Goal: Contribute content: Contribute content

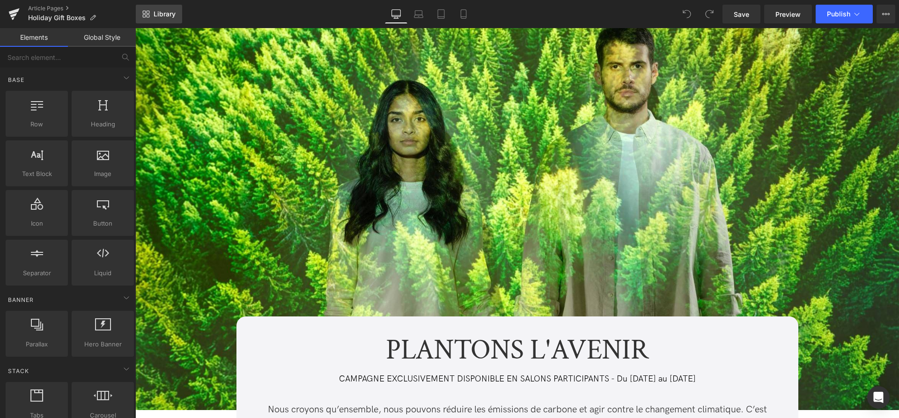
click at [172, 17] on span "Library" at bounding box center [165, 14] width 22 height 8
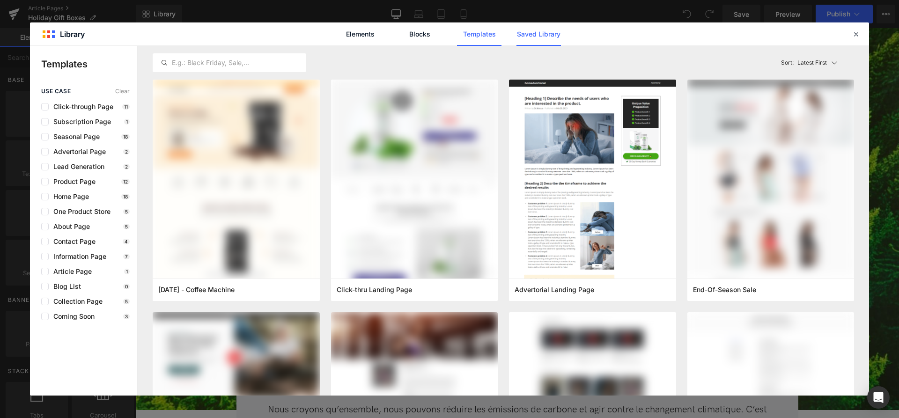
click at [542, 39] on link "Saved Library" at bounding box center [539, 33] width 45 height 23
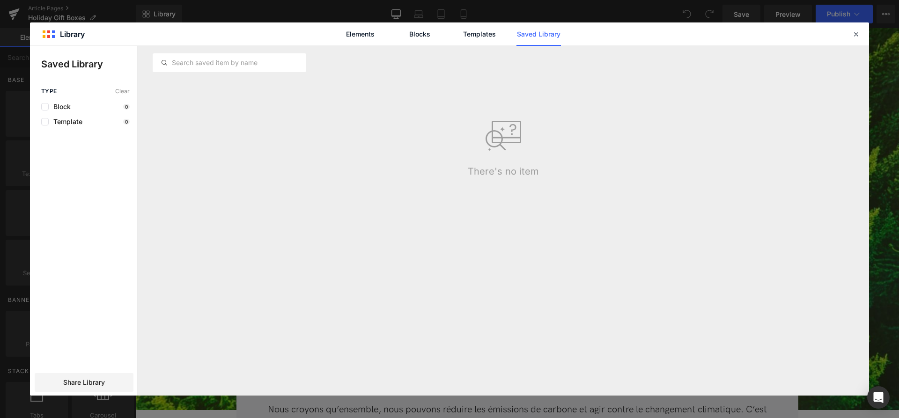
click at [68, 126] on div "Type Clear Block 0 Template 0 Share Library" at bounding box center [83, 242] width 107 height 308
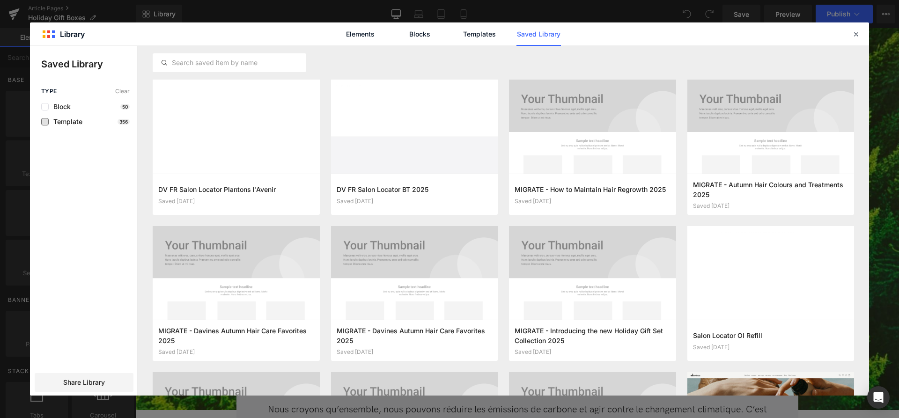
click at [75, 124] on span "Template" at bounding box center [66, 121] width 34 height 7
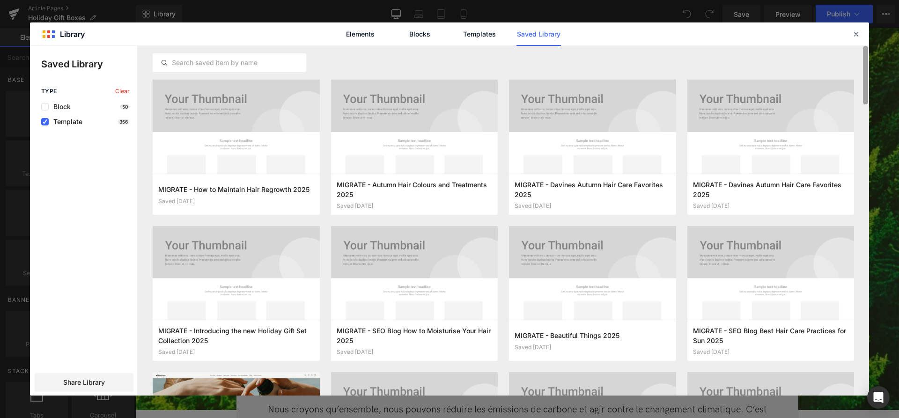
drag, startPoint x: 868, startPoint y: 254, endPoint x: 891, endPoint y: 66, distance: 189.8
click at [891, 64] on div "Library Elements Blocks Templates Saved Library Saved Library Type Clear Block …" at bounding box center [449, 209] width 899 height 418
click at [236, 66] on input "text" at bounding box center [229, 62] width 153 height 11
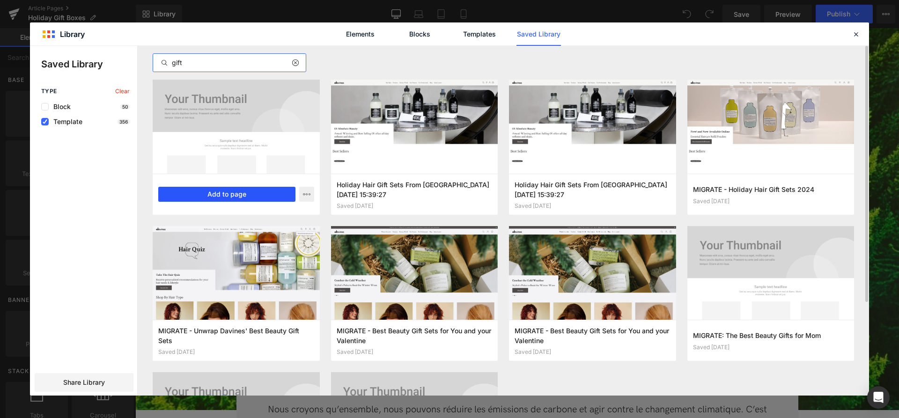
type input "gift"
drag, startPoint x: 230, startPoint y: 193, endPoint x: 103, endPoint y: 163, distance: 130.9
click at [230, 193] on button "Add to page" at bounding box center [226, 194] width 137 height 15
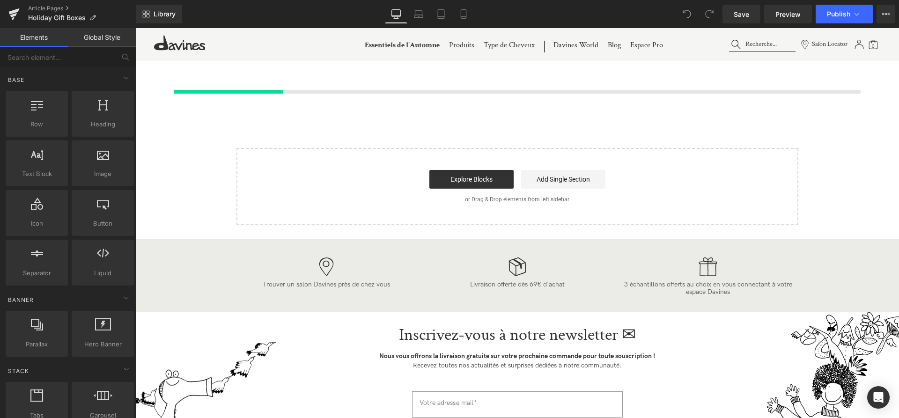
scroll to position [3653, 0]
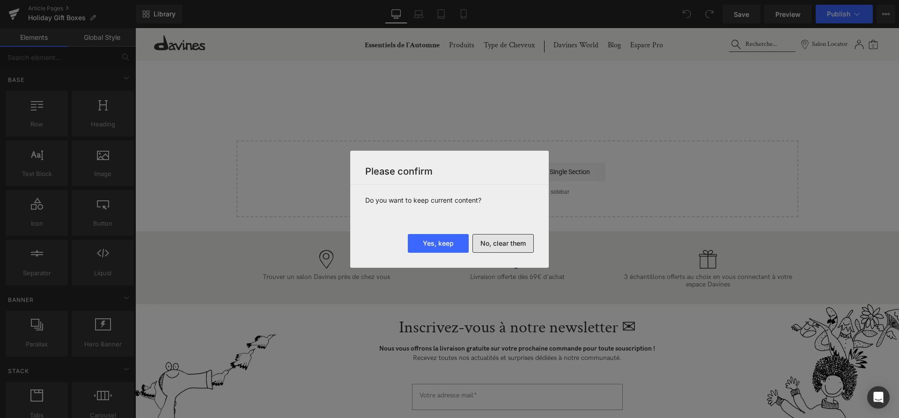
click at [498, 249] on button "No, clear them" at bounding box center [503, 243] width 61 height 19
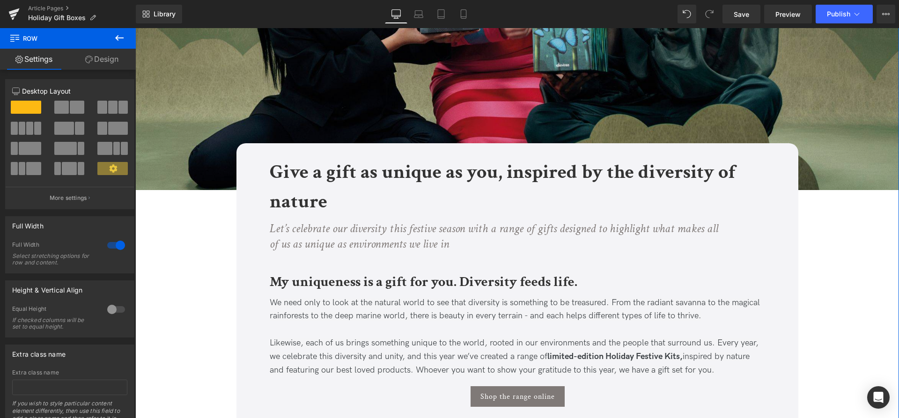
scroll to position [239, 0]
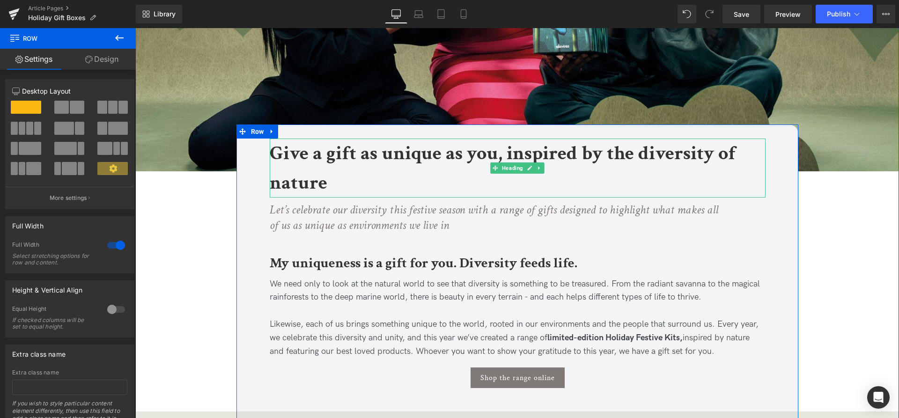
click at [296, 171] on b "Give a gift as unique as you, inspired by the diversity of nature" at bounding box center [503, 168] width 466 height 55
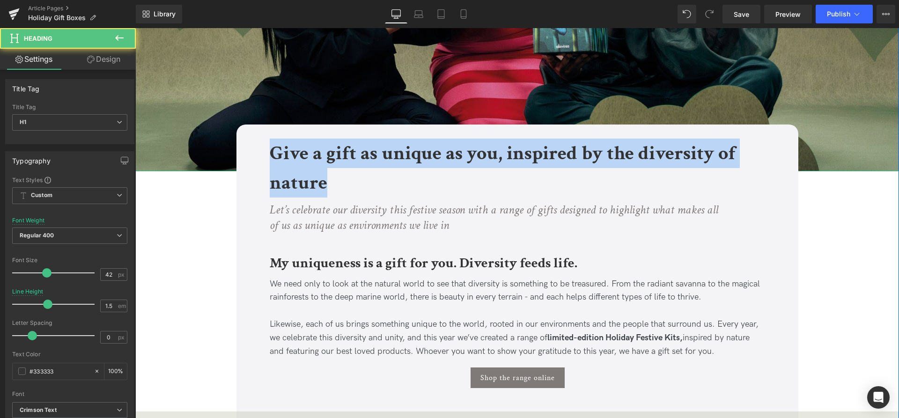
drag, startPoint x: 346, startPoint y: 182, endPoint x: 230, endPoint y: 134, distance: 125.4
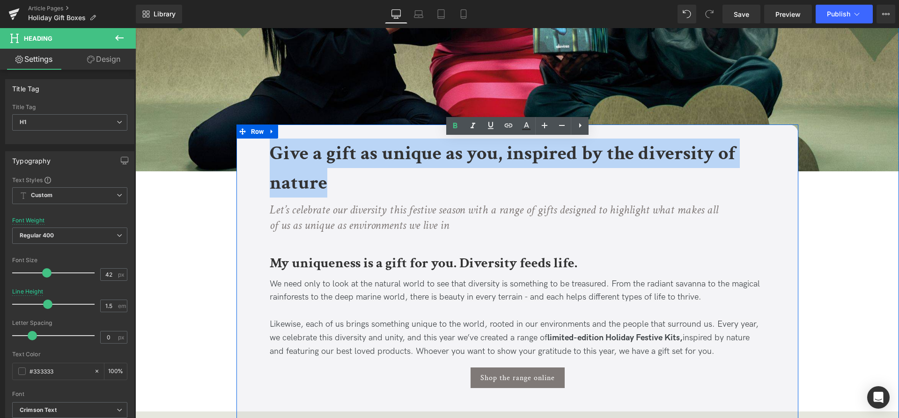
copy b "Give a gift as unique as you, inspired by the diversity of nature"
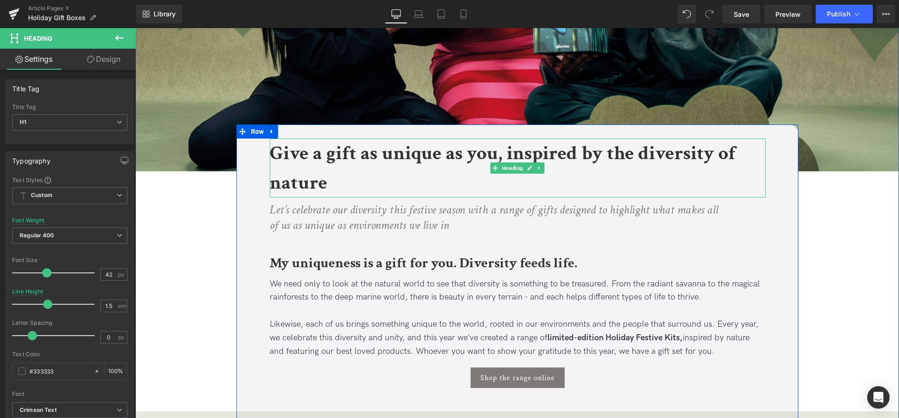
click at [357, 182] on h1 "Give a gift as unique as you, inspired by the diversity of nature" at bounding box center [518, 168] width 496 height 59
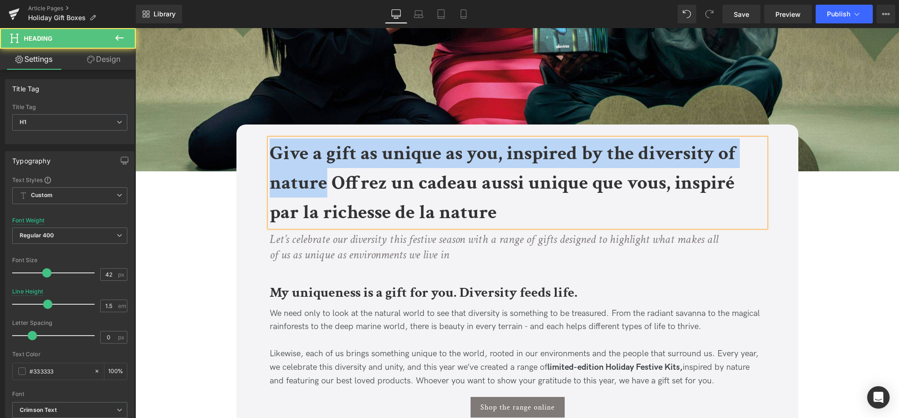
drag, startPoint x: 326, startPoint y: 180, endPoint x: 241, endPoint y: 135, distance: 95.8
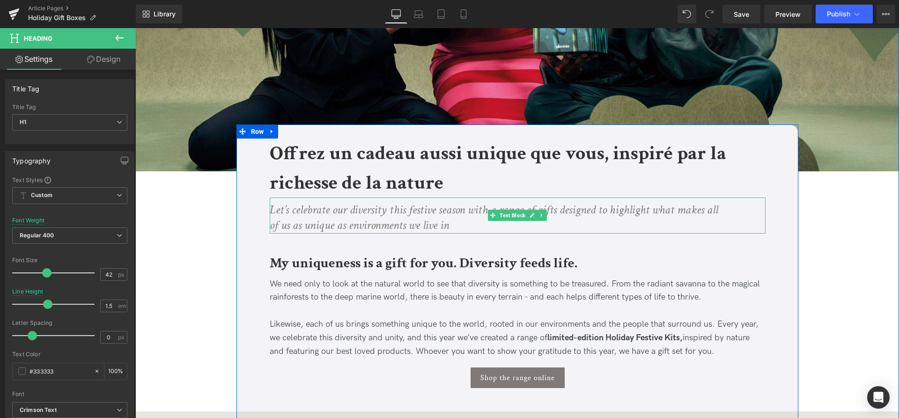
click at [470, 226] on p "Let’s celebrate our diversity this festive season with a range of gifts designe…" at bounding box center [494, 218] width 449 height 32
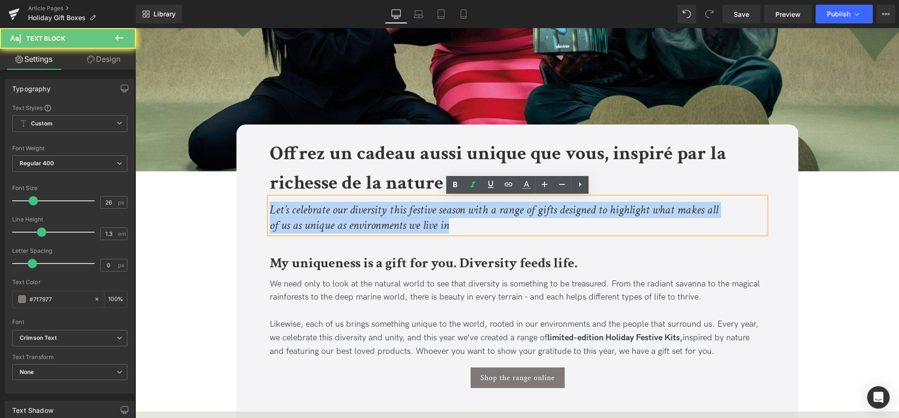
drag, startPoint x: 460, startPoint y: 229, endPoint x: 252, endPoint y: 190, distance: 210.8
copy icon "Let’s celebrate our diversity this festive season with a range of gifts designe…"
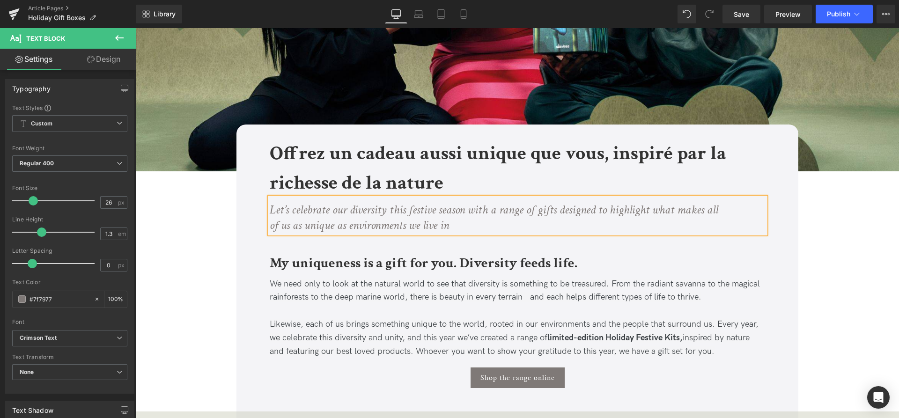
click at [475, 226] on p "Let’s celebrate our diversity this festive season with a range of gifts designe…" at bounding box center [494, 218] width 449 height 32
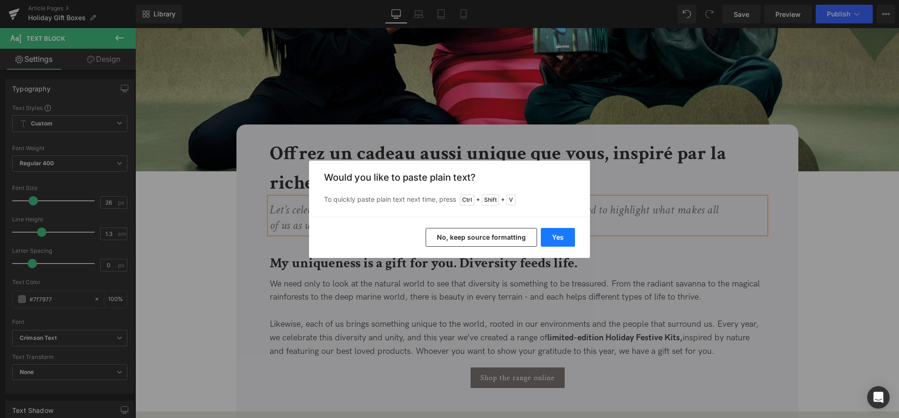
click at [563, 241] on button "Yes" at bounding box center [558, 237] width 34 height 19
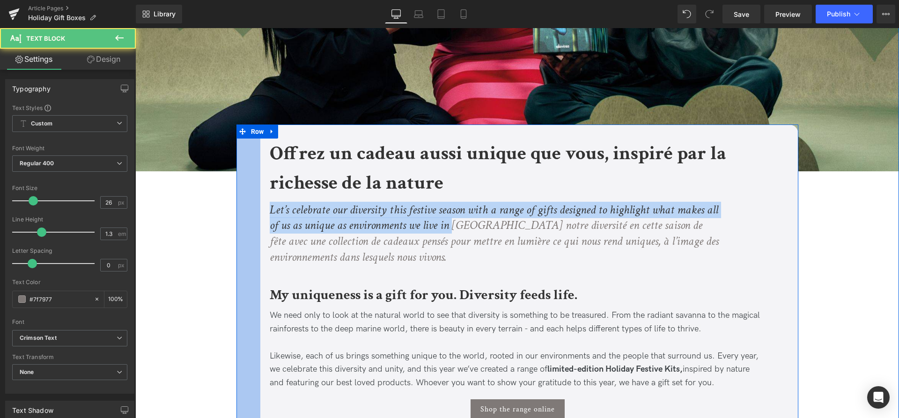
drag, startPoint x: 453, startPoint y: 225, endPoint x: 238, endPoint y: 197, distance: 217.3
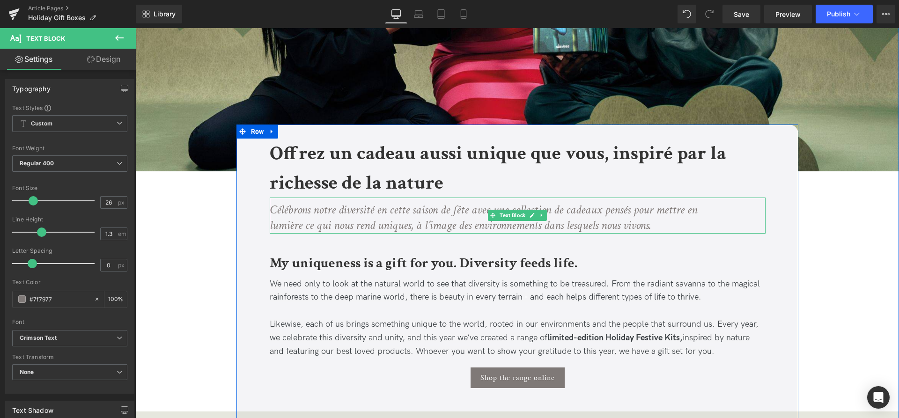
click at [690, 222] on p "Célébrons notre diversité en cette saison de fête avec une collection de cadeau…" at bounding box center [494, 218] width 449 height 32
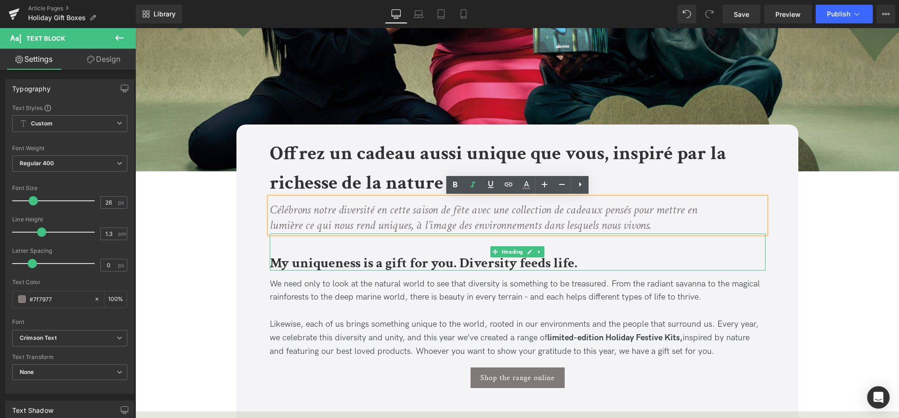
click at [416, 261] on b "My uniqueness is a gift for you. Diversity feeds life." at bounding box center [424, 263] width 308 height 18
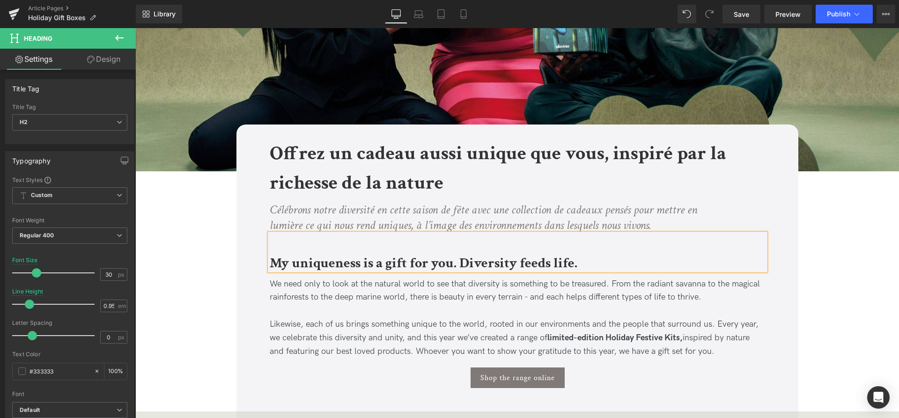
click at [592, 252] on div "My uniqueness is a gift for you. Diversity feeds life." at bounding box center [518, 252] width 496 height 37
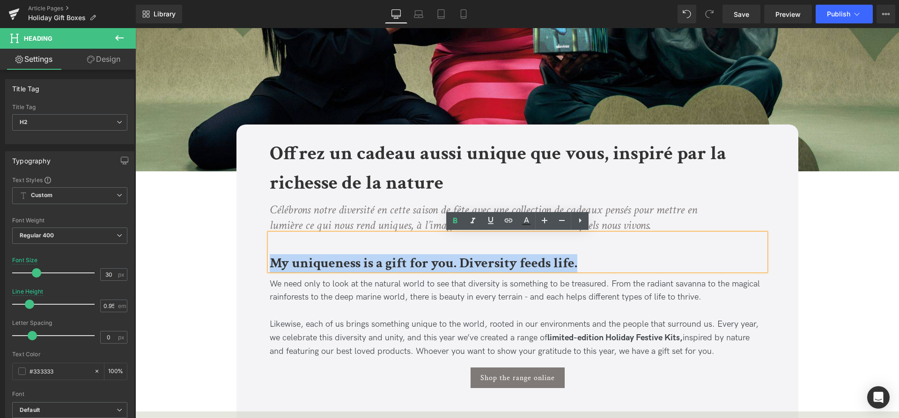
drag, startPoint x: 584, startPoint y: 263, endPoint x: 267, endPoint y: 249, distance: 317.4
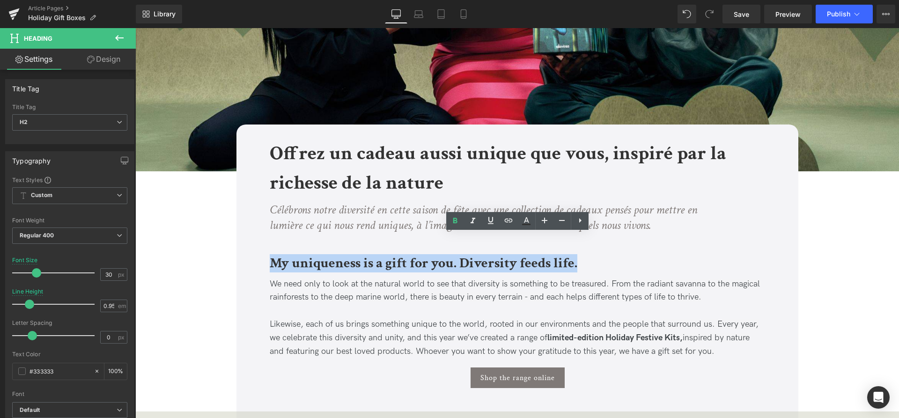
paste div
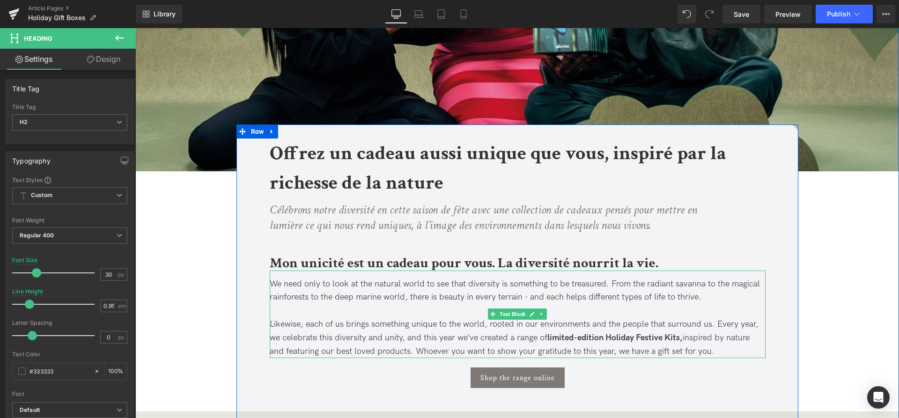
click at [279, 298] on span "We need only to look at the natural world to see that diversity is something to…" at bounding box center [515, 290] width 490 height 23
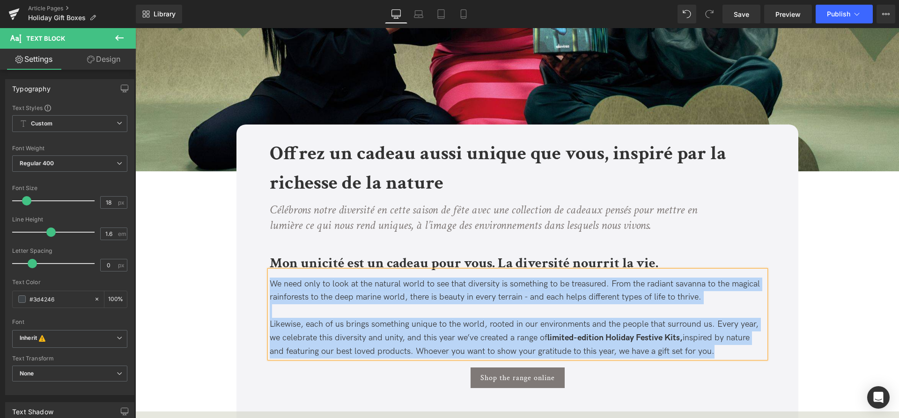
copy div "We need only to look at the natural world to see that diversity is something to…"
click at [705, 343] on p "Likewise, each of us brings something unique to the world, rooted in our enviro…" at bounding box center [518, 338] width 496 height 40
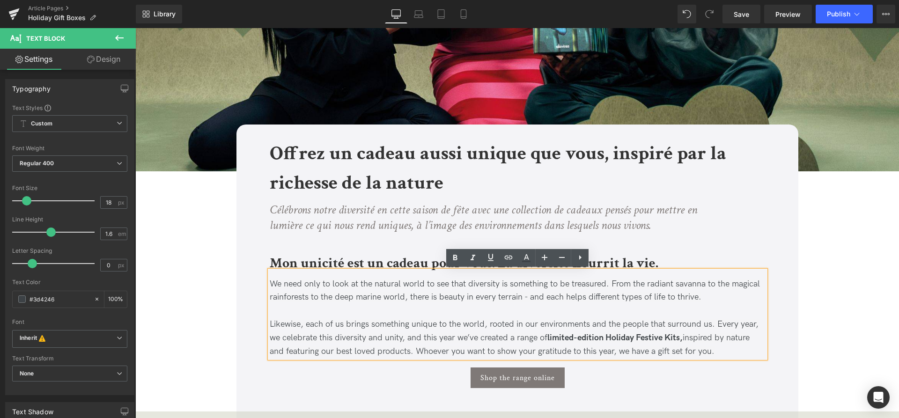
drag, startPoint x: 730, startPoint y: 356, endPoint x: 222, endPoint y: 275, distance: 514.3
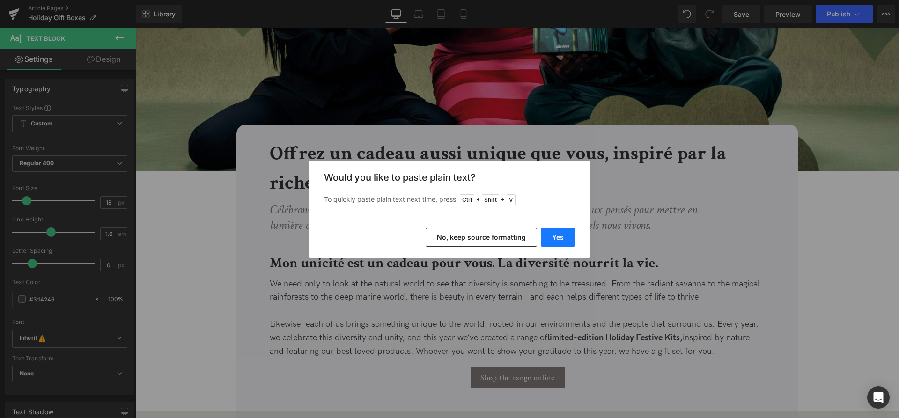
click at [557, 240] on button "Yes" at bounding box center [558, 237] width 34 height 19
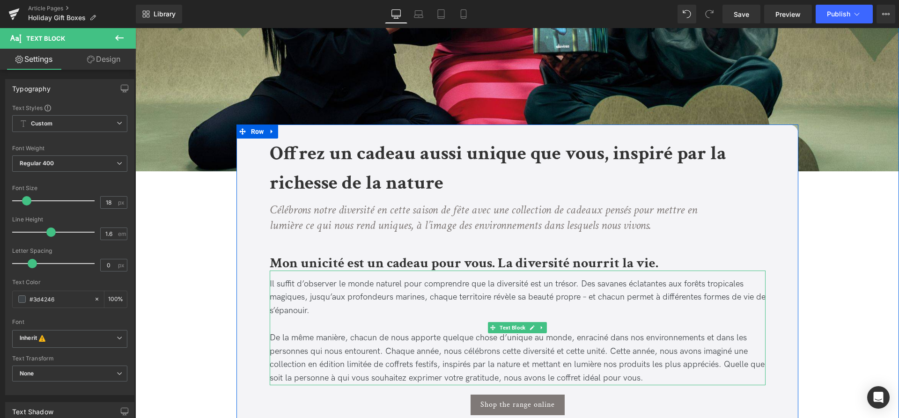
click at [314, 328] on div "Il suffit d’observer le monde naturel pour comprendre que la diversité est un t…" at bounding box center [518, 328] width 496 height 115
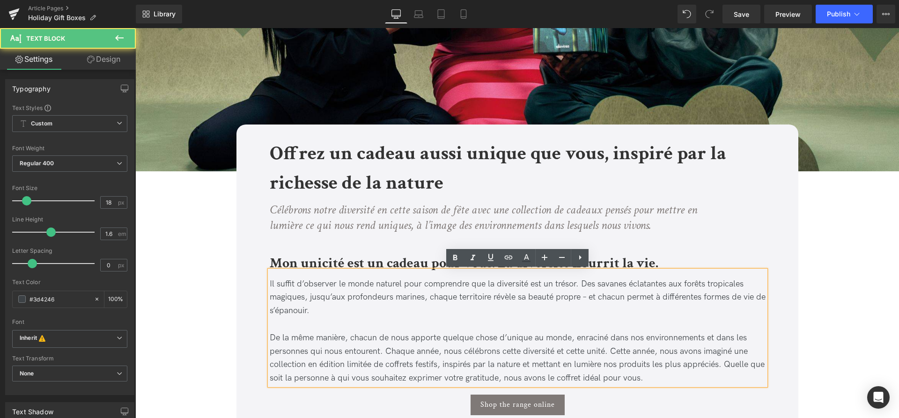
click at [692, 379] on div "Il suffit d’observer le monde naturel pour comprendre que la diversité est un t…" at bounding box center [518, 328] width 496 height 115
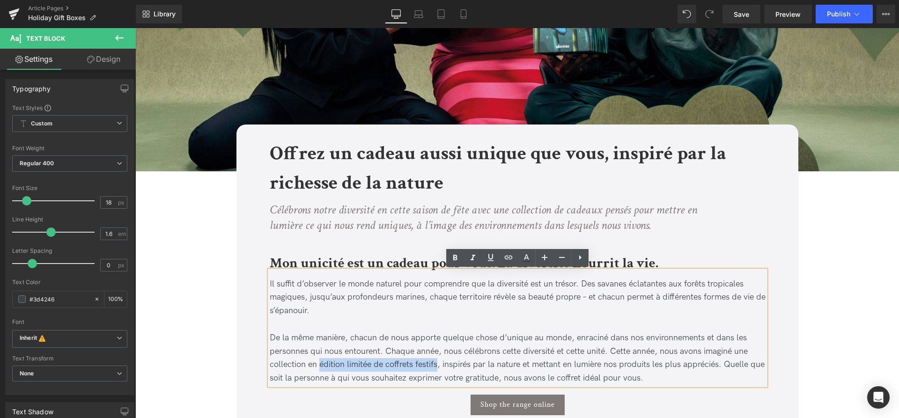
drag, startPoint x: 436, startPoint y: 365, endPoint x: 320, endPoint y: 364, distance: 116.2
click at [320, 364] on div "Il suffit d’observer le monde naturel pour comprendre que la diversité est un t…" at bounding box center [518, 328] width 496 height 115
click at [457, 260] on icon at bounding box center [455, 258] width 4 height 6
click at [704, 384] on div "Il suffit d’observer le monde naturel pour comprendre que la diversité est un t…" at bounding box center [518, 328] width 496 height 115
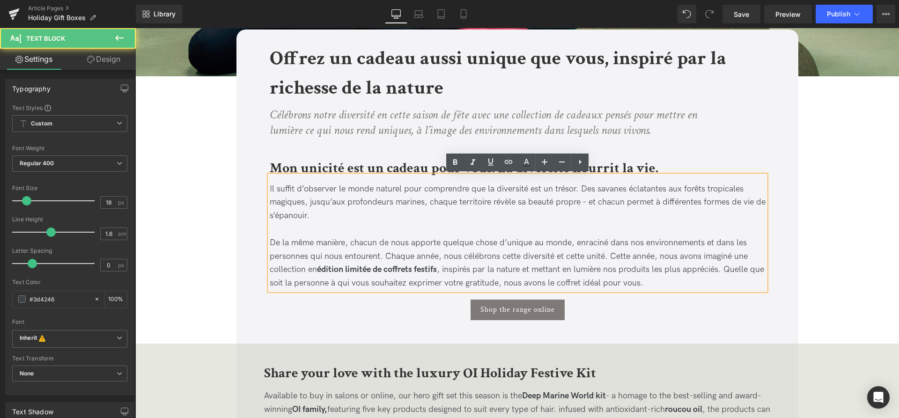
scroll to position [334, 0]
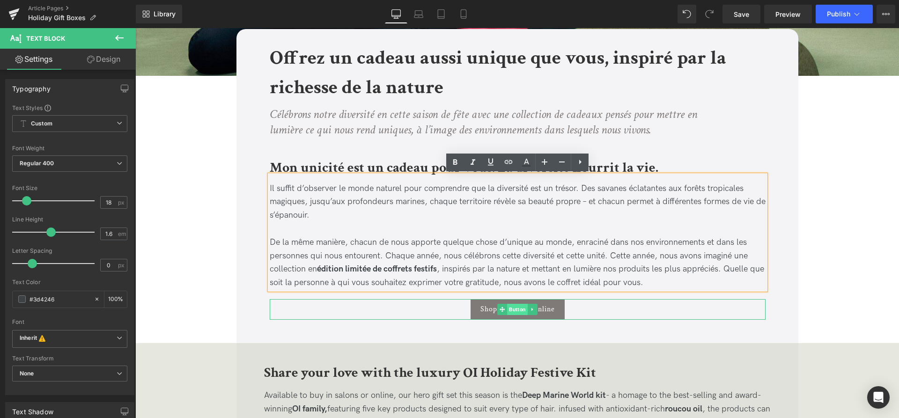
click at [519, 311] on span "Button" at bounding box center [517, 309] width 21 height 11
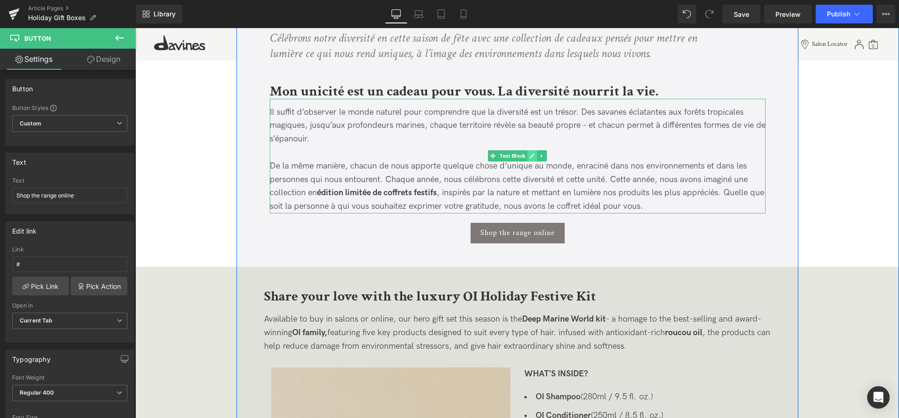
scroll to position [430, 0]
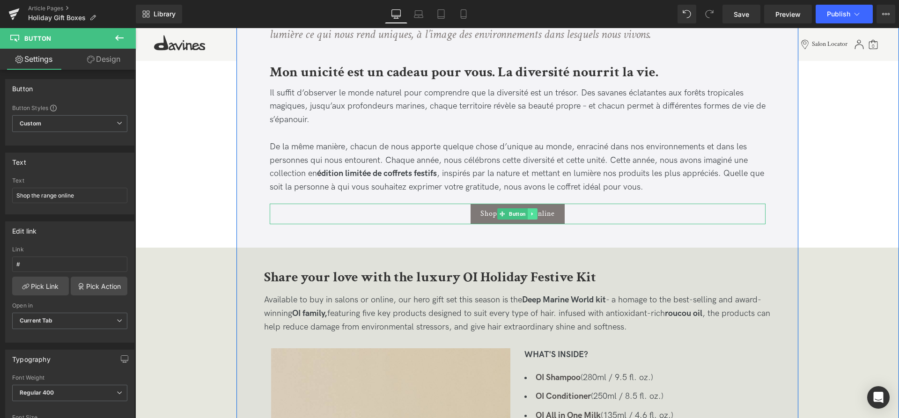
click at [532, 216] on icon at bounding box center [532, 214] width 5 height 6
click at [539, 216] on icon at bounding box center [537, 213] width 5 height 5
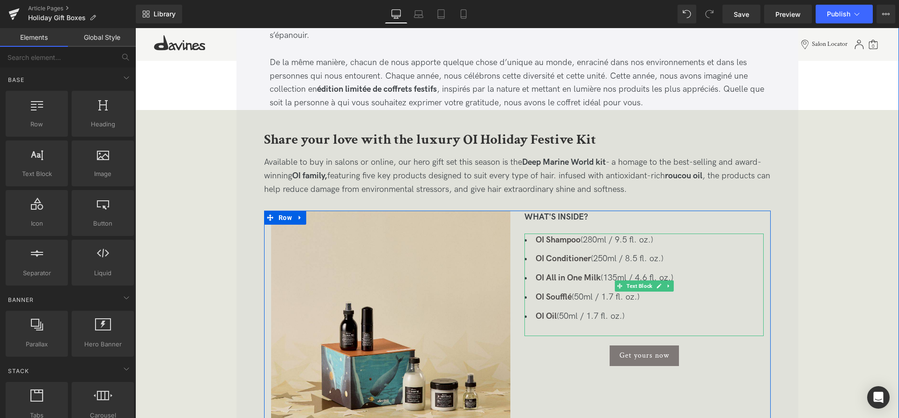
scroll to position [478, 0]
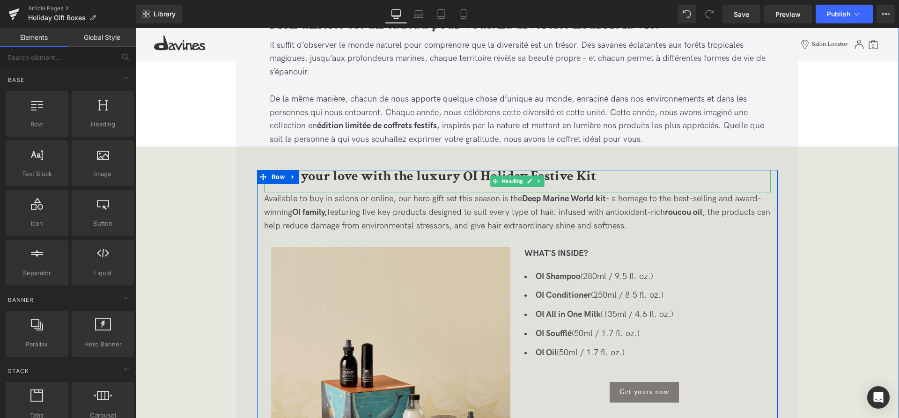
click at [412, 176] on b "Share your love with the luxury OI Holiday Festive Kit" at bounding box center [430, 176] width 332 height 18
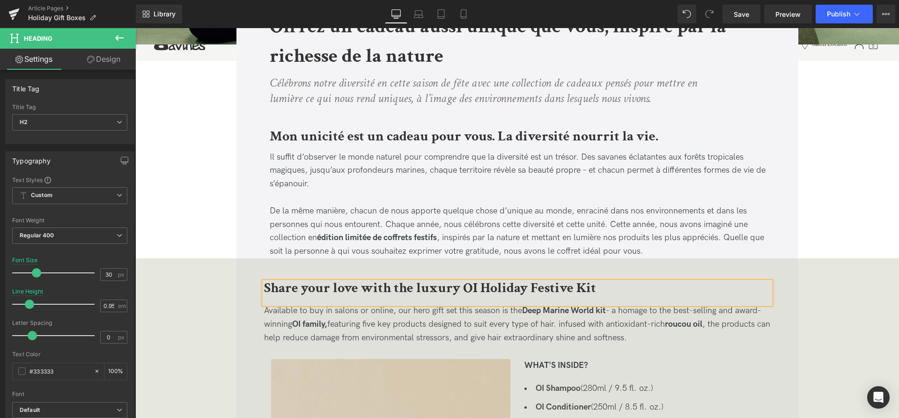
scroll to position [382, 0]
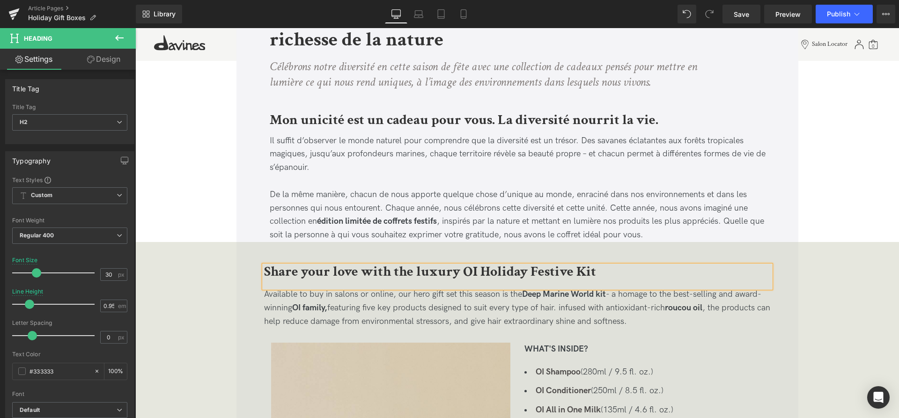
click at [665, 234] on div "Il suffit d’observer le monde naturel pour comprendre que la diversité est un t…" at bounding box center [518, 184] width 496 height 115
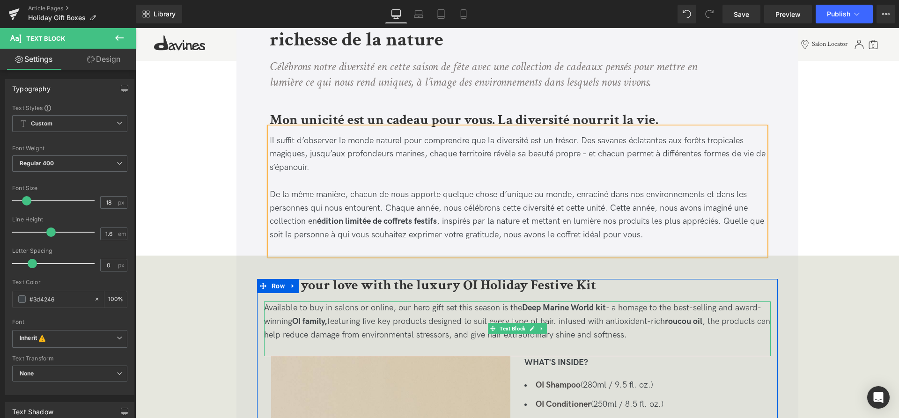
click at [446, 328] on p "Available to buy in salons or online, our hero gift set this season is the Deep…" at bounding box center [517, 322] width 507 height 40
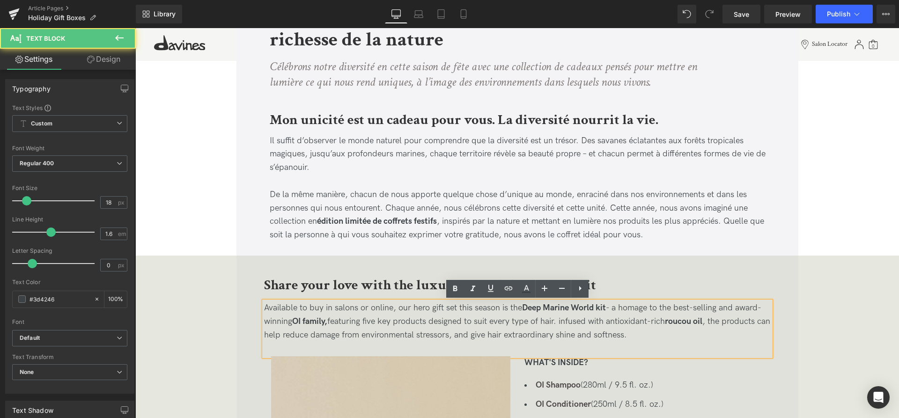
click at [372, 291] on b "Share your love with the luxury OI Holiday Festive Kit" at bounding box center [430, 285] width 332 height 18
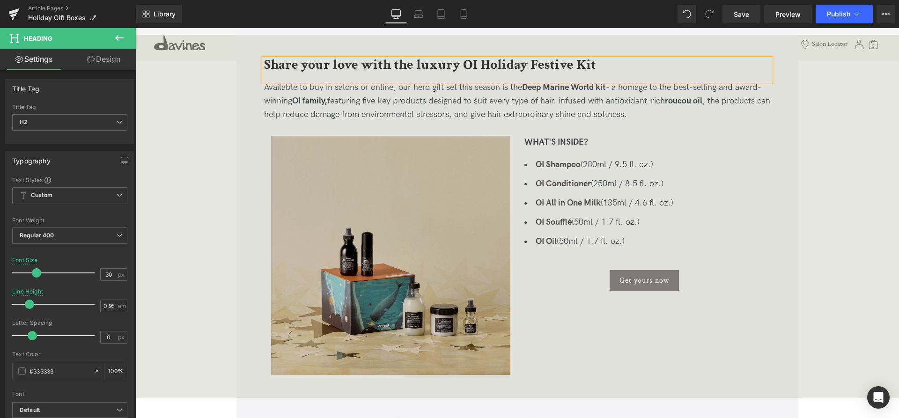
scroll to position [621, 0]
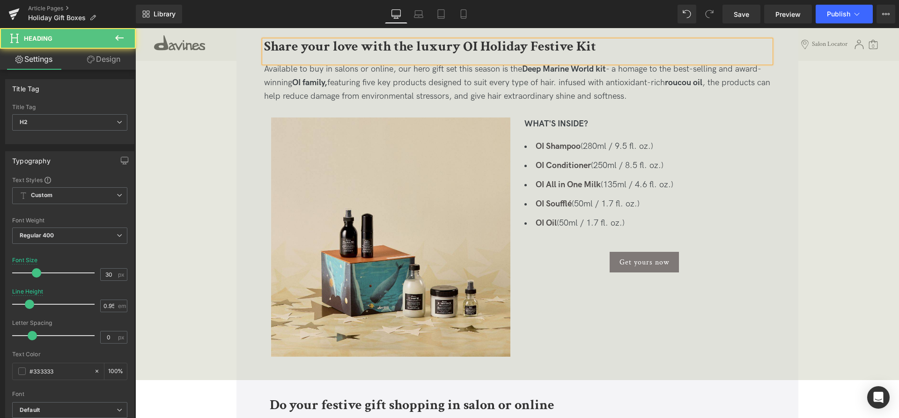
click at [609, 49] on h2 "Share your love with the luxury OI Holiday Festive Kit" at bounding box center [517, 47] width 507 height 14
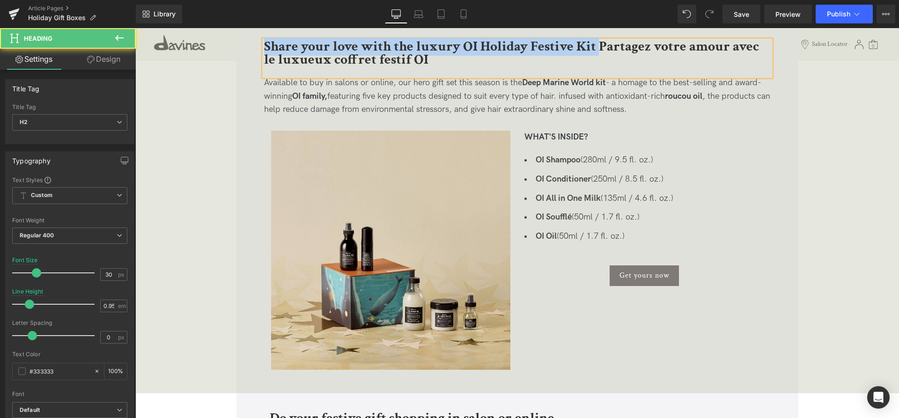
drag, startPoint x: 599, startPoint y: 46, endPoint x: 266, endPoint y: 37, distance: 332.7
click at [267, 37] on div "Share your love with the luxury OI Holiday Festive Kit Partagez votre amour ave…" at bounding box center [518, 205] width 764 height 377
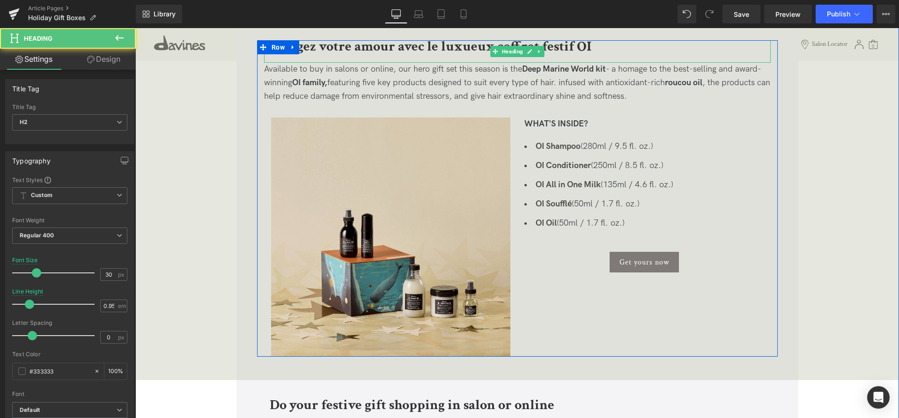
click at [422, 52] on b "Partagez votre amour avec le luxueux coffret festif OI" at bounding box center [427, 46] width 327 height 18
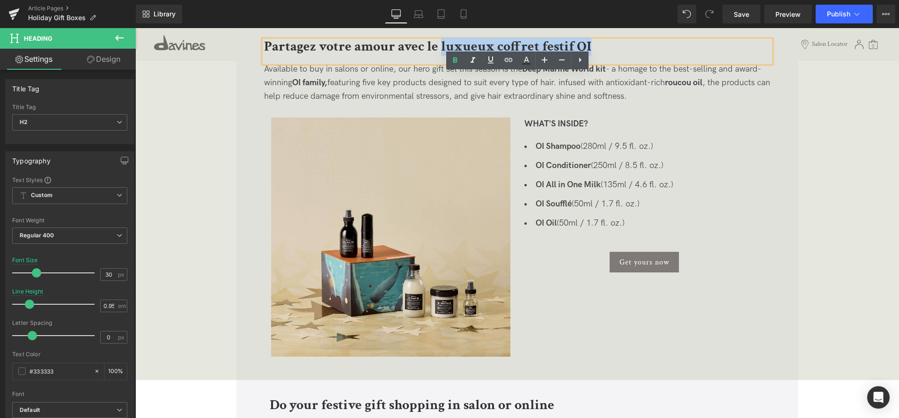
drag, startPoint x: 609, startPoint y: 46, endPoint x: 439, endPoint y: 46, distance: 170.0
click at [439, 46] on h2 "Partagez votre amour avec le luxueux coffret festif OI" at bounding box center [517, 47] width 507 height 14
click at [627, 46] on h2 "Partagez votre amour avec le luxueux coffret festif OI" at bounding box center [517, 47] width 507 height 14
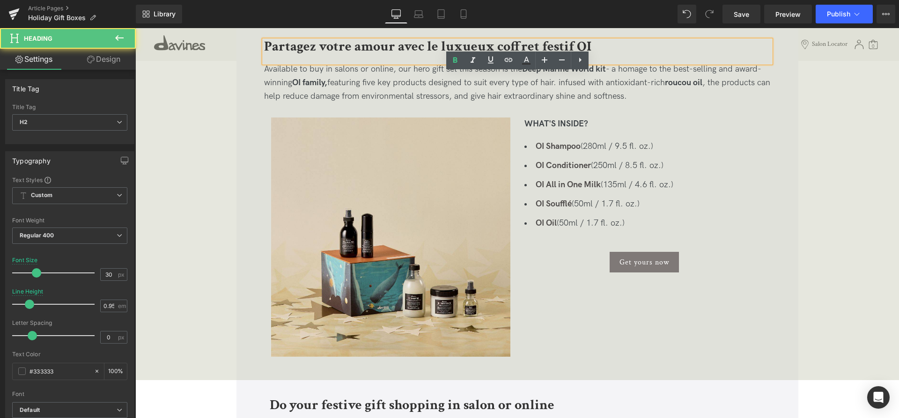
click at [628, 46] on h2 "Partagez votre amour avec le luxueux coffret festif OI" at bounding box center [517, 47] width 507 height 14
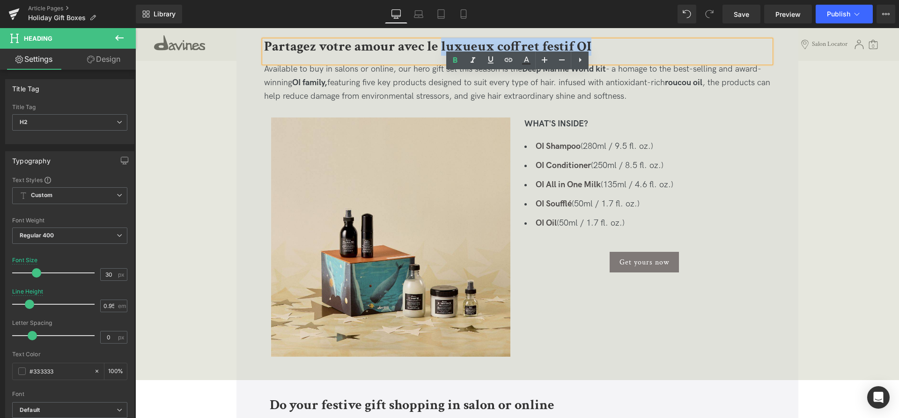
drag, startPoint x: 632, startPoint y: 47, endPoint x: 442, endPoint y: 46, distance: 189.7
click at [442, 46] on h2 "Partagez votre amour avec le luxueux coffret festif OI" at bounding box center [517, 47] width 507 height 14
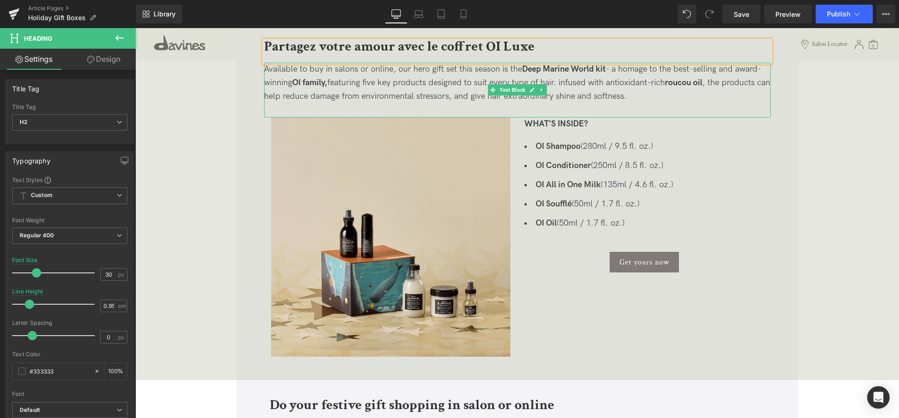
click at [676, 101] on p "Available to buy in salons or online, our hero gift set this season is the Deep…" at bounding box center [517, 83] width 507 height 40
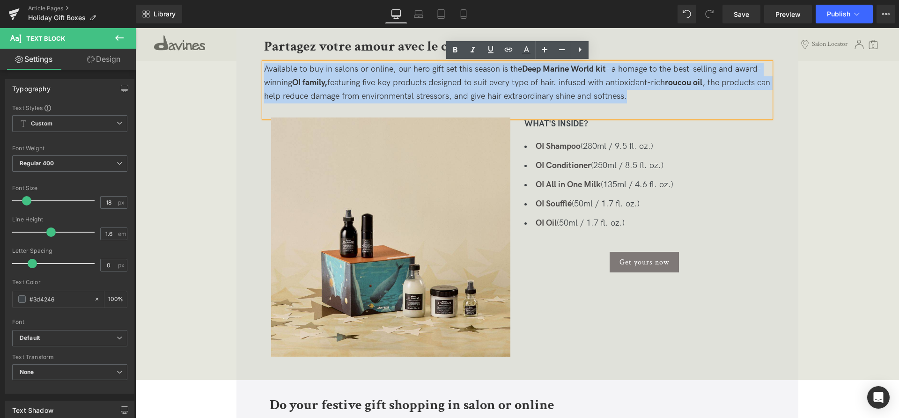
drag, startPoint x: 665, startPoint y: 101, endPoint x: 230, endPoint y: 65, distance: 436.7
click at [230, 65] on div "Partagez votre amour avec le coffret OI Luxe Heading Available to buy in salons…" at bounding box center [518, 198] width 764 height 317
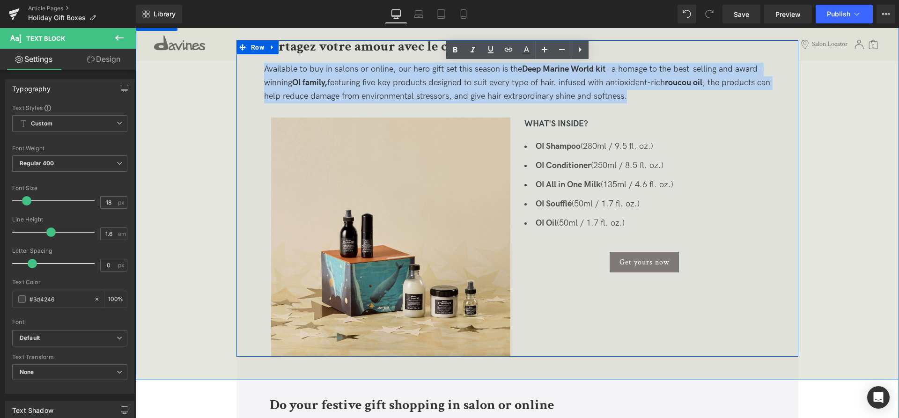
copy p "Available to buy in salons or online, our hero gift set this season is the Deep…"
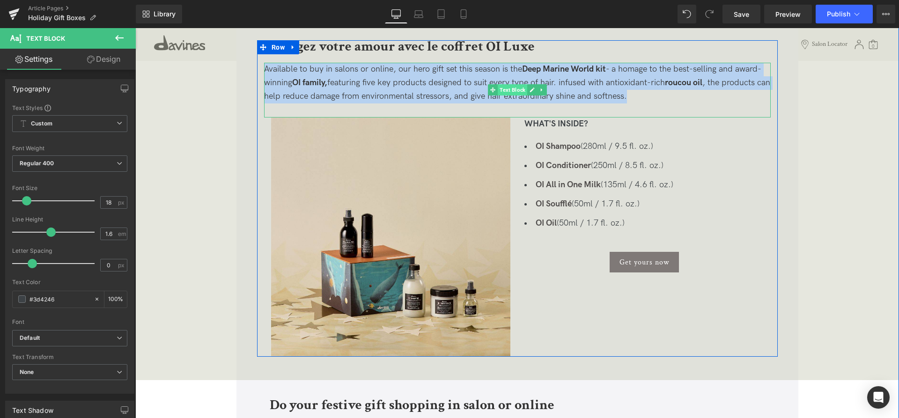
click at [505, 86] on span "Text Block" at bounding box center [513, 89] width 30 height 11
click at [667, 99] on p "Available to buy in salons or online, our hero gift set this season is the Deep…" at bounding box center [517, 83] width 507 height 40
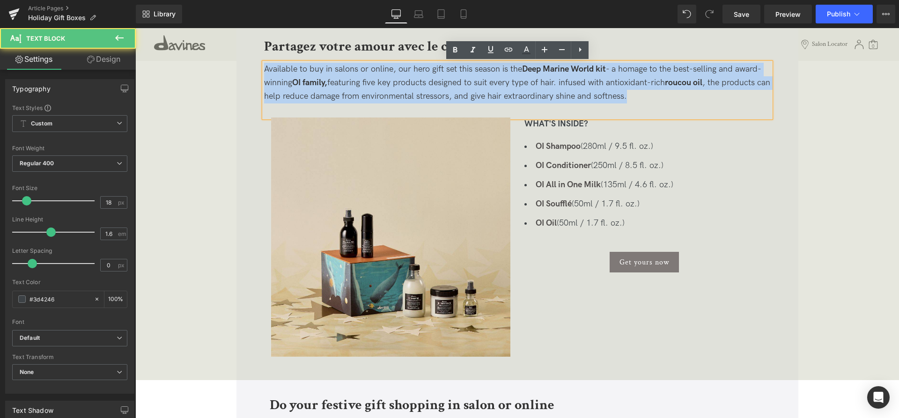
drag, startPoint x: 489, startPoint y: 72, endPoint x: 233, endPoint y: 56, distance: 256.3
click at [233, 56] on div "Partagez votre amour avec le coffret OI Luxe Heading Available to buy in salons…" at bounding box center [518, 198] width 764 height 317
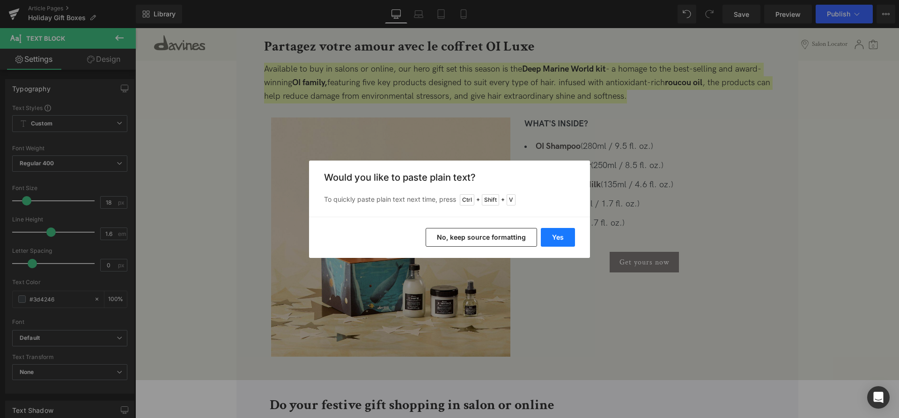
click at [556, 240] on button "Yes" at bounding box center [558, 237] width 34 height 19
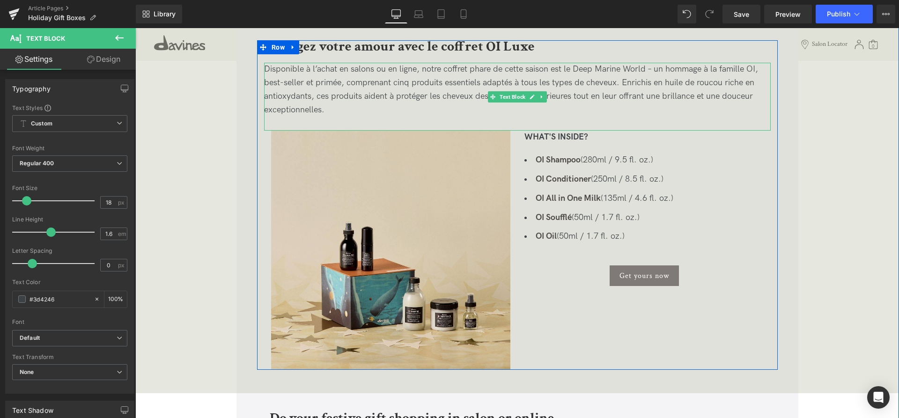
click at [634, 83] on p "Disponible à l’achat en salons ou en ligne, notre coffret phare de cette saison…" at bounding box center [517, 90] width 507 height 54
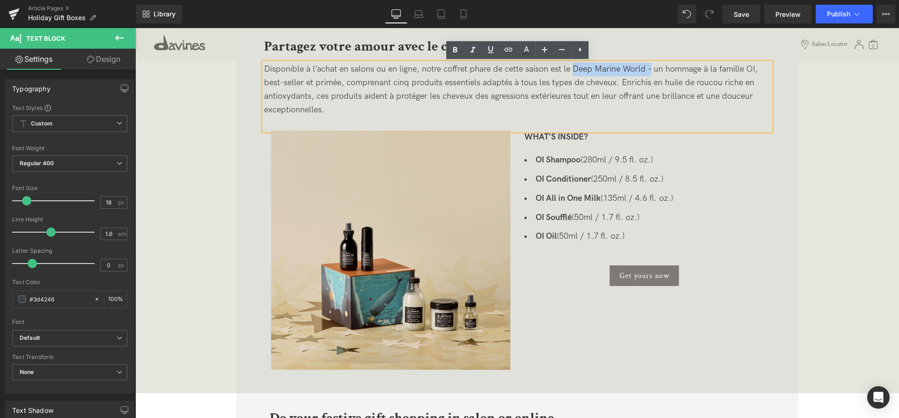
drag, startPoint x: 651, startPoint y: 69, endPoint x: 574, endPoint y: 69, distance: 76.8
click at [574, 69] on p "Disponible à l’achat en salons ou en ligne, notre coffret phare de cette saison…" at bounding box center [517, 90] width 507 height 54
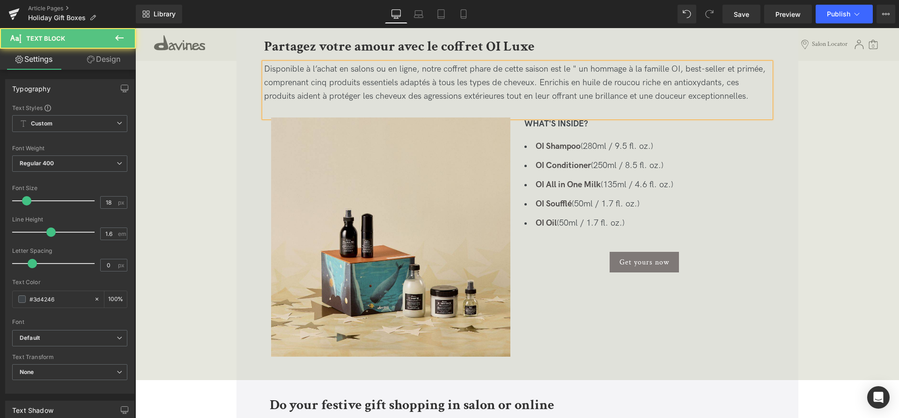
click at [575, 71] on p "Disponible à l’achat en salons ou en ligne, notre coffret phare de cette saison…" at bounding box center [517, 83] width 507 height 40
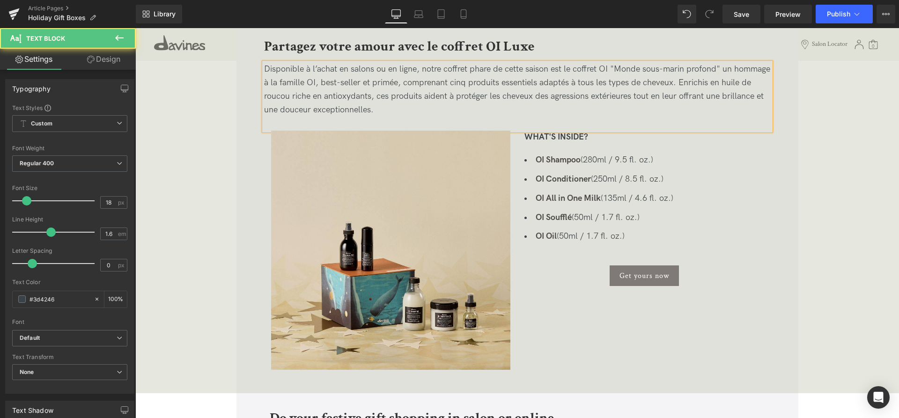
click at [403, 109] on p "Disponible à l’achat en salons ou en ligne, notre coffret phare de cette saison…" at bounding box center [517, 90] width 507 height 54
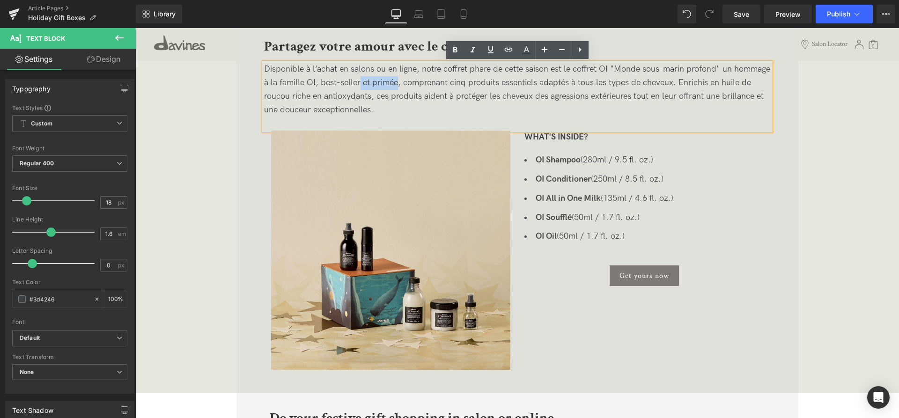
drag, startPoint x: 398, startPoint y: 84, endPoint x: 361, endPoint y: 82, distance: 37.1
click at [361, 82] on p "Disponible à l’achat en salons ou en ligne, notre coffret phare de cette saison…" at bounding box center [517, 90] width 507 height 54
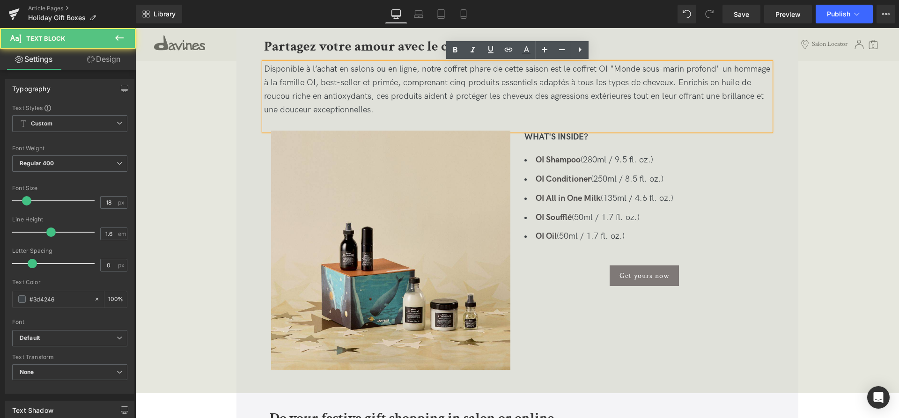
click at [277, 84] on p "Disponible à l’achat en salons ou en ligne, notre coffret phare de cette saison…" at bounding box center [517, 90] width 507 height 54
click at [355, 86] on p "Disponible à l’achat en salons ou en ligne, notre coffret phare de cette saison…" at bounding box center [517, 90] width 507 height 54
click at [425, 98] on p "Disponible à l’achat en salons ou en ligne, notre coffret phare de cette saison…" at bounding box center [517, 90] width 507 height 54
click at [407, 110] on p "Disponible à l’achat en salons ou en ligne, notre coffret phare de cette saison…" at bounding box center [517, 90] width 507 height 54
click at [606, 71] on p "Disponible à l’achat en salons ou en ligne, notre coffret phare de cette saison…" at bounding box center [517, 90] width 507 height 54
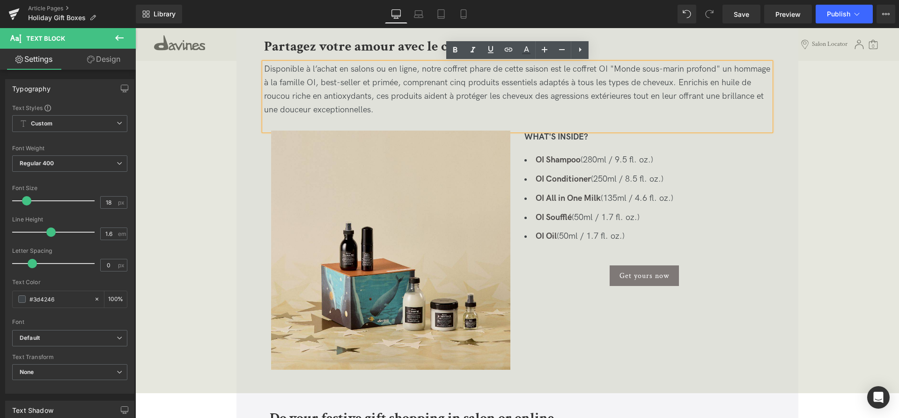
click at [610, 70] on p "Disponible à l’achat en salons ou en ligne, notre coffret phare de cette saison…" at bounding box center [517, 90] width 507 height 54
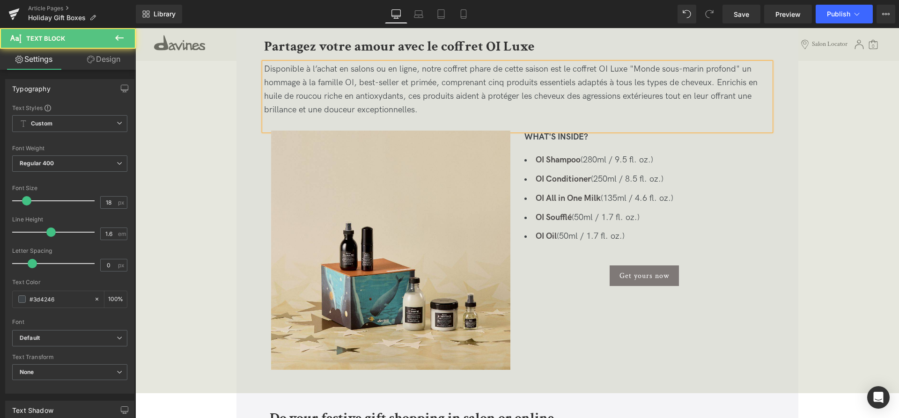
click at [558, 114] on p "Disponible à l’achat en salons ou en ligne, notre coffret phare de cette saison…" at bounding box center [517, 90] width 507 height 54
click at [630, 67] on p "Disponible à l’achat en salons ou en ligne, notre coffret phare de cette saison…" at bounding box center [517, 90] width 507 height 54
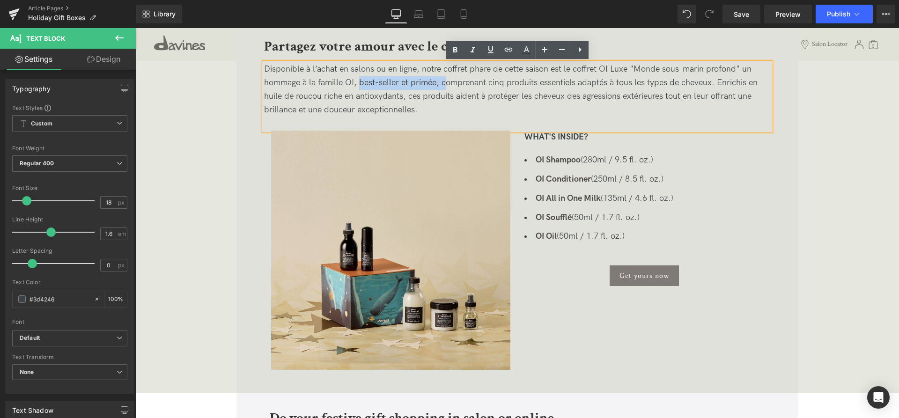
drag, startPoint x: 445, startPoint y: 80, endPoint x: 361, endPoint y: 82, distance: 83.9
click at [361, 82] on p "Disponible à l’achat en salons ou en ligne, notre coffret phare de cette saison…" at bounding box center [517, 90] width 507 height 54
click at [314, 83] on p "Disponible à l’achat en salons ou en ligne, notre coffret phare de cette saison…" at bounding box center [517, 90] width 507 height 54
drag, startPoint x: 345, startPoint y: 81, endPoint x: 311, endPoint y: 80, distance: 34.2
click at [311, 80] on p "Disponible à l’achat en salons ou en ligne, notre coffret phare de cette saison…" at bounding box center [517, 90] width 507 height 54
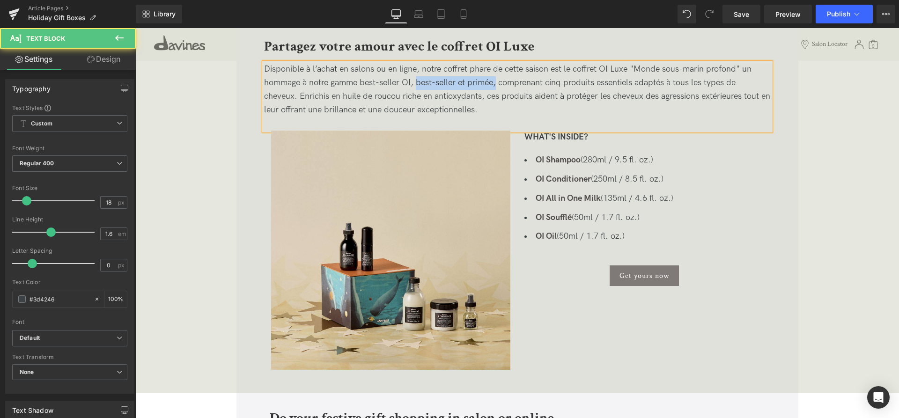
drag, startPoint x: 498, startPoint y: 86, endPoint x: 417, endPoint y: 83, distance: 81.1
click at [417, 83] on p "Disponible à l’achat en salons ou en ligne, notre coffret phare de cette saison…" at bounding box center [517, 90] width 507 height 54
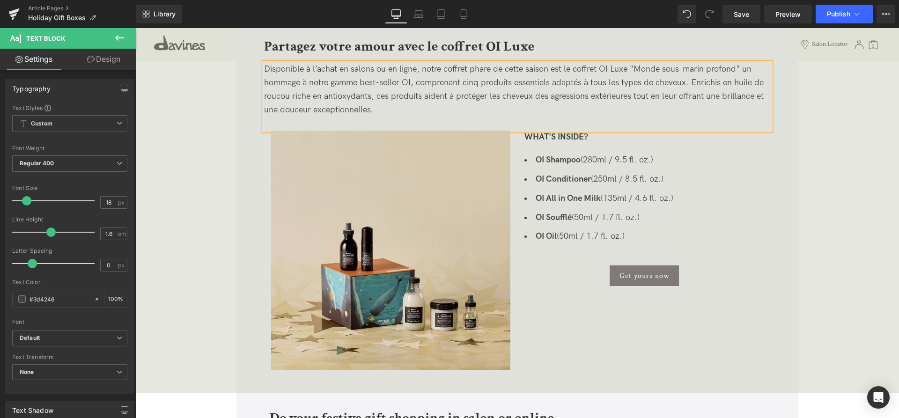
click at [423, 109] on p "Disponible à l’achat en salons ou en ligne, notre coffret phare de cette saison…" at bounding box center [517, 90] width 507 height 54
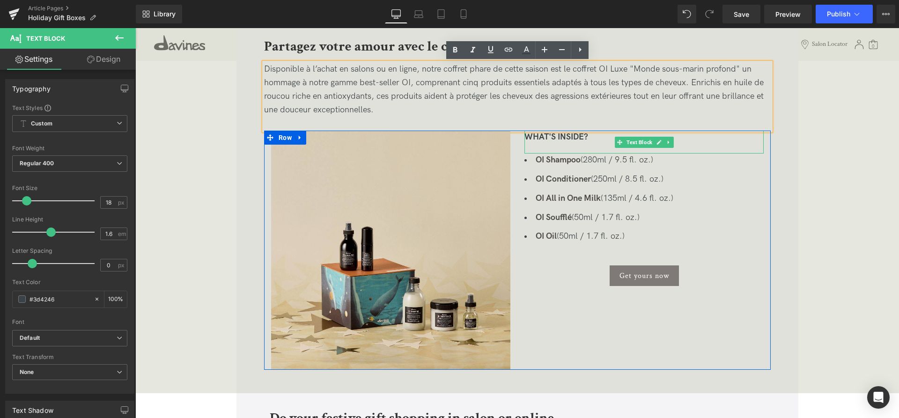
click at [565, 137] on strong "WHAT'S INSIDE?" at bounding box center [557, 137] width 64 height 10
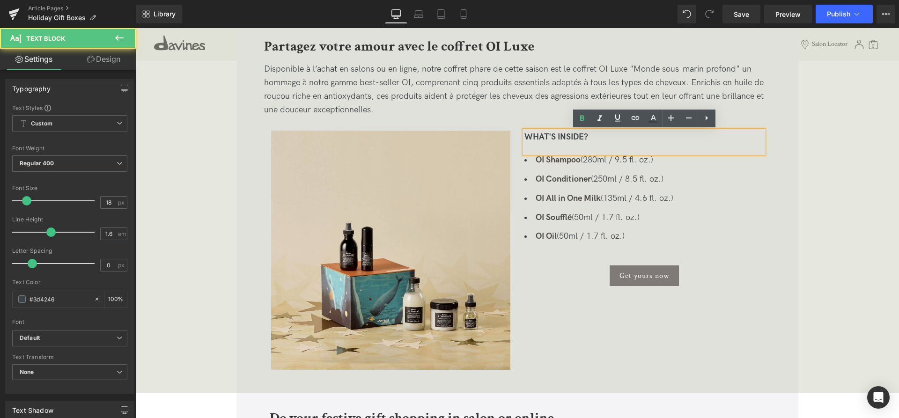
click at [593, 135] on p "WHAT'S INSIDE?" at bounding box center [644, 138] width 239 height 14
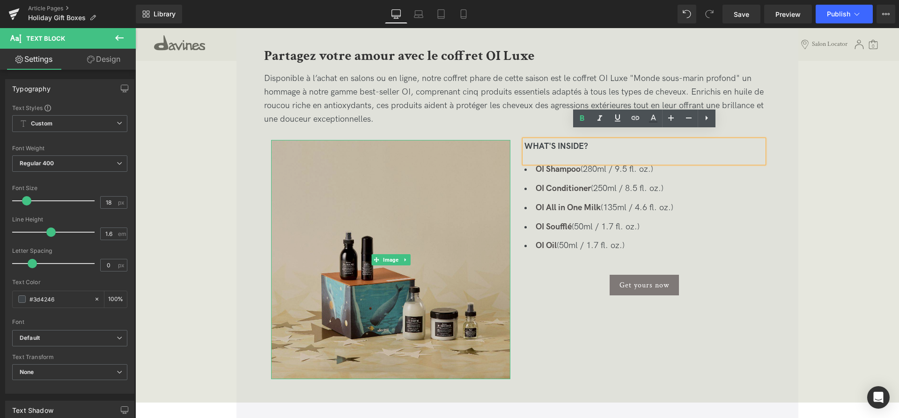
scroll to position [573, 0]
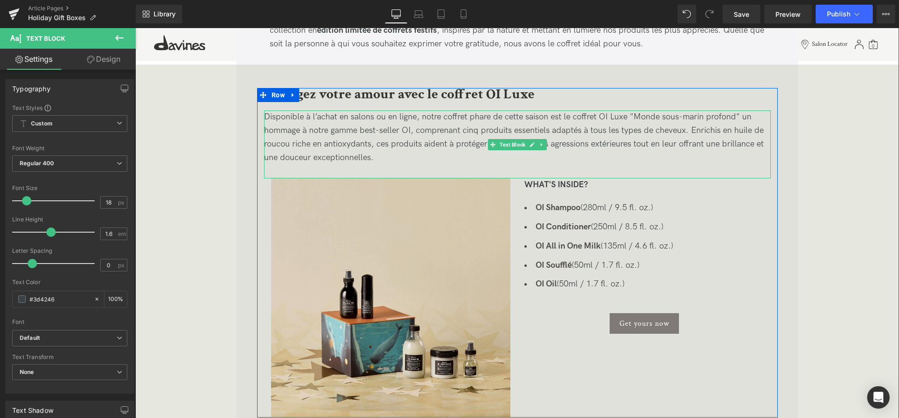
click at [739, 119] on p "Disponible à l’achat en salons ou en ligne, notre coffret phare de cette saison…" at bounding box center [517, 138] width 507 height 54
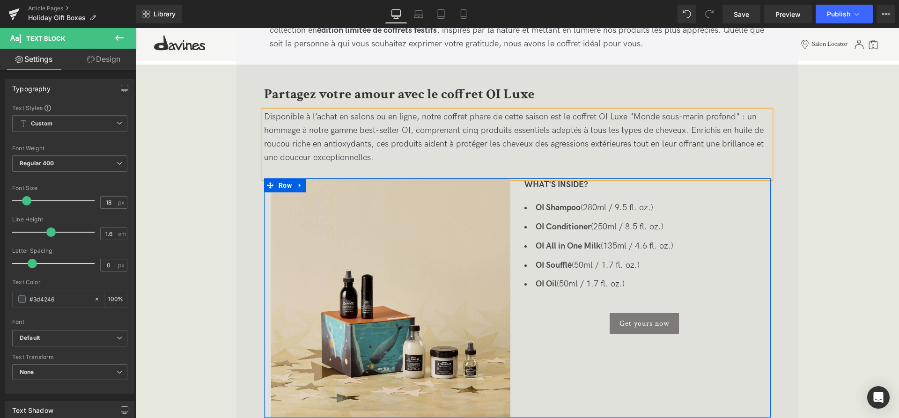
click at [550, 187] on strong "WHAT'S INSIDE?" at bounding box center [557, 185] width 64 height 10
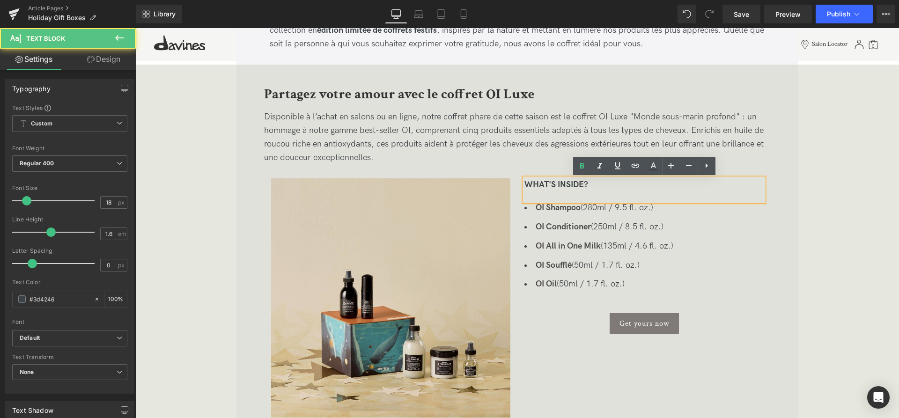
click at [607, 186] on p "WHAT'S INSIDE?" at bounding box center [644, 185] width 239 height 14
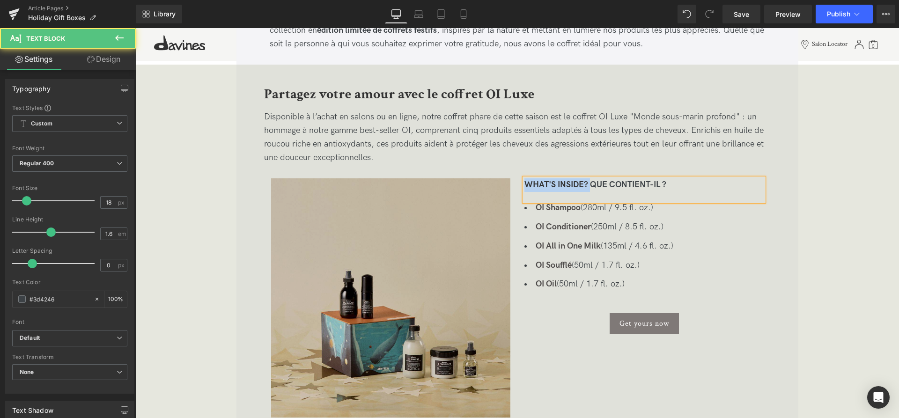
drag, startPoint x: 591, startPoint y: 186, endPoint x: 510, endPoint y: 185, distance: 80.6
click at [510, 185] on div "Image WHAT'S INSIDE? QUE CONTIENT-IL ? Text Block OI Shampoo (280ml / 9.5 fl. o…" at bounding box center [517, 297] width 507 height 239
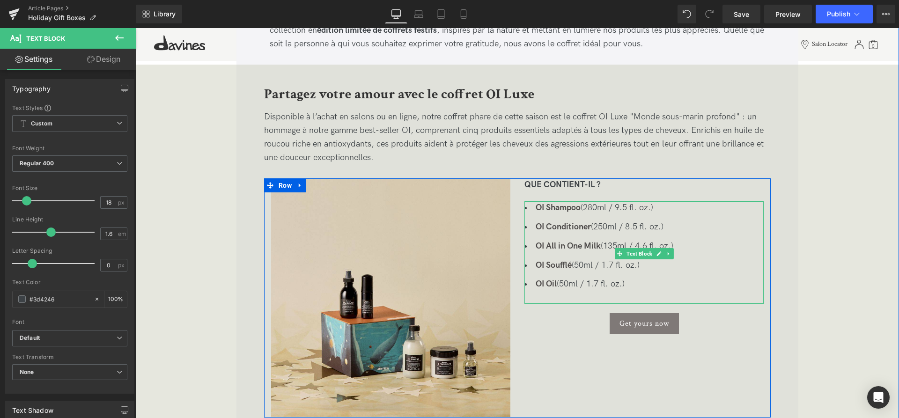
click at [646, 209] on li "OI Shampoo (280ml / 9.5 fl. oz.)" at bounding box center [644, 208] width 239 height 14
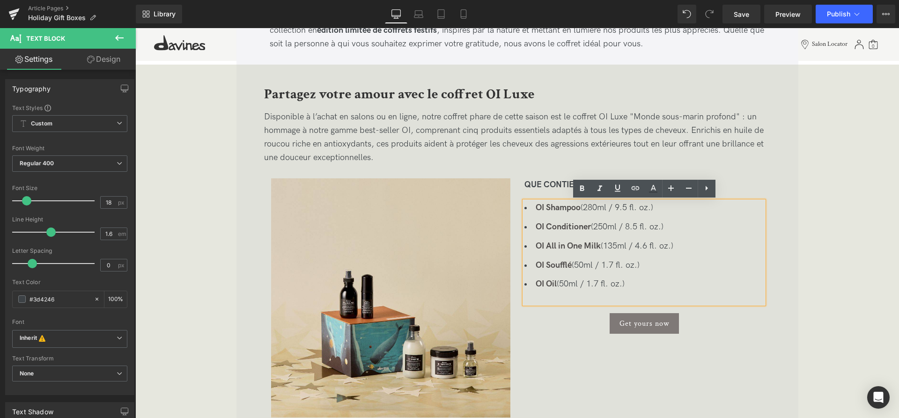
drag, startPoint x: 651, startPoint y: 207, endPoint x: 638, endPoint y: 207, distance: 12.6
click at [638, 207] on li "OI Shampoo (280ml / 9.5 fl. oz.)" at bounding box center [644, 208] width 239 height 14
click at [643, 207] on li "OI Shampoo (280ml / 9.5 fl. oz.)" at bounding box center [644, 208] width 239 height 14
drag, startPoint x: 648, startPoint y: 207, endPoint x: 608, endPoint y: 210, distance: 40.9
click at [608, 210] on li "OI Shampoo (280ml / 9.5 fl. oz.)" at bounding box center [644, 208] width 239 height 14
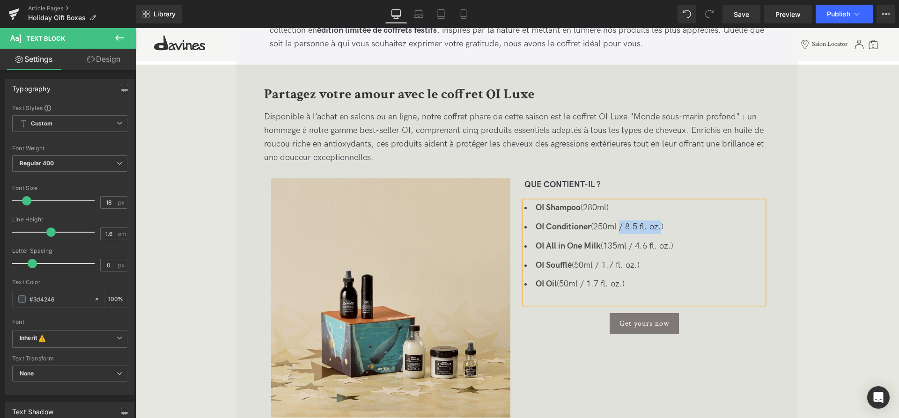
drag, startPoint x: 657, startPoint y: 226, endPoint x: 616, endPoint y: 228, distance: 40.8
click at [616, 228] on li "OI Conditioner (250ml / 8.5 fl. oz.)" at bounding box center [644, 228] width 239 height 14
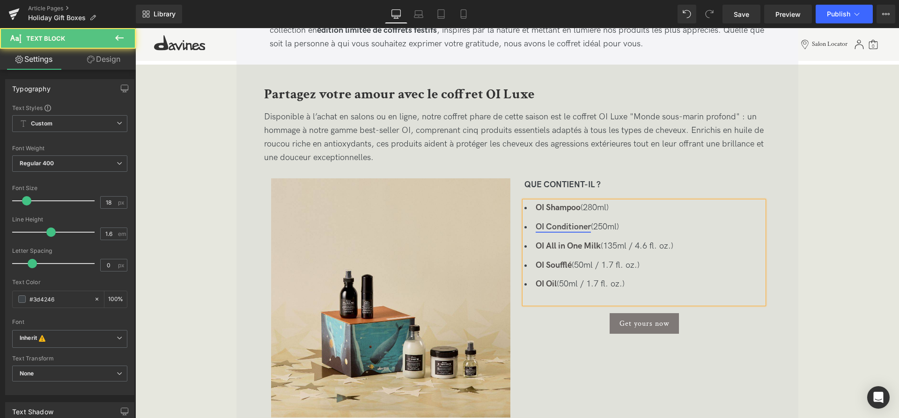
click at [587, 225] on link "OI Conditioner" at bounding box center [563, 227] width 55 height 10
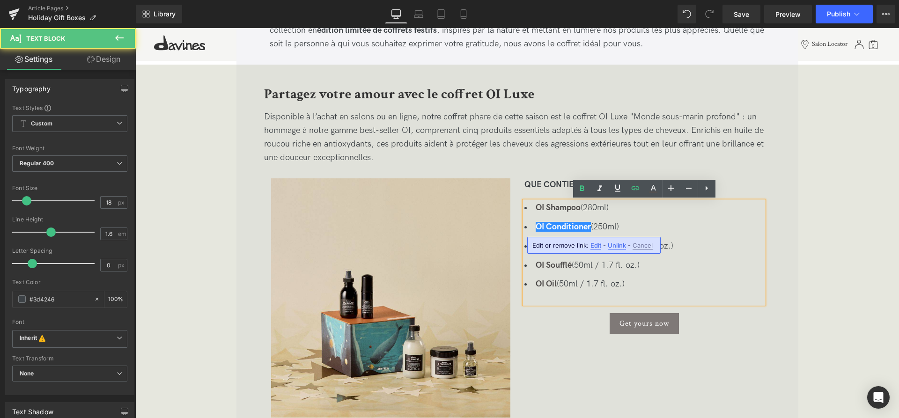
click at [590, 225] on li "OI Conditioner (250ml)" at bounding box center [644, 228] width 239 height 14
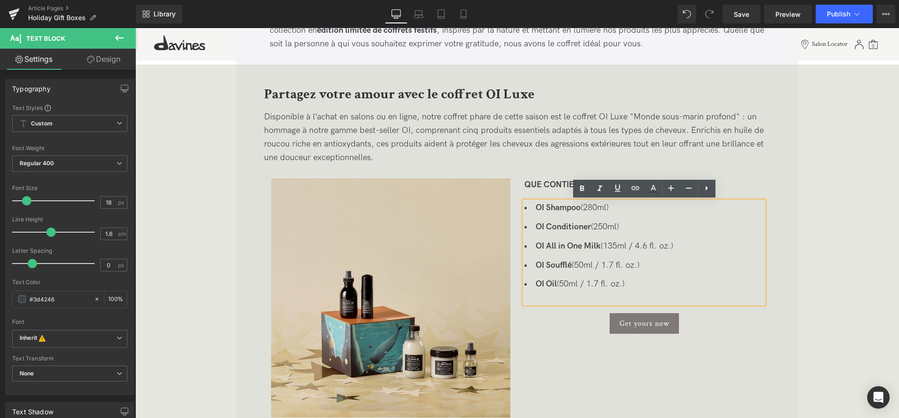
click at [583, 205] on li "OI Shampoo (280ml)" at bounding box center [644, 208] width 239 height 14
click at [616, 209] on li "OI Shampoo - 280ml)" at bounding box center [644, 208] width 239 height 14
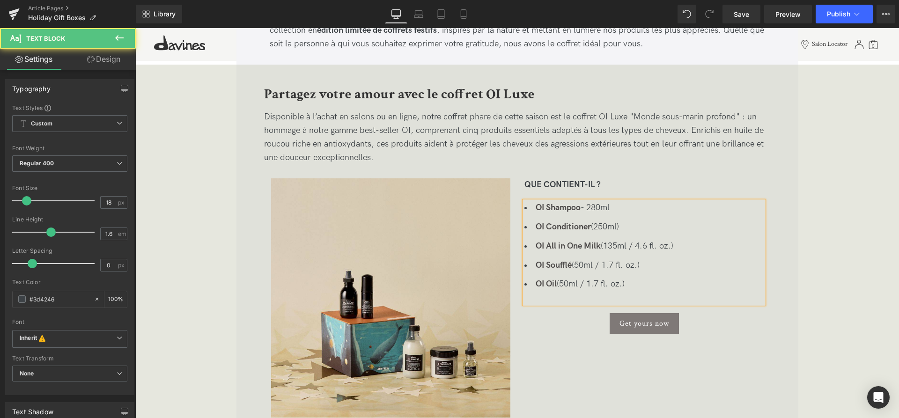
click at [591, 231] on li "OI Conditioner (250ml)" at bounding box center [644, 228] width 239 height 14
click at [620, 224] on li "OI Conditioner - 250ml)" at bounding box center [644, 228] width 239 height 14
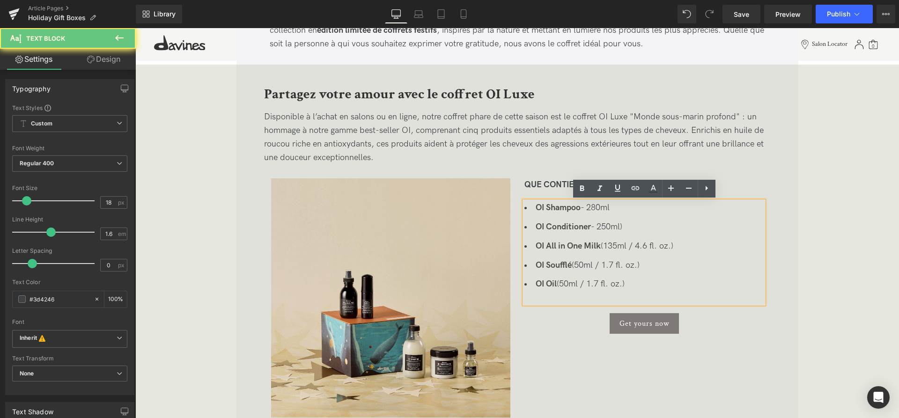
click at [622, 226] on li "OI Conditioner - 250ml)" at bounding box center [644, 228] width 239 height 14
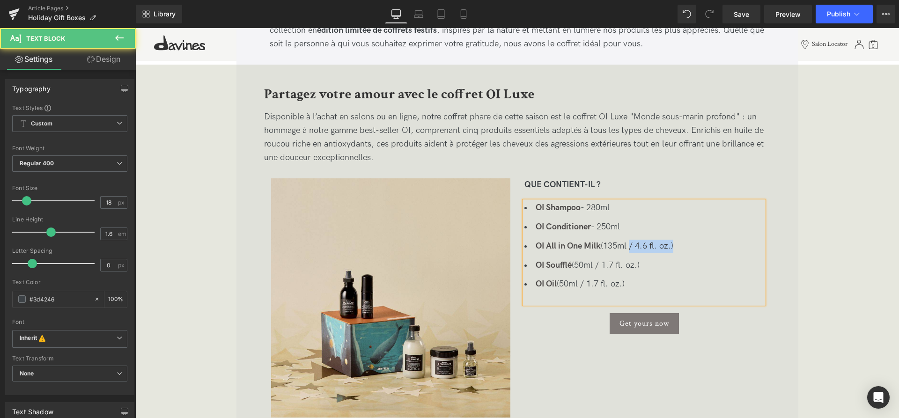
drag, startPoint x: 675, startPoint y: 245, endPoint x: 626, endPoint y: 245, distance: 48.2
click at [626, 245] on li "OI All in One Milk (135ml / 4.6 fl. oz.)" at bounding box center [644, 247] width 239 height 14
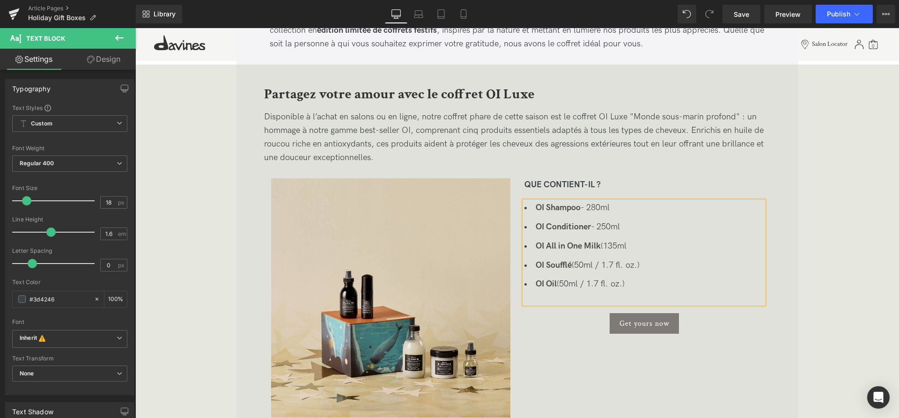
click at [604, 249] on li "OI All in One Milk (135ml" at bounding box center [644, 247] width 239 height 14
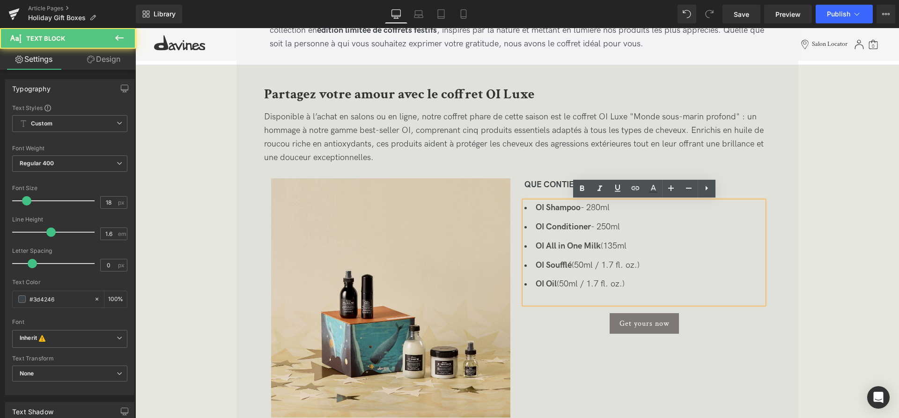
click at [602, 249] on li "OI All in One Milk (135ml" at bounding box center [644, 247] width 239 height 14
drag, startPoint x: 646, startPoint y: 266, endPoint x: 594, endPoint y: 265, distance: 52.0
click at [594, 265] on li "OI Soufflé (50ml / 1.7 fl. oz.)" at bounding box center [644, 266] width 239 height 14
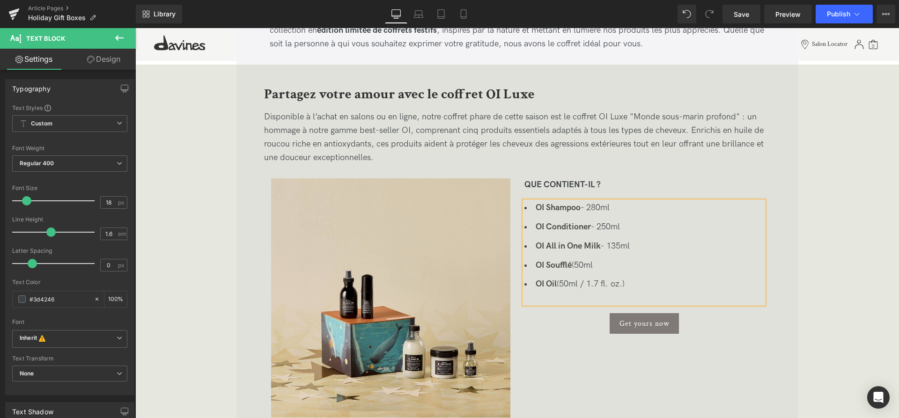
click at [576, 267] on li "OI Soufflé (50ml" at bounding box center [644, 266] width 239 height 14
drag, startPoint x: 612, startPoint y: 286, endPoint x: 579, endPoint y: 286, distance: 32.8
click at [579, 286] on li "OI Oil (50ml / 1.7 fl. oz.)" at bounding box center [644, 285] width 239 height 14
click at [559, 287] on li "OI Oil (50ml" at bounding box center [644, 285] width 239 height 14
click at [625, 270] on li "OI Soufflé - 50ml" at bounding box center [644, 266] width 239 height 14
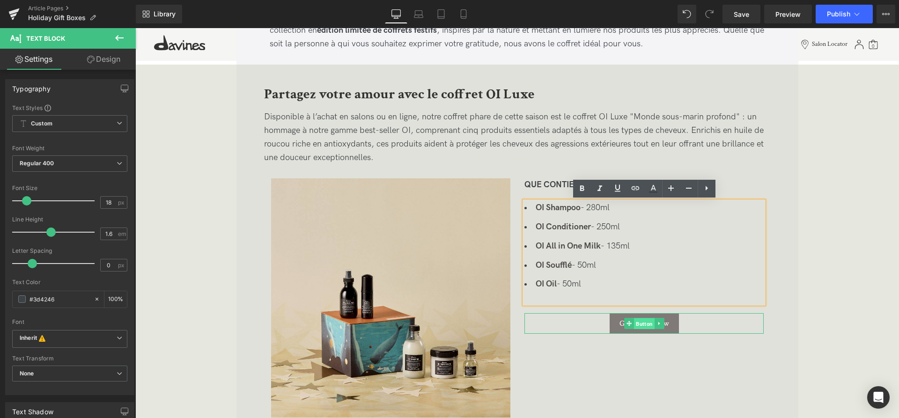
click at [640, 326] on span "Button" at bounding box center [644, 324] width 21 height 11
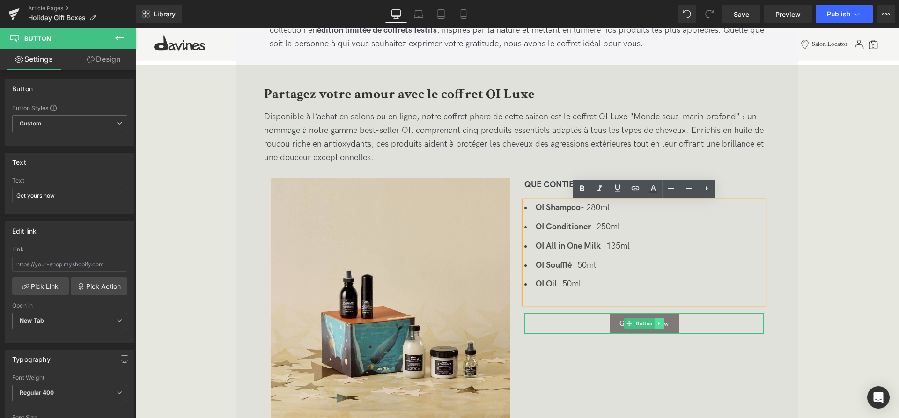
click at [660, 326] on icon at bounding box center [658, 323] width 1 height 3
click at [612, 364] on div "Image QUE CONTIENT-IL ? Text Block OI Shampoo - 280ml OI Conditioner - 250ml OI…" at bounding box center [517, 297] width 507 height 239
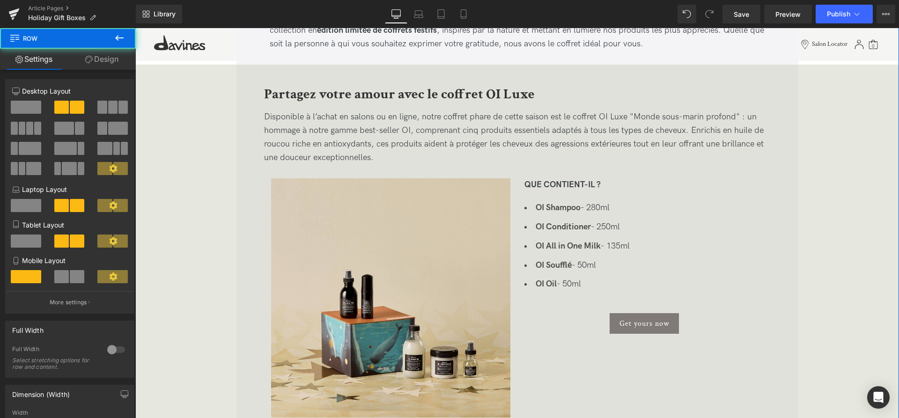
scroll to position [526, 0]
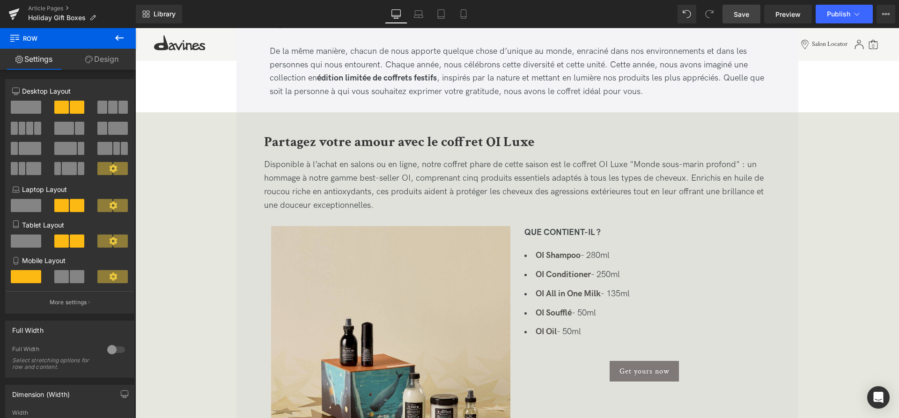
click at [747, 15] on span "Save" at bounding box center [741, 14] width 15 height 10
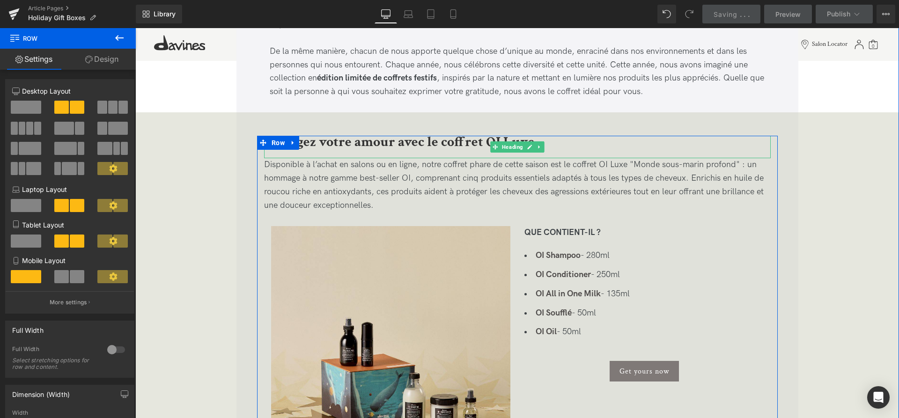
click at [470, 144] on b "Partagez votre amour avec le coffret OI Luxe" at bounding box center [399, 142] width 271 height 18
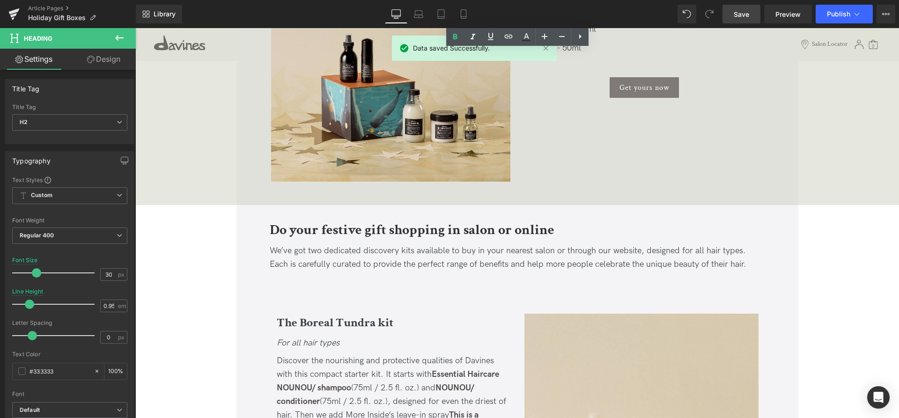
scroll to position [812, 0]
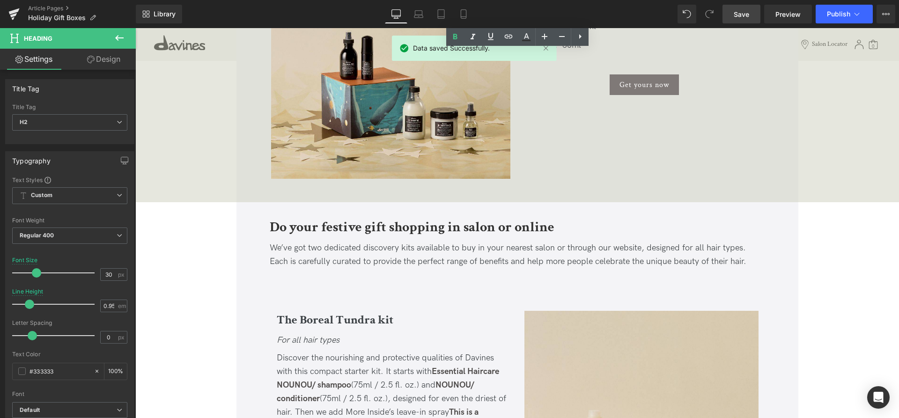
click at [396, 223] on b "Do your festive gift shopping in salon or online" at bounding box center [412, 227] width 285 height 18
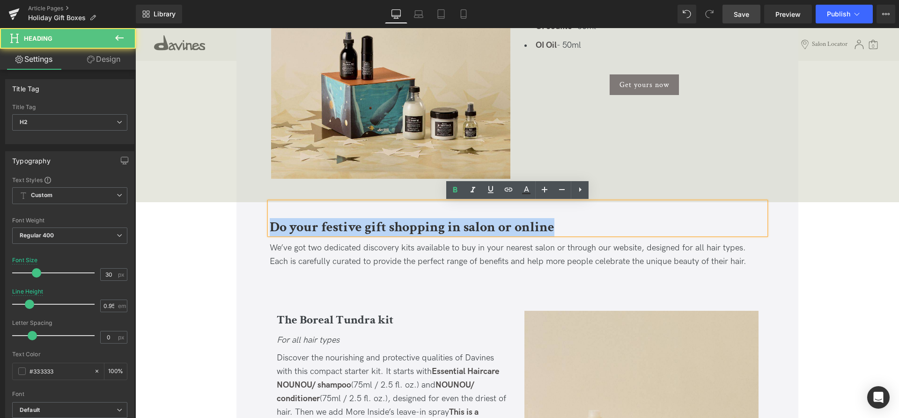
drag, startPoint x: 581, startPoint y: 228, endPoint x: 203, endPoint y: 222, distance: 377.6
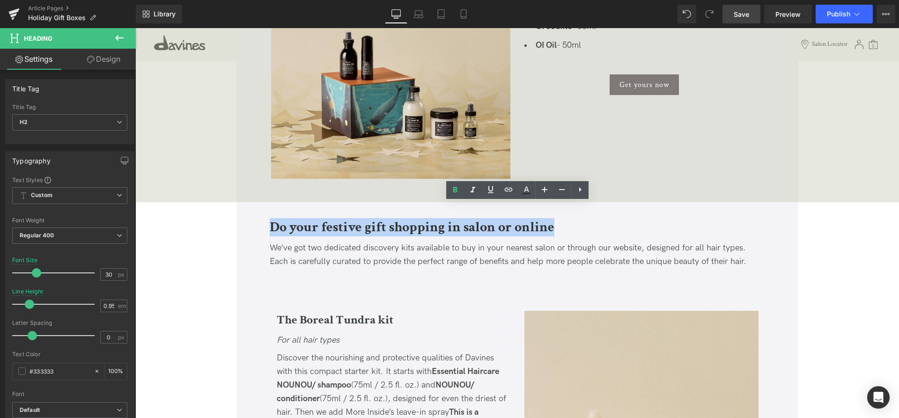
copy b "Do your festive gift shopping in salon or online"
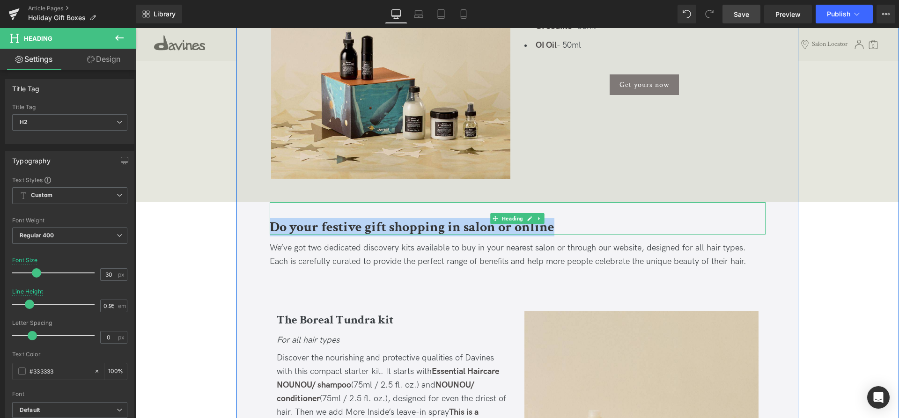
click at [412, 225] on b "Do your festive gift shopping in salon or online" at bounding box center [412, 227] width 285 height 18
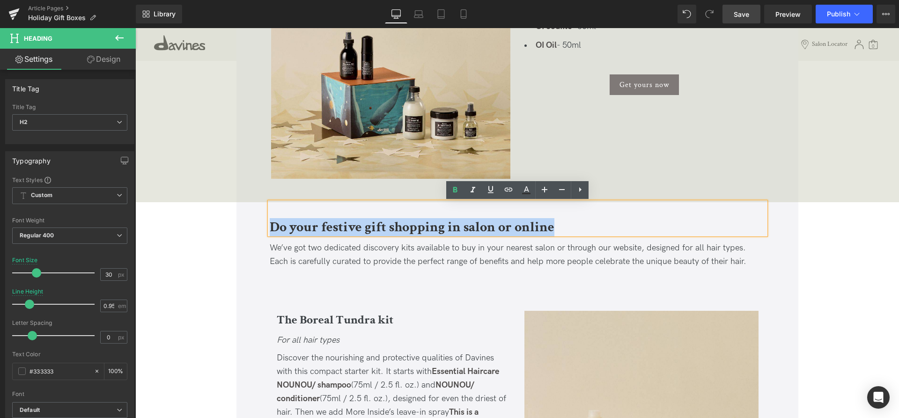
drag, startPoint x: 565, startPoint y: 230, endPoint x: 268, endPoint y: 209, distance: 297.2
click at [270, 209] on div "Do your festive gift shopping in salon or online" at bounding box center [518, 218] width 496 height 32
paste div
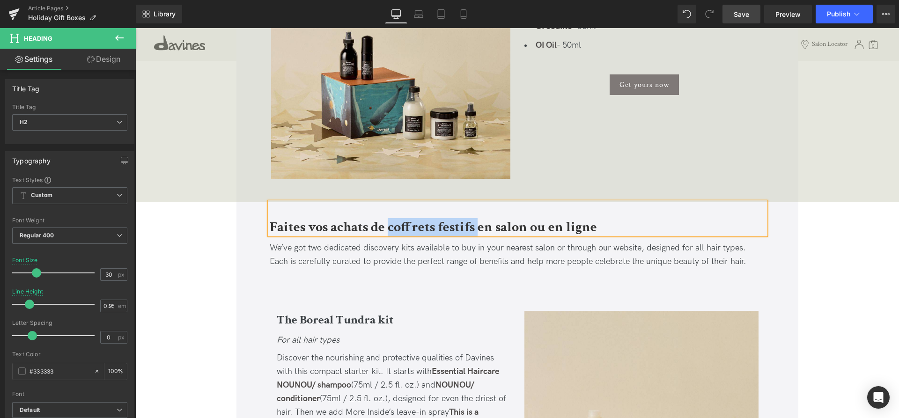
drag, startPoint x: 479, startPoint y: 227, endPoint x: 389, endPoint y: 226, distance: 90.0
click at [389, 226] on b "Faites vos achats de coffrets festifs en salon ou en ligne" at bounding box center [433, 227] width 327 height 18
click at [302, 255] on p "We’ve got two dedicated discovery kits available to buy in your nearest salon o…" at bounding box center [518, 255] width 496 height 27
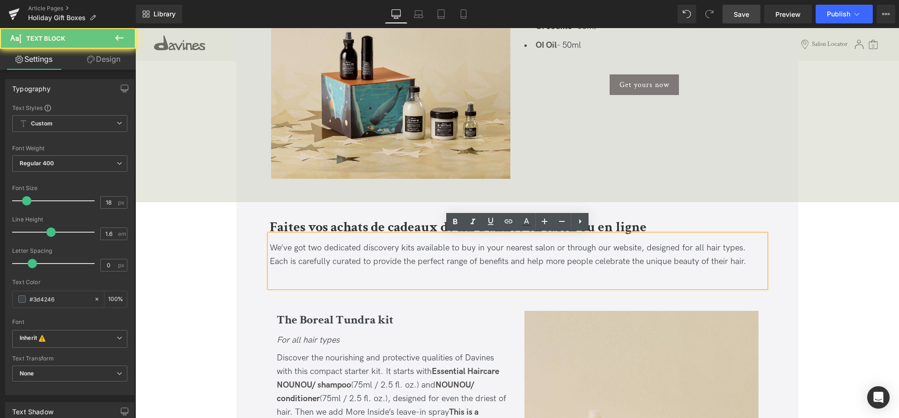
click at [319, 253] on span "We’ve got two dedicated discovery kits available to buy in your nearest salon o…" at bounding box center [508, 254] width 477 height 23
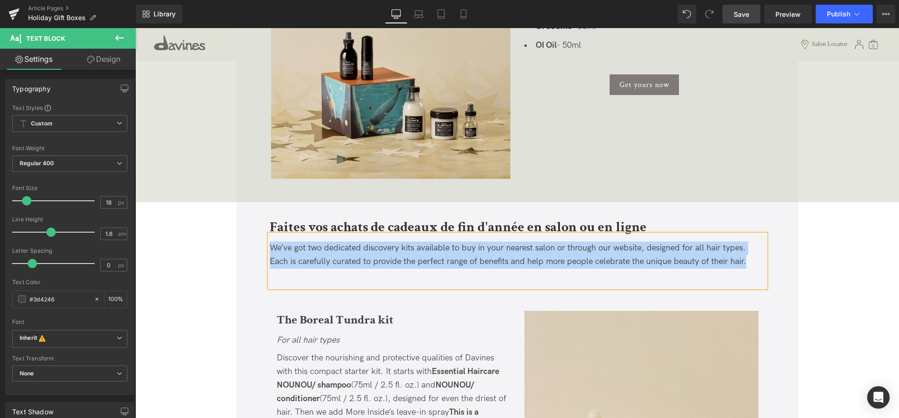
copy span "We’ve got two dedicated discovery kits available to buy in your nearest salon o…"
click at [747, 259] on p "We’ve got two dedicated discovery kits available to buy in your nearest salon o…" at bounding box center [518, 255] width 496 height 27
drag, startPoint x: 736, startPoint y: 262, endPoint x: 242, endPoint y: 249, distance: 493.9
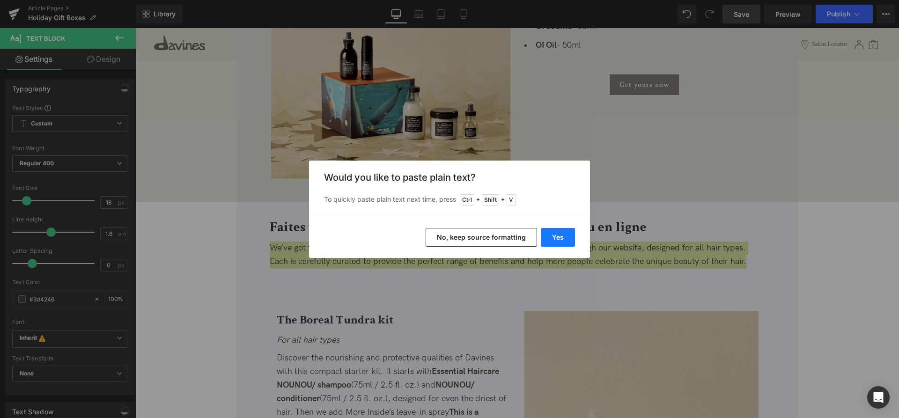
click at [561, 243] on button "Yes" at bounding box center [558, 237] width 34 height 19
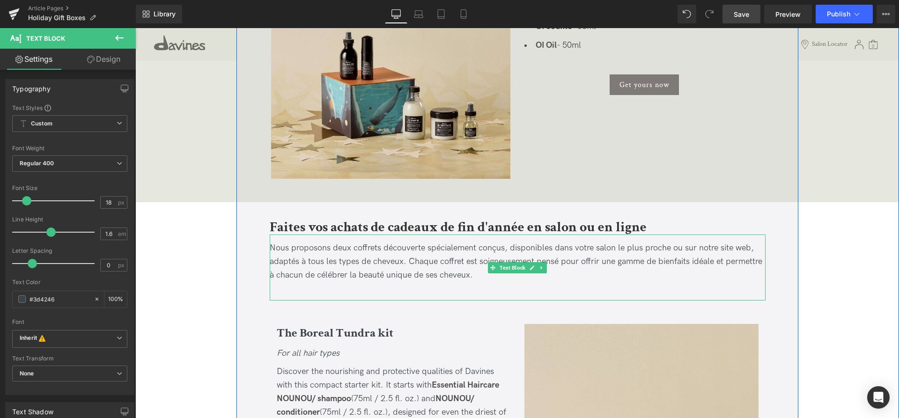
click at [603, 267] on p "Nous proposons deux coffrets découverte spécialement conçus, disponibles dans v…" at bounding box center [518, 262] width 496 height 40
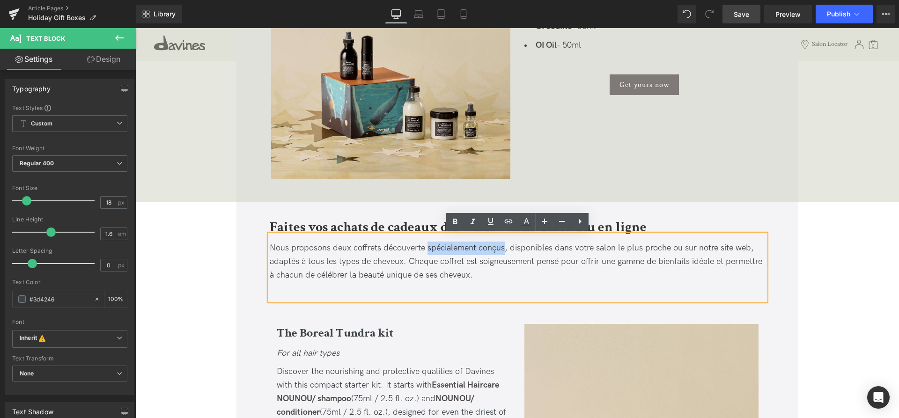
drag, startPoint x: 504, startPoint y: 246, endPoint x: 428, endPoint y: 254, distance: 76.4
click at [428, 254] on p "Nous proposons deux coffrets découverte spécialement conçus, disponibles dans v…" at bounding box center [518, 262] width 496 height 40
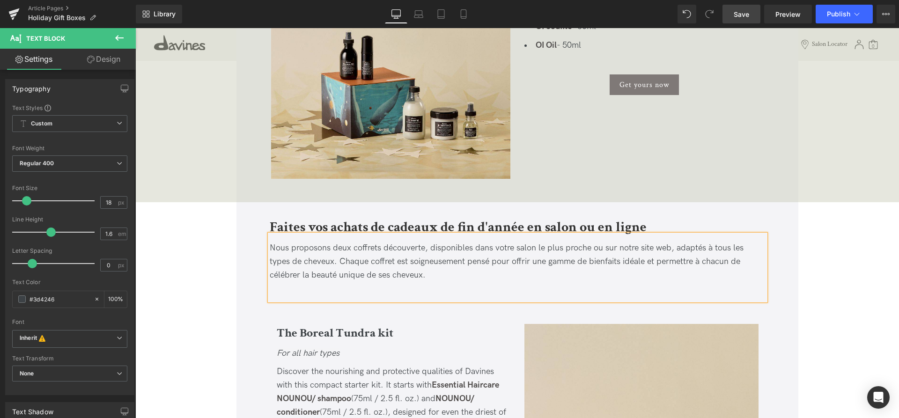
click at [544, 289] on div "Nous proposons deux coffrets découverte, disponibles dans votre salon le plus p…" at bounding box center [518, 268] width 496 height 66
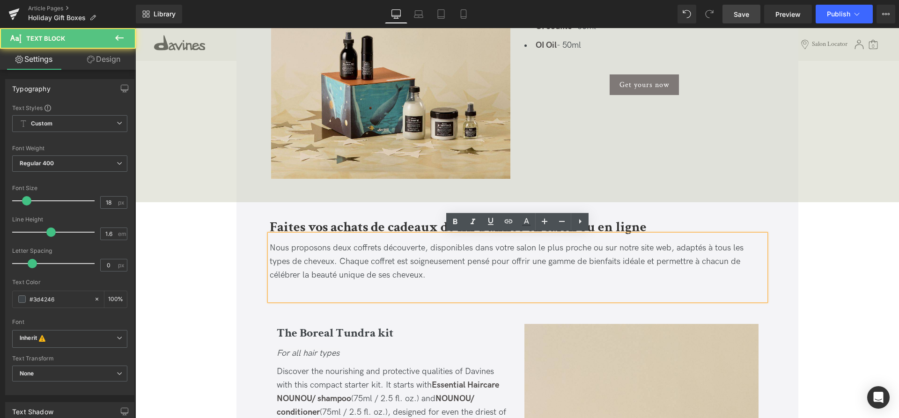
click at [566, 276] on p "Nous proposons deux coffrets découverte, disponibles dans votre salon le plus p…" at bounding box center [518, 262] width 496 height 40
click at [542, 278] on p "Nous proposons deux coffrets découverte, disponibles dans votre salon le plus p…" at bounding box center [518, 262] width 496 height 40
click at [498, 263] on span "Nous proposons deux coffrets découverte, disponibles dans votre salon le plus p…" at bounding box center [507, 261] width 474 height 37
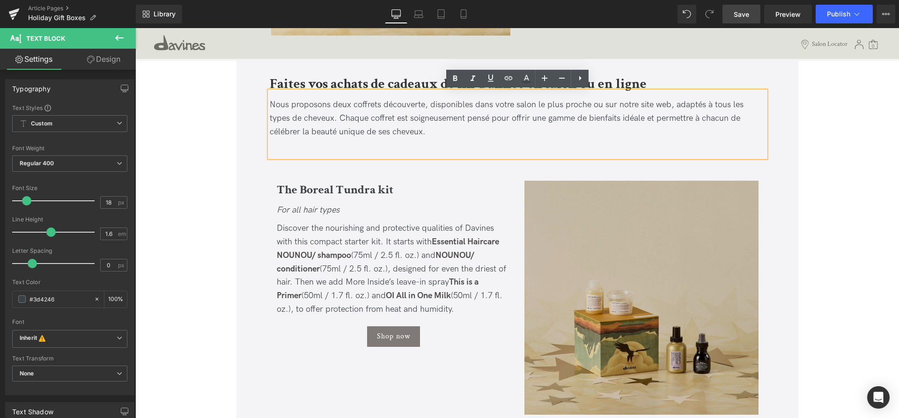
scroll to position [717, 0]
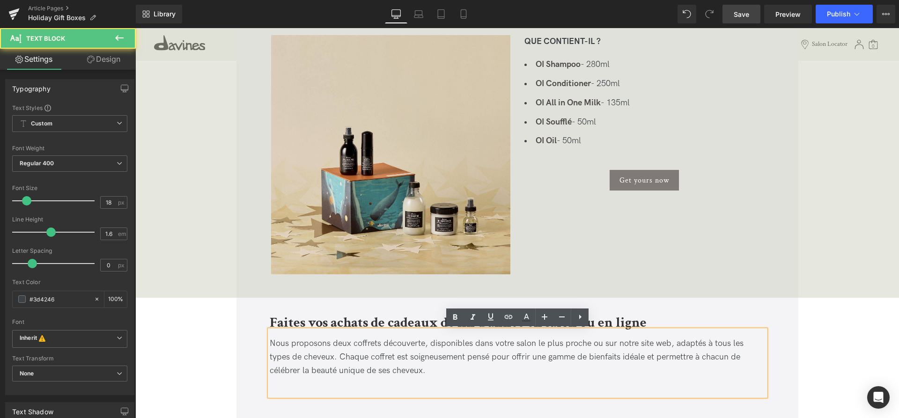
drag, startPoint x: 597, startPoint y: 374, endPoint x: 586, endPoint y: 364, distance: 15.0
click at [597, 374] on p "Nous proposons deux coffrets découverte, disponibles dans votre salon le plus p…" at bounding box center [518, 357] width 496 height 40
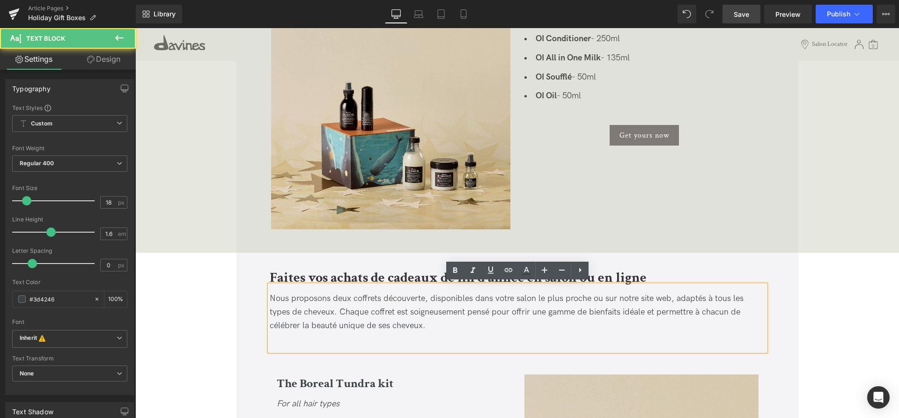
scroll to position [764, 0]
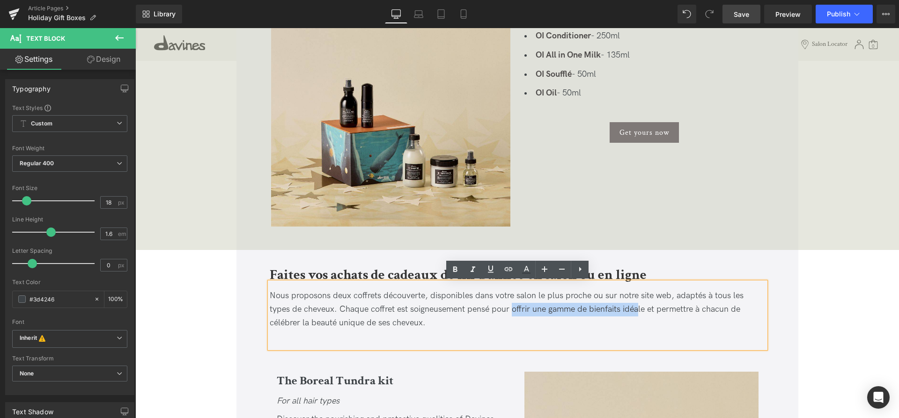
drag, startPoint x: 489, startPoint y: 308, endPoint x: 616, endPoint y: 310, distance: 127.4
click at [616, 310] on span "Nous proposons deux coffrets découverte, disponibles dans votre salon le plus p…" at bounding box center [507, 309] width 474 height 37
click at [553, 312] on span "Nous proposons deux coffrets découverte, disponibles dans votre salon le plus p…" at bounding box center [507, 309] width 474 height 37
drag, startPoint x: 563, startPoint y: 309, endPoint x: 508, endPoint y: 309, distance: 55.3
click at [508, 309] on span "Nous proposons deux coffrets découverte, disponibles dans votre salon le plus p…" at bounding box center [507, 309] width 474 height 37
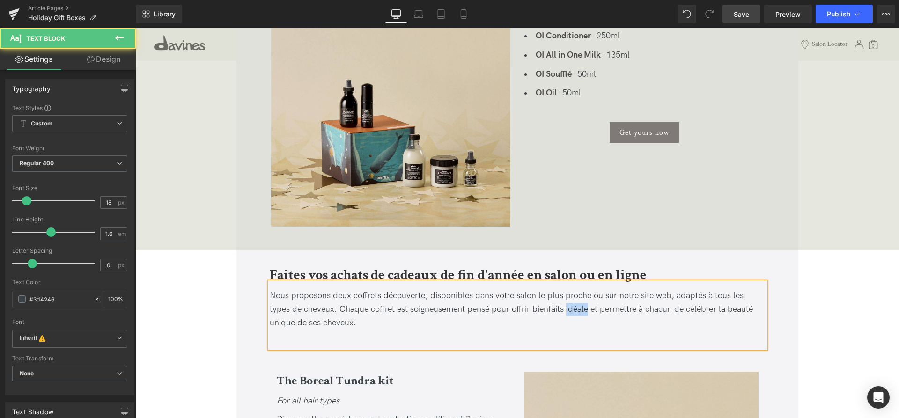
drag, startPoint x: 566, startPoint y: 307, endPoint x: 543, endPoint y: 313, distance: 23.6
click at [543, 313] on span "Nous proposons deux coffrets découverte, disponibles dans votre salon le plus p…" at bounding box center [511, 309] width 483 height 37
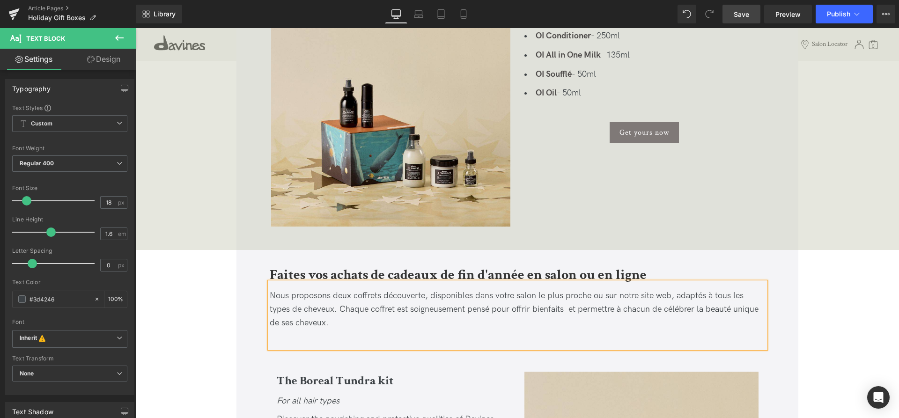
click at [508, 306] on span "Nous proposons deux coffrets découverte, disponibles dans votre salon le plus p…" at bounding box center [514, 309] width 489 height 37
click at [559, 308] on span "Nous proposons deux coffrets découverte, disponibles dans votre salon le plus p…" at bounding box center [507, 309] width 474 height 37
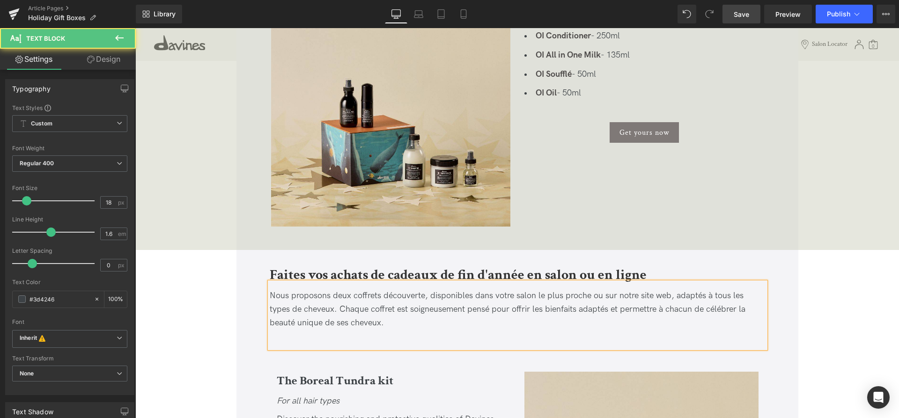
click at [562, 319] on p "Nous proposons deux coffrets découverte, disponibles dans votre salon le plus p…" at bounding box center [518, 309] width 496 height 40
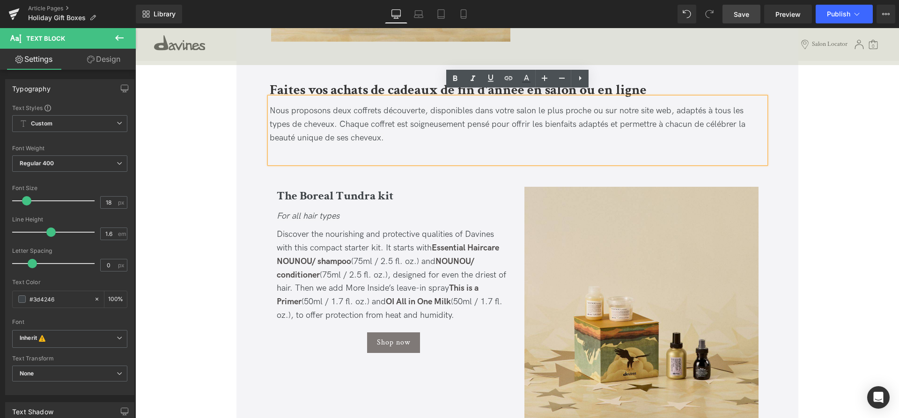
scroll to position [956, 0]
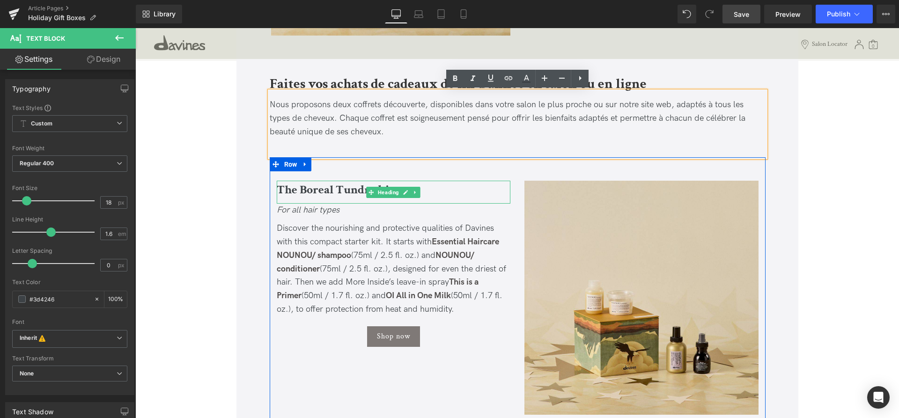
click at [333, 193] on b "The Boreal Tundra kit" at bounding box center [335, 190] width 117 height 16
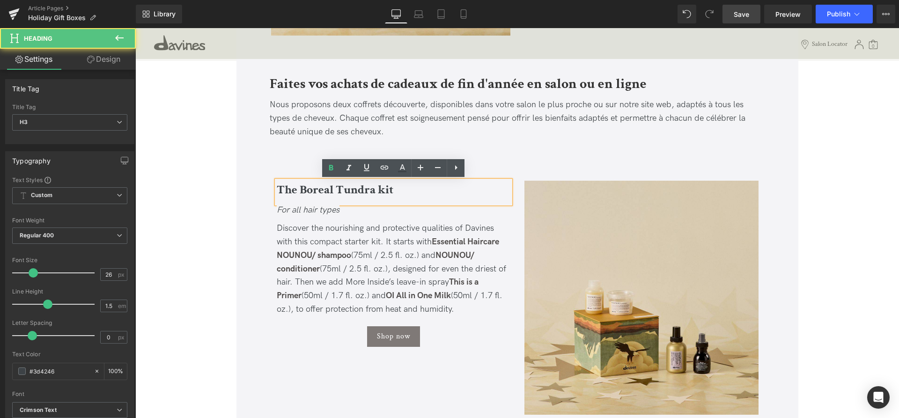
click at [446, 191] on h3 "The Boreal Tundra kit" at bounding box center [394, 190] width 234 height 18
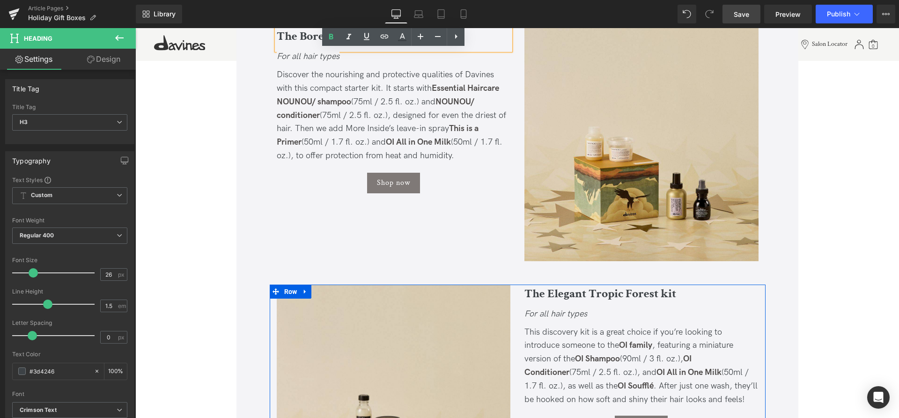
scroll to position [1003, 0]
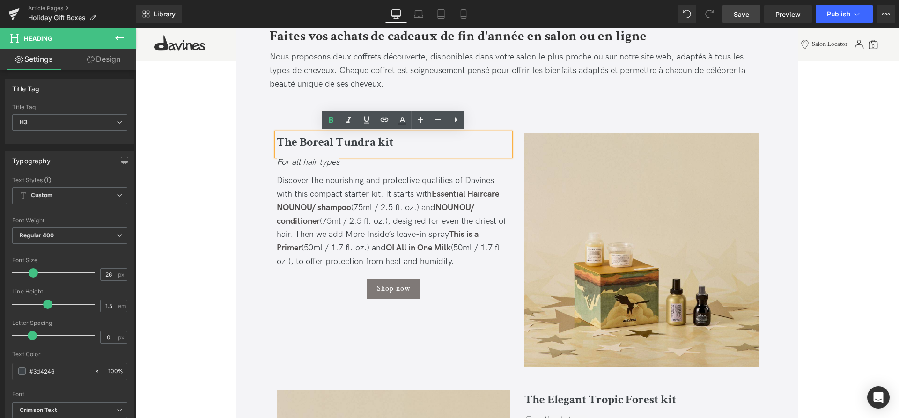
click at [284, 147] on b "The Boreal Tundra kit" at bounding box center [335, 142] width 117 height 16
click at [282, 147] on b "The Boreal Tundra kit" at bounding box center [335, 142] width 117 height 16
click at [280, 144] on b "The Boreal Tundra kit" at bounding box center [335, 142] width 117 height 16
click at [407, 141] on h3 "The Boreal Tundra kit" at bounding box center [394, 142] width 234 height 18
click at [278, 142] on b "The Boreal Tundra kit" at bounding box center [335, 142] width 117 height 16
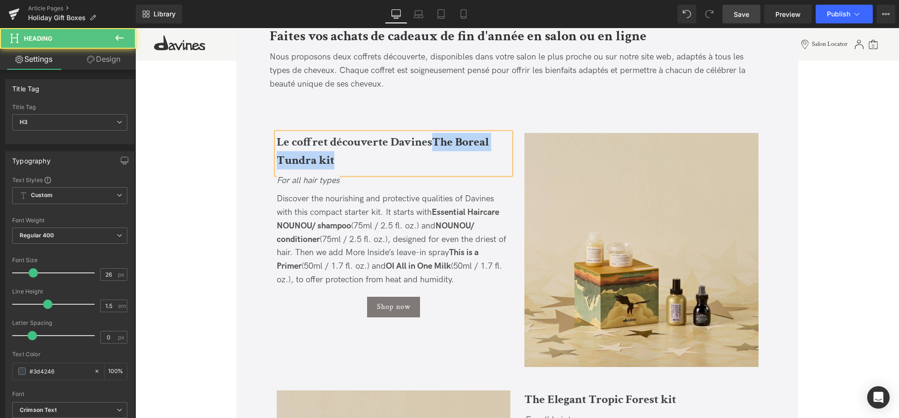
drag, startPoint x: 338, startPoint y: 159, endPoint x: 435, endPoint y: 134, distance: 100.5
click at [435, 134] on h3 "Le coffret découverte DavinesThe Boreal Tundra kit" at bounding box center [394, 151] width 234 height 37
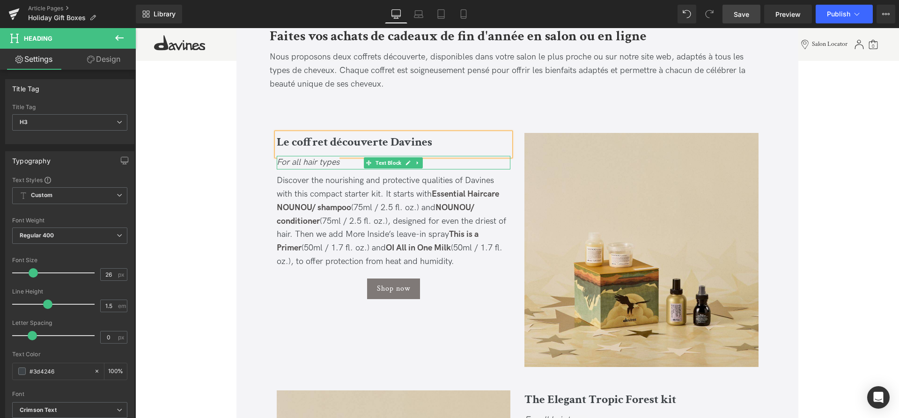
click at [307, 163] on icon "For all hair types" at bounding box center [308, 162] width 63 height 10
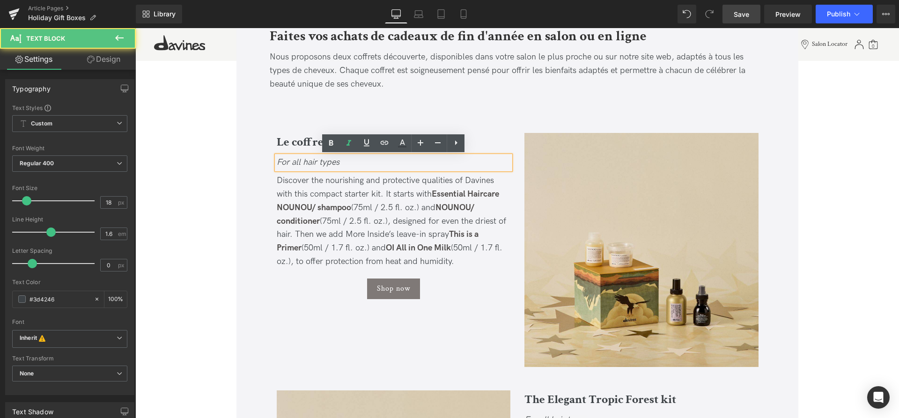
click at [279, 160] on icon "For all hair types" at bounding box center [308, 162] width 63 height 10
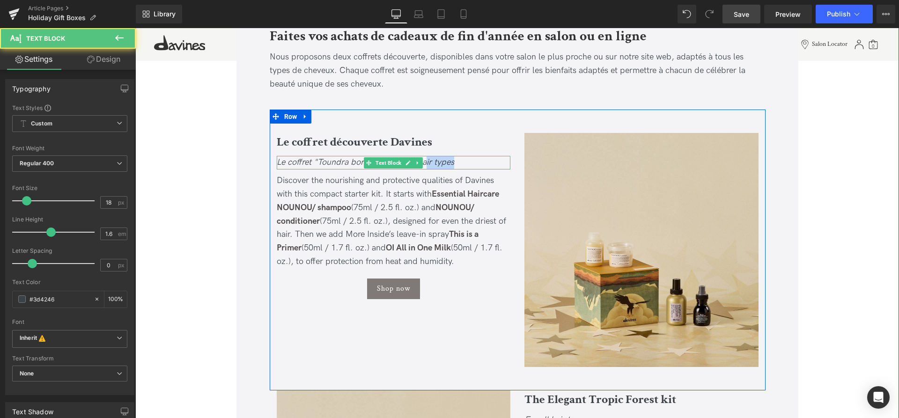
drag, startPoint x: 462, startPoint y: 162, endPoint x: 425, endPoint y: 165, distance: 36.7
click at [425, 165] on div "Le coffret "Toundra boréenne" For all hair types" at bounding box center [394, 163] width 234 height 14
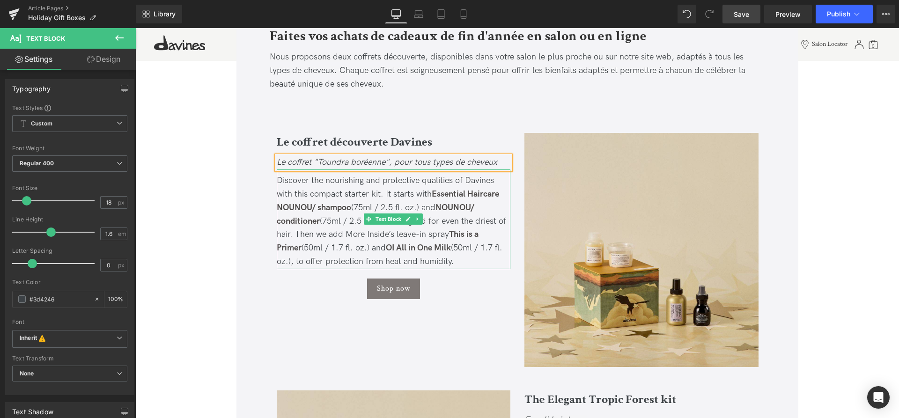
click at [468, 258] on div "Discover the nourishing and protective qualities of Davines with this compact s…" at bounding box center [394, 221] width 234 height 95
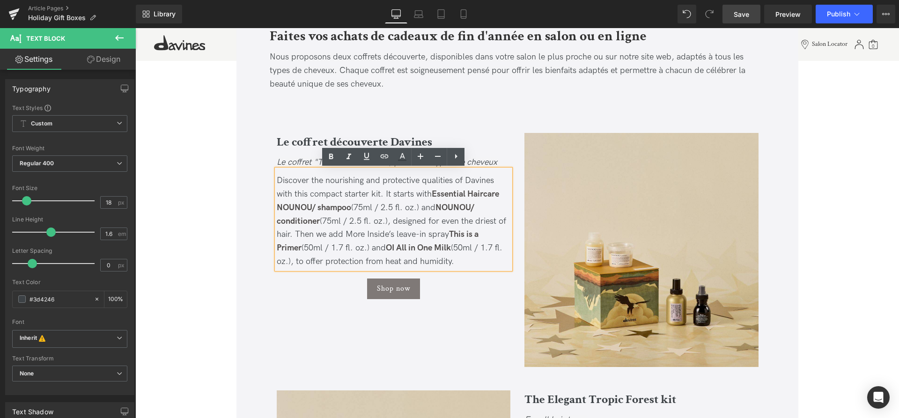
drag, startPoint x: 438, startPoint y: 267, endPoint x: 235, endPoint y: 174, distance: 222.8
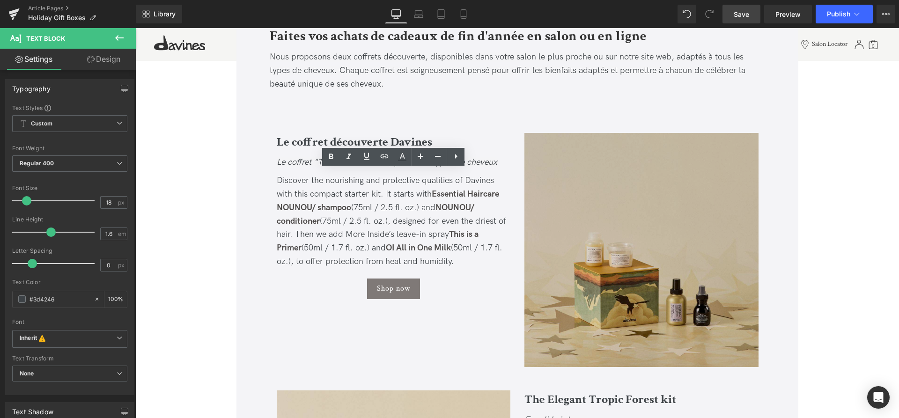
copy span "Discover the nourishing and protective qualities of Davines with this compact s…"
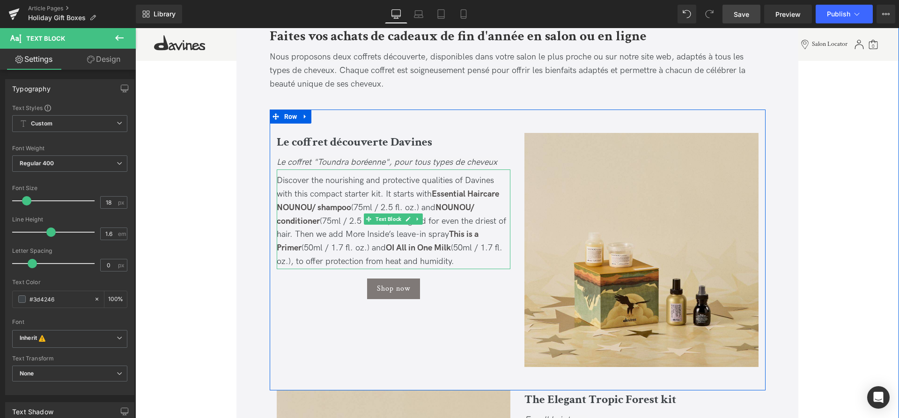
click at [453, 262] on div "Discover the nourishing and protective qualities of Davines with this compact s…" at bounding box center [394, 221] width 234 height 95
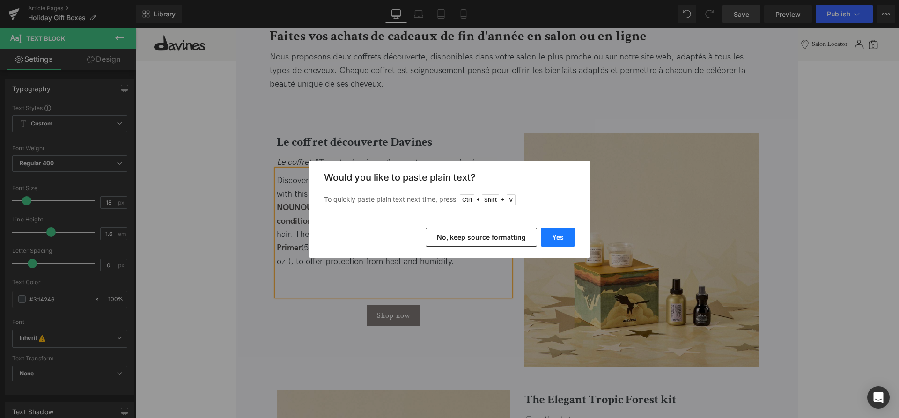
drag, startPoint x: 558, startPoint y: 229, endPoint x: 364, endPoint y: 213, distance: 195.1
click at [558, 229] on button "Yes" at bounding box center [558, 237] width 34 height 19
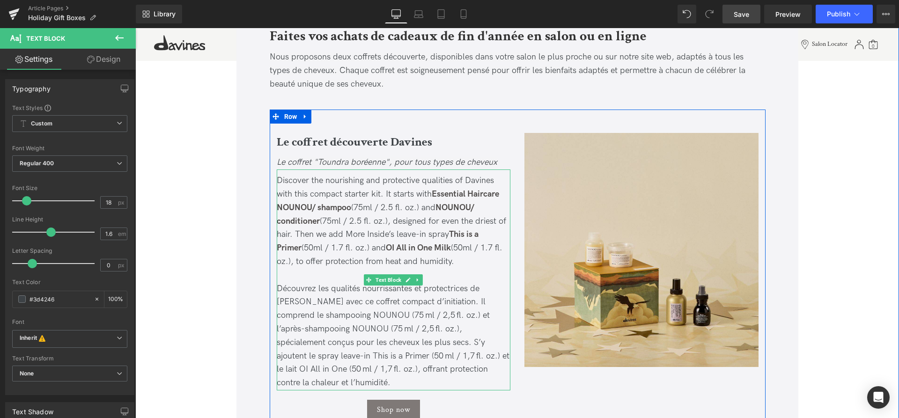
click at [380, 305] on span "Découvrez les qualités nourrissantes et protectrices de Davines avec ce coffret…" at bounding box center [393, 336] width 233 height 104
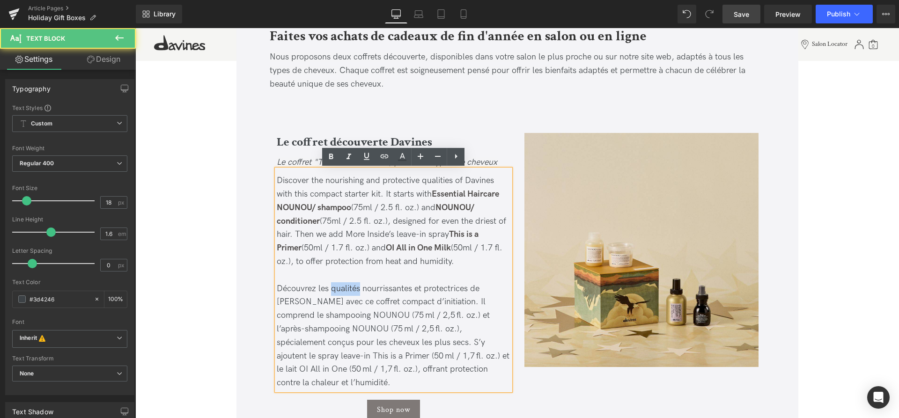
drag, startPoint x: 358, startPoint y: 288, endPoint x: 333, endPoint y: 289, distance: 25.3
click at [333, 289] on span "Découvrez les qualités nourrissantes et protectrices de Davines avec ce coffret…" at bounding box center [393, 336] width 233 height 104
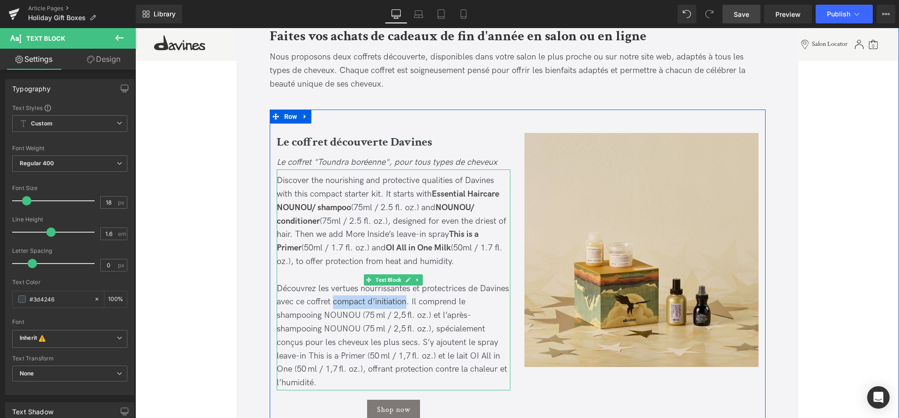
drag, startPoint x: 408, startPoint y: 303, endPoint x: 334, endPoint y: 303, distance: 74.5
click at [334, 303] on span "Découvrez les vertues nourrissantes et protectrices de Davines avec ce coffret …" at bounding box center [393, 336] width 232 height 104
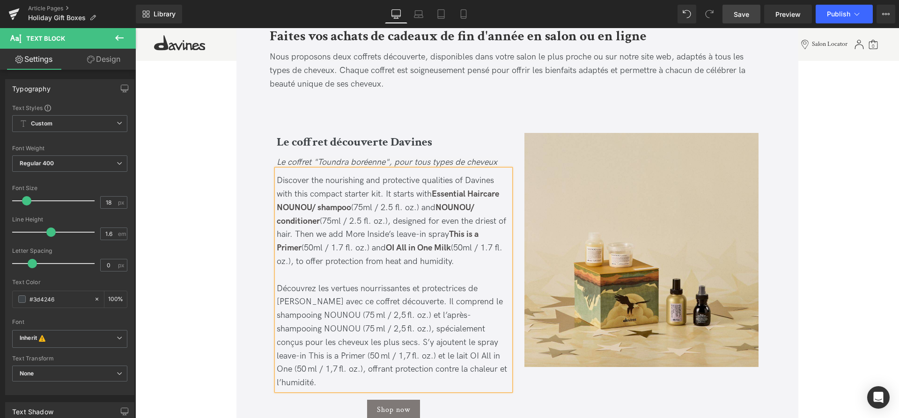
click at [334, 289] on span "Découvrez les vertues nourrissantes et protectrices de Davines avec ce coffret …" at bounding box center [392, 336] width 230 height 104
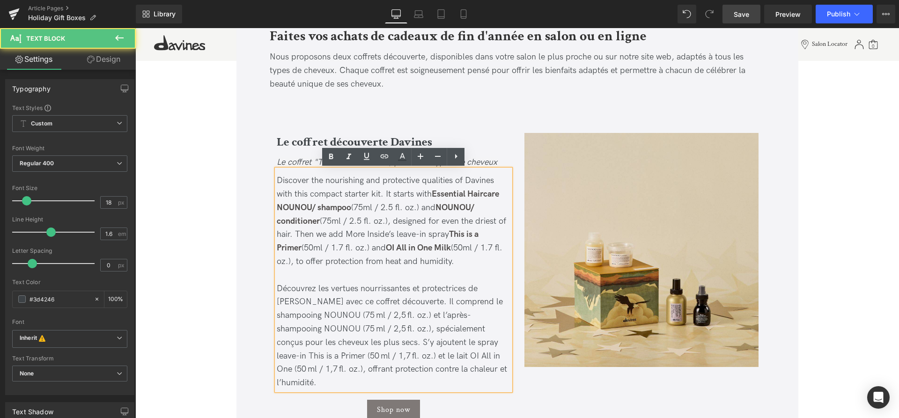
click at [423, 279] on div at bounding box center [394, 276] width 234 height 14
click at [348, 291] on span "Découvrez les vertues nourrissantes et protectrices de Davines avec ce coffret …" at bounding box center [392, 336] width 230 height 104
click at [358, 289] on span "Découvrez les vertues nourrissantes et protectrices de Davines avec ce coffret …" at bounding box center [392, 336] width 230 height 104
click at [356, 291] on span "Découvrez les vertues nourrissantes et protectrices de Davines avec ce coffret …" at bounding box center [392, 336] width 230 height 104
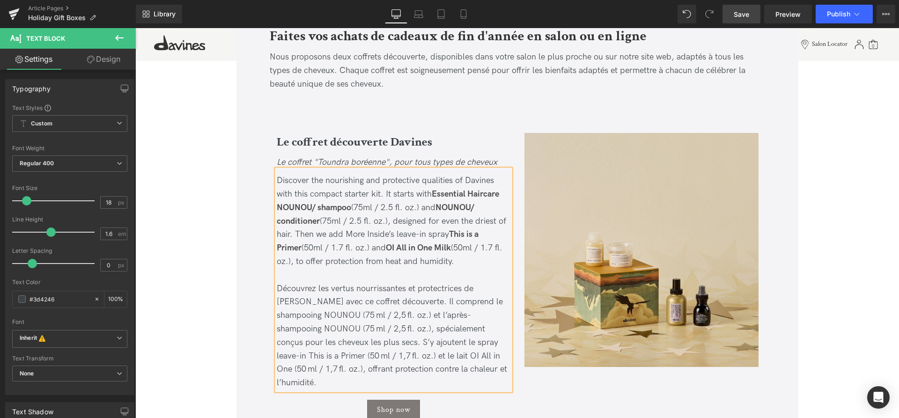
click at [388, 313] on span "Découvrez les vertus nourrissantes et protectrices de Davines avec ce coffret d…" at bounding box center [392, 336] width 230 height 104
click at [477, 290] on span "Découvrez les vertus nourrissantes et protectrices de Davines avec ce coffret d…" at bounding box center [392, 336] width 230 height 104
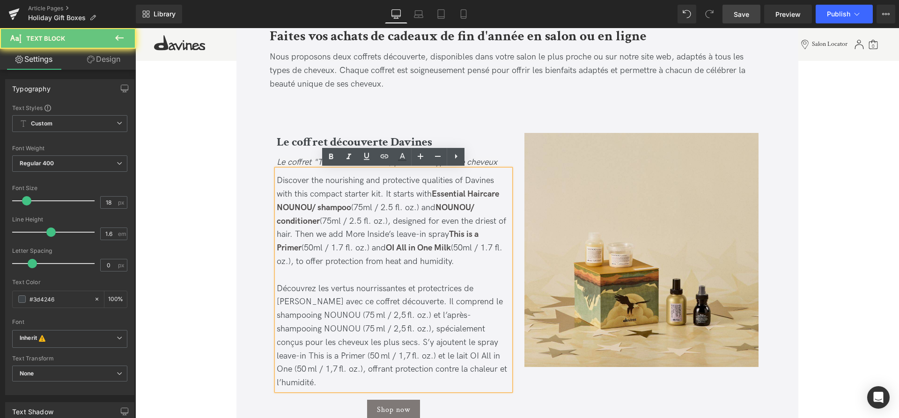
click at [475, 290] on span "Découvrez les vertus nourrissantes et protectrices de Davines avec ce coffret d…" at bounding box center [392, 336] width 230 height 104
click at [474, 290] on span "Découvrez les vertus nourrissantes et protectrices de Davines avec ce coffret d…" at bounding box center [392, 336] width 230 height 104
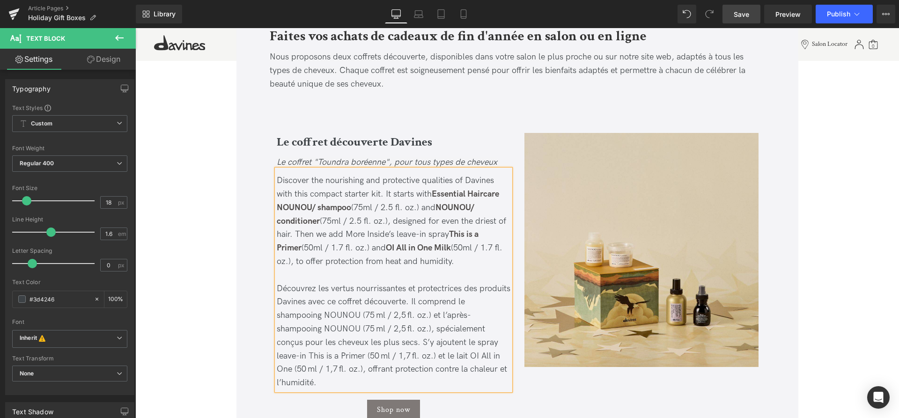
click at [366, 318] on span "Découvrez les vertus nourrissantes et protectrices des produits Davines avec ce…" at bounding box center [394, 336] width 234 height 104
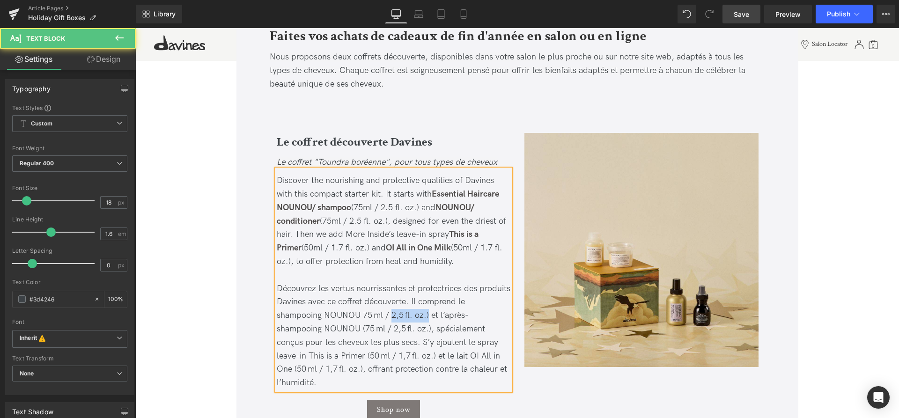
drag, startPoint x: 427, startPoint y: 314, endPoint x: 393, endPoint y: 314, distance: 33.7
click at [393, 314] on span "Découvrez les vertus nourrissantes et protectrices des produits Davines avec ce…" at bounding box center [394, 336] width 234 height 104
click at [401, 319] on span "Découvrez les vertus nourrissantes et protectrices des produits Davines avec ce…" at bounding box center [394, 336] width 234 height 104
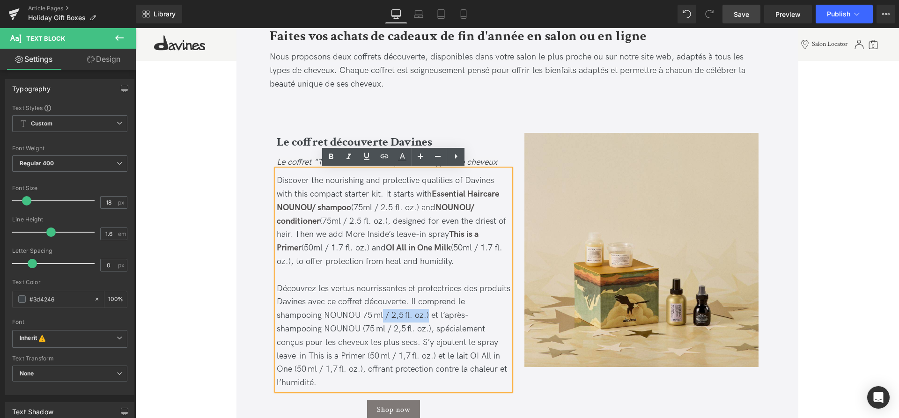
drag, startPoint x: 384, startPoint y: 318, endPoint x: 427, endPoint y: 317, distance: 43.6
click at [427, 317] on span "Découvrez les vertus nourrissantes et protectrices des produits Davines avec ce…" at bounding box center [394, 336] width 234 height 104
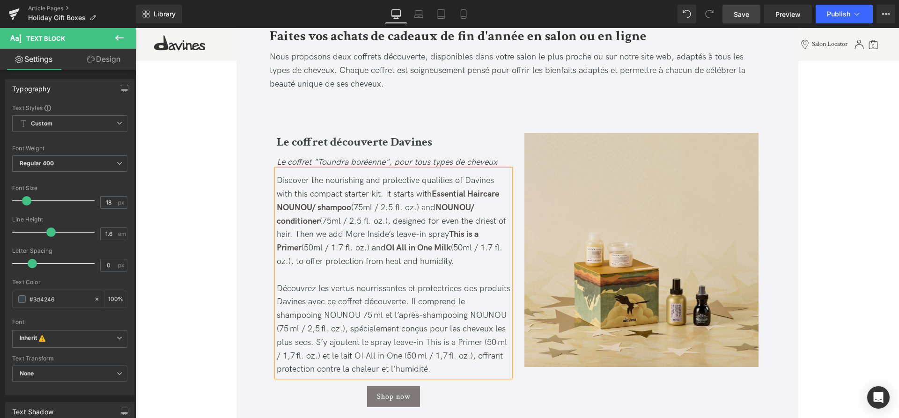
click at [363, 315] on span "Découvrez les vertus nourrissantes et protectrices des produits Davines avec ce…" at bounding box center [394, 329] width 234 height 91
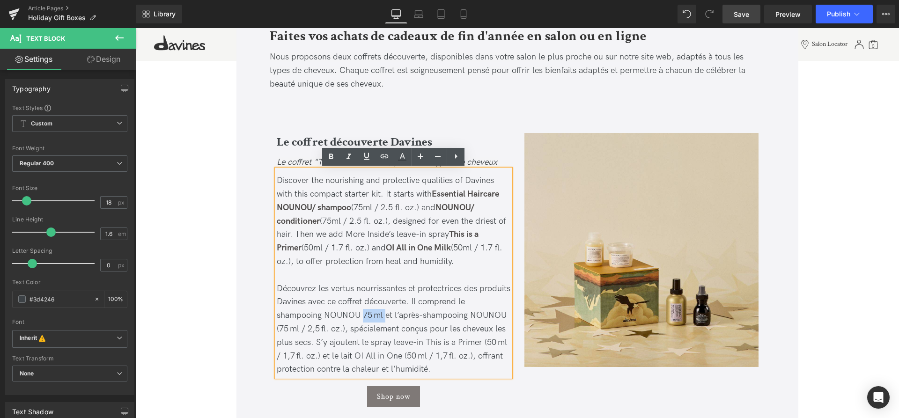
drag, startPoint x: 386, startPoint y: 315, endPoint x: 362, endPoint y: 313, distance: 23.5
click at [362, 313] on span "Découvrez les vertus nourrissantes et protectrices des produits Davines avec ce…" at bounding box center [394, 329] width 234 height 91
click at [383, 319] on span "Découvrez les vertus nourrissantes et protectrices des produits Davines avec ce…" at bounding box center [394, 329] width 234 height 91
drag, startPoint x: 389, startPoint y: 315, endPoint x: 383, endPoint y: 315, distance: 6.1
click at [383, 315] on span "Découvrez les vertus nourrissantes et protectrices des produits Davines avec ce…" at bounding box center [394, 329] width 234 height 91
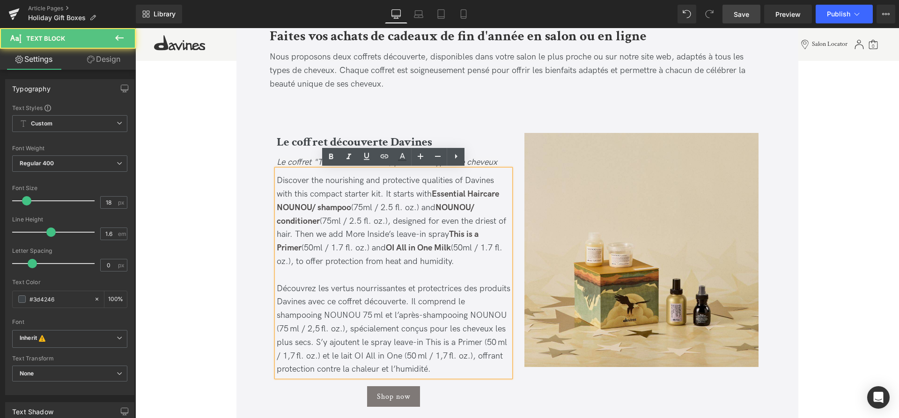
click at [381, 315] on span "Découvrez les vertus nourrissantes et protectrices des produits Davines avec ce…" at bounding box center [394, 329] width 234 height 91
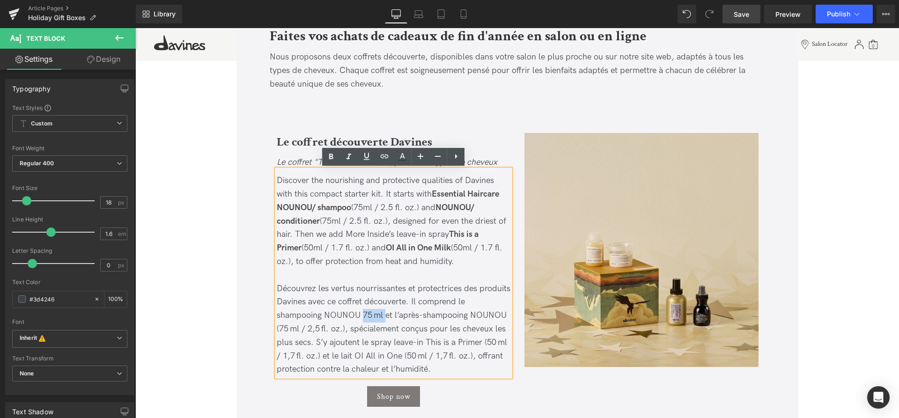
drag, startPoint x: 382, startPoint y: 315, endPoint x: 369, endPoint y: 315, distance: 13.1
click at [369, 315] on span "Découvrez les vertus nourrissantes et protectrices des produits Davines avec ce…" at bounding box center [394, 329] width 234 height 91
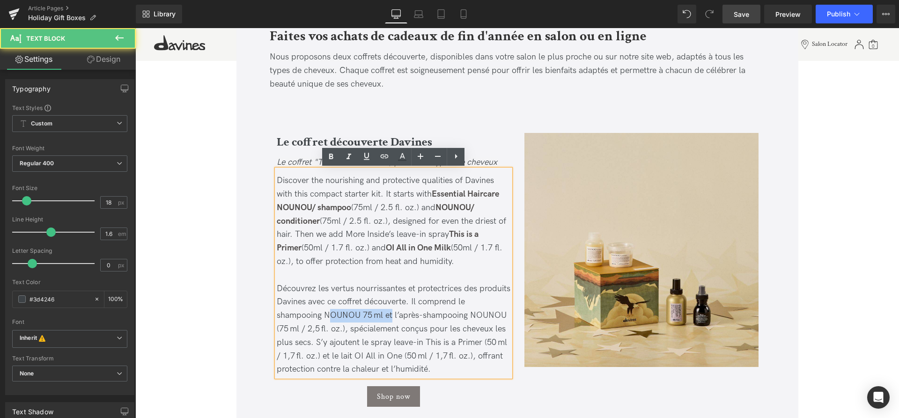
drag, startPoint x: 393, startPoint y: 315, endPoint x: 338, endPoint y: 314, distance: 54.8
click at [332, 315] on span "Découvrez les vertus nourrissantes et protectrices des produits Davines avec ce…" at bounding box center [394, 329] width 234 height 91
click at [338, 314] on span "Découvrez les vertus nourrissantes et protectrices des produits Davines avec ce…" at bounding box center [394, 329] width 234 height 91
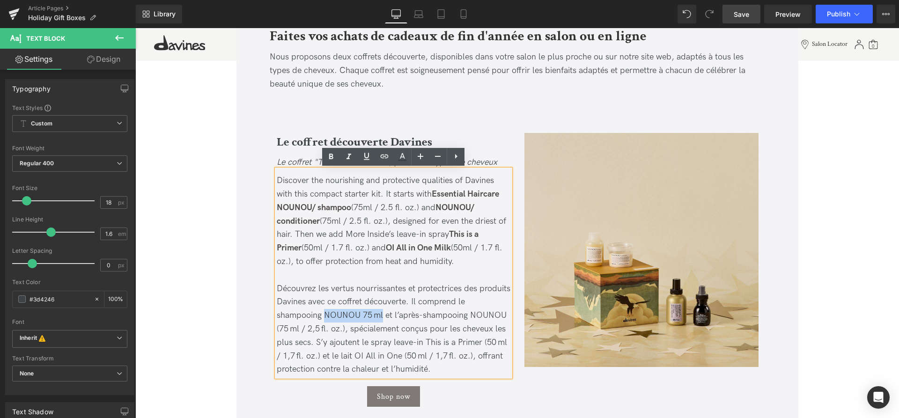
drag, startPoint x: 383, startPoint y: 315, endPoint x: 325, endPoint y: 315, distance: 58.6
click at [325, 315] on span "Découvrez les vertus nourrissantes et protectrices des produits Davines avec ce…" at bounding box center [394, 329] width 234 height 91
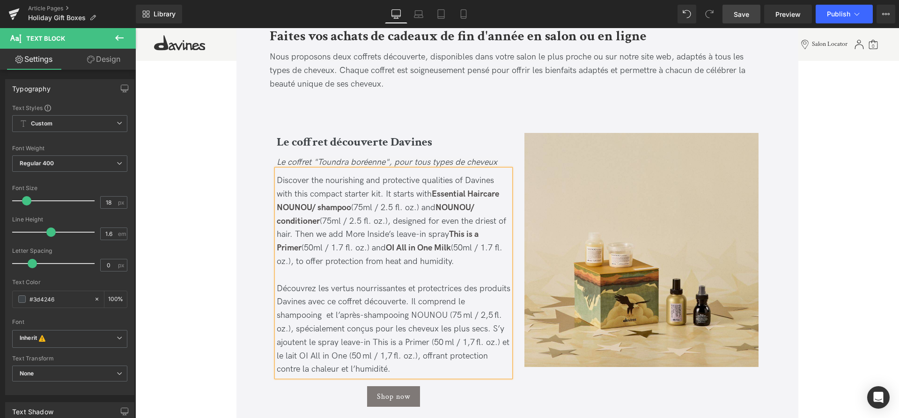
click at [327, 317] on span "Découvrez les vertus nourrissantes et protectrices des produits Davines avec ce…" at bounding box center [394, 329] width 234 height 91
click at [496, 304] on span "Découvrez les vertus nourrissantes et protectrices des produits Davines avec ce…" at bounding box center [394, 329] width 234 height 91
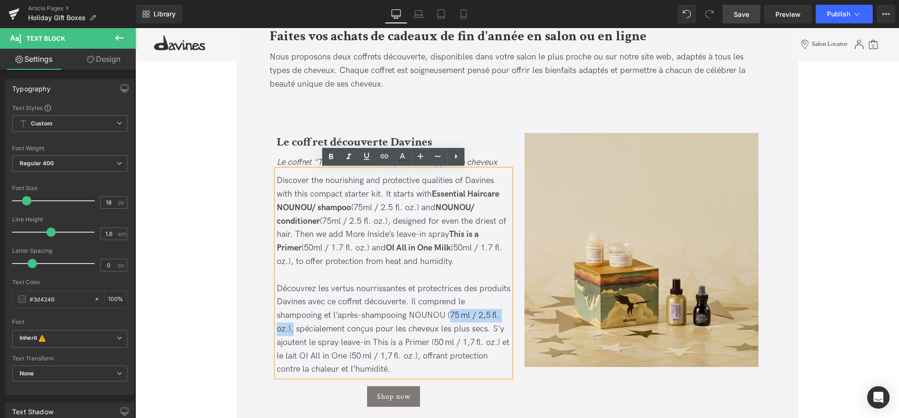
drag, startPoint x: 449, startPoint y: 317, endPoint x: 292, endPoint y: 327, distance: 157.7
click at [292, 327] on span "Découvrez les vertus nourrissantes et protectrices des produits Davines avec ce…" at bounding box center [394, 329] width 234 height 91
drag, startPoint x: 289, startPoint y: 328, endPoint x: 447, endPoint y: 319, distance: 158.1
click at [447, 319] on span "Découvrez les vertus nourrissantes et protectrices des produits Davines avec ce…" at bounding box center [394, 329] width 234 height 91
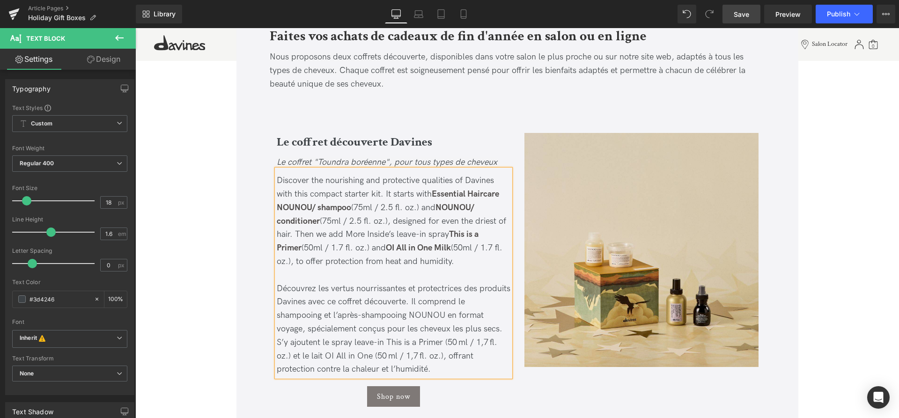
click at [496, 318] on div "Découvrez les vertus nourrissantes et protectrices des produits Davines avec ce…" at bounding box center [394, 329] width 234 height 95
click at [318, 344] on span "Découvrez les vertus nourrissantes et protectrices des produits Davines avec ce…" at bounding box center [394, 329] width 234 height 91
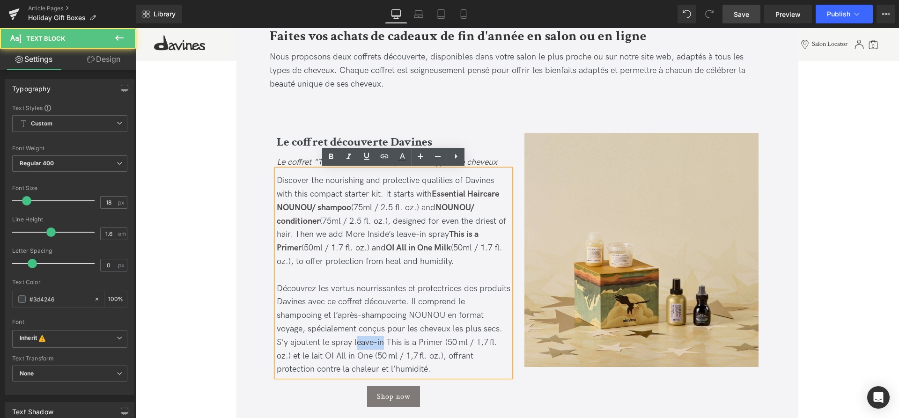
drag, startPoint x: 384, startPoint y: 342, endPoint x: 356, endPoint y: 342, distance: 28.6
click at [356, 342] on span "Découvrez les vertus nourrissantes et protectrices des produits Davines avec ce…" at bounding box center [394, 329] width 234 height 91
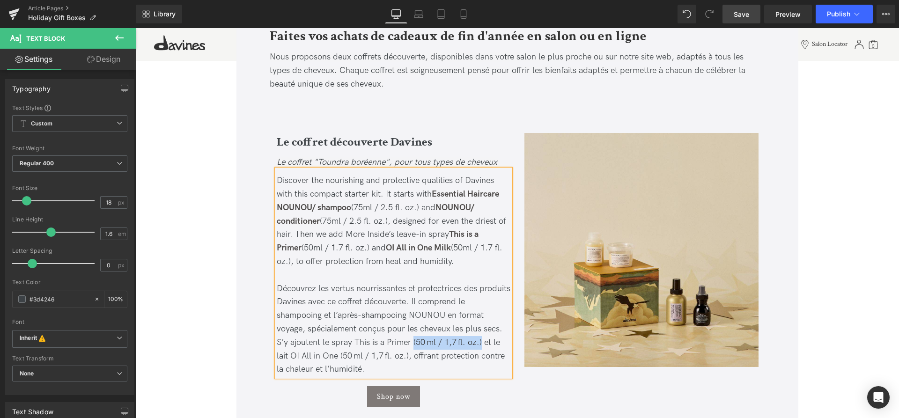
drag, startPoint x: 481, startPoint y: 343, endPoint x: 413, endPoint y: 342, distance: 67.9
click at [413, 342] on span "Découvrez les vertus nourrissantes et protectrices des produits Davines avec ce…" at bounding box center [394, 329] width 234 height 91
drag, startPoint x: 345, startPoint y: 355, endPoint x: 277, endPoint y: 354, distance: 67.9
click at [277, 354] on span "Découvrez les vertus nourrissantes et protectrices des produits Davines avec ce…" at bounding box center [394, 329] width 234 height 91
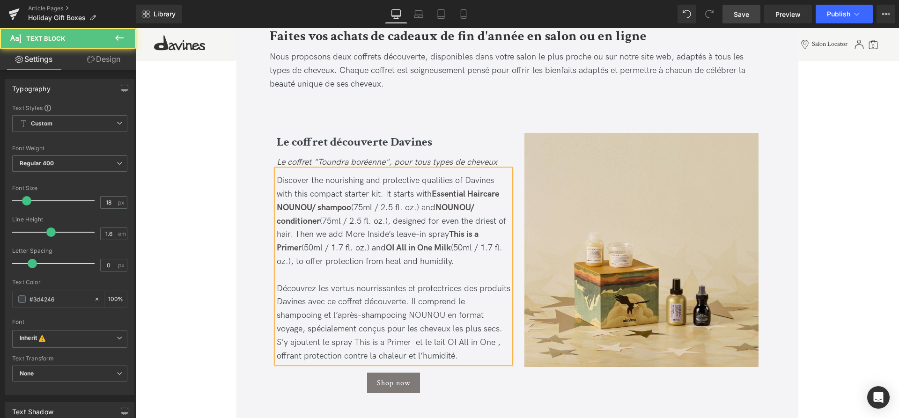
click at [420, 342] on span "Découvrez les vertus nourrissantes et protectrices des produits Davines avec ce…" at bounding box center [394, 322] width 234 height 77
click at [416, 343] on span "Découvrez les vertus nourrissantes et protectrices des produits Davines avec ce…" at bounding box center [394, 322] width 234 height 77
click at [426, 341] on span "Découvrez les vertus nourrissantes et protectrices des produits Davines avec ce…" at bounding box center [394, 322] width 234 height 77
click at [422, 345] on span "Découvrez les vertus nourrissantes et protectrices des produits Davines avec ce…" at bounding box center [394, 322] width 234 height 77
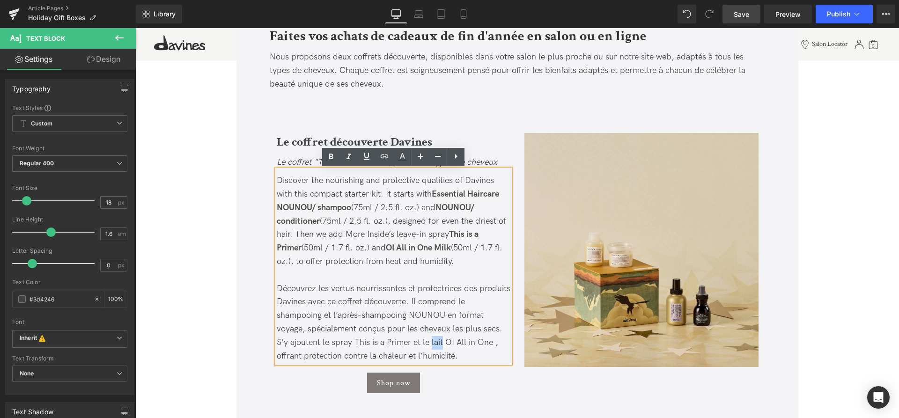
drag, startPoint x: 443, startPoint y: 342, endPoint x: 432, endPoint y: 343, distance: 10.8
click at [432, 343] on span "Découvrez les vertus nourrissantes et protectrices des produits Davines avec ce…" at bounding box center [394, 322] width 234 height 77
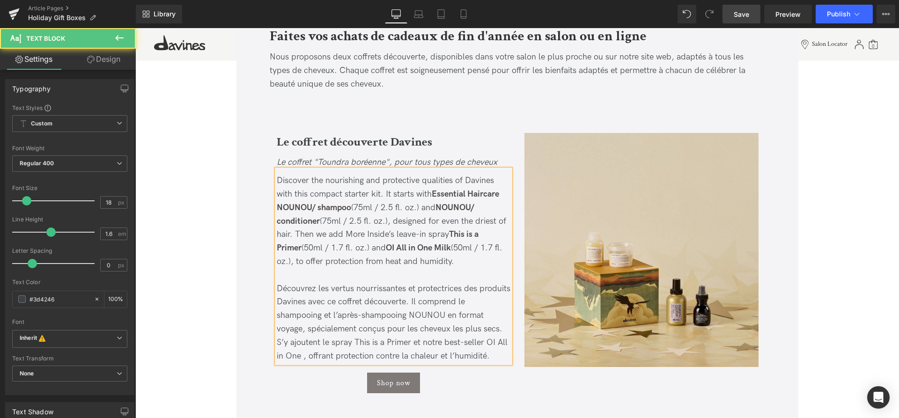
click at [302, 353] on span "Découvrez les vertus nourrissantes et protectrices des produits Davines avec ce…" at bounding box center [394, 322] width 234 height 77
click at [285, 352] on span "Découvrez les vertus nourrissantes et protectrices des produits Davines avec ce…" at bounding box center [394, 322] width 234 height 77
click at [281, 356] on span "Découvrez les vertus nourrissantes et protectrices des produits Davines avec ce…" at bounding box center [394, 322] width 234 height 77
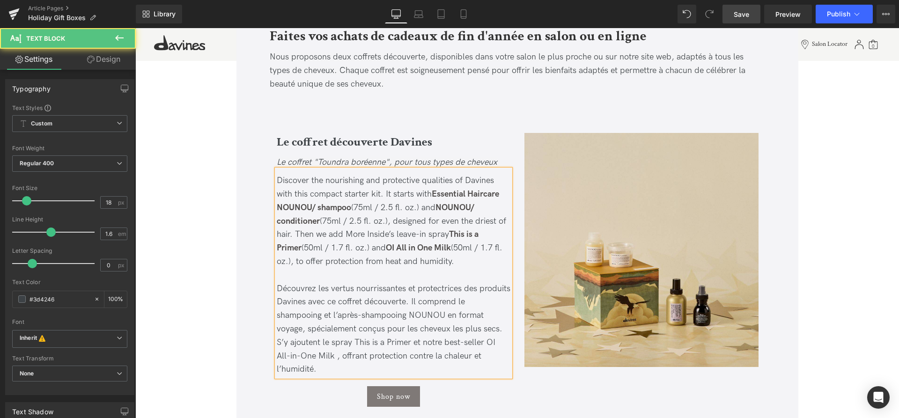
click at [361, 370] on div "Découvrez les vertus nourrissantes et protectrices des produits Davines avec ce…" at bounding box center [394, 329] width 234 height 95
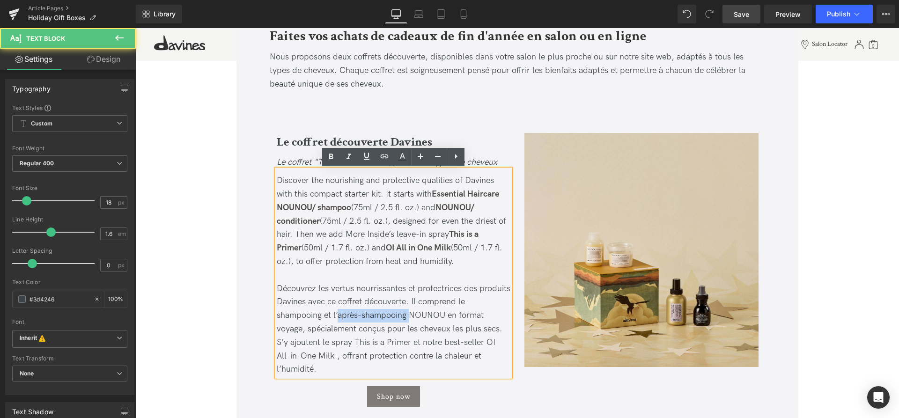
drag, startPoint x: 410, startPoint y: 318, endPoint x: 339, endPoint y: 316, distance: 71.2
click at [339, 316] on span "Découvrez les vertus nourrissantes et protectrices des produits Davines avec ce…" at bounding box center [394, 329] width 234 height 91
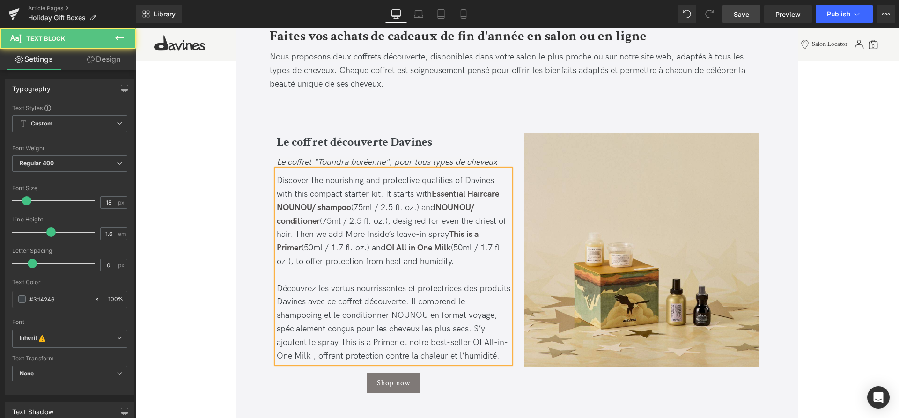
click at [378, 316] on span "Découvrez les vertus nourrissantes et protectrices des produits Davines avec ce…" at bounding box center [394, 322] width 234 height 77
click at [366, 321] on span "Découvrez les vertus nourrissantes et protectrices des produits Davines avec ce…" at bounding box center [394, 322] width 234 height 77
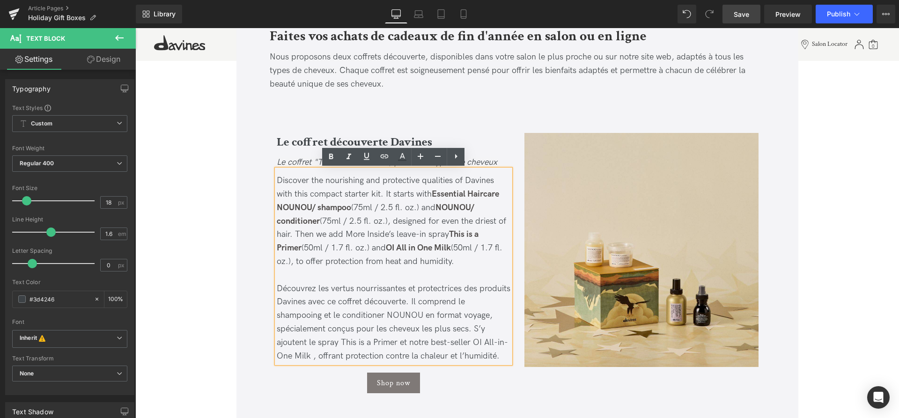
click at [495, 317] on div "Découvrez les vertus nourrissantes et protectrices des produits Davines avec ce…" at bounding box center [394, 322] width 234 height 81
click at [499, 359] on div "Découvrez les vertus nourrissantes et protectrices des produits Davines avec ce…" at bounding box center [394, 322] width 234 height 81
click at [334, 279] on div at bounding box center [394, 276] width 234 height 14
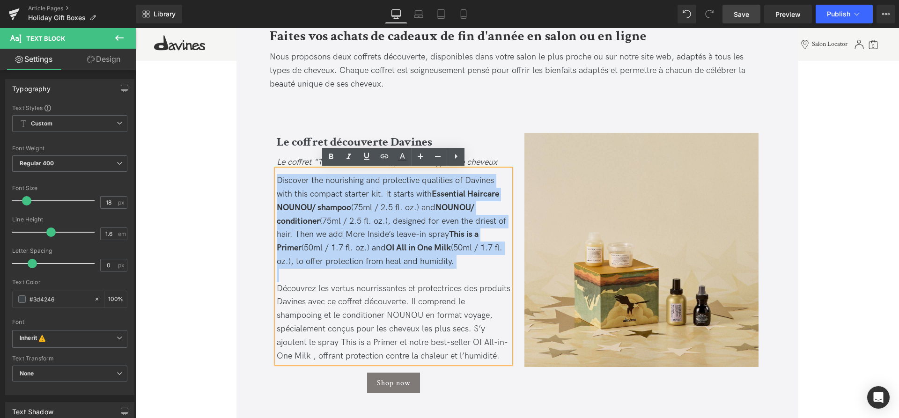
drag, startPoint x: 297, startPoint y: 279, endPoint x: 250, endPoint y: 156, distance: 131.7
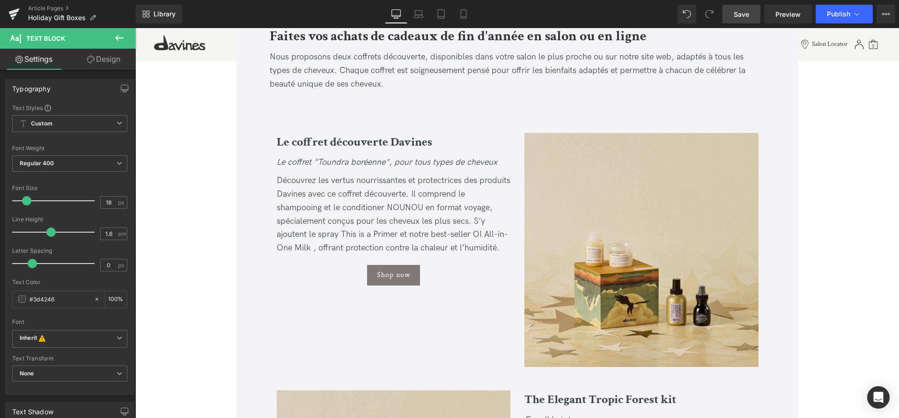
drag, startPoint x: 738, startPoint y: 19, endPoint x: 125, endPoint y: 211, distance: 642.7
click at [738, 19] on span "Save" at bounding box center [741, 14] width 15 height 10
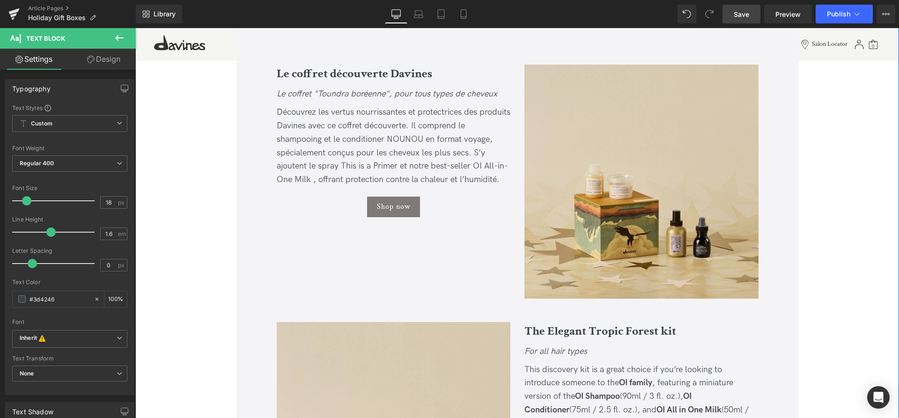
scroll to position [1195, 0]
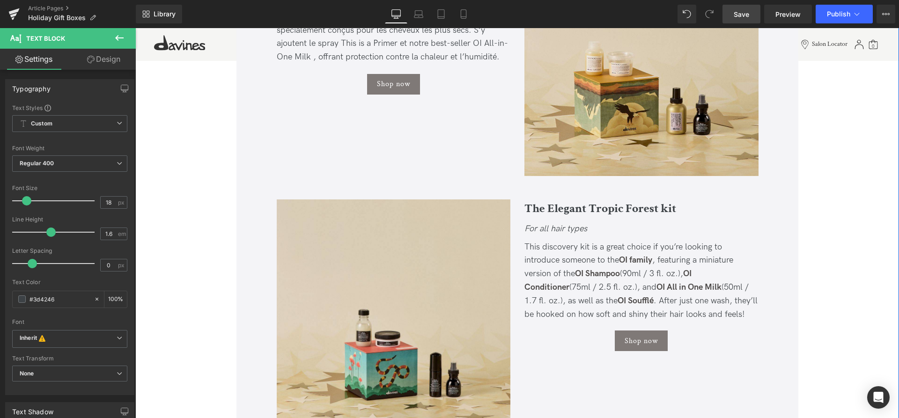
click at [624, 209] on div "The Elegant Tropic Forest kit Heading" at bounding box center [642, 211] width 234 height 23
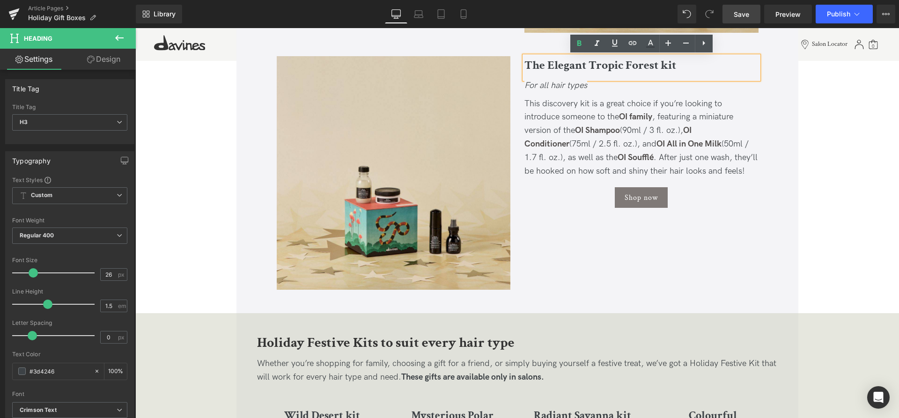
scroll to position [1242, 0]
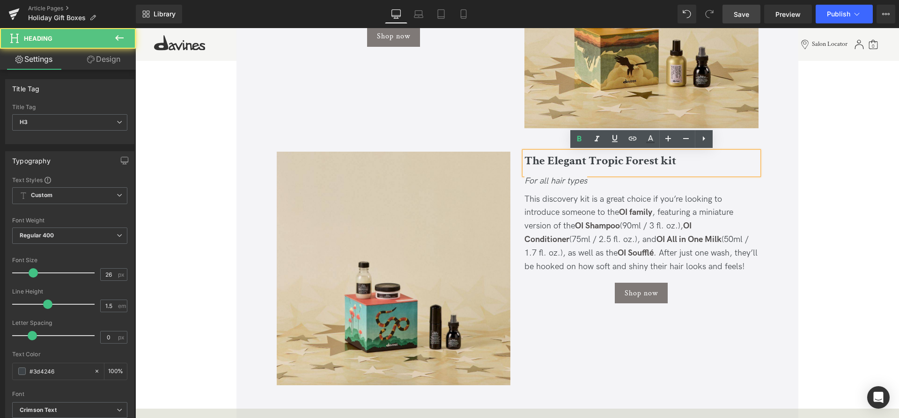
click at [684, 158] on h3 "The Elegant Tropic Forest kit" at bounding box center [642, 161] width 234 height 18
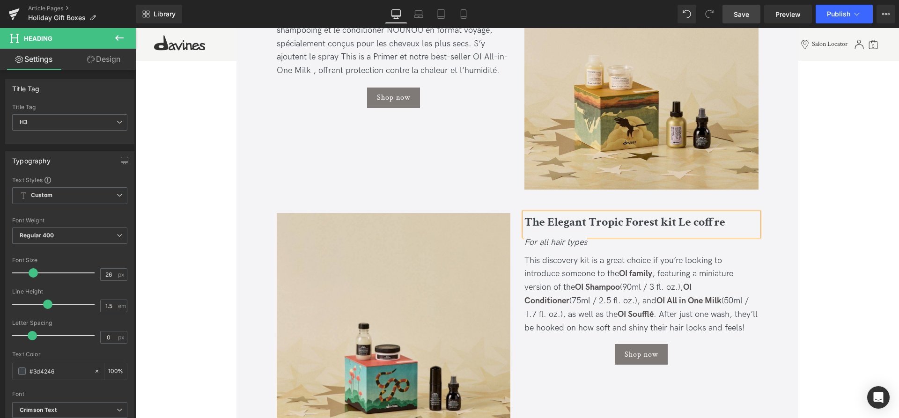
scroll to position [1195, 0]
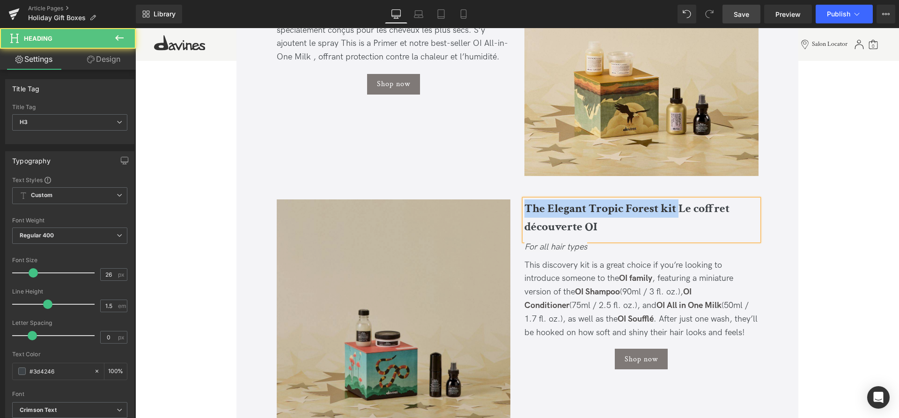
drag, startPoint x: 681, startPoint y: 204, endPoint x: 505, endPoint y: 212, distance: 175.4
click at [505, 212] on div "Image The Elegant Tropic Forest kit Le coffret découverte OI Heading For all ha…" at bounding box center [518, 329] width 496 height 258
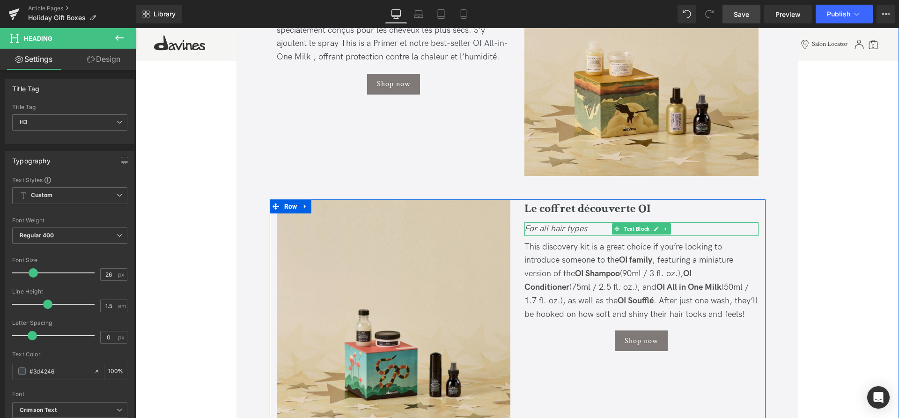
click at [592, 230] on div "For all hair types" at bounding box center [642, 230] width 234 height 14
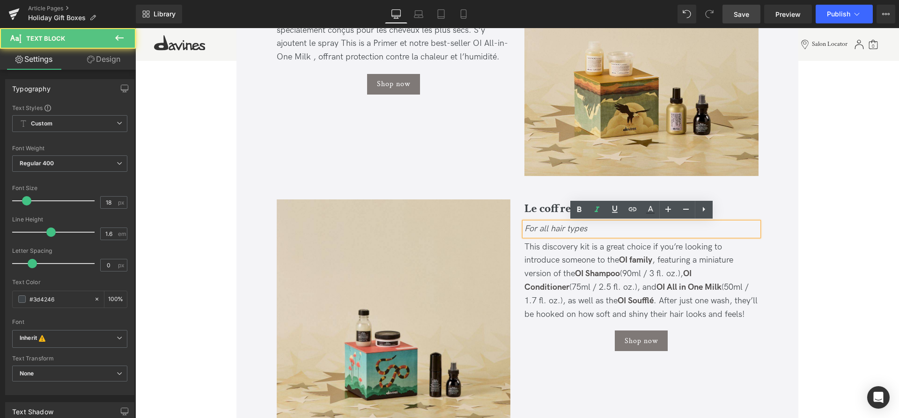
click at [529, 230] on icon "For all hair types" at bounding box center [556, 229] width 63 height 10
click at [526, 230] on icon "For all hair types" at bounding box center [556, 229] width 63 height 10
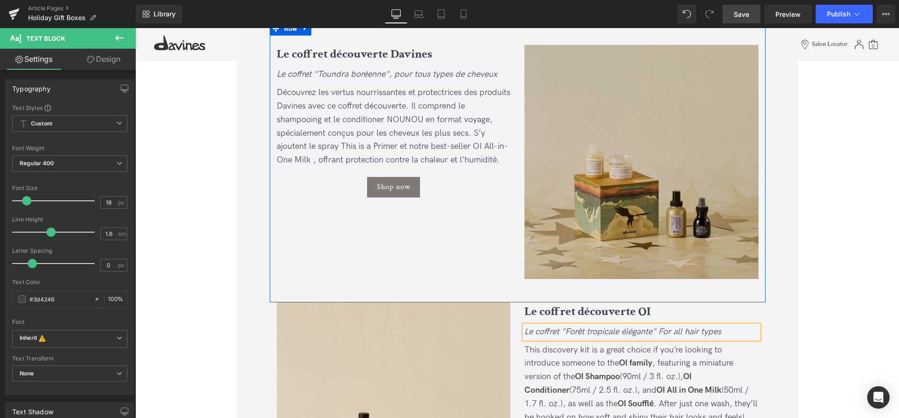
scroll to position [1099, 0]
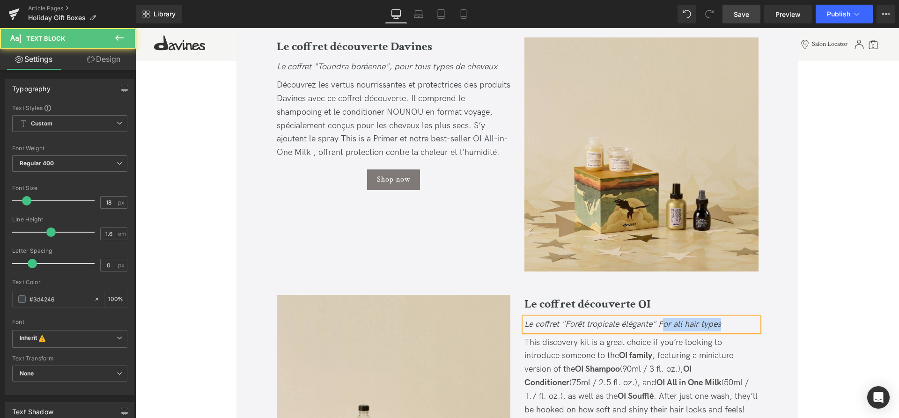
drag, startPoint x: 734, startPoint y: 322, endPoint x: 663, endPoint y: 326, distance: 70.9
click at [663, 326] on div "Le coffret "Forêt tropicale élégante" For all hair types" at bounding box center [642, 325] width 234 height 14
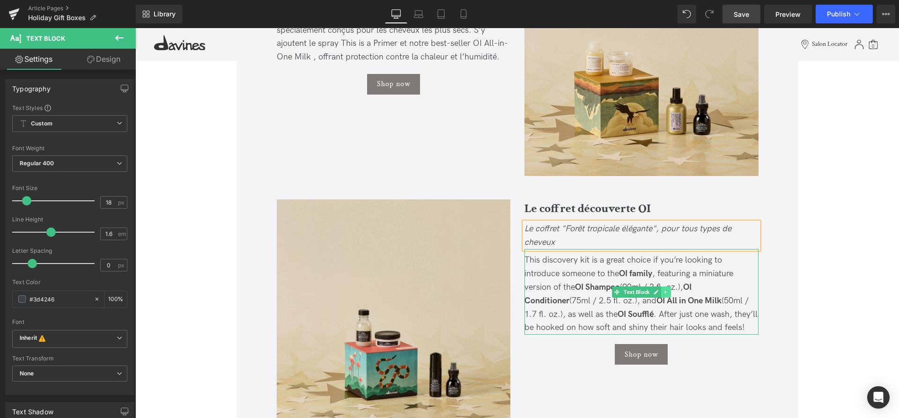
scroll to position [1242, 0]
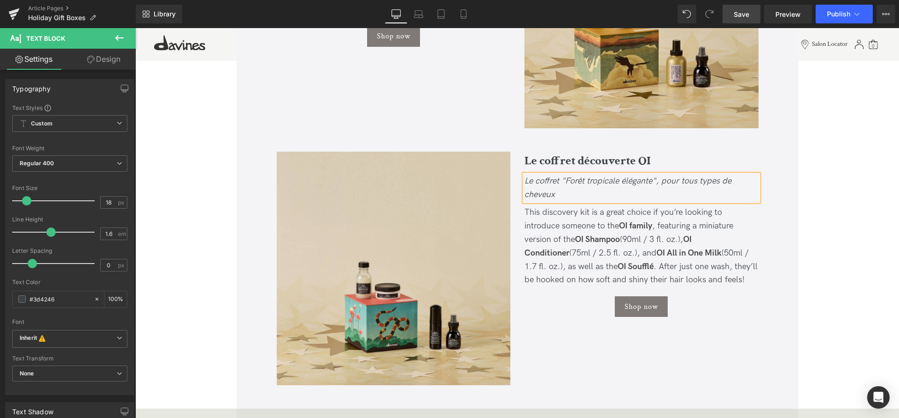
click at [714, 277] on div "This discovery kit is a great choice if you’re looking to introduce someone to …" at bounding box center [642, 246] width 234 height 81
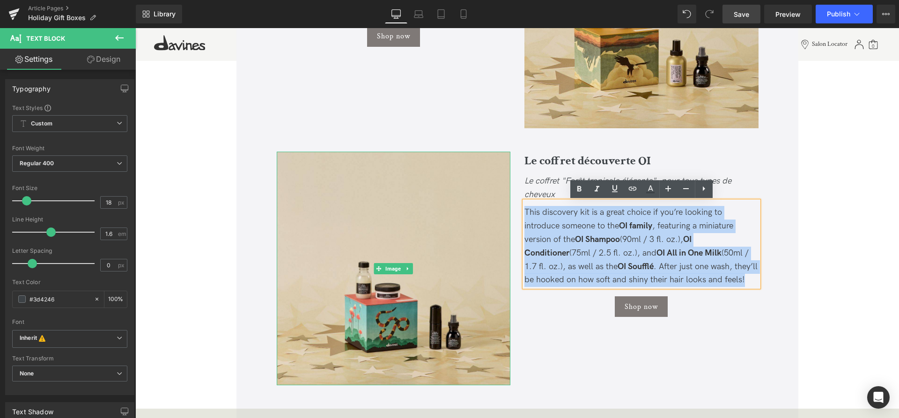
drag, startPoint x: 718, startPoint y: 279, endPoint x: 508, endPoint y: 204, distance: 223.0
click at [508, 204] on div "Image Le coffret découverte OI Heading Le coffret "Forêt tropicale élégante", p…" at bounding box center [518, 281] width 496 height 258
copy div "This discovery kit is a great choice if you’re looking to introduce someone to …"
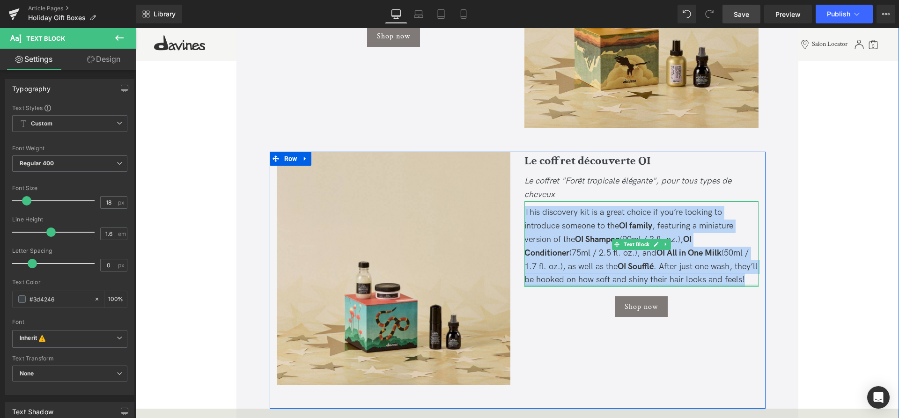
drag, startPoint x: 725, startPoint y: 287, endPoint x: 715, endPoint y: 278, distance: 13.6
click at [725, 287] on div at bounding box center [642, 286] width 234 height 2
click at [710, 281] on div "This discovery kit is a great choice if you’re looking to introduce someone to …" at bounding box center [642, 246] width 234 height 81
click at [715, 278] on div "This discovery kit is a great choice if you’re looking to introduce someone to …" at bounding box center [642, 246] width 234 height 81
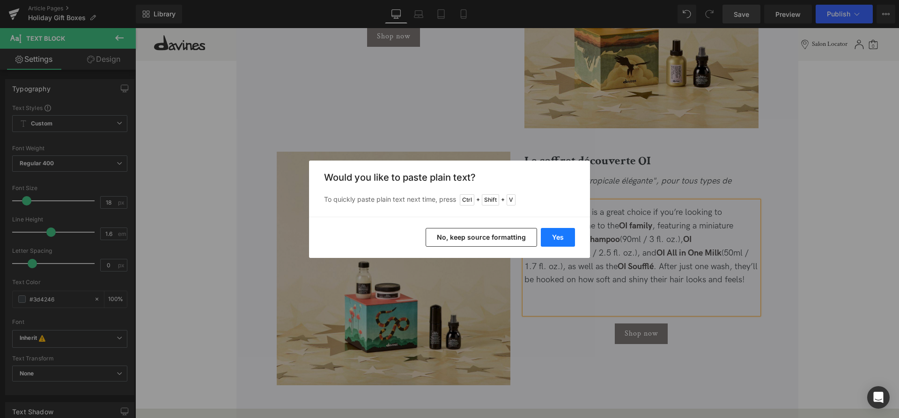
click at [563, 244] on button "Yes" at bounding box center [558, 237] width 34 height 19
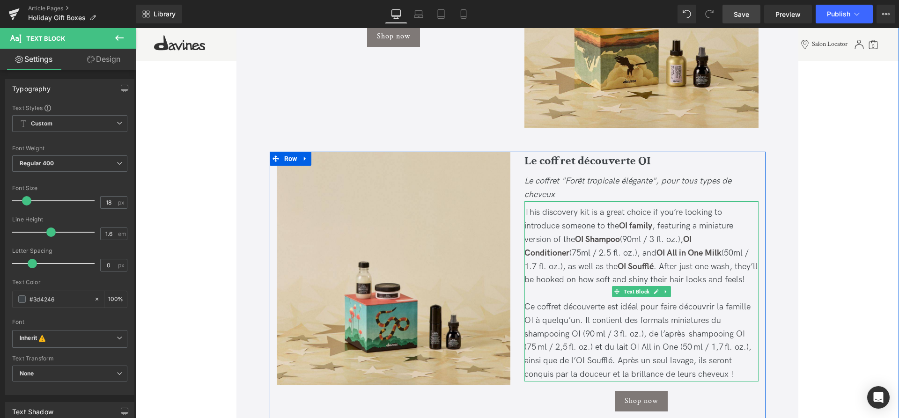
click at [565, 296] on div at bounding box center [642, 294] width 234 height 14
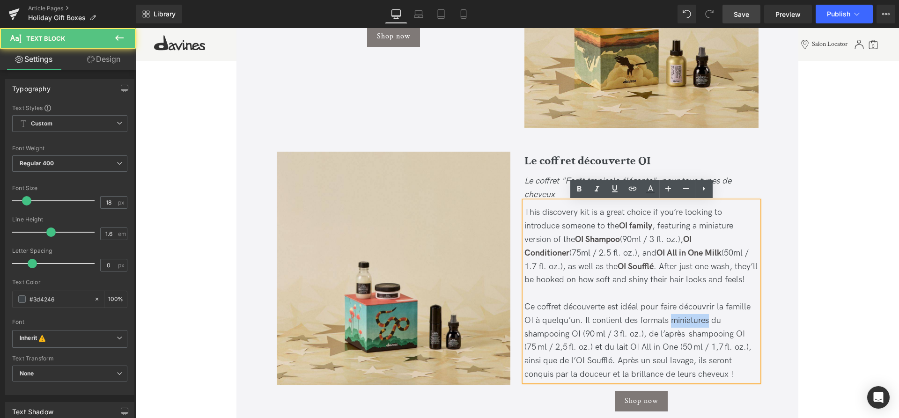
drag, startPoint x: 710, startPoint y: 321, endPoint x: 670, endPoint y: 319, distance: 39.9
click at [670, 319] on div "Ce coffret découverte est idéal pour faire découvrir la famille OI à quelqu’un.…" at bounding box center [642, 341] width 234 height 81
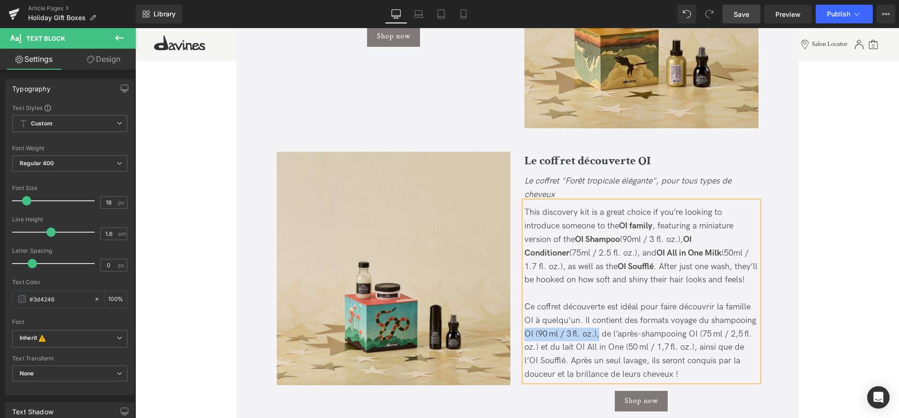
drag, startPoint x: 599, startPoint y: 334, endPoint x: 523, endPoint y: 334, distance: 75.4
click at [525, 334] on div "This discovery kit is a great choice if you’re looking to introduce someone to …" at bounding box center [642, 291] width 234 height 180
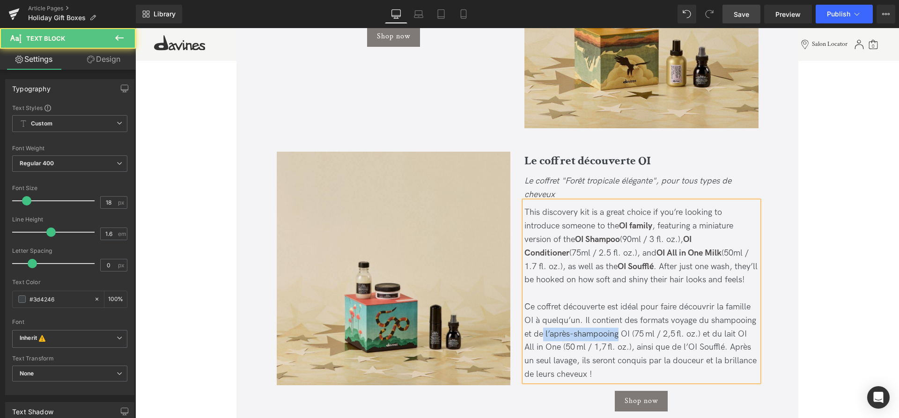
drag, startPoint x: 618, startPoint y: 334, endPoint x: 542, endPoint y: 334, distance: 76.4
click at [542, 334] on div "Ce coffret découverte est idéal pour faire découvrir la famille OI à quelqu’un.…" at bounding box center [642, 341] width 234 height 81
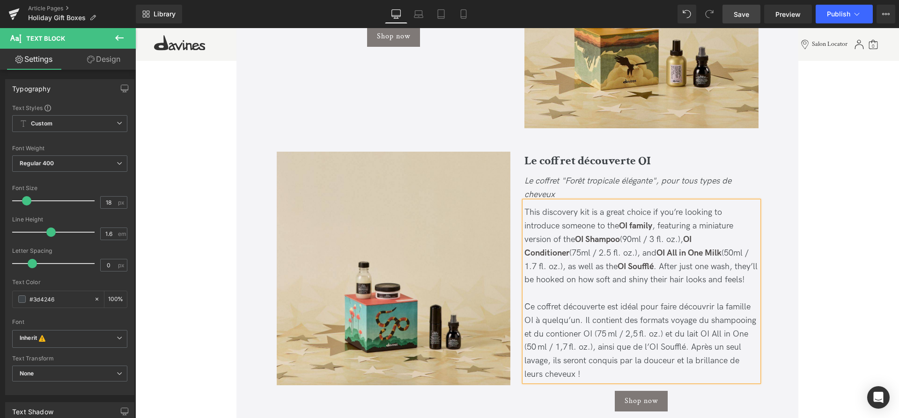
click at [562, 331] on div "Ce coffret découverte est idéal pour faire découvrir la famille OI à quelqu’un.…" at bounding box center [642, 341] width 234 height 81
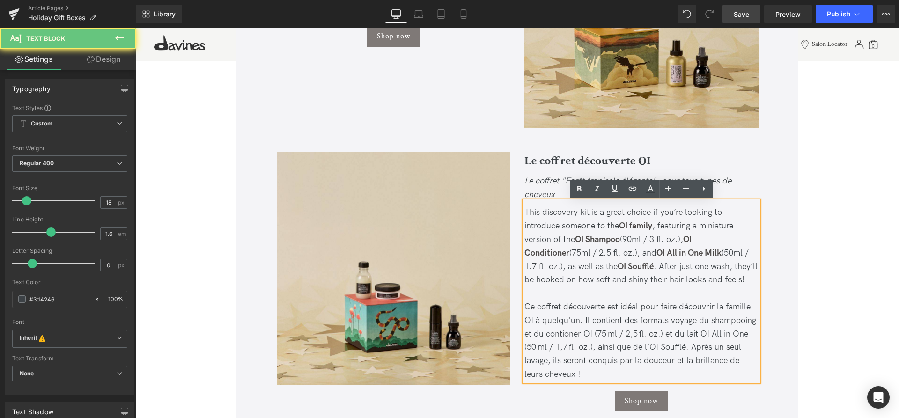
click at [559, 332] on div "Ce coffret découverte est idéal pour faire découvrir la famille OI à quelqu’un.…" at bounding box center [642, 341] width 234 height 81
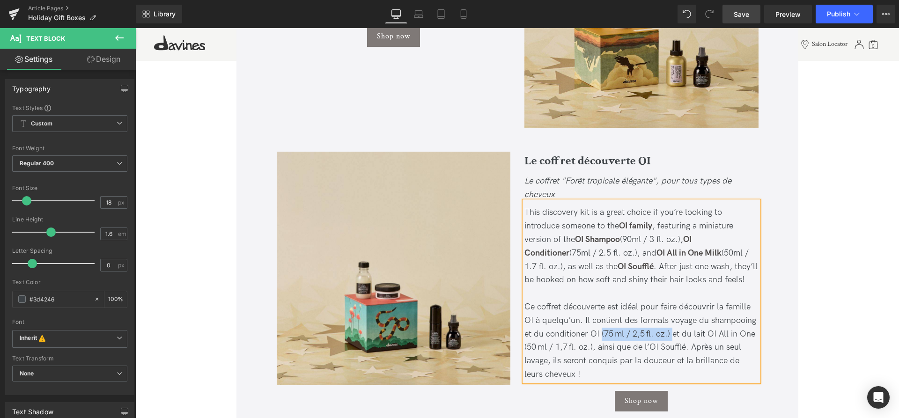
drag, startPoint x: 602, startPoint y: 335, endPoint x: 670, endPoint y: 332, distance: 68.0
click at [670, 332] on div "Ce coffret découverte est idéal pour faire découvrir la famille OI à quelqu’un.…" at bounding box center [642, 341] width 234 height 81
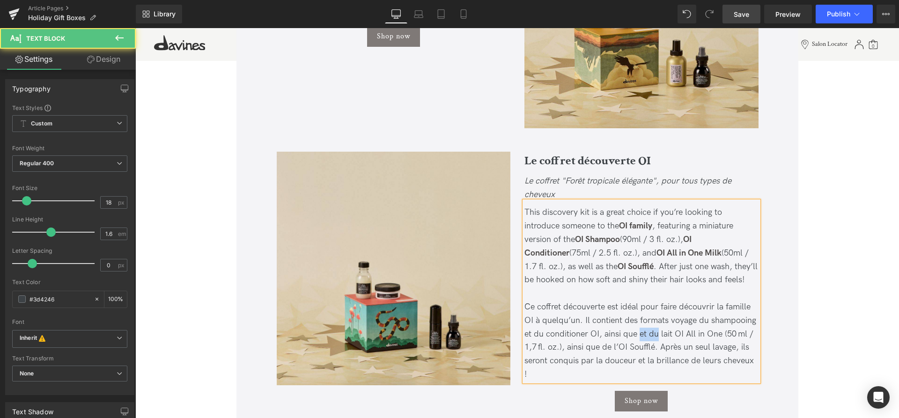
drag, startPoint x: 659, startPoint y: 333, endPoint x: 641, endPoint y: 334, distance: 17.4
click at [641, 334] on div "Ce coffret découverte est idéal pour faire découvrir la famille OI à quelqu’un.…" at bounding box center [642, 341] width 234 height 81
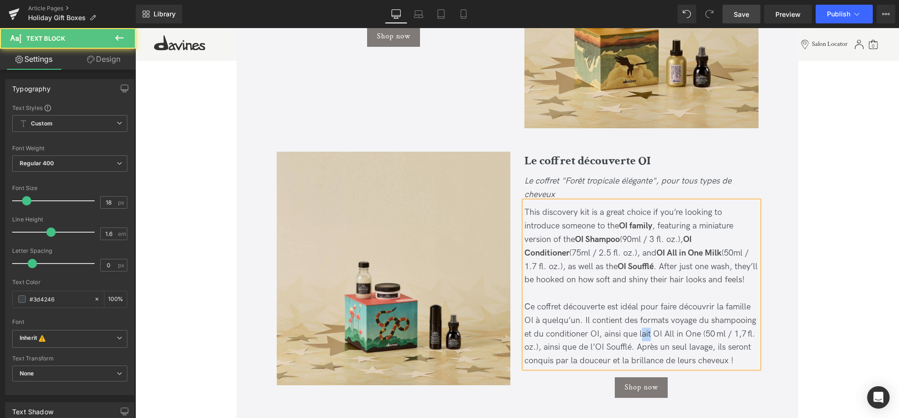
drag, startPoint x: 651, startPoint y: 336, endPoint x: 643, endPoint y: 336, distance: 8.0
click at [643, 336] on div "Ce coffret découverte est idéal pour faire découvrir la famille OI à quelqu’un.…" at bounding box center [642, 334] width 234 height 67
click at [690, 333] on div "Ce coffret découverte est idéal pour faire découvrir la famille OI à quelqu’un.…" at bounding box center [642, 334] width 234 height 67
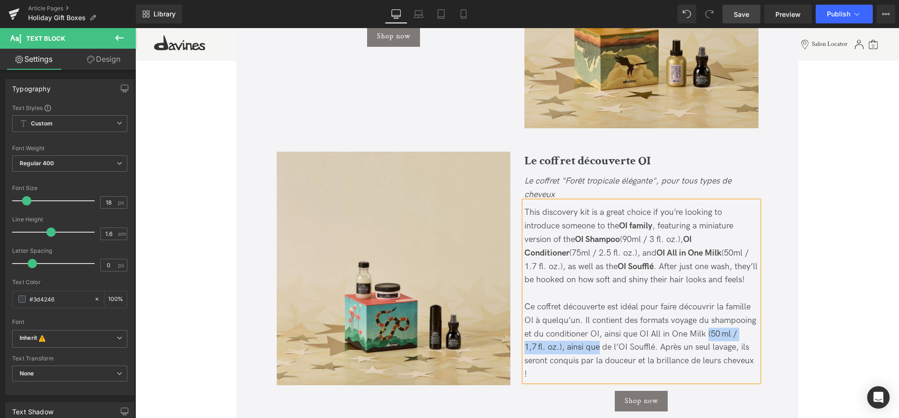
drag, startPoint x: 599, startPoint y: 348, endPoint x: 707, endPoint y: 337, distance: 108.3
click at [707, 337] on div "Ce coffret découverte est idéal pour faire découvrir la famille OI à quelqu’un.…" at bounding box center [642, 341] width 234 height 81
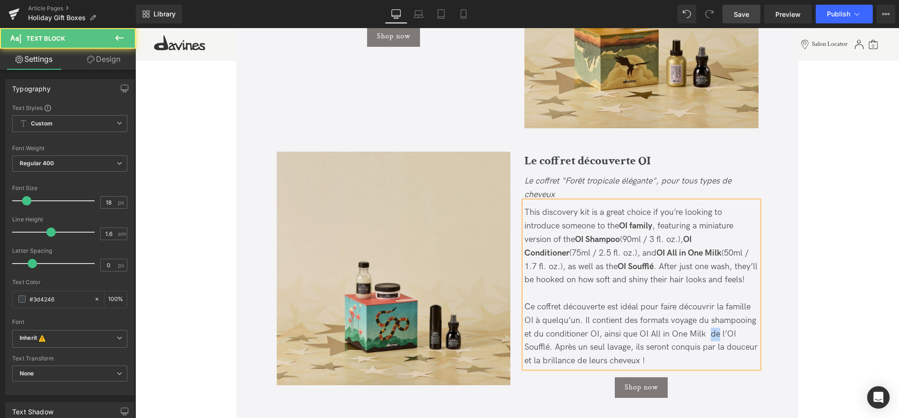
drag, startPoint x: 719, startPoint y: 338, endPoint x: 709, endPoint y: 337, distance: 9.9
click at [709, 337] on div "Ce coffret découverte est idéal pour faire découvrir la famille OI à quelqu’un.…" at bounding box center [642, 334] width 234 height 67
click at [656, 356] on div "Ce coffret découverte est idéal pour faire découvrir la famille OI à quelqu’un.…" at bounding box center [642, 334] width 234 height 67
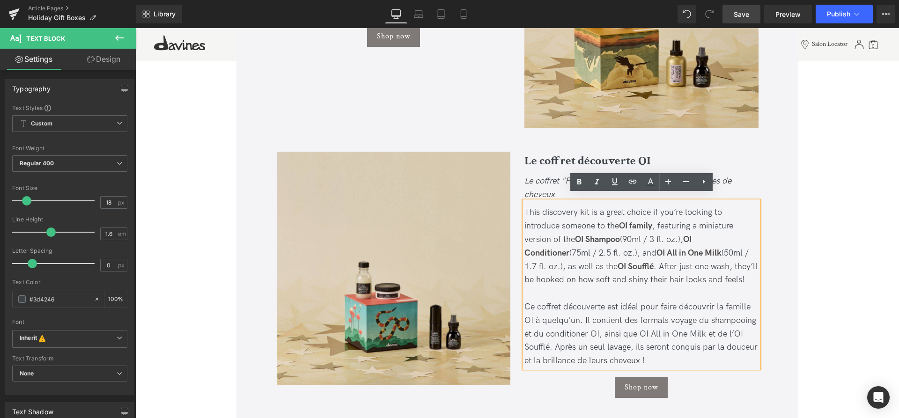
scroll to position [1290, 0]
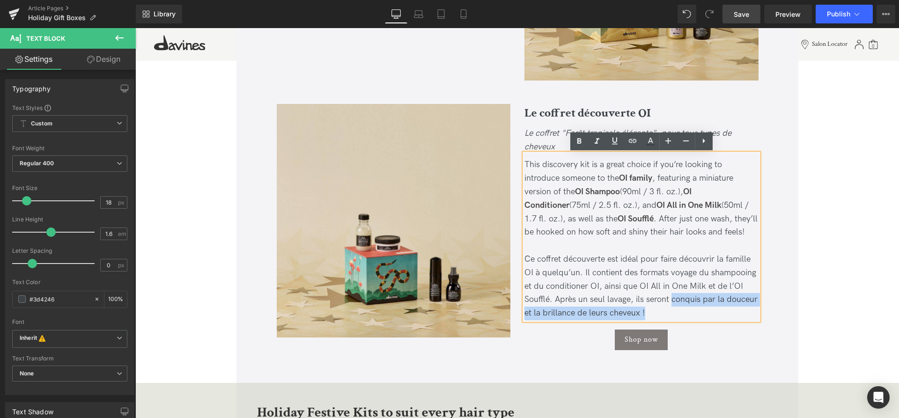
drag, startPoint x: 663, startPoint y: 316, endPoint x: 671, endPoint y: 300, distance: 17.6
click at [671, 300] on div "Ce coffret découverte est idéal pour faire découvrir la famille OI à quelqu’un.…" at bounding box center [642, 286] width 234 height 67
click at [662, 314] on div "Ce coffret découverte est idéal pour faire découvrir la famille OI à quelqu’un.…" at bounding box center [642, 286] width 234 height 67
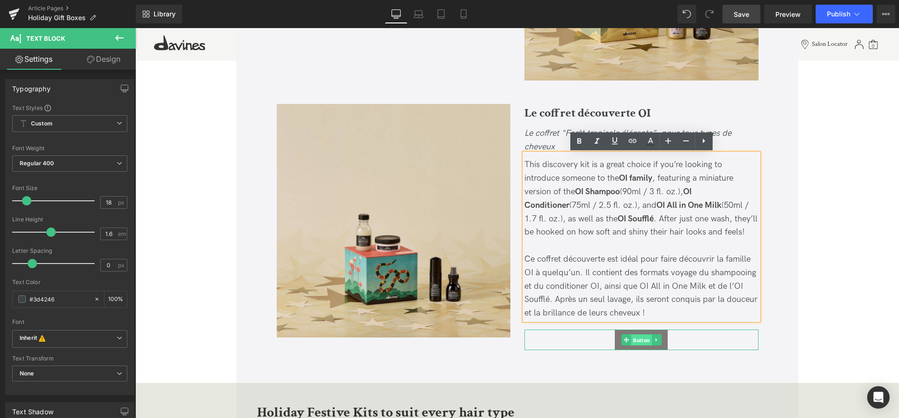
click at [643, 340] on span "Button" at bounding box center [641, 340] width 21 height 11
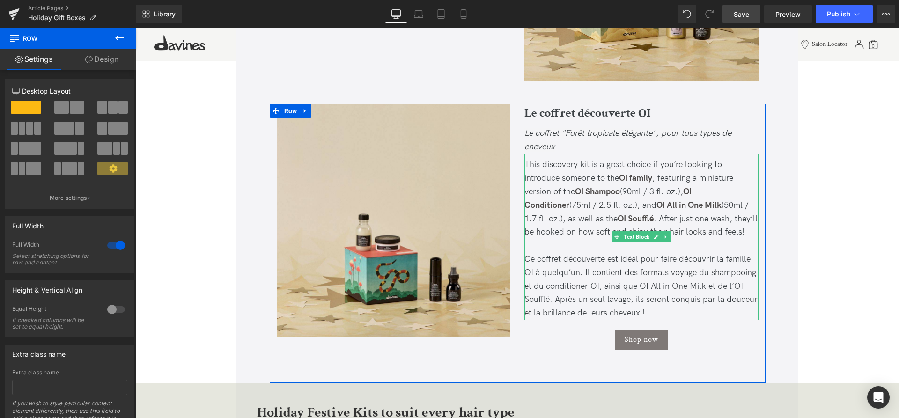
click at [708, 238] on div "This discovery kit is a great choice if you’re looking to introduce someone to …" at bounding box center [642, 198] width 234 height 81
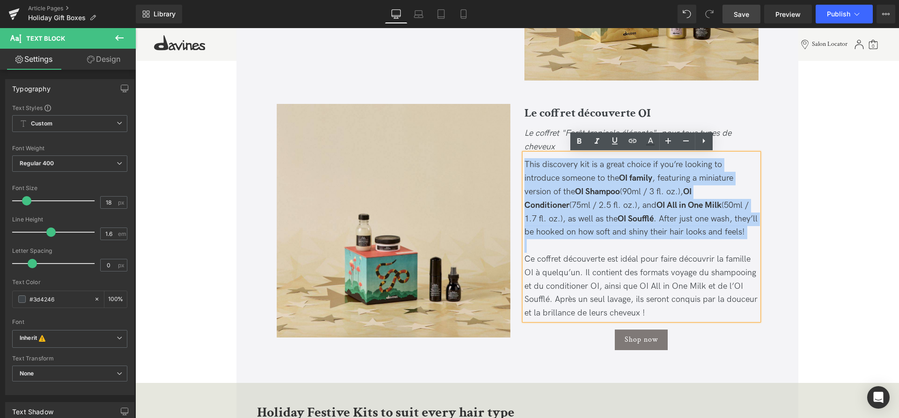
drag, startPoint x: 571, startPoint y: 248, endPoint x: 519, endPoint y: 151, distance: 110.2
click at [519, 151] on div "Le coffret découverte OI Heading Le coffret "Forêt tropicale élégante", pour to…" at bounding box center [642, 232] width 248 height 256
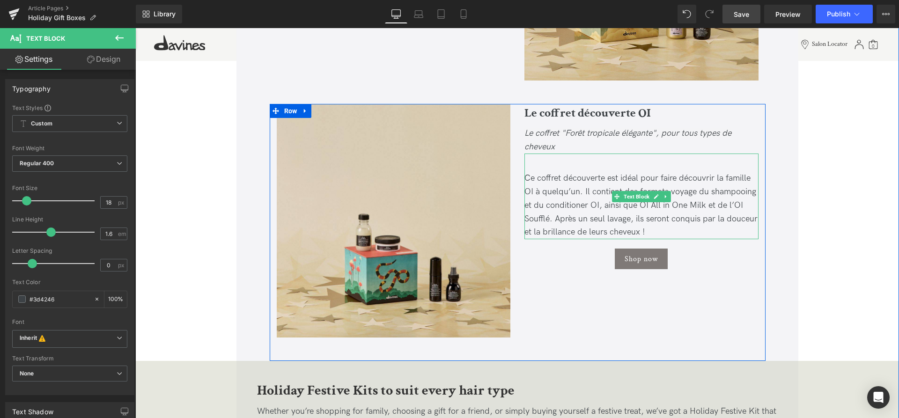
click at [531, 179] on div "Ce coffret découverte est idéal pour faire découvrir la famille OI à quelqu’un.…" at bounding box center [642, 205] width 234 height 67
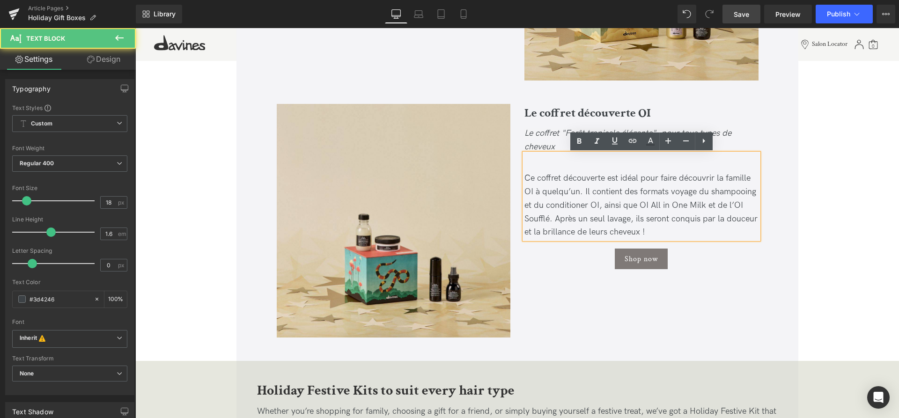
click at [527, 181] on div "Ce coffret découverte est idéal pour faire découvrir la famille OI à quelqu’un.…" at bounding box center [642, 205] width 234 height 67
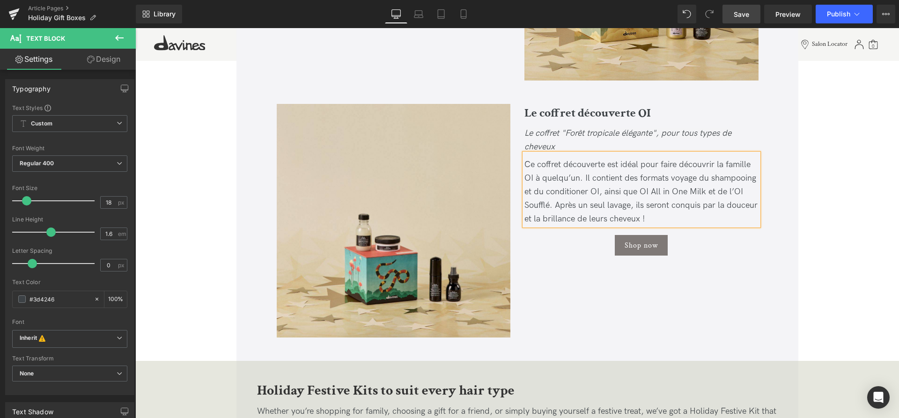
click at [689, 222] on div "Ce coffret découverte est idéal pour faire découvrir la famille OI à quelqu’un.…" at bounding box center [642, 191] width 234 height 67
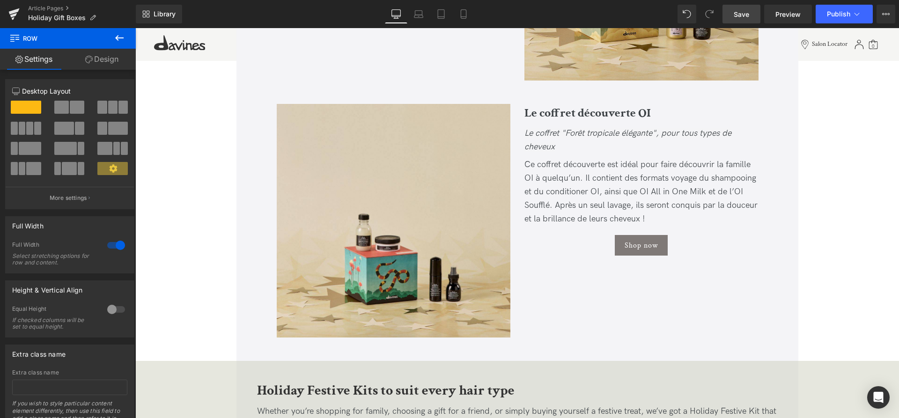
drag, startPoint x: 740, startPoint y: 18, endPoint x: 521, endPoint y: 253, distance: 321.5
click at [740, 18] on span "Save" at bounding box center [741, 14] width 15 height 10
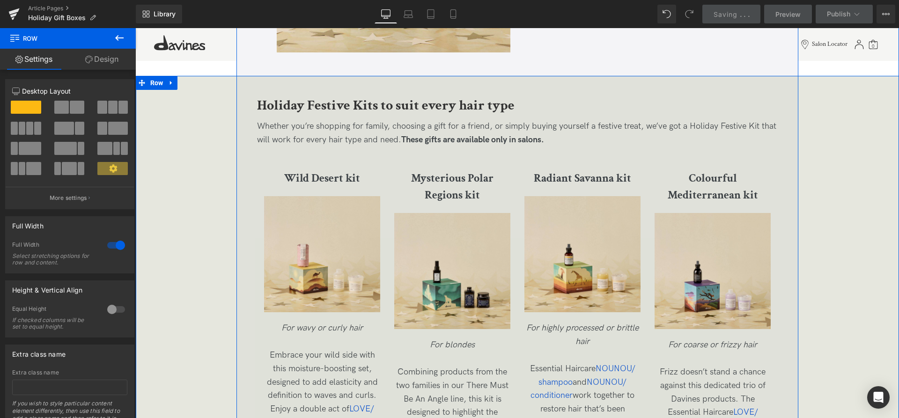
scroll to position [1577, 0]
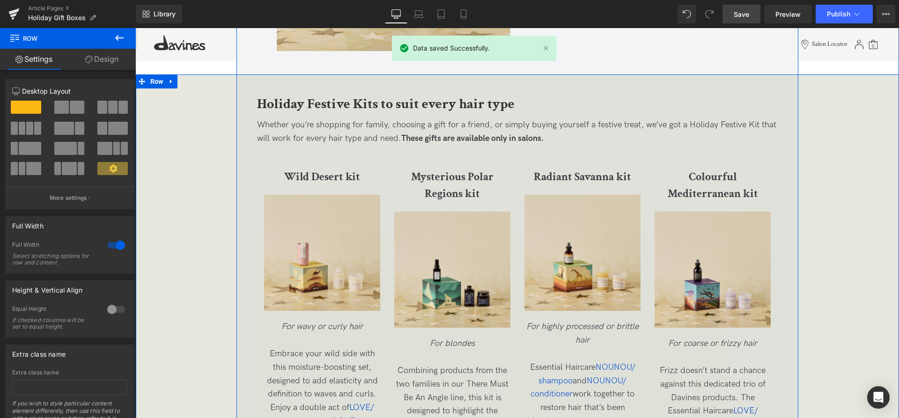
click at [404, 104] on b "Holiday Festive Kits to suit every hair type" at bounding box center [386, 104] width 258 height 18
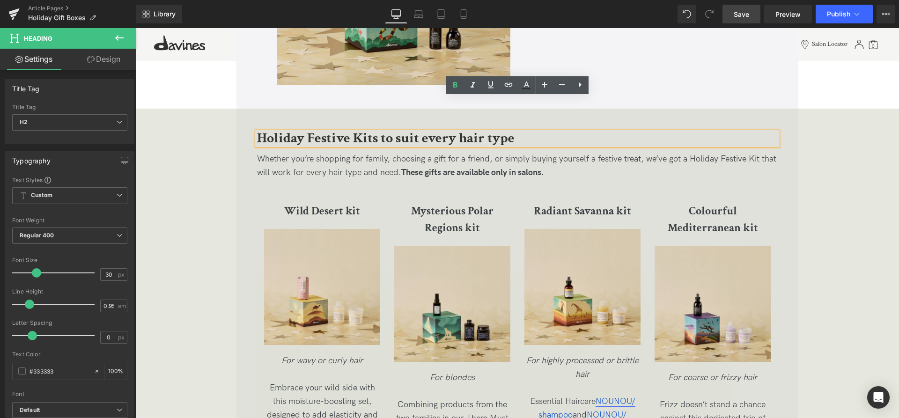
scroll to position [1529, 0]
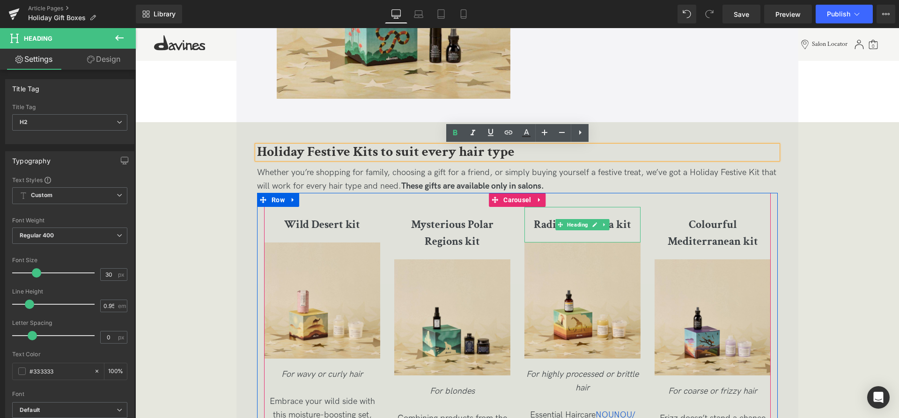
scroll to position [1529, 0]
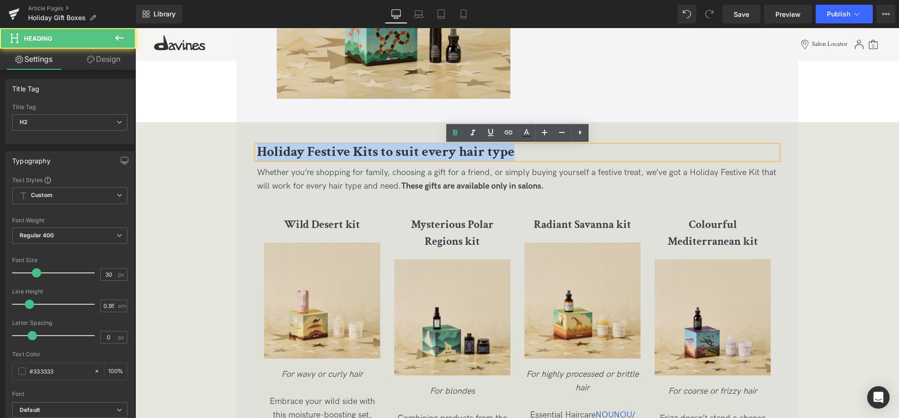
drag, startPoint x: 548, startPoint y: 155, endPoint x: 227, endPoint y: 154, distance: 320.9
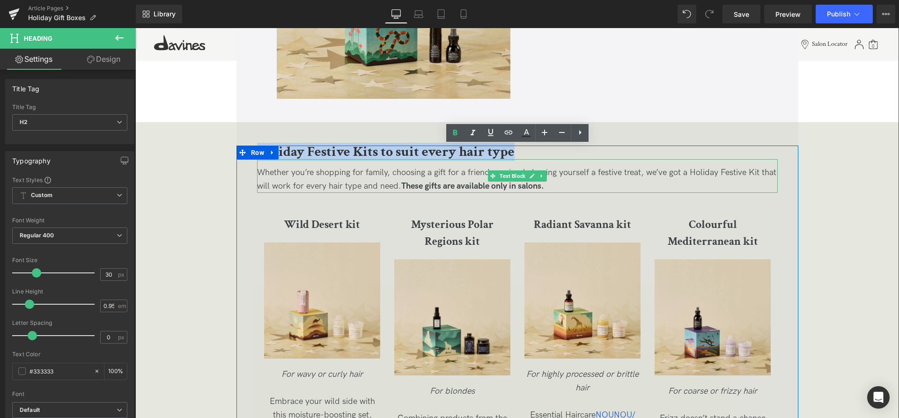
copy b "Holiday Festive Kits to suit every hair type"
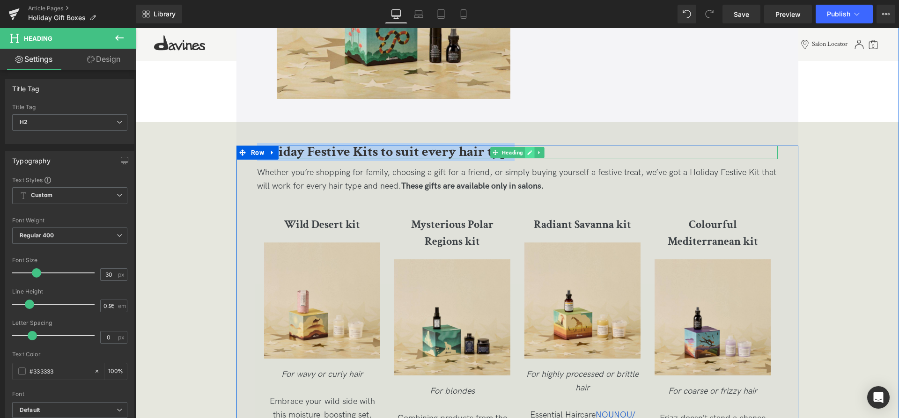
click at [529, 157] on link at bounding box center [530, 152] width 10 height 11
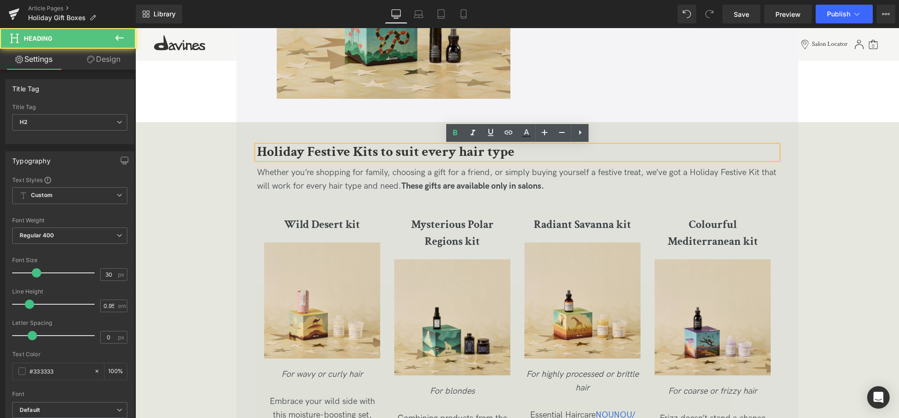
click at [515, 156] on h2 "Holiday Festive Kits to suit every hair type" at bounding box center [517, 153] width 521 height 14
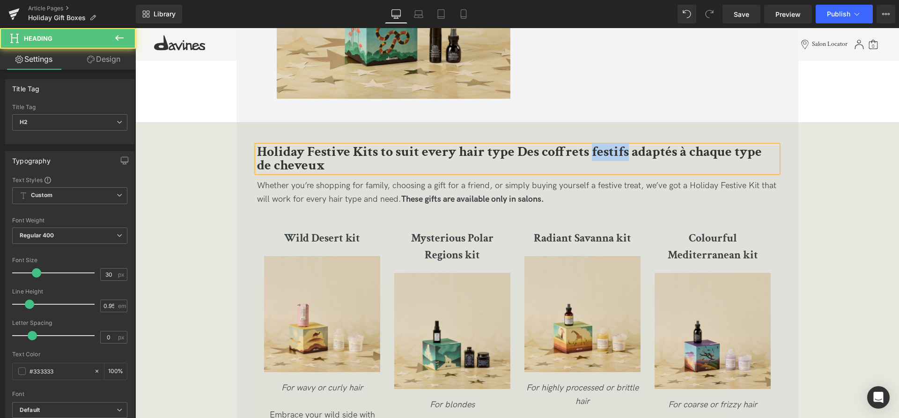
drag, startPoint x: 621, startPoint y: 148, endPoint x: 592, endPoint y: 148, distance: 29.5
click at [592, 148] on b "Holiday Festive Kits to suit every hair type Des coffrets festifs adaptés à cha…" at bounding box center [509, 159] width 505 height 32
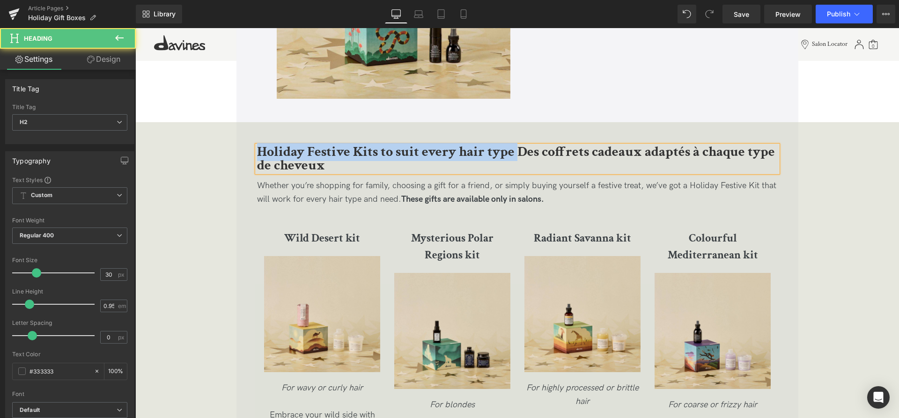
drag, startPoint x: 518, startPoint y: 152, endPoint x: 238, endPoint y: 152, distance: 279.7
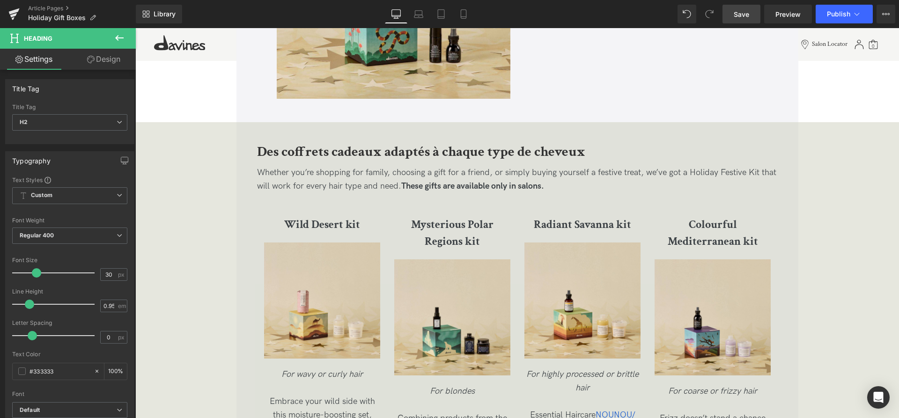
click at [745, 12] on span "Save" at bounding box center [741, 14] width 15 height 10
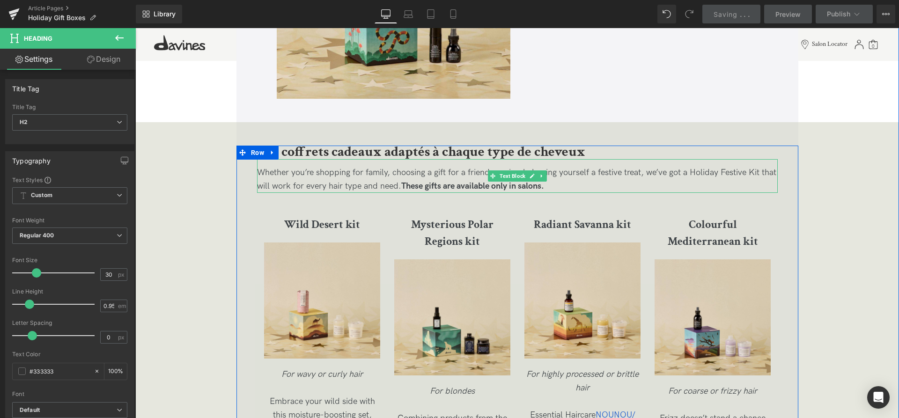
click at [305, 178] on p "Whether you’re shopping for family, choosing a gift for a friend, or simply buy…" at bounding box center [517, 179] width 521 height 27
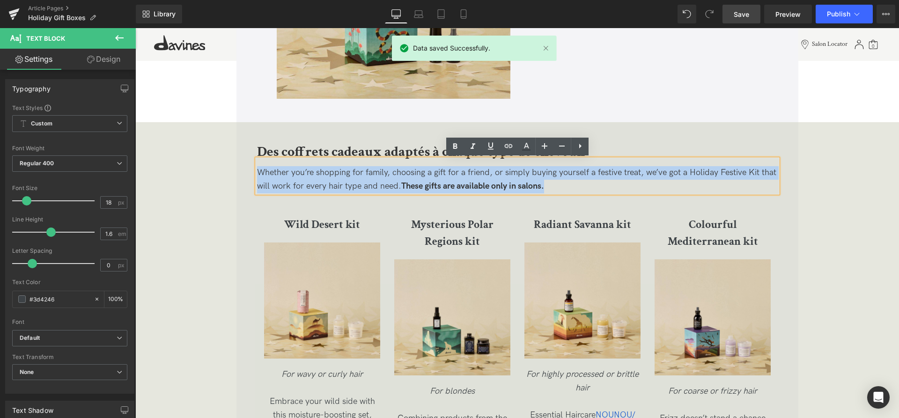
drag, startPoint x: 556, startPoint y: 186, endPoint x: 253, endPoint y: 163, distance: 303.4
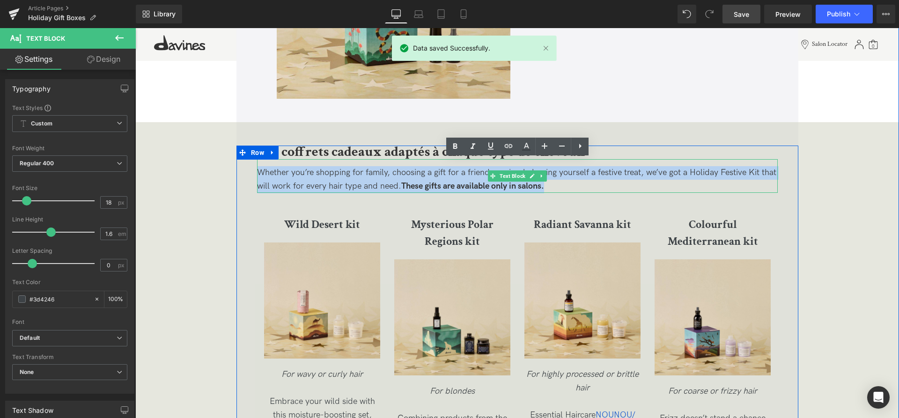
copy p "Whether you’re shopping for family, choosing a gift for a friend, or simply buy…"
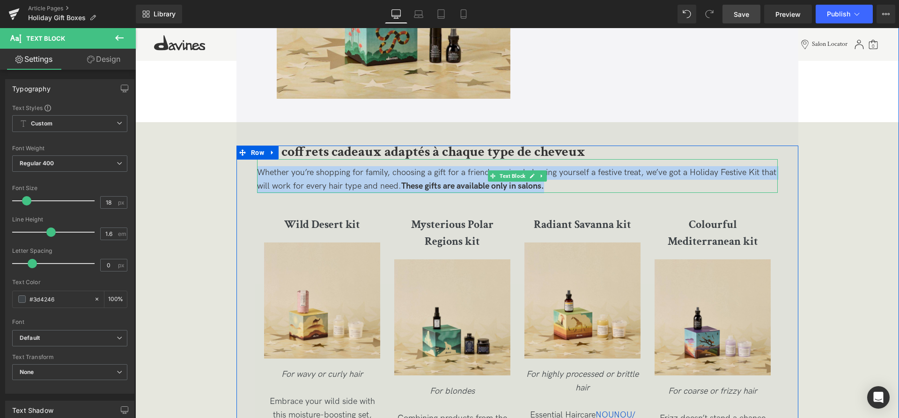
click at [563, 186] on p "Whether you’re shopping for family, choosing a gift for a friend, or simply buy…" at bounding box center [517, 179] width 521 height 27
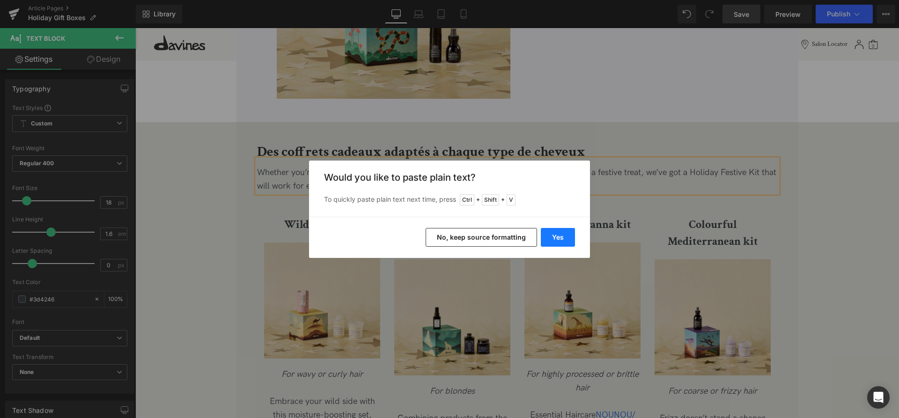
click at [556, 237] on button "Yes" at bounding box center [558, 237] width 34 height 19
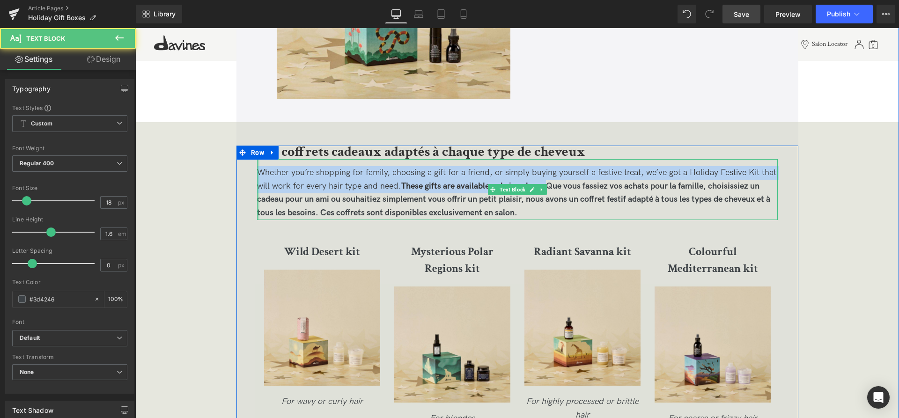
drag, startPoint x: 550, startPoint y: 185, endPoint x: 259, endPoint y: 172, distance: 291.2
click at [259, 172] on div "Whether you’re shopping for family, choosing a gift for a friend, or simply buy…" at bounding box center [517, 189] width 521 height 61
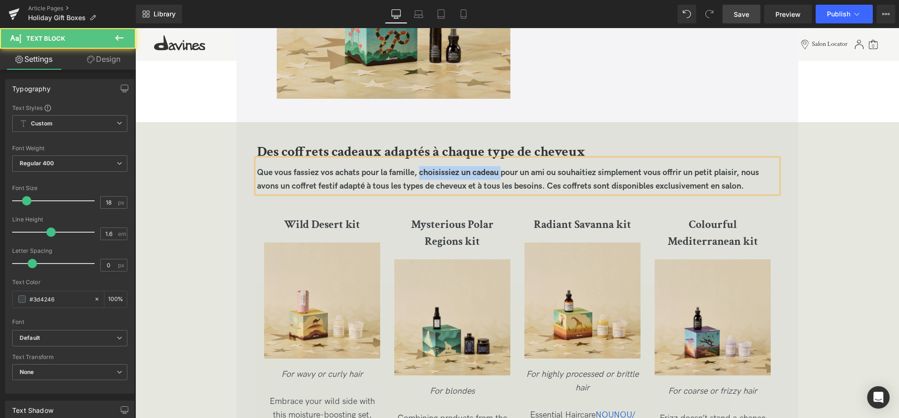
drag, startPoint x: 501, startPoint y: 172, endPoint x: 423, endPoint y: 174, distance: 78.3
click at [422, 174] on strong "Que vous fassiez vos achats pour la famille, choisissiez un cadeau pour un ami …" at bounding box center [508, 179] width 502 height 23
click at [450, 173] on strong "Que vous fassiez vos achats pour la famille, pour un ami ou souhaitiez simpleme…" at bounding box center [508, 179] width 503 height 23
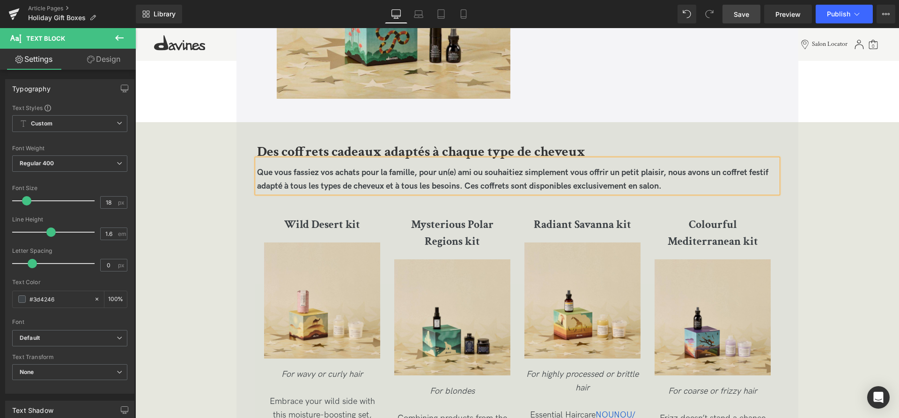
click at [472, 169] on strong "Que vous fassiez vos achats pour la famille, pour un(e) ami ou souhaitiez simpl…" at bounding box center [513, 179] width 512 height 23
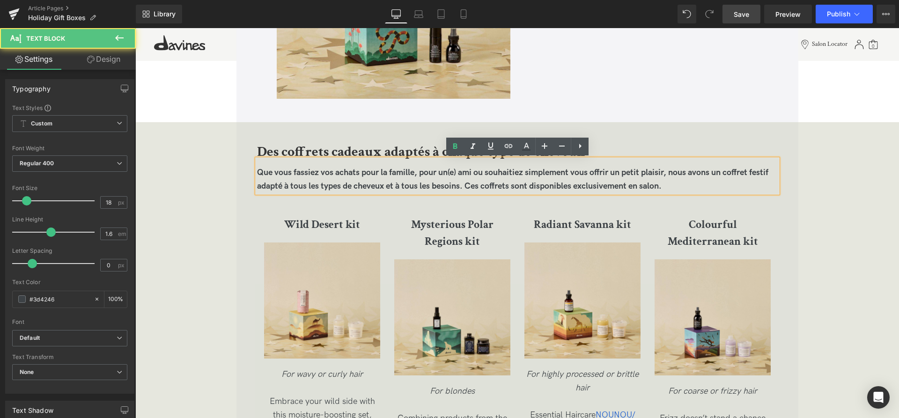
click at [474, 169] on strong "Que vous fassiez vos achats pour la famille, pour un(e) ami ou souhaitiez simpl…" at bounding box center [513, 179] width 512 height 23
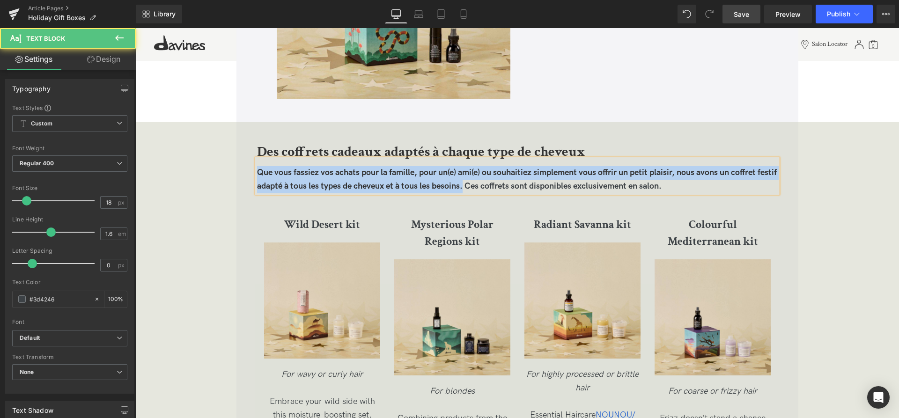
drag, startPoint x: 488, startPoint y: 186, endPoint x: 247, endPoint y: 166, distance: 242.0
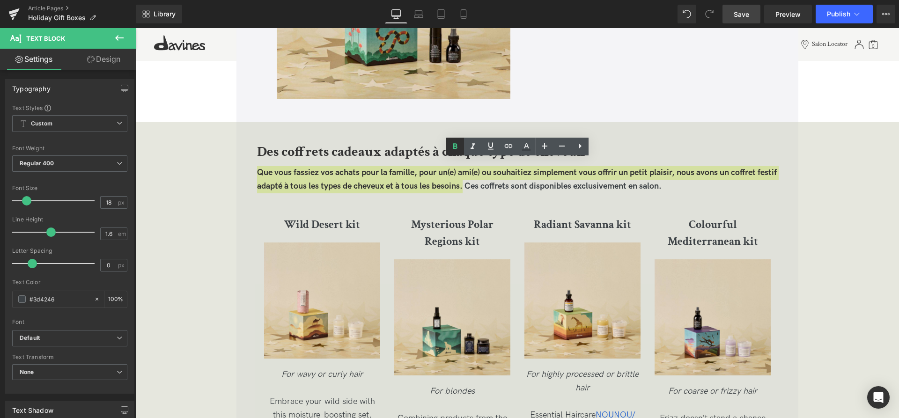
click at [452, 147] on icon at bounding box center [455, 146] width 11 height 11
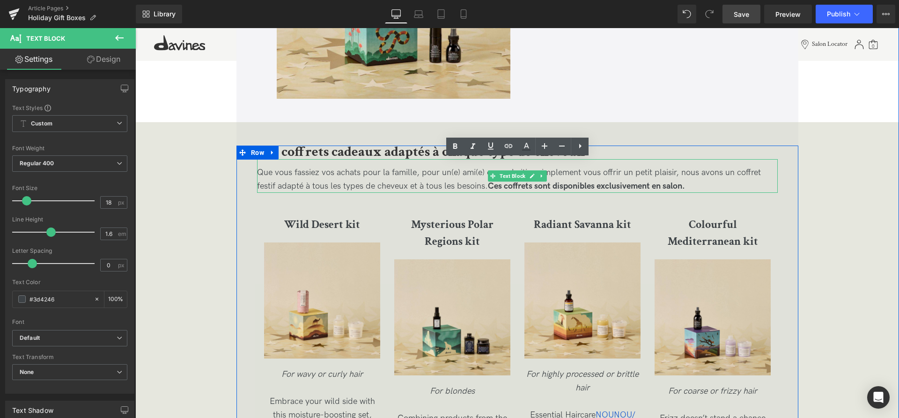
click at [406, 167] on p "Que vous fassiez vos achats pour la famille, pour un(e) ami(e) ou souhaitiez si…" at bounding box center [517, 179] width 521 height 27
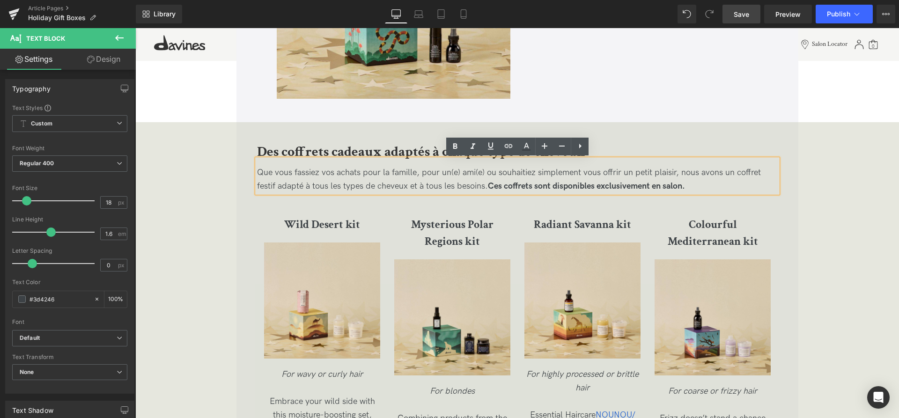
click at [497, 169] on p "Que vous fassiez vos achats pour la famille, pour un(e) ami(e) ou souhaitiez si…" at bounding box center [517, 179] width 521 height 27
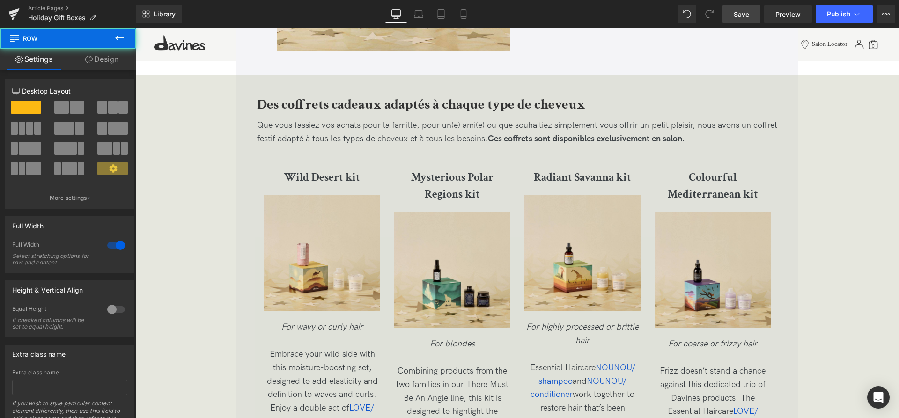
scroll to position [1577, 0]
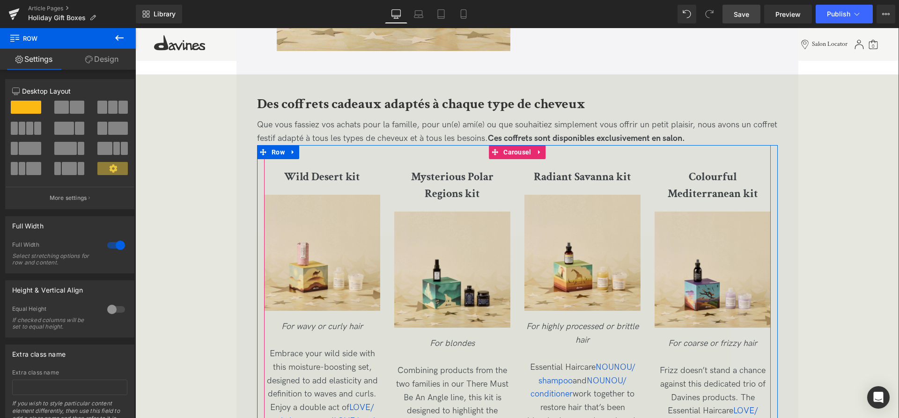
click at [386, 180] on div "Wild Desert kit Heading Image For wavy or curly hair Embrace your wild side wit…" at bounding box center [524, 349] width 521 height 380
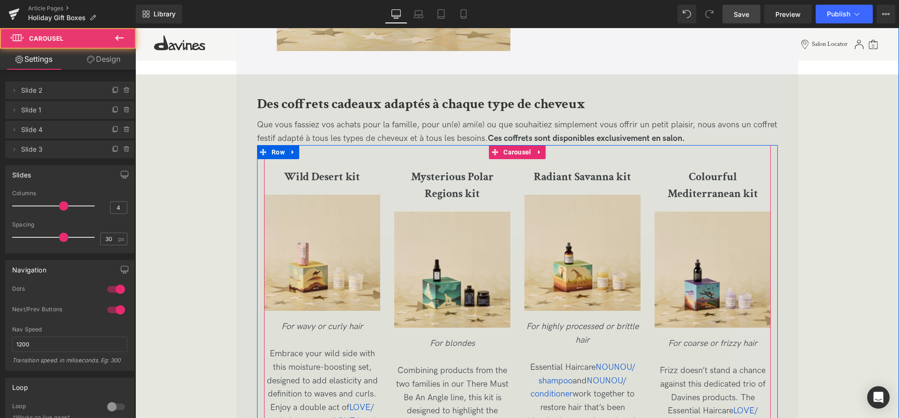
click at [366, 182] on h3 "Wild Desert kit" at bounding box center [322, 177] width 116 height 17
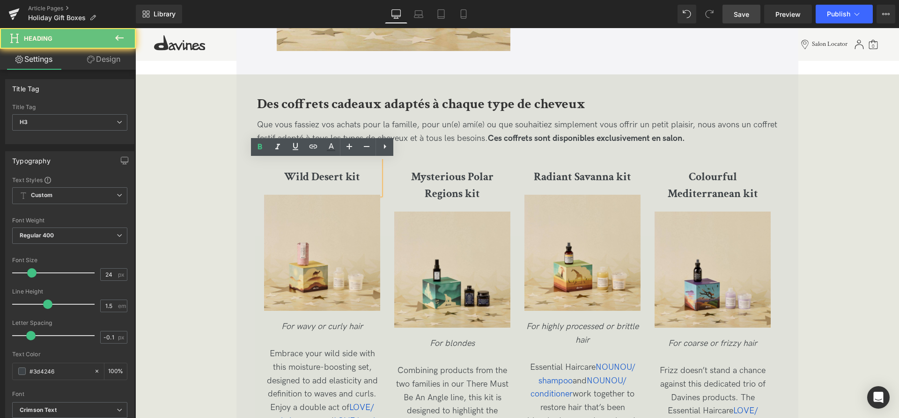
click at [365, 181] on h3 "Wild Desert kit" at bounding box center [322, 177] width 116 height 17
click at [319, 179] on b "Wild Desert kit" at bounding box center [322, 177] width 76 height 15
click at [365, 175] on h3 "Wild Desert kit" at bounding box center [322, 177] width 116 height 17
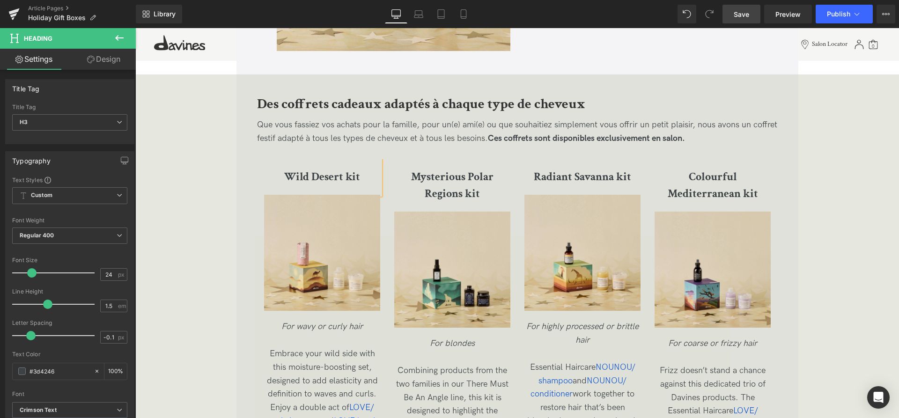
click at [369, 180] on h3 "Wild Desert kit" at bounding box center [322, 177] width 116 height 17
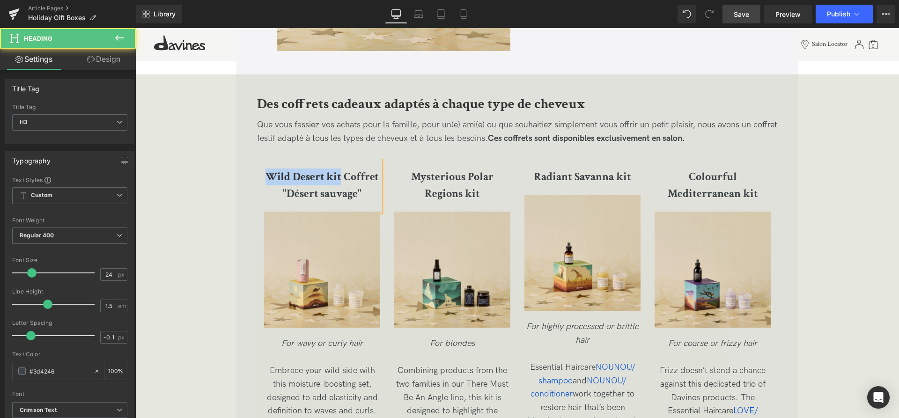
drag, startPoint x: 341, startPoint y: 172, endPoint x: 255, endPoint y: 172, distance: 86.7
click at [264, 172] on div "Wild Desert kit Coffret "Désert sauvage" Heading Image For wavy or curly hair E…" at bounding box center [517, 349] width 507 height 380
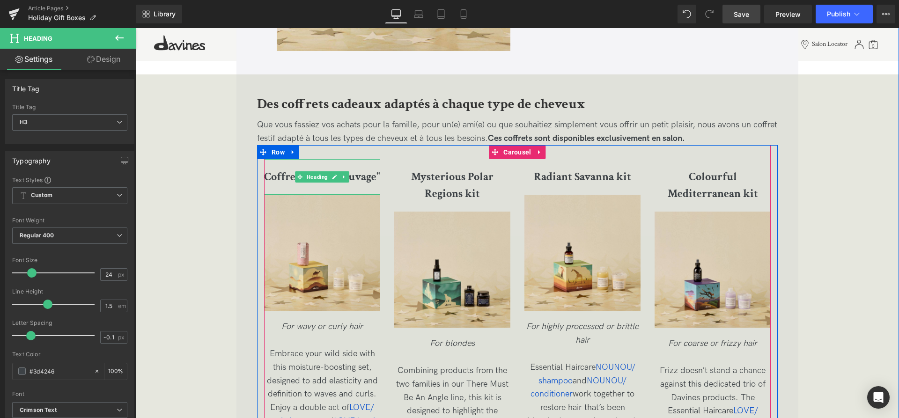
click at [288, 181] on b "Coffret "Désert sauvage"" at bounding box center [322, 177] width 116 height 15
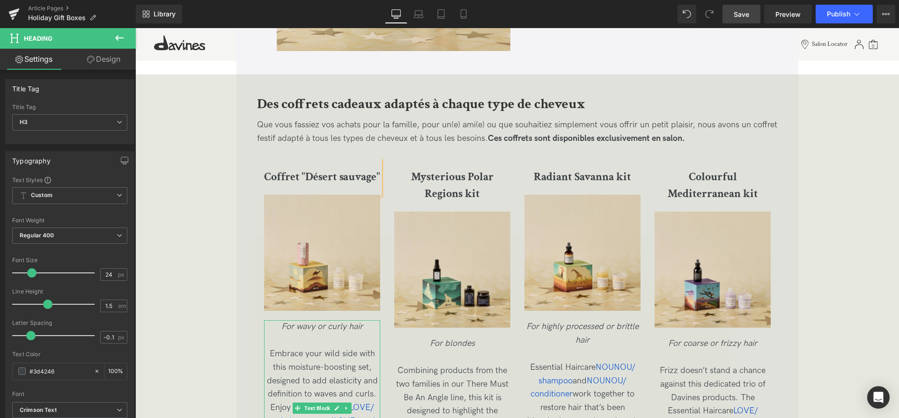
click at [315, 326] on icon "For wavy or curly hair" at bounding box center [323, 327] width 82 height 10
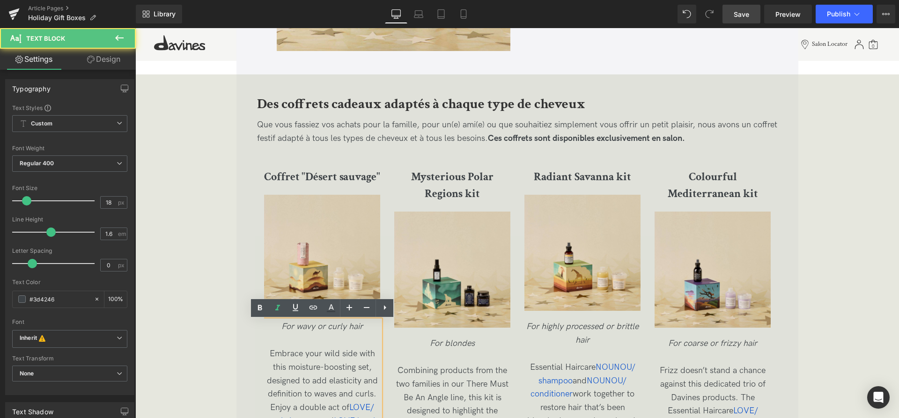
click at [372, 328] on p "For wavy or curly hair" at bounding box center [322, 327] width 116 height 14
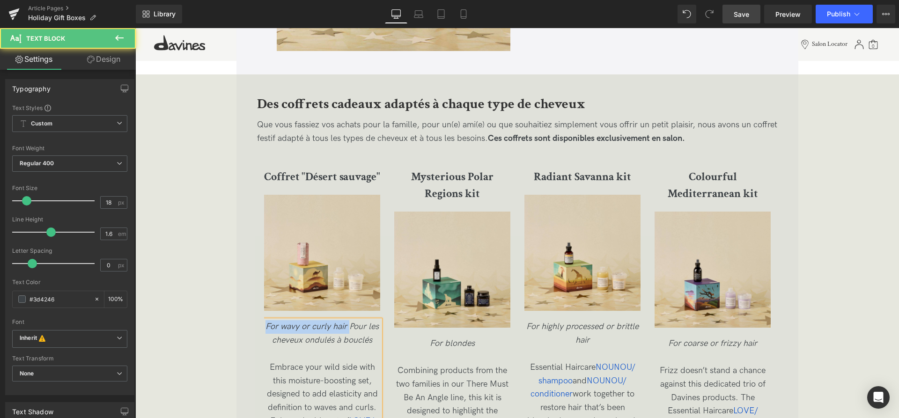
drag, startPoint x: 349, startPoint y: 332, endPoint x: 260, endPoint y: 329, distance: 89.5
click at [264, 329] on div "Coffret "Désert sauvage" Heading Image For wavy or curly hair Pour les cheveux …" at bounding box center [517, 349] width 507 height 380
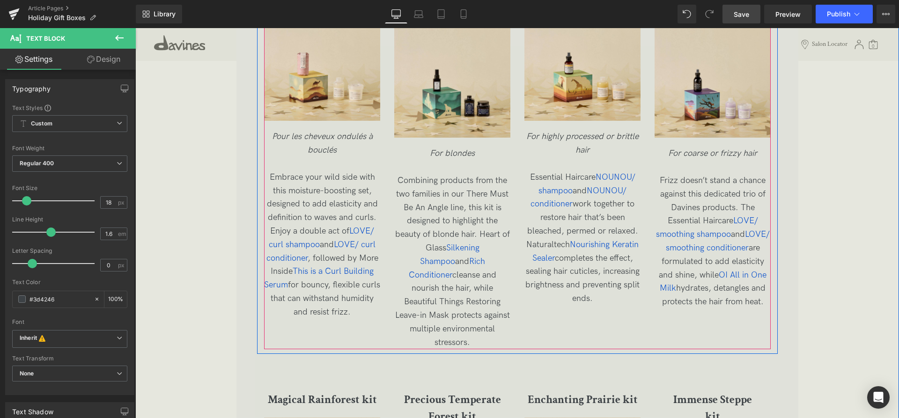
scroll to position [1768, 0]
click at [361, 227] on span "LOVE/ curl shampoo" at bounding box center [321, 236] width 105 height 23
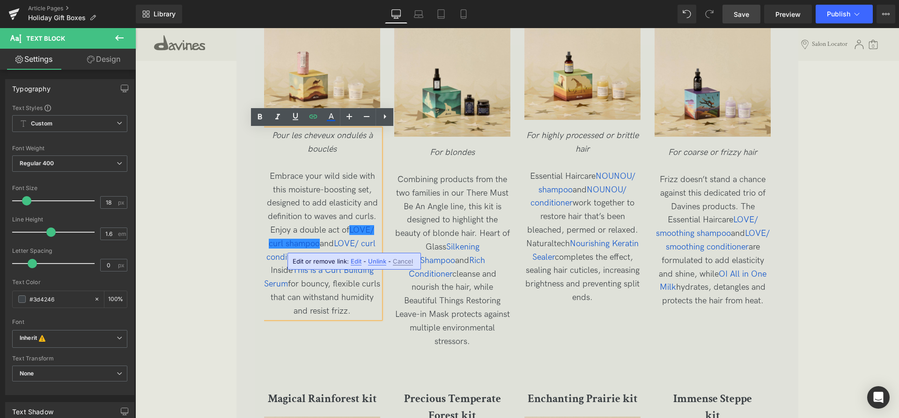
click at [373, 309] on p "Embrace your wild side with this moisture-boosting set, designed to add elastic…" at bounding box center [322, 244] width 116 height 148
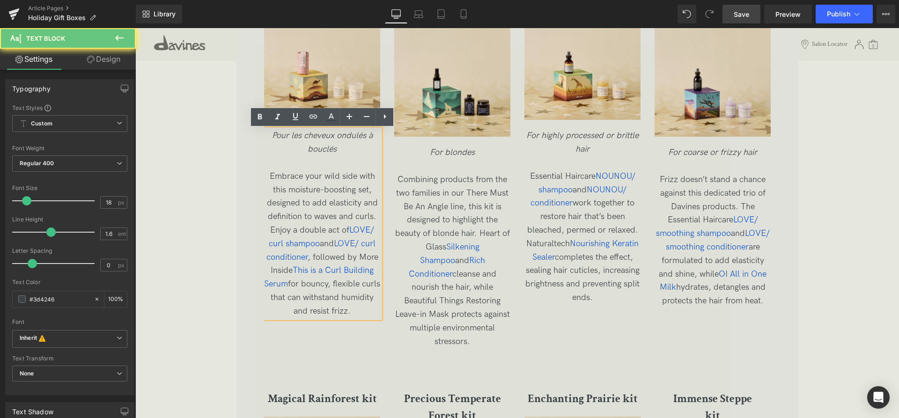
drag, startPoint x: 373, startPoint y: 311, endPoint x: 247, endPoint y: 173, distance: 186.7
click at [264, 173] on div "Coffret "Désert sauvage" Heading Image Pour les cheveux ondulés à bouclés Embra…" at bounding box center [517, 158] width 507 height 380
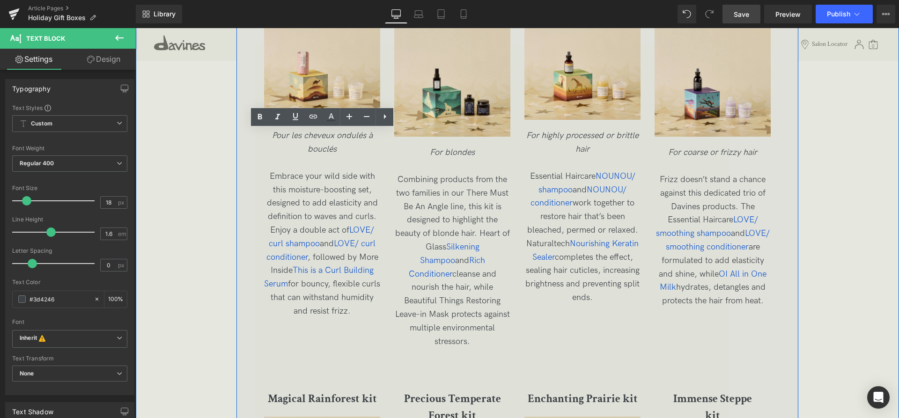
copy span "Embrace your wild side with this moisture-boosting set, designed to add elastic…"
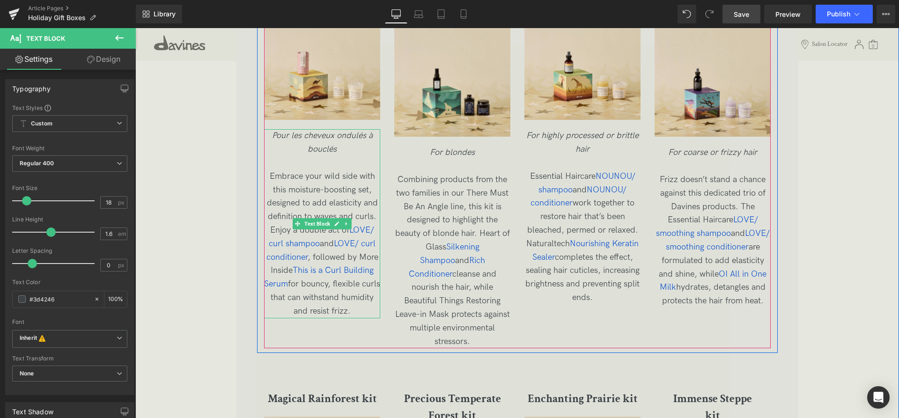
click at [372, 315] on p "Embrace your wild side with this moisture-boosting set, designed to add elastic…" at bounding box center [322, 244] width 116 height 148
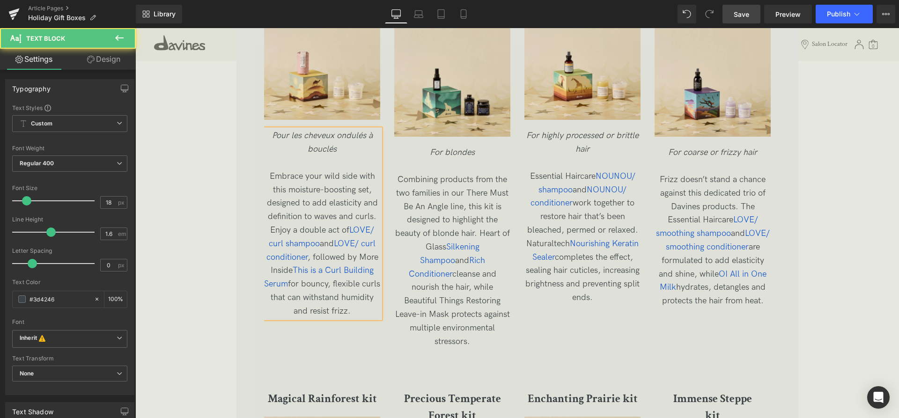
click at [368, 311] on span "Embrace your wild side with this moisture-boosting set, designed to add elastic…" at bounding box center [322, 243] width 116 height 145
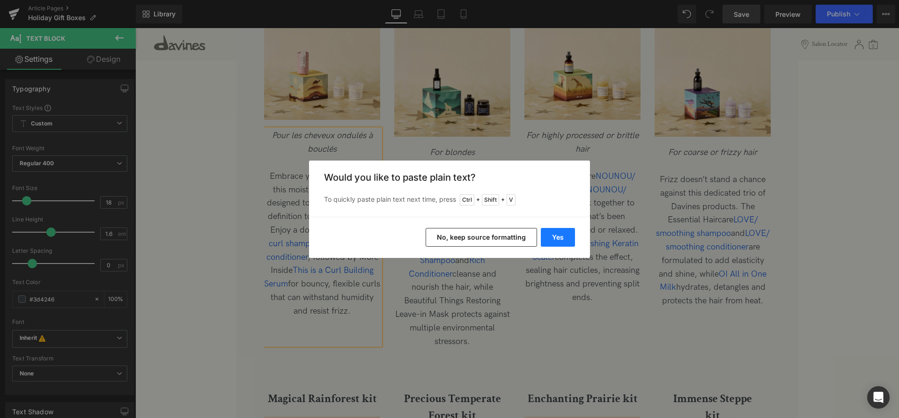
click at [559, 244] on button "Yes" at bounding box center [558, 237] width 34 height 19
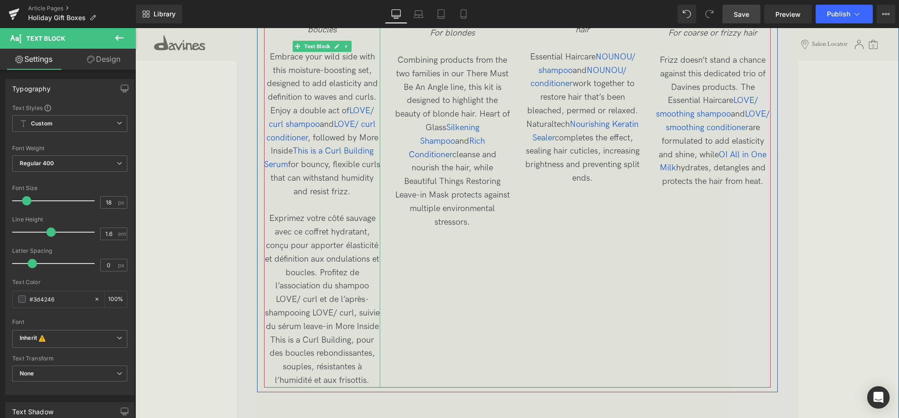
scroll to position [1903, 0]
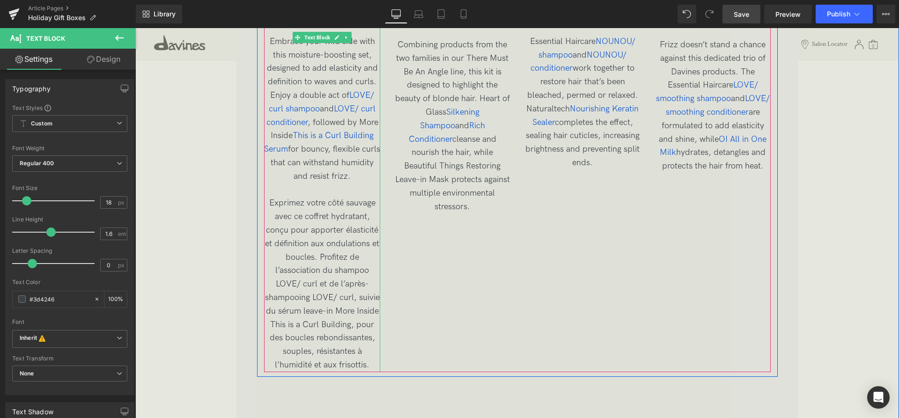
click at [335, 273] on span "Exprimez votre côté sauvage avec ce coffret hydratant, conçu pour apporter élas…" at bounding box center [322, 284] width 115 height 172
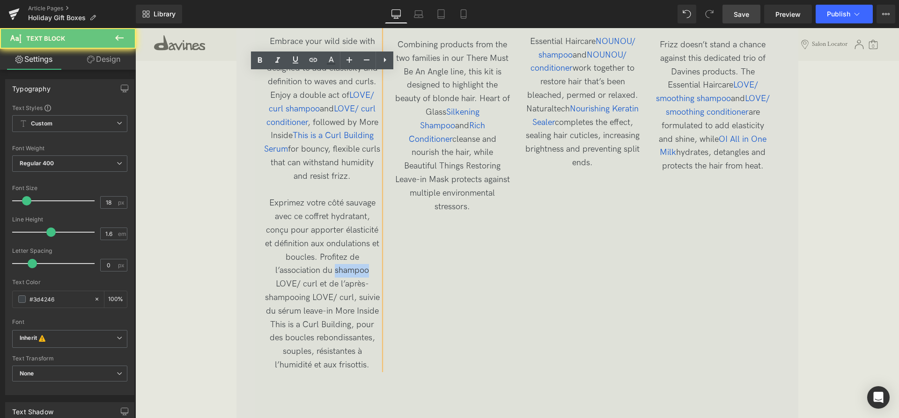
drag, startPoint x: 335, startPoint y: 273, endPoint x: 360, endPoint y: 271, distance: 24.9
click at [360, 271] on span "Exprimez votre côté sauvage avec ce coffret hydratant, conçu pour apporter élas…" at bounding box center [322, 284] width 115 height 172
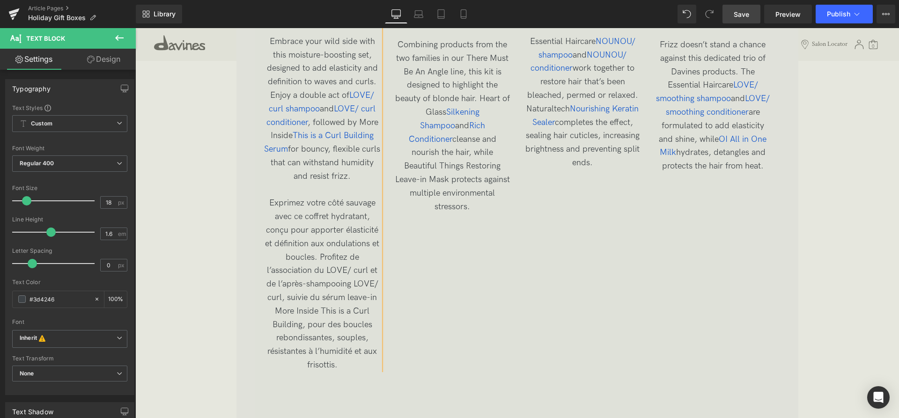
click at [356, 271] on span "Exprimez votre côté sauvage avec ce coffret hydratant, conçu pour apporter élas…" at bounding box center [322, 284] width 114 height 172
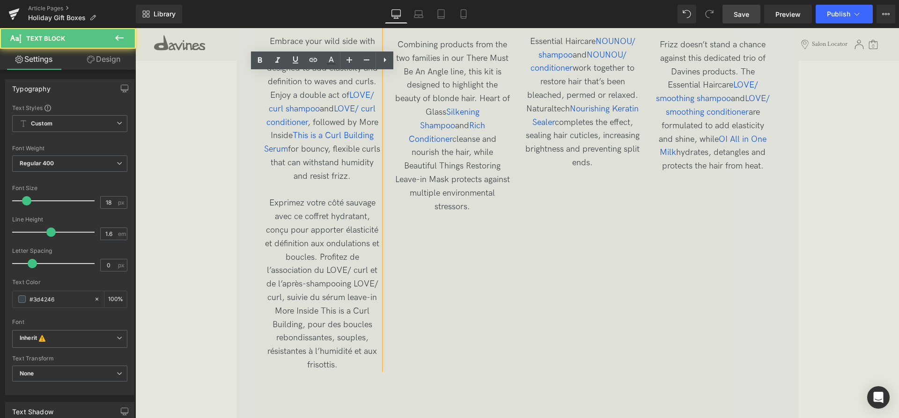
click at [357, 271] on span "Exprimez votre côté sauvage avec ce coffret hydratant, conçu pour apporter élas…" at bounding box center [322, 284] width 114 height 172
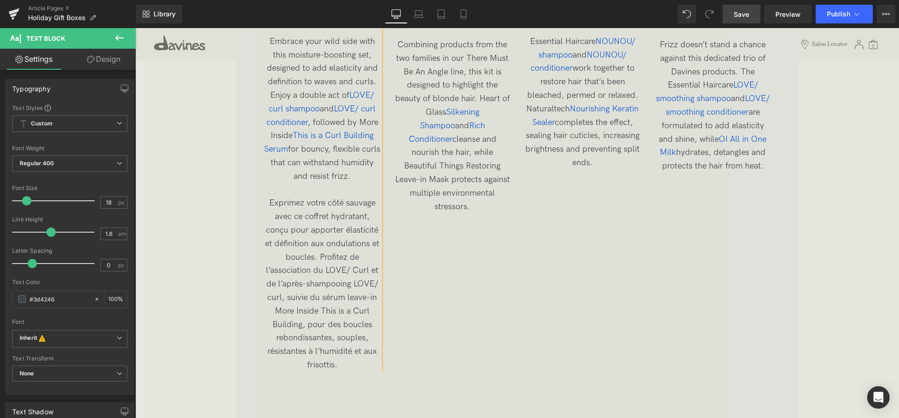
click at [369, 269] on span "Exprimez votre côté sauvage avec ce coffret hydratant, conçu pour apporter élas…" at bounding box center [322, 284] width 114 height 172
drag, startPoint x: 312, startPoint y: 297, endPoint x: 337, endPoint y: 286, distance: 27.5
click at [337, 286] on span "Exprimez votre côté sauvage avec ce coffret hydratant, conçu pour apporter élas…" at bounding box center [322, 284] width 115 height 172
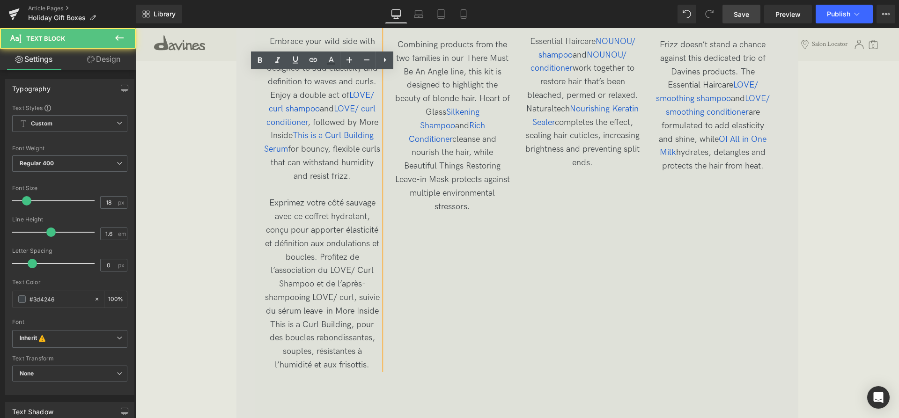
click at [351, 293] on span "Exprimez votre côté sauvage avec ce coffret hydratant, conçu pour apporter élas…" at bounding box center [322, 284] width 115 height 172
click at [354, 297] on span "Exprimez votre côté sauvage avec ce coffret hydratant, conçu pour apporter élas…" at bounding box center [322, 284] width 115 height 172
drag, startPoint x: 311, startPoint y: 299, endPoint x: 336, endPoint y: 285, distance: 28.7
click at [336, 285] on span "Exprimez votre côté sauvage avec ce coffret hydratant, conçu pour apporter élas…" at bounding box center [322, 284] width 115 height 172
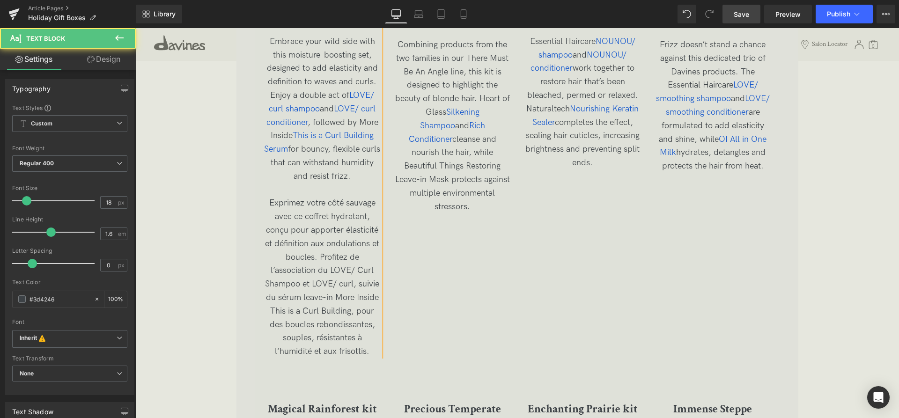
click at [343, 285] on span "Exprimez votre côté sauvage avec ce coffret hydratant, conçu pour apporter élas…" at bounding box center [322, 277] width 114 height 158
click at [356, 289] on span "Exprimez votre côté sauvage avec ce coffret hydratant, conçu pour apporter élas…" at bounding box center [322, 277] width 116 height 158
click at [353, 284] on span "Exprimez votre côté sauvage avec ce coffret hydratant, conçu pour apporter élas…" at bounding box center [322, 277] width 116 height 158
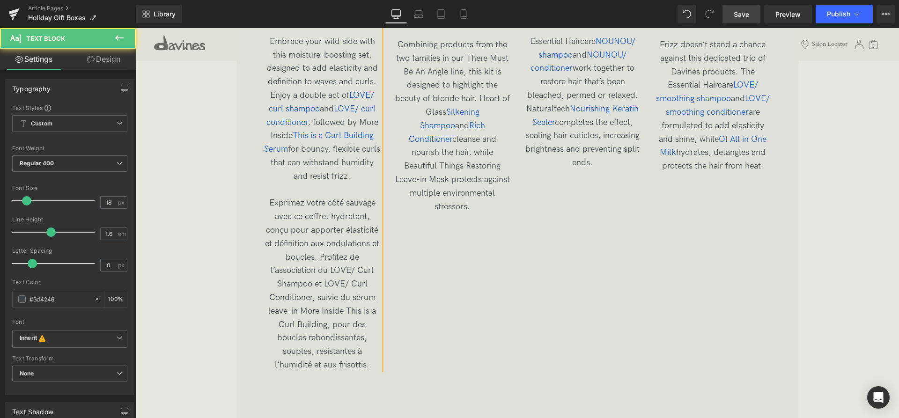
click at [299, 309] on span "Exprimez votre côté sauvage avec ce coffret hydratant, conçu pour apporter élas…" at bounding box center [322, 284] width 114 height 172
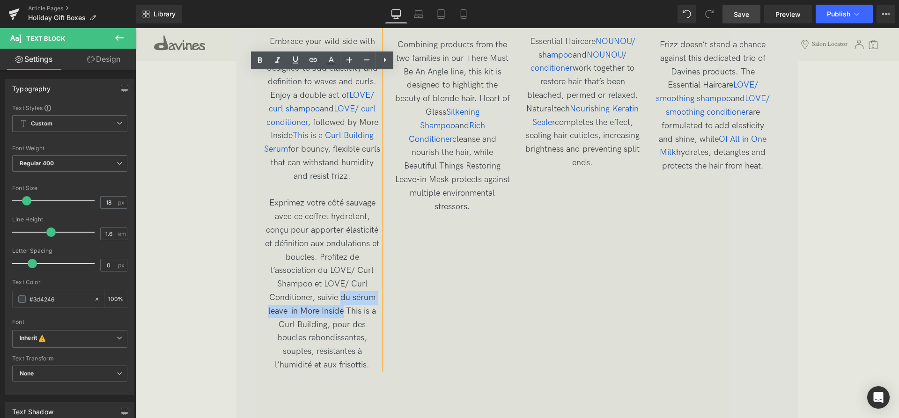
drag, startPoint x: 344, startPoint y: 311, endPoint x: 342, endPoint y: 302, distance: 9.5
click at [342, 302] on span "Exprimez votre côté sauvage avec ce coffret hydratant, conçu pour apporter élas…" at bounding box center [322, 284] width 114 height 172
click at [348, 312] on span "Exprimez votre côté sauvage avec ce coffret hydratant, conçu pour apporter élas…" at bounding box center [322, 284] width 114 height 172
drag, startPoint x: 345, startPoint y: 312, endPoint x: 350, endPoint y: 295, distance: 18.1
click at [350, 295] on span "Exprimez votre côté sauvage avec ce coffret hydratant, conçu pour apporter élas…" at bounding box center [322, 284] width 114 height 172
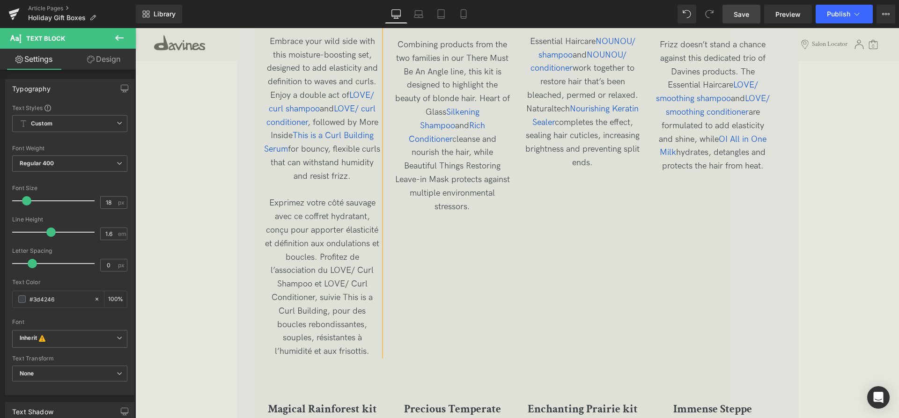
click at [327, 310] on span "Exprimez votre côté sauvage avec ce coffret hydratant, conçu pour apporter élas…" at bounding box center [322, 277] width 114 height 158
click at [374, 349] on p "Exprimez votre côté sauvage avec ce coffret hydratant, conçu pour apporter élas…" at bounding box center [322, 278] width 116 height 162
drag, startPoint x: 364, startPoint y: 324, endPoint x: 339, endPoint y: 324, distance: 25.3
click at [339, 324] on span "Exprimez votre côté sauvage avec ce coffret hydratant, conçu pour apporter élas…" at bounding box center [322, 277] width 114 height 158
click at [350, 351] on p "Exprimez votre côté sauvage avec ce coffret hydratant, conçu pour apporter élas…" at bounding box center [322, 278] width 116 height 162
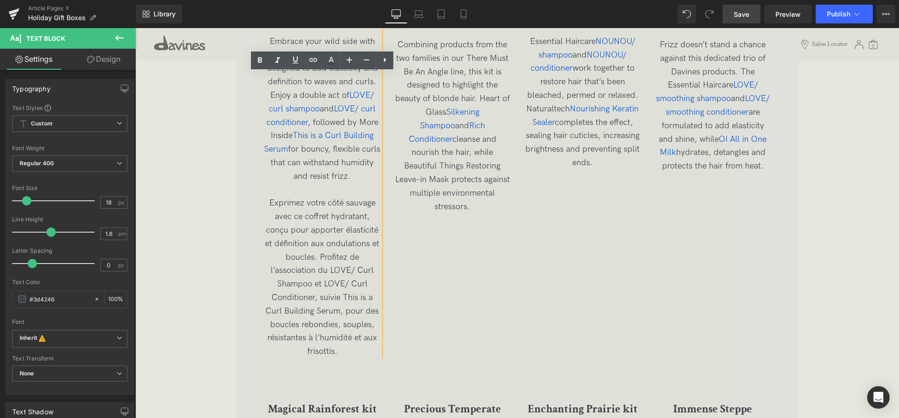
click at [341, 297] on span "Exprimez votre côté sauvage avec ce coffret hydratant, conçu pour apporter élas…" at bounding box center [322, 277] width 114 height 158
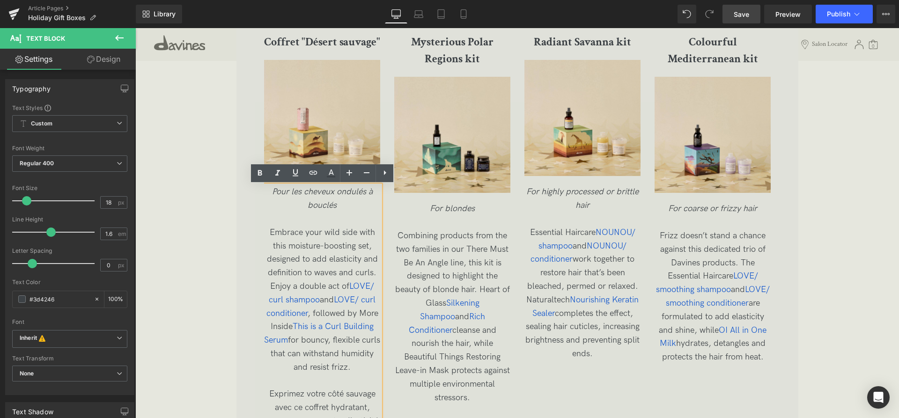
click at [366, 368] on span "Embrace your wild side with this moisture-boosting set, designed to add elastic…" at bounding box center [322, 300] width 116 height 145
drag, startPoint x: 370, startPoint y: 367, endPoint x: 260, endPoint y: 236, distance: 171.6
click at [264, 236] on div "Coffret "Désert sauvage" Heading Image Pour les cheveux ondulés à bouclés Embra…" at bounding box center [517, 287] width 507 height 526
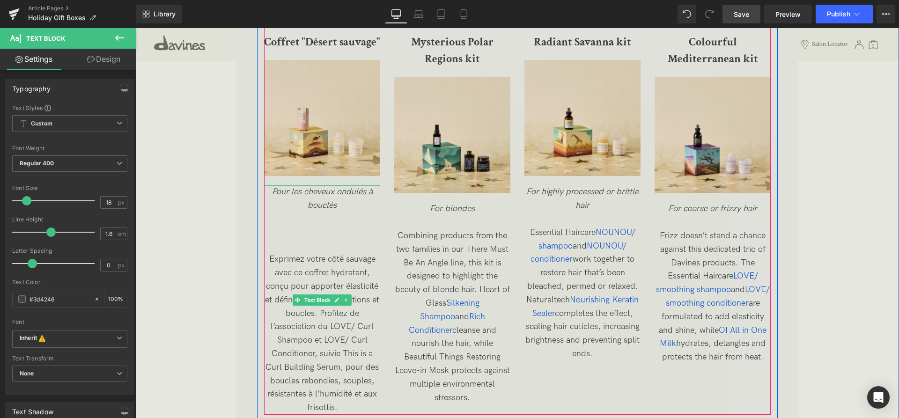
click at [269, 260] on span "Exprimez votre côté sauvage avec ce coffret hydratant, conçu pour apporter élas…" at bounding box center [322, 333] width 114 height 158
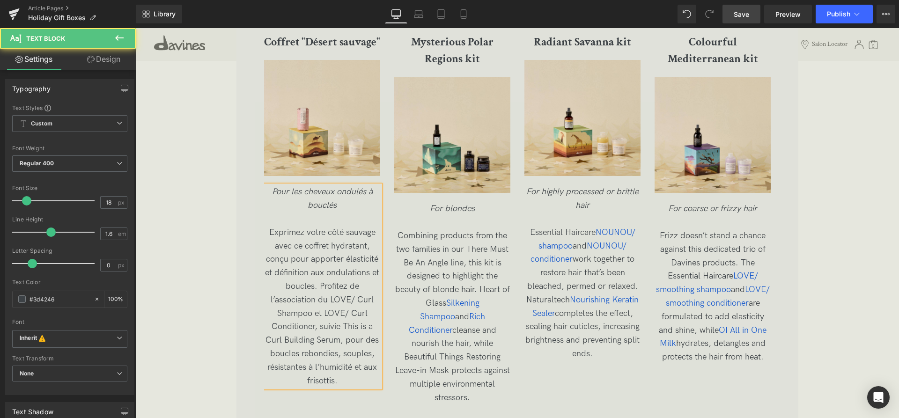
click at [346, 235] on span "Exprimez votre côté sauvage avec ce coffret hydratant, conçu pour apporter élas…" at bounding box center [322, 307] width 114 height 158
click at [329, 221] on p at bounding box center [322, 220] width 116 height 14
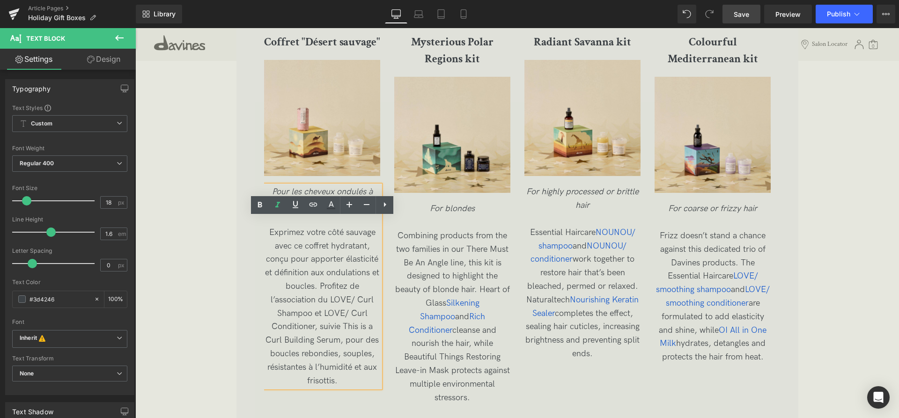
scroll to position [1664, 0]
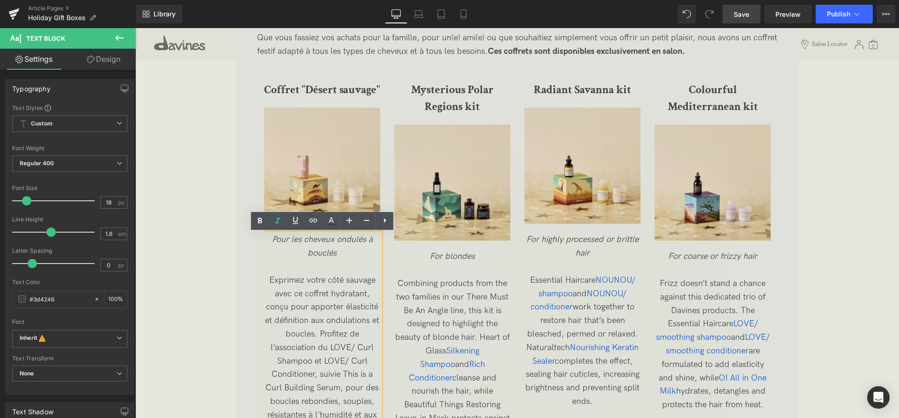
click at [269, 282] on p "Exprimez votre côté sauvage avec ce coffret hydratant, conçu pour apporter élas…" at bounding box center [322, 355] width 116 height 162
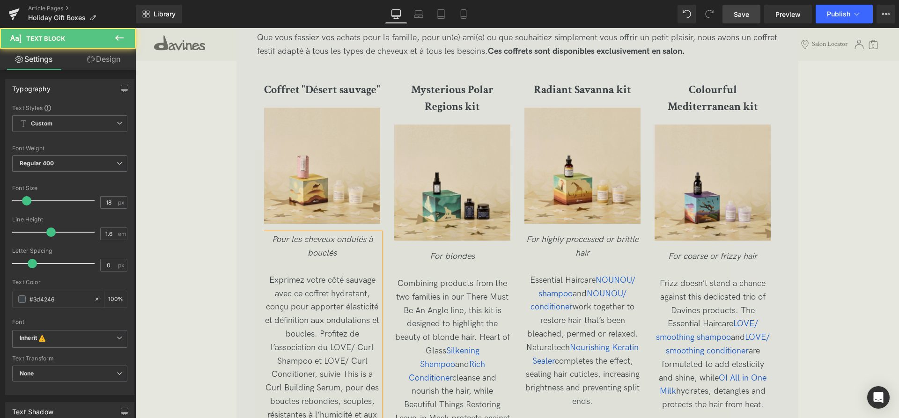
click at [349, 281] on span "Exprimez votre côté sauvage avec ce coffret hydratant, conçu pour apporter élas…" at bounding box center [322, 354] width 114 height 158
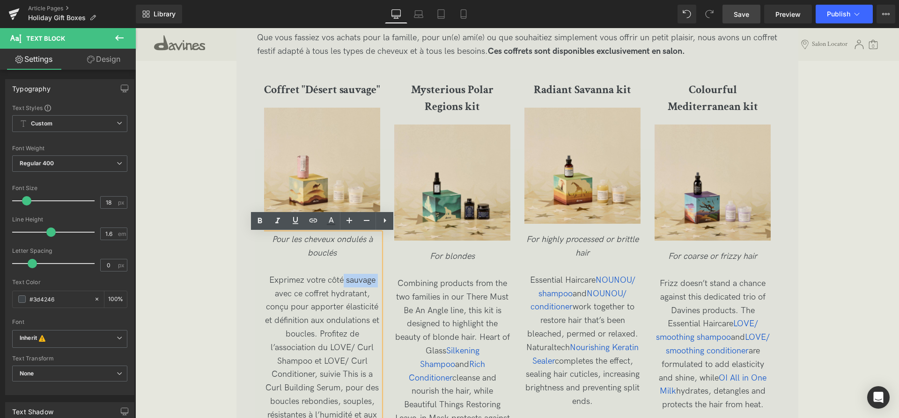
drag, startPoint x: 344, startPoint y: 283, endPoint x: 380, endPoint y: 279, distance: 35.8
click at [380, 279] on p "Exprimez votre côté sauvage avec ce coffret hydratant, conçu pour apporter élas…" at bounding box center [322, 355] width 116 height 162
click at [290, 300] on p "Exprimez votre côté sauvage avec ce coffret hydratant, conçu pour apporter élas…" at bounding box center [322, 355] width 116 height 162
drag, startPoint x: 302, startPoint y: 291, endPoint x: 265, endPoint y: 280, distance: 39.1
click at [265, 280] on p "Exprimez votre côté sauvage avec ce coffret hydratant, conçu pour apporter élas…" at bounding box center [322, 355] width 116 height 162
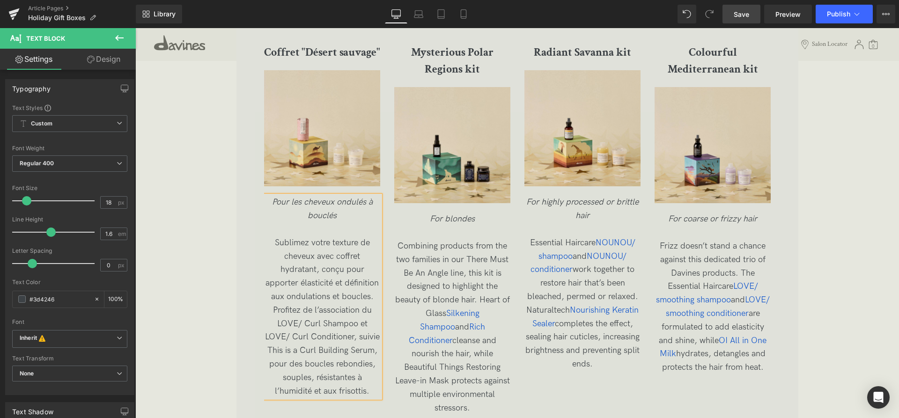
scroll to position [1712, 0]
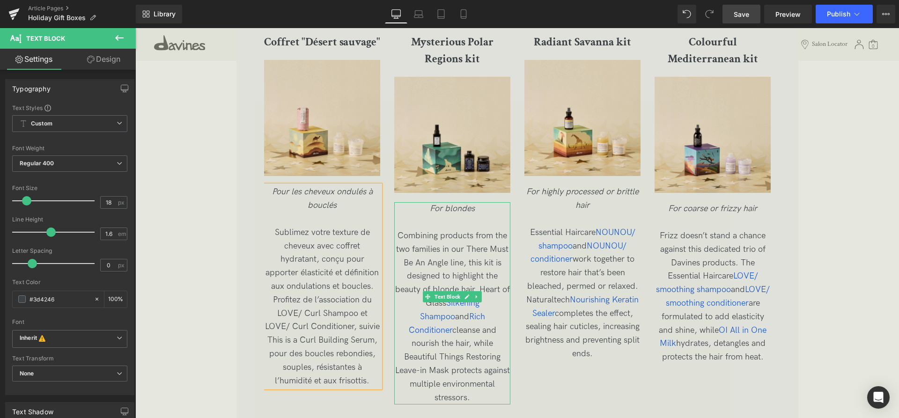
click at [476, 278] on span "Combining products from the two families in our There Must Be An Angle line, th…" at bounding box center [452, 317] width 115 height 172
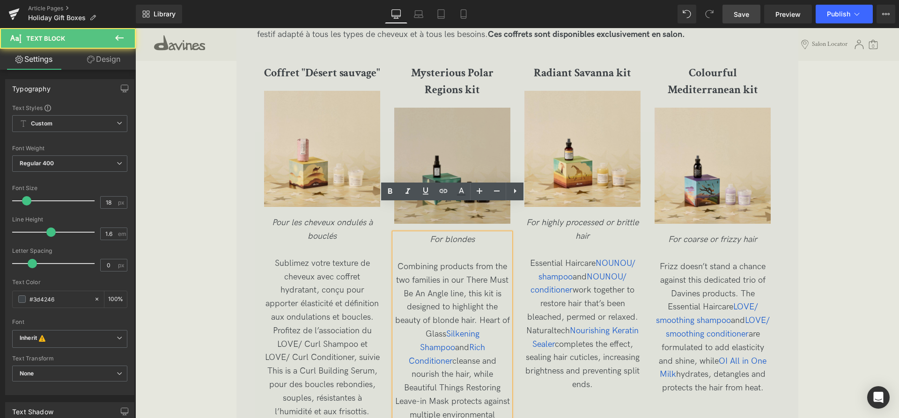
scroll to position [1664, 0]
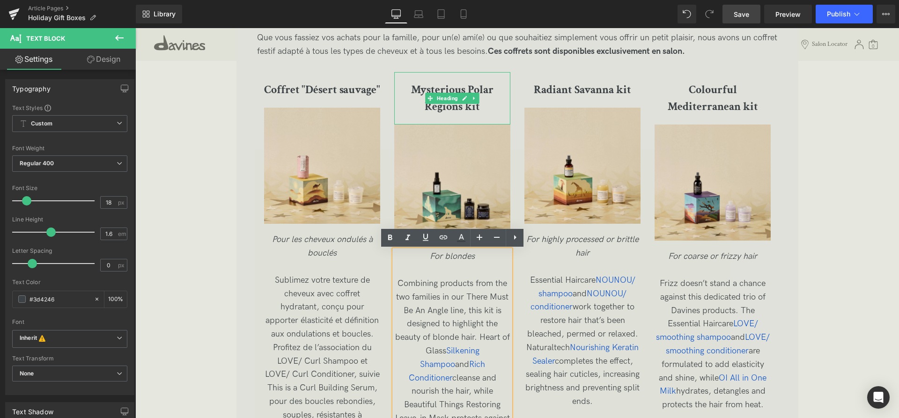
click at [495, 110] on h3 "Mysterious Polar Regions kit" at bounding box center [452, 99] width 116 height 34
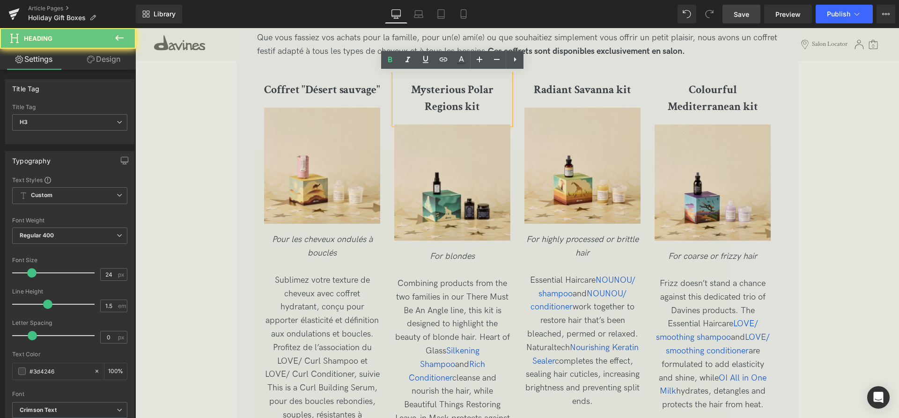
click at [487, 107] on h3 "Mysterious Polar Regions kit" at bounding box center [452, 99] width 116 height 34
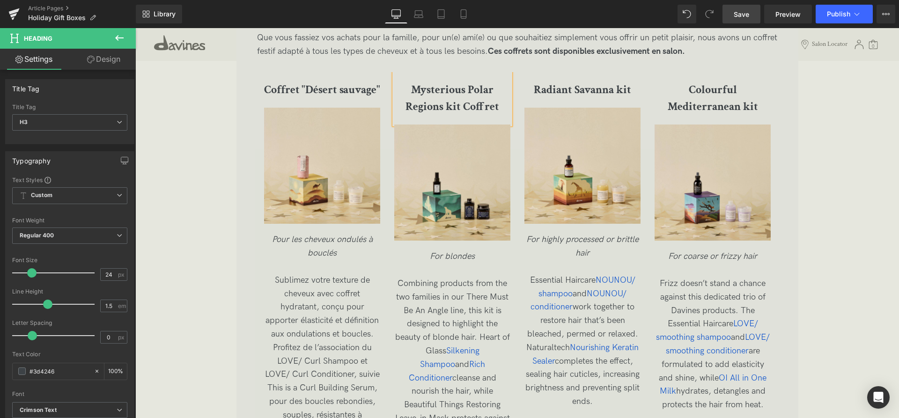
click at [501, 103] on h3 "Mysterious Polar Regions kit Coffret" at bounding box center [452, 99] width 116 height 34
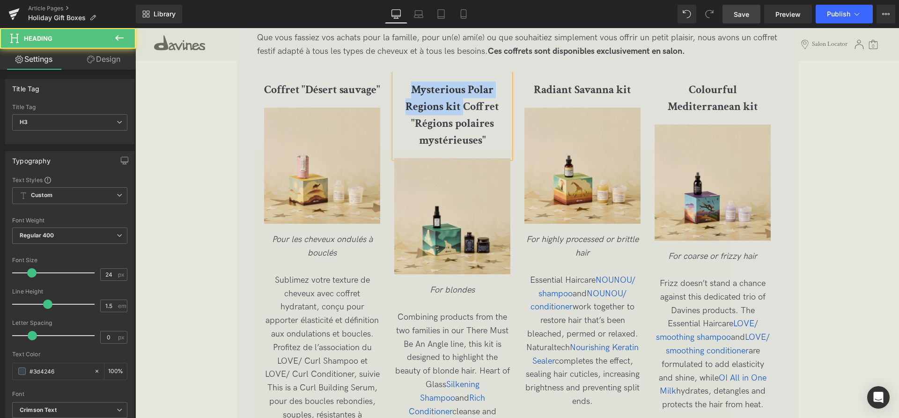
drag, startPoint x: 463, startPoint y: 102, endPoint x: 393, endPoint y: 83, distance: 72.3
click at [394, 83] on div "Mysterious Polar Regions kit Coffret "Régions polaires mystérieuses"" at bounding box center [452, 115] width 116 height 86
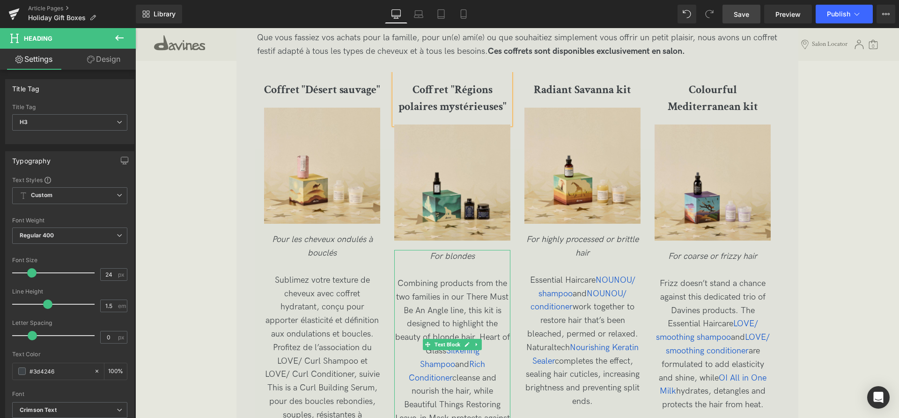
click at [482, 257] on p "For blondes" at bounding box center [452, 257] width 116 height 14
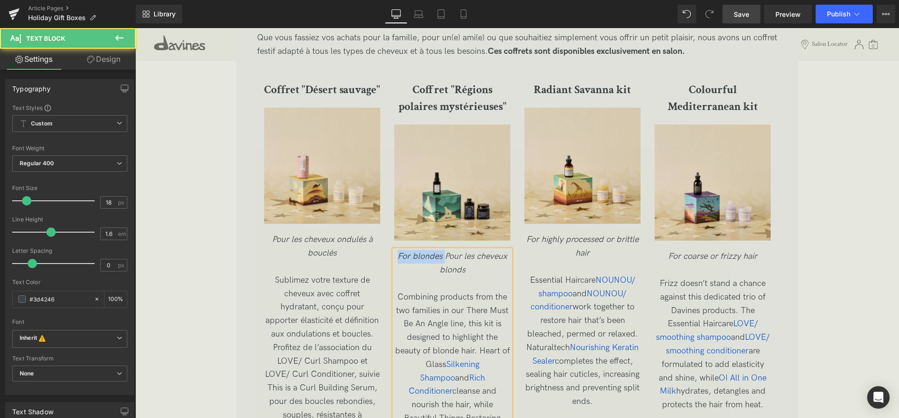
drag, startPoint x: 446, startPoint y: 259, endPoint x: 396, endPoint y: 259, distance: 50.1
click at [396, 259] on p "For blondes Pour les cheveux blonds" at bounding box center [452, 263] width 116 height 27
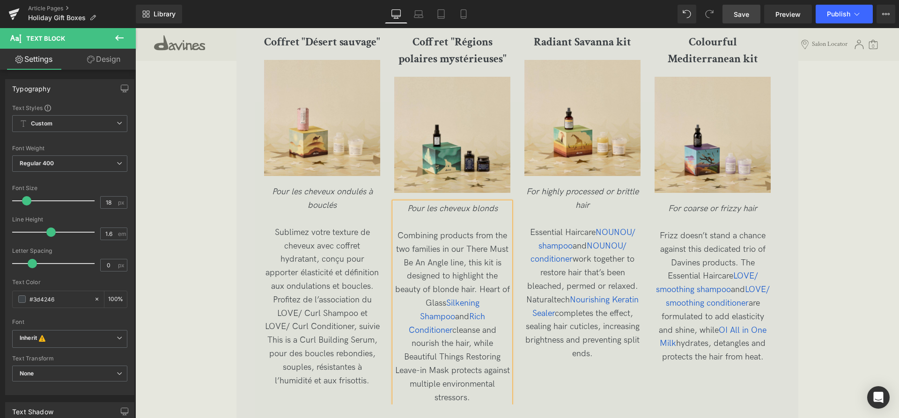
scroll to position [1759, 0]
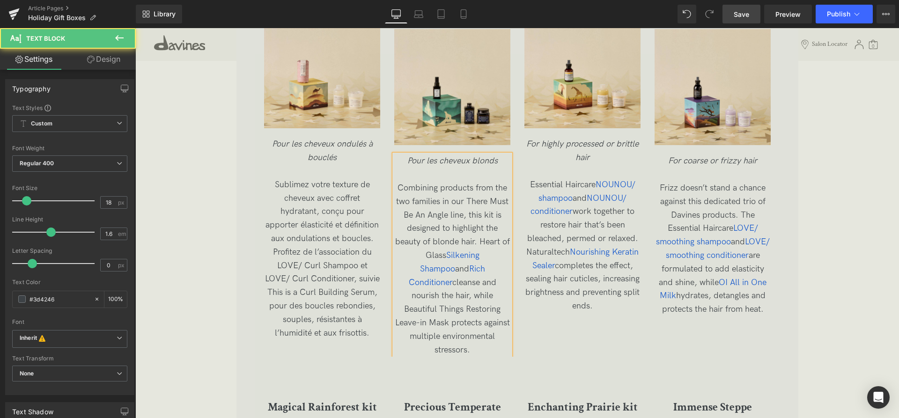
click at [480, 334] on p "Combining products from the two families in our There Must Be An Angle line, th…" at bounding box center [452, 269] width 116 height 175
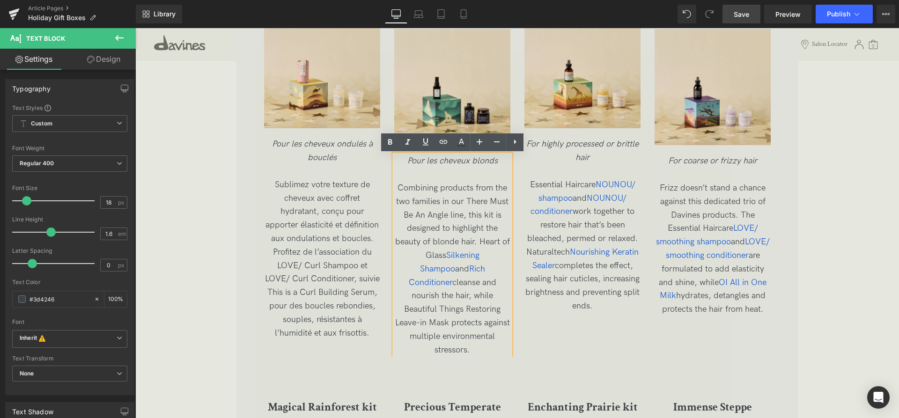
drag, startPoint x: 477, startPoint y: 342, endPoint x: 385, endPoint y: 187, distance: 180.4
click at [385, 187] on div "Coffret "Désert sauvage" Heading Image Pour les cheveux ondulés à bouclés Subli…" at bounding box center [524, 167] width 521 height 380
copy span "Combining products from the two families in our There Must Be An Angle line, th…"
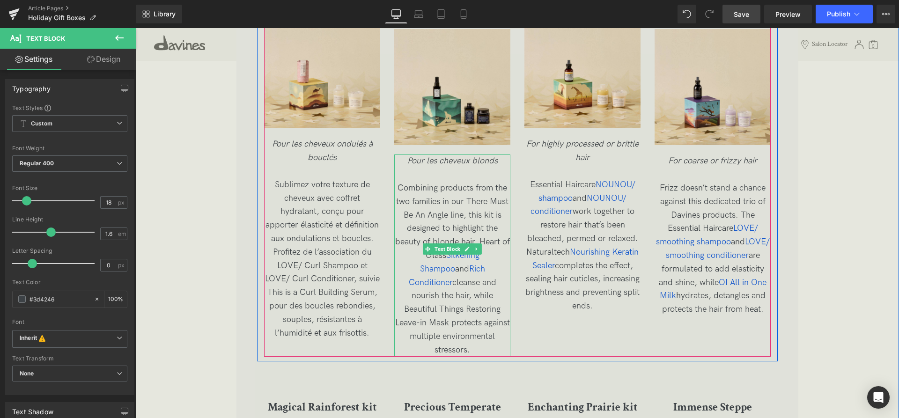
click at [490, 334] on p "Combining products from the two families in our There Must Be An Angle line, th…" at bounding box center [452, 269] width 116 height 175
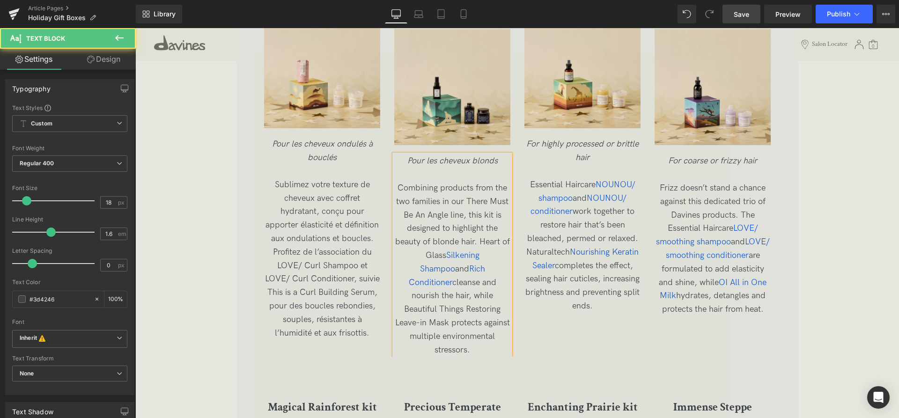
click at [477, 337] on p "Combining products from the two families in our There Must Be An Angle line, th…" at bounding box center [452, 269] width 116 height 175
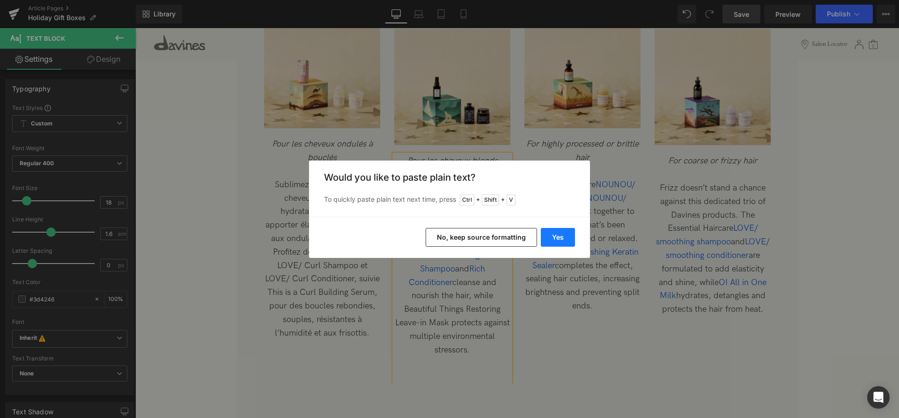
click at [561, 232] on button "Yes" at bounding box center [558, 237] width 34 height 19
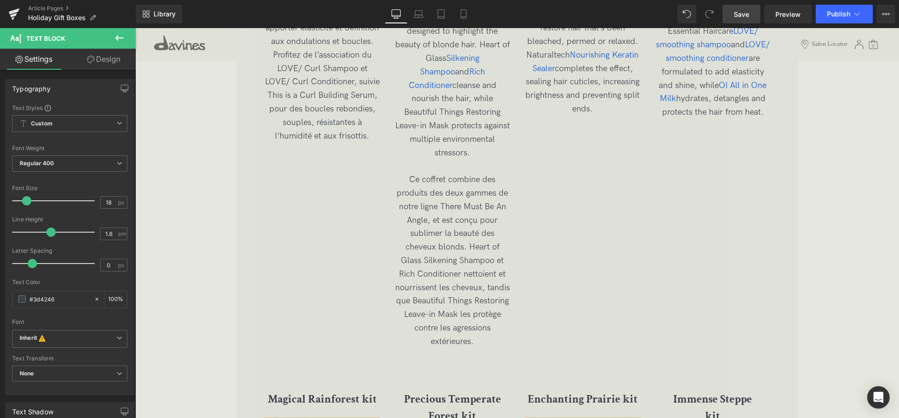
scroll to position [1967, 0]
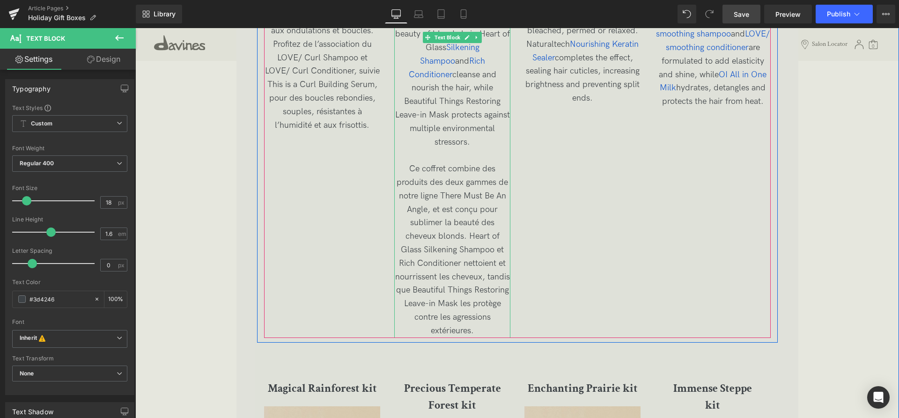
click at [462, 163] on p "Ce coffret combine des produits des deux gammes de notre ligne There Must Be An…" at bounding box center [452, 250] width 116 height 175
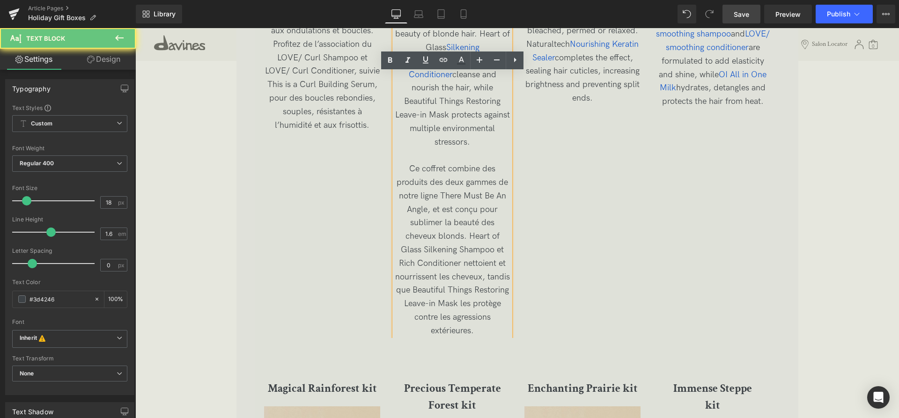
click at [454, 149] on p at bounding box center [452, 156] width 116 height 14
click at [426, 198] on span "Ce coffret combine des produits des deux gammes de notre ligne There Must Be An…" at bounding box center [452, 250] width 115 height 172
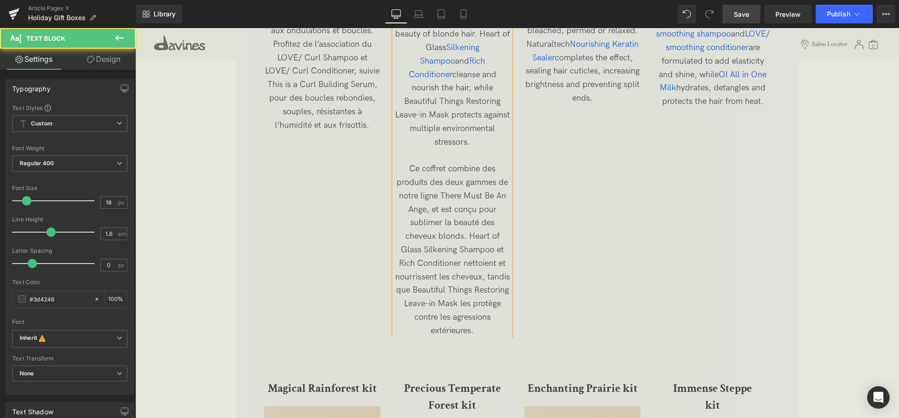
click at [424, 198] on span "Ce coffret combine des produits des deux gammes de notre ligne There Must Be An…" at bounding box center [452, 250] width 115 height 172
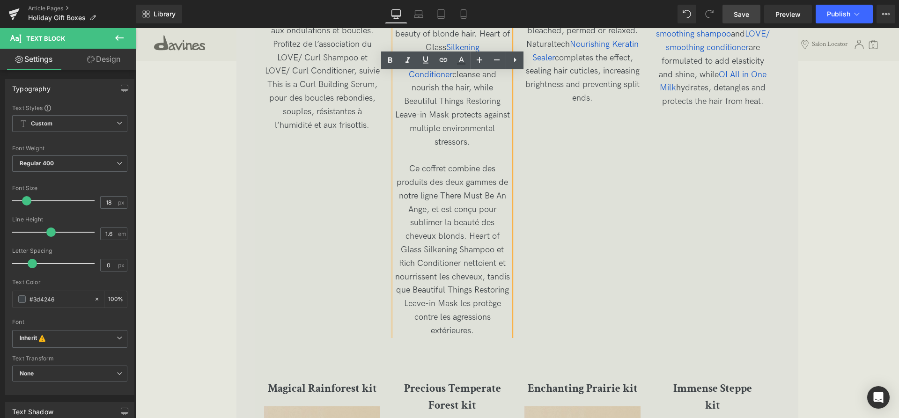
click at [426, 198] on span "Ce coffret combine des produits des deux gammes de notre ligne There Must Be An…" at bounding box center [452, 250] width 115 height 172
click at [455, 149] on p at bounding box center [452, 156] width 116 height 14
drag, startPoint x: 438, startPoint y: 184, endPoint x: 420, endPoint y: 184, distance: 18.3
click at [420, 184] on span "Ce coffret combine des produits des deux gammes de notre ligne There Must Be An…" at bounding box center [452, 250] width 115 height 172
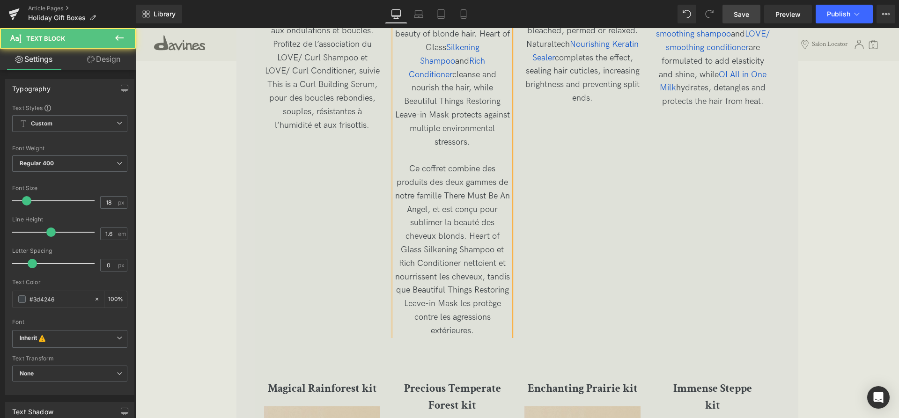
click at [468, 220] on span "Ce coffret combine des produits des deux gammes de notre famille There Must Be …" at bounding box center [452, 250] width 115 height 172
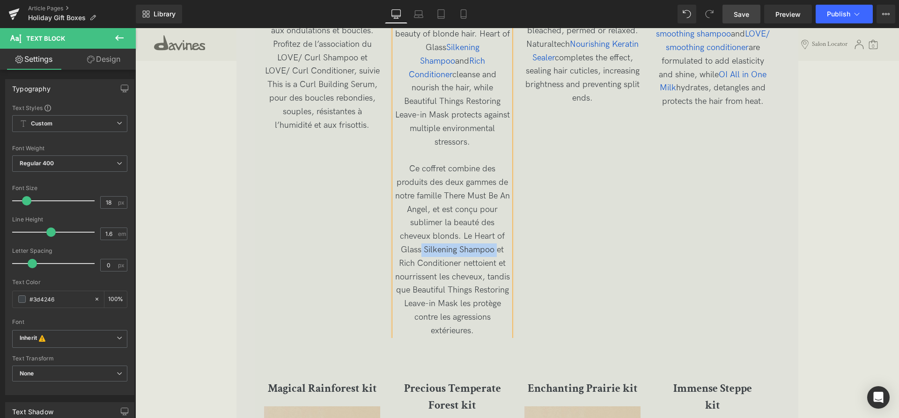
drag, startPoint x: 496, startPoint y: 237, endPoint x: 423, endPoint y: 233, distance: 73.2
click at [423, 233] on span "Ce coffret combine des produits des deux gammes de notre famille There Must Be …" at bounding box center [452, 250] width 115 height 172
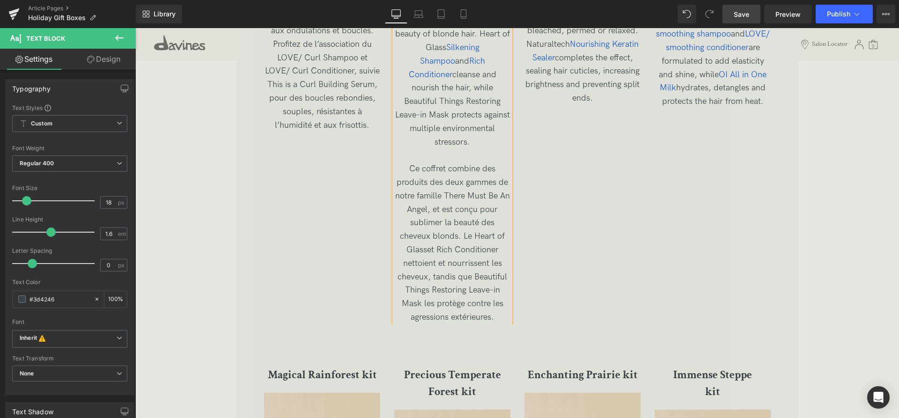
click at [473, 221] on span "Ce coffret combine des produits des deux gammes de notre famille There Must Be …" at bounding box center [452, 243] width 115 height 158
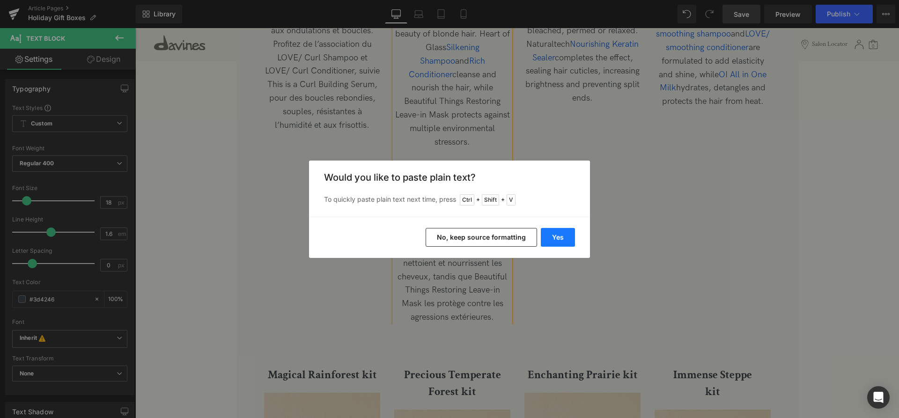
click at [553, 236] on button "Yes" at bounding box center [558, 237] width 34 height 19
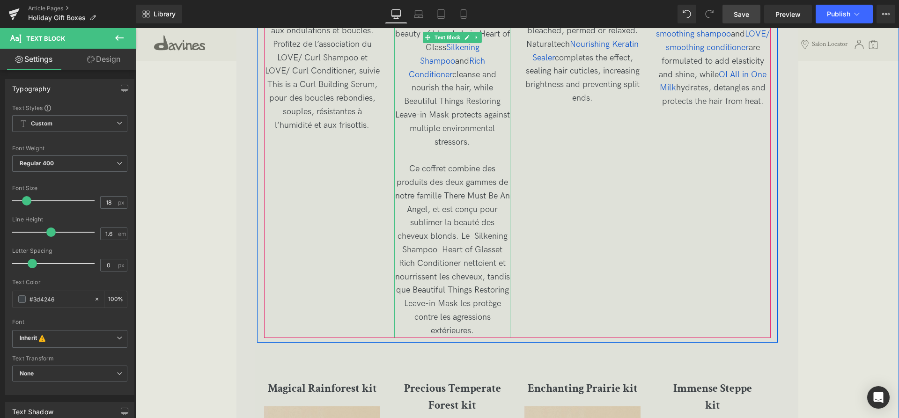
click at [473, 223] on span "Ce coffret combine des produits des deux gammes de notre famille There Must Be …" at bounding box center [452, 250] width 115 height 172
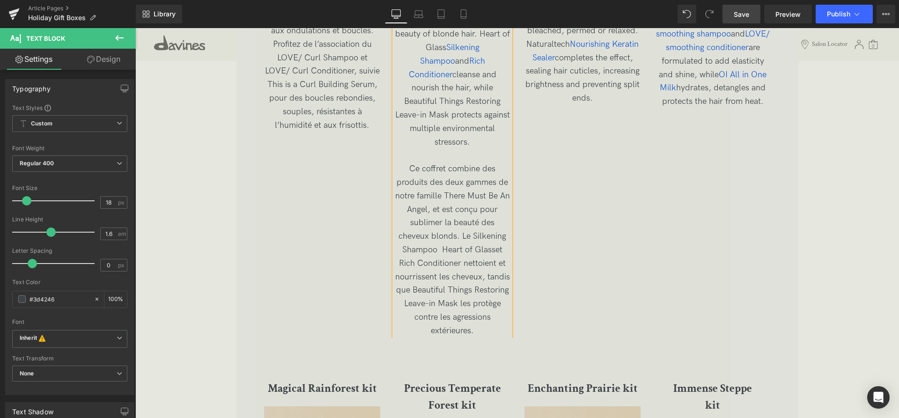
click at [437, 237] on span "Ce coffret combine des produits des deux gammes de notre famille There Must Be …" at bounding box center [452, 250] width 115 height 172
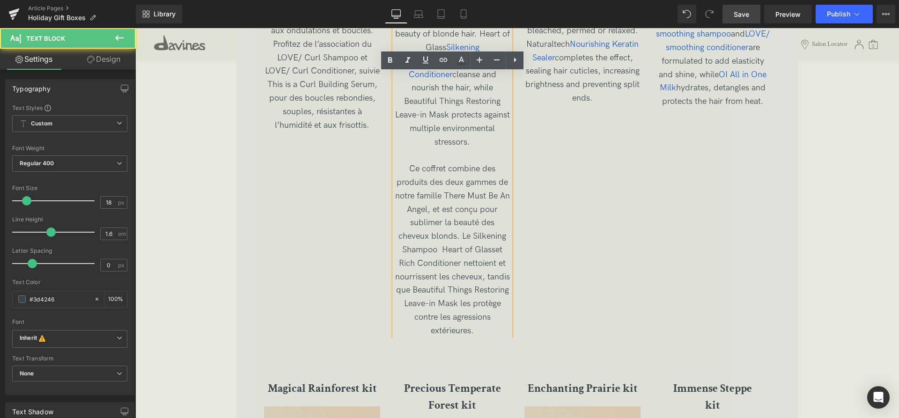
click at [444, 237] on span "Ce coffret combine des produits des deux gammes de notre famille There Must Be …" at bounding box center [452, 250] width 115 height 172
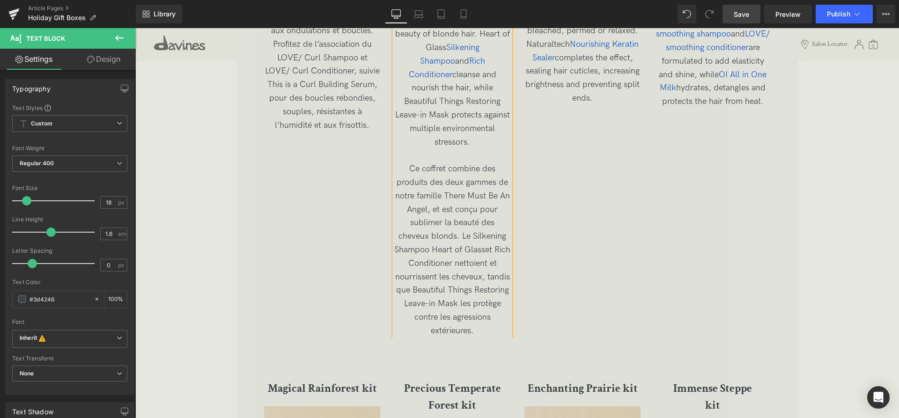
click at [492, 237] on span "Ce coffret combine des produits des deux gammes de notre famille There Must Be …" at bounding box center [452, 250] width 116 height 172
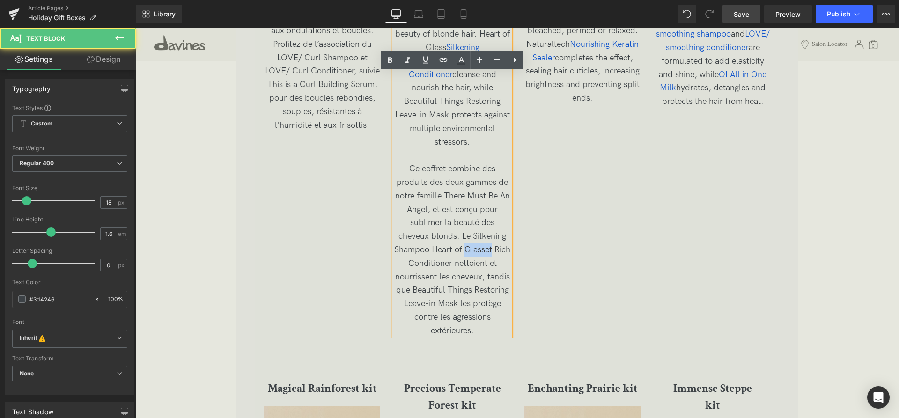
click at [493, 237] on span "Ce coffret combine des produits des deux gammes de notre famille There Must Be …" at bounding box center [452, 250] width 116 height 172
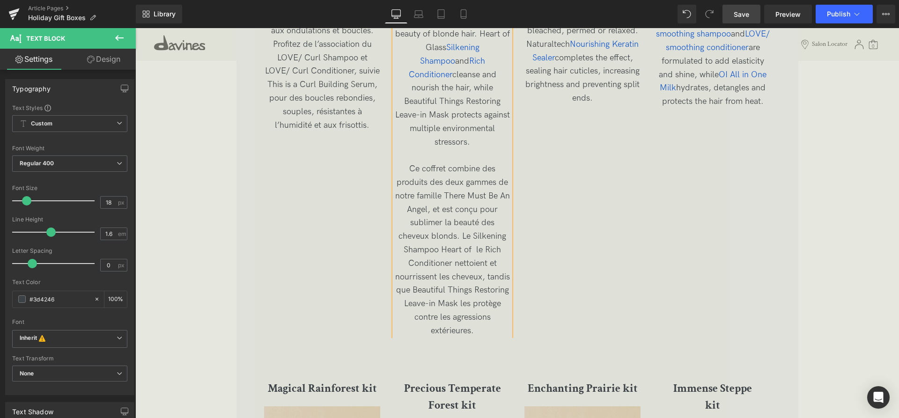
click at [478, 241] on span "Ce coffret combine des produits des deux gammes de notre famille There Must Be …" at bounding box center [452, 250] width 115 height 172
click at [476, 236] on span "Ce coffret combine des produits des deux gammes de notre famille There Must Be …" at bounding box center [452, 250] width 115 height 172
click at [496, 248] on span "Ce coffret combine des produits des deux gammes de notre famille There Must Be …" at bounding box center [452, 250] width 115 height 172
drag, startPoint x: 471, startPoint y: 277, endPoint x: 412, endPoint y: 274, distance: 59.1
click at [412, 274] on span "Ce coffret combine des produits des deux gammes de notre famille There Must Be …" at bounding box center [452, 250] width 115 height 172
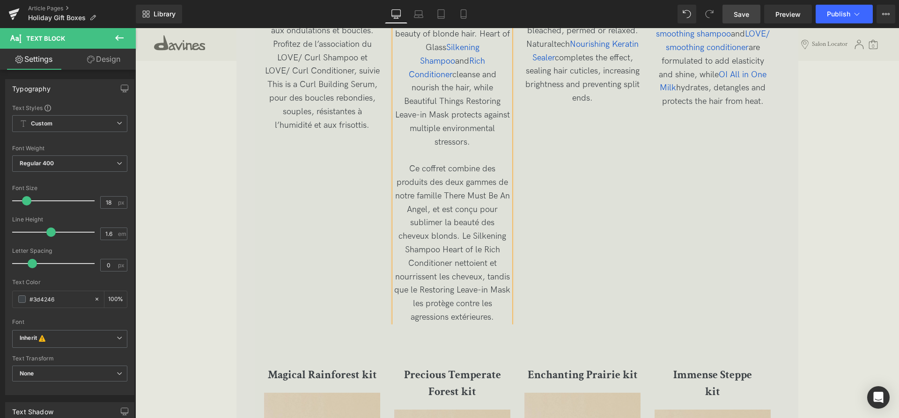
click at [420, 291] on span "Ce coffret combine des produits des deux gammes de notre famille There Must Be …" at bounding box center [452, 243] width 116 height 158
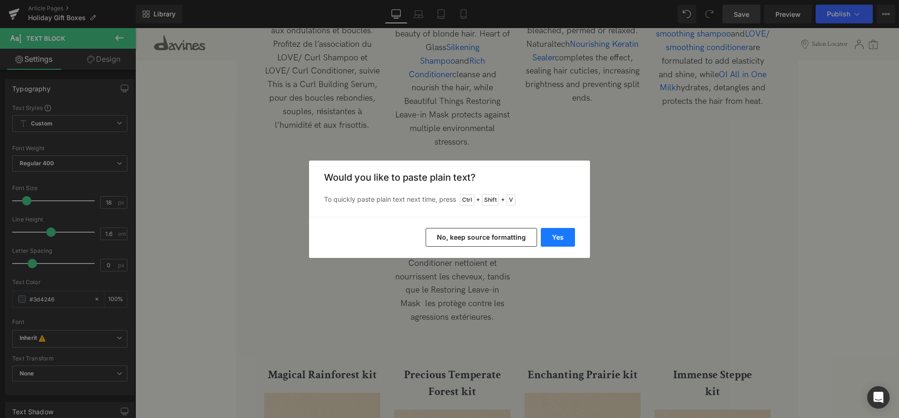
click at [550, 238] on button "Yes" at bounding box center [558, 237] width 34 height 19
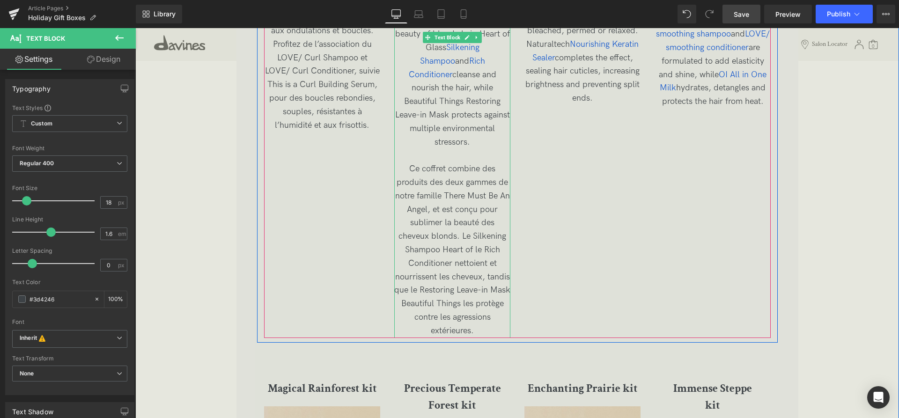
click at [488, 317] on p "Ce coffret combine des produits des deux gammes de notre famille There Must Be …" at bounding box center [452, 250] width 116 height 175
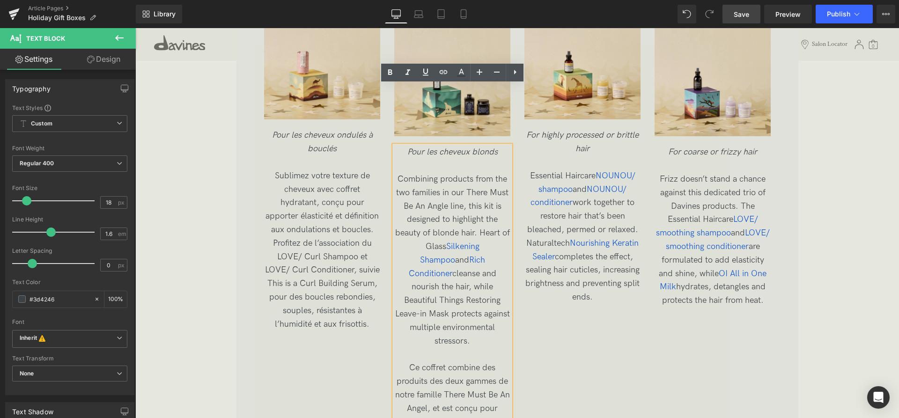
scroll to position [1729, 0]
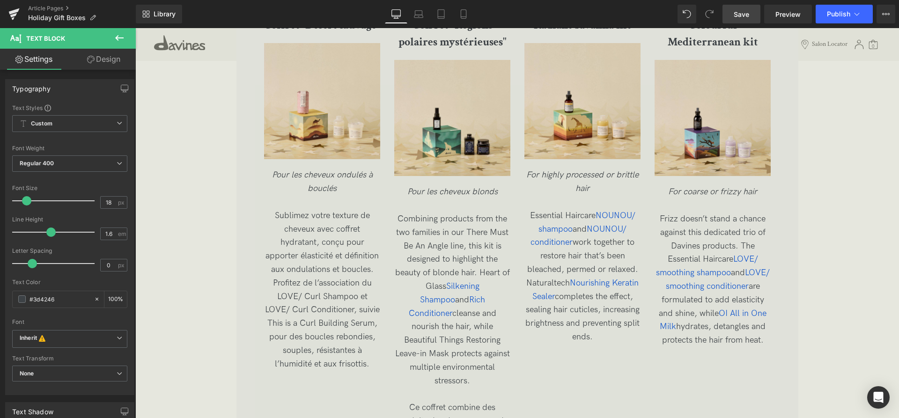
click at [460, 380] on div "Rendering data ..." at bounding box center [450, 381] width 55 height 10
drag, startPoint x: 453, startPoint y: 364, endPoint x: 438, endPoint y: 325, distance: 42.4
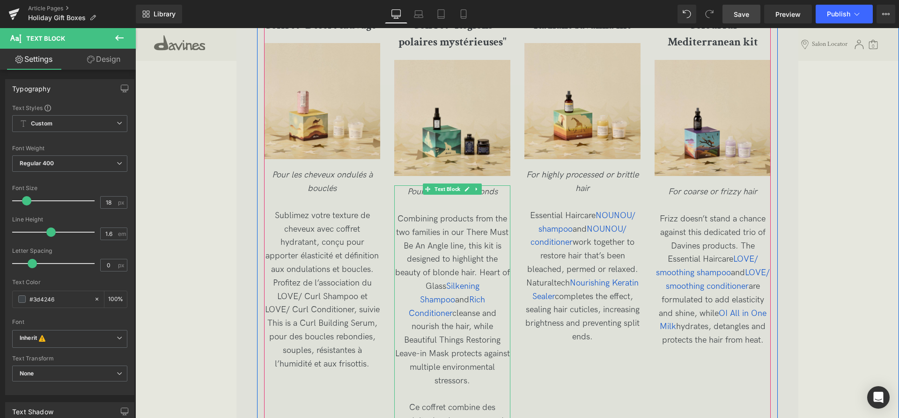
click at [480, 355] on span "Combining products from the two families in our There Must Be An Angle line, th…" at bounding box center [452, 300] width 115 height 172
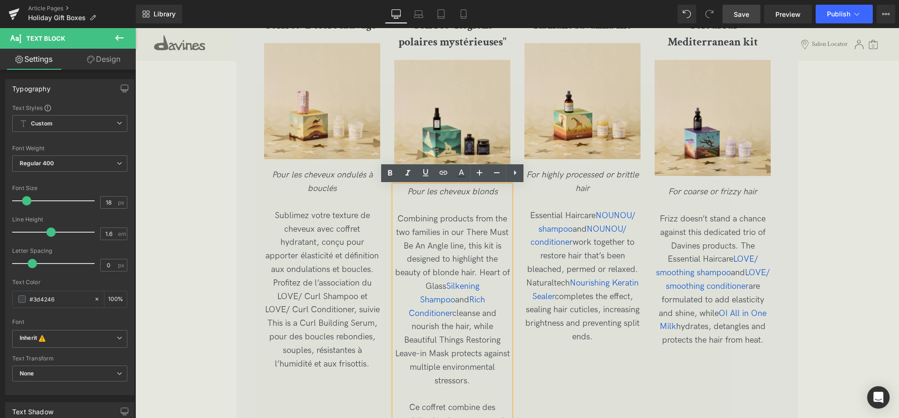
drag, startPoint x: 478, startPoint y: 368, endPoint x: 396, endPoint y: 213, distance: 176.0
click at [396, 213] on div "Pour les cheveux blonds Combining products from the two families in our There M…" at bounding box center [452, 381] width 116 height 391
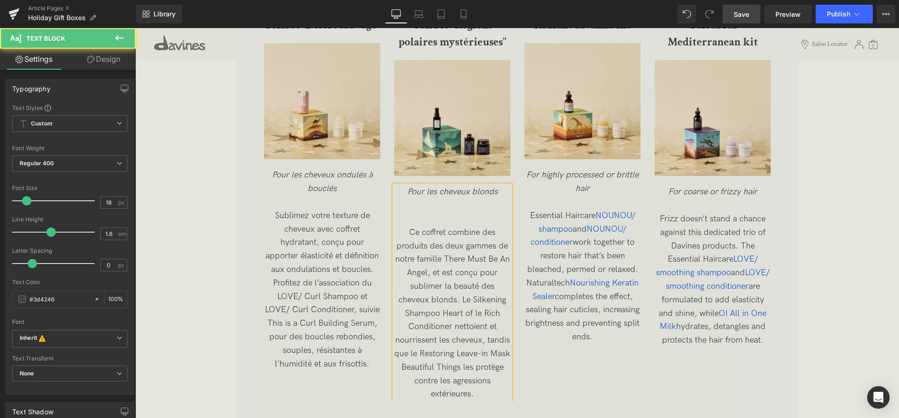
click at [453, 223] on p at bounding box center [452, 220] width 116 height 14
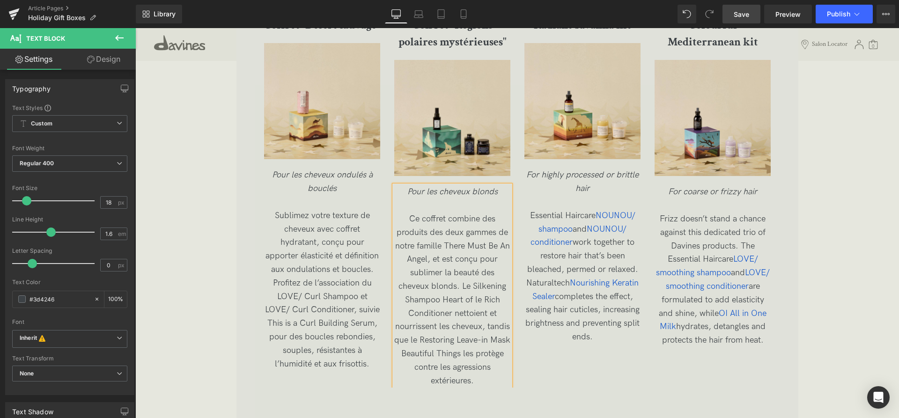
scroll to position [1776, 0]
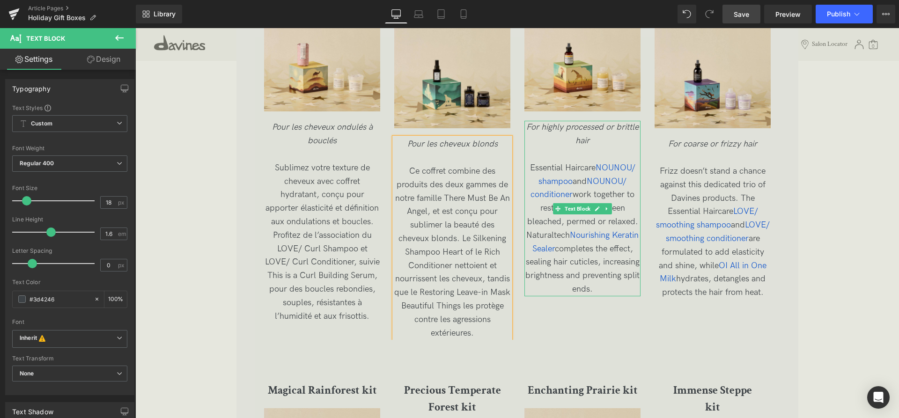
click at [611, 147] on p "For highly processed or brittle hair" at bounding box center [583, 134] width 116 height 27
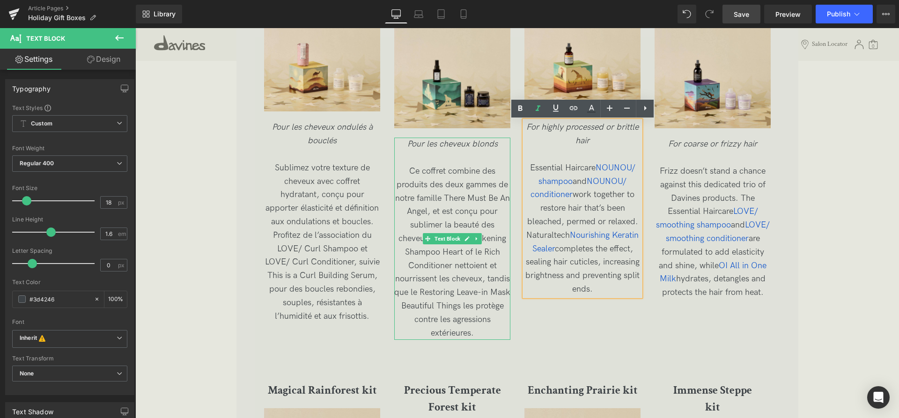
click at [481, 155] on div "Pour les cheveux blonds Ce coffret combine des produits des deux gammes de notr…" at bounding box center [452, 239] width 116 height 202
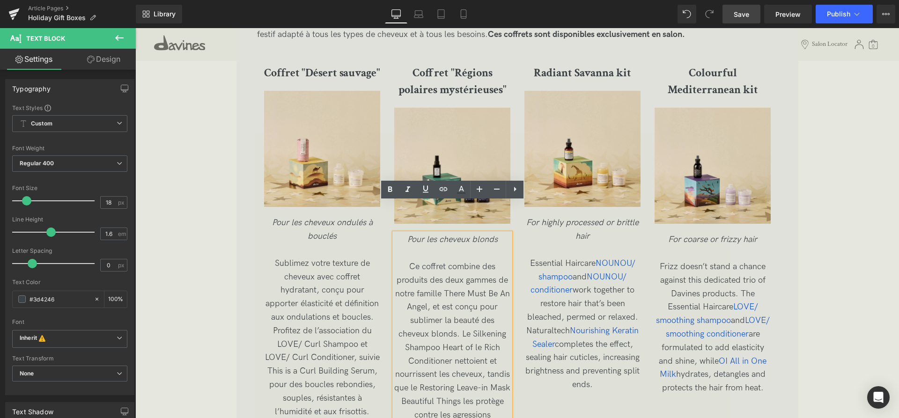
scroll to position [1729, 0]
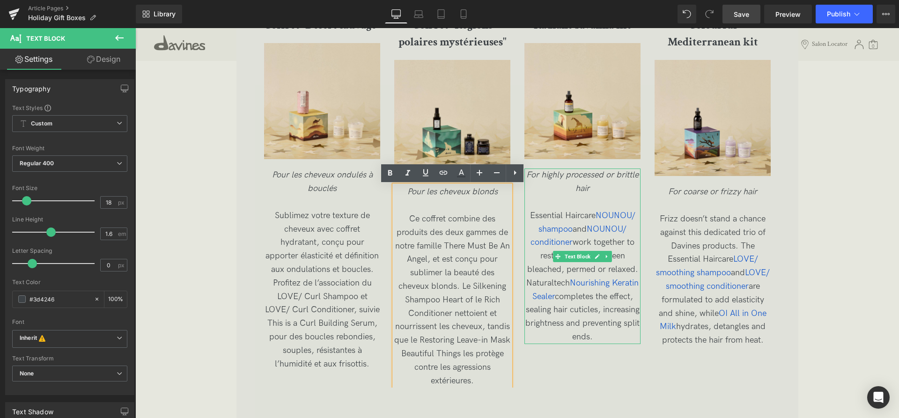
click at [604, 189] on p "For highly processed or brittle hair" at bounding box center [583, 182] width 116 height 27
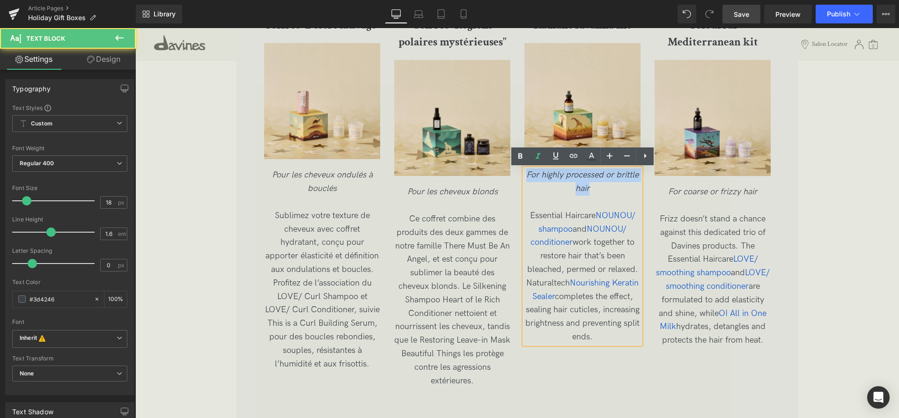
drag, startPoint x: 585, startPoint y: 190, endPoint x: 517, endPoint y: 173, distance: 70.0
click at [517, 173] on div "Coffret "Désert sauvage" Heading Image Pour les cheveux ondulés à bouclés Subli…" at bounding box center [524, 197] width 521 height 380
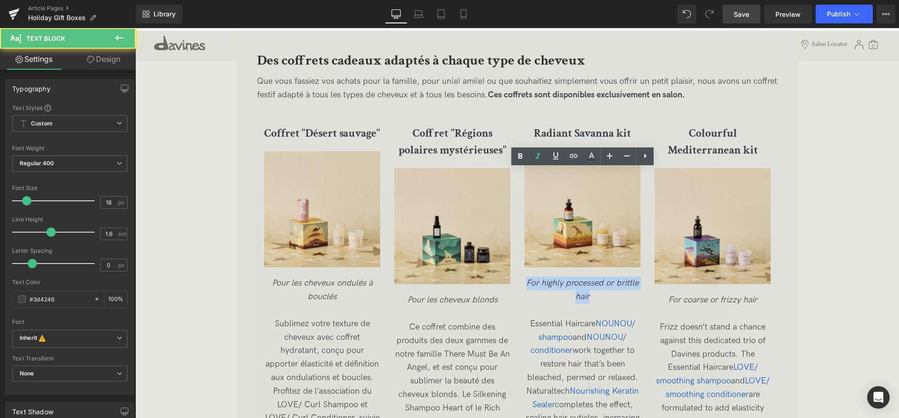
scroll to position [1585, 0]
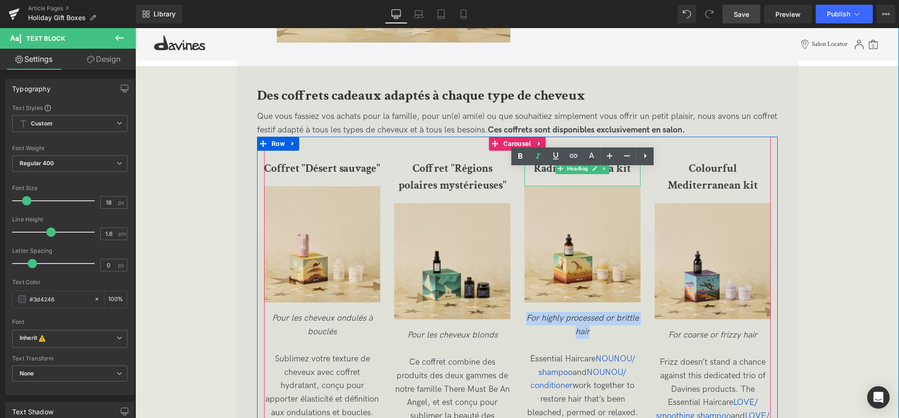
click at [592, 180] on div "Radiant Savanna kit" at bounding box center [583, 169] width 116 height 36
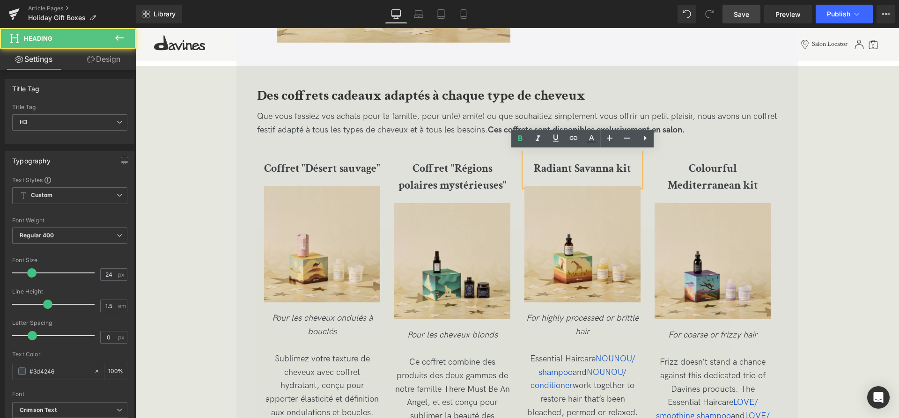
click at [635, 169] on h3 "Radiant Savanna kit" at bounding box center [583, 168] width 116 height 17
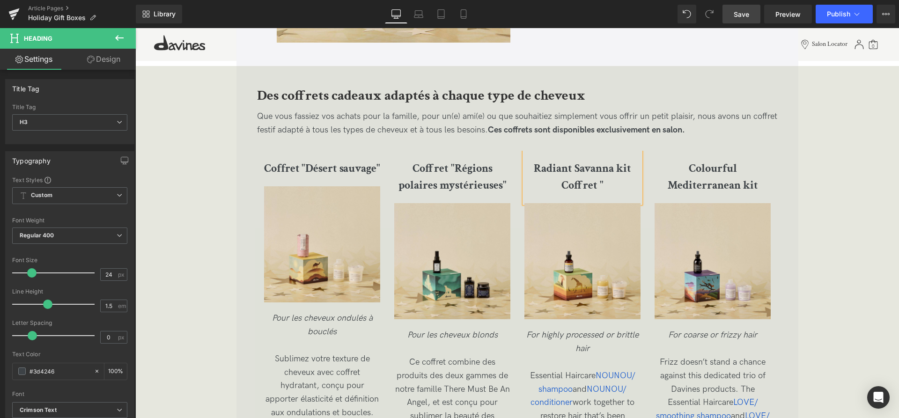
click at [608, 186] on h3 "Radiant Savanna kit Coffret "" at bounding box center [583, 177] width 116 height 34
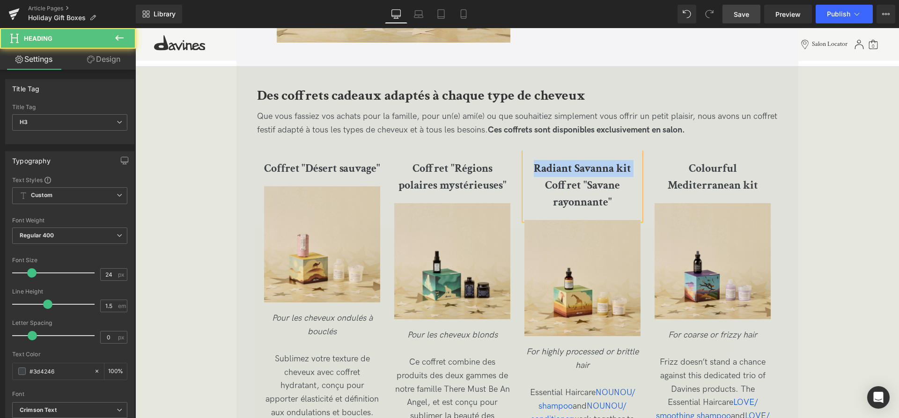
drag, startPoint x: 635, startPoint y: 169, endPoint x: 529, endPoint y: 165, distance: 106.4
click at [529, 165] on h3 "Radiant Savanna kit Coffret "Savane rayonnante"" at bounding box center [583, 185] width 116 height 51
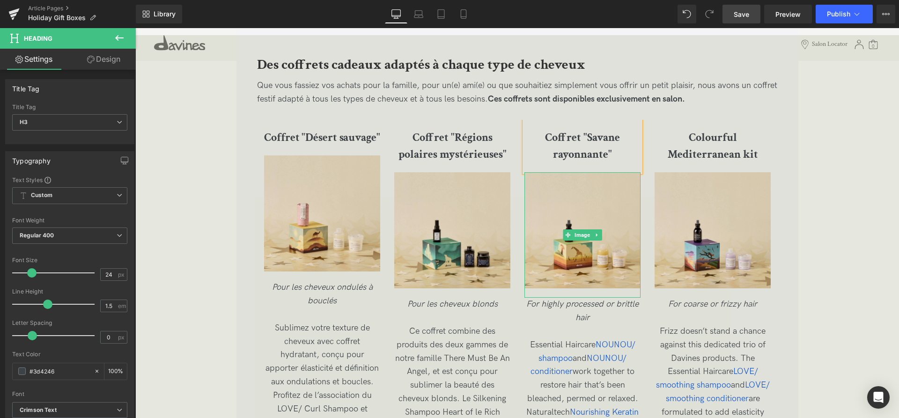
scroll to position [1633, 0]
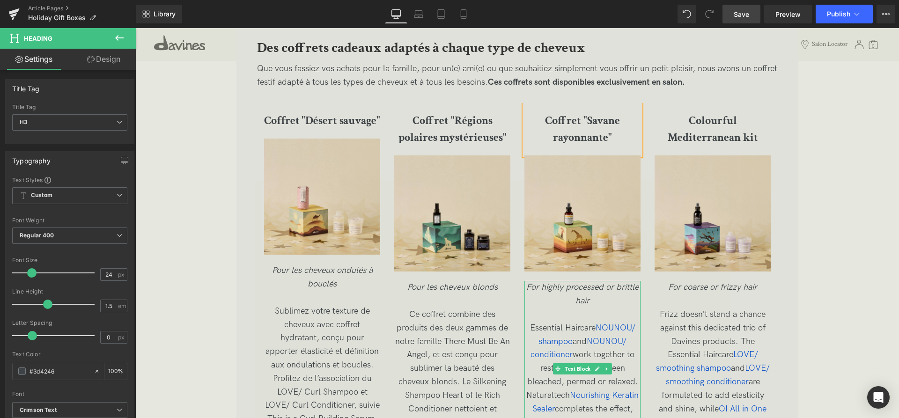
click at [603, 300] on p "For highly processed or brittle hair" at bounding box center [583, 294] width 116 height 27
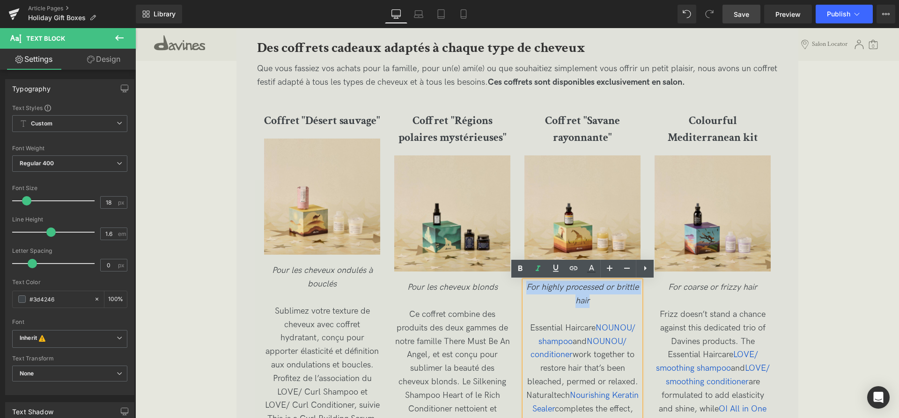
drag, startPoint x: 598, startPoint y: 300, endPoint x: 522, endPoint y: 285, distance: 77.8
click at [522, 285] on div "Coffret "Désert sauvage" Heading Image Pour les cheveux ondulés à bouclés Subli…" at bounding box center [524, 293] width 521 height 380
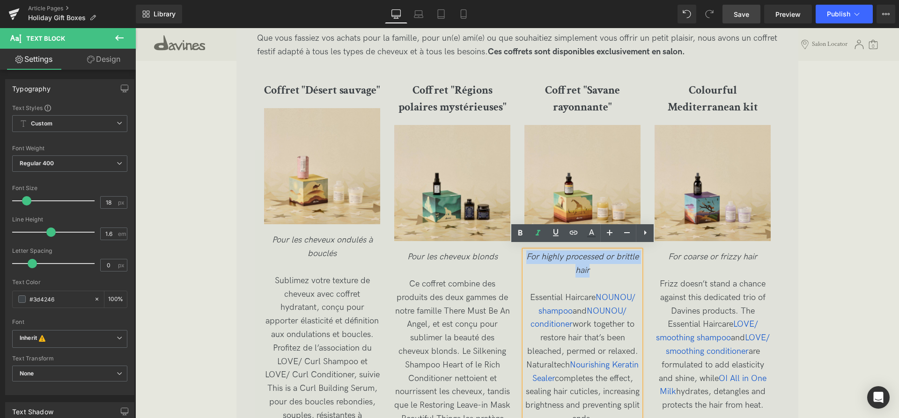
scroll to position [1681, 0]
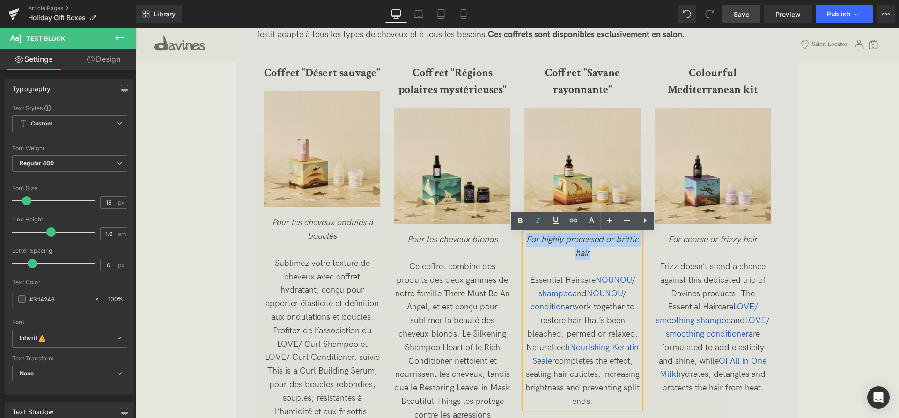
copy span "For highly processed or brittle hair"
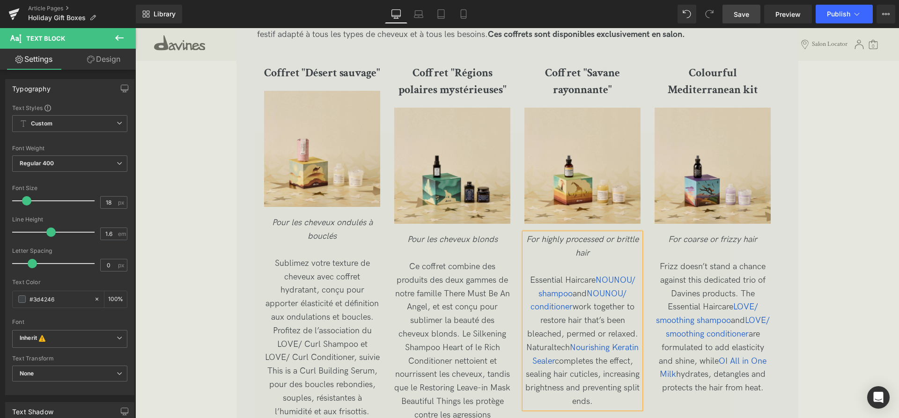
click at [601, 262] on p at bounding box center [583, 267] width 116 height 14
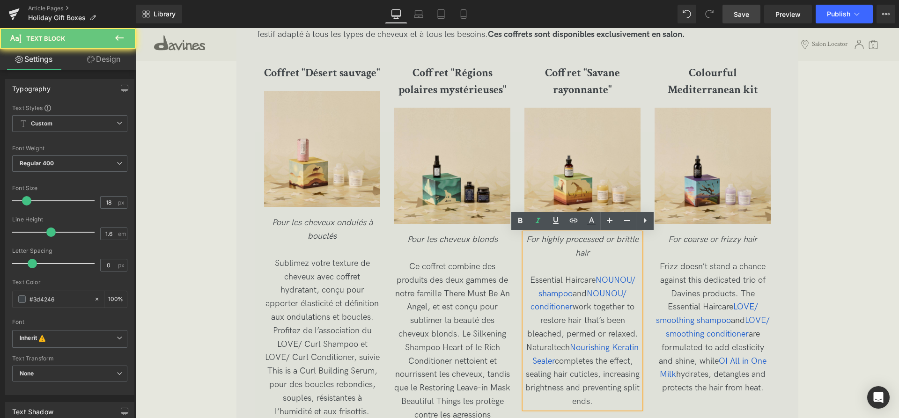
click at [608, 253] on p "For highly processed or brittle hair" at bounding box center [583, 246] width 116 height 27
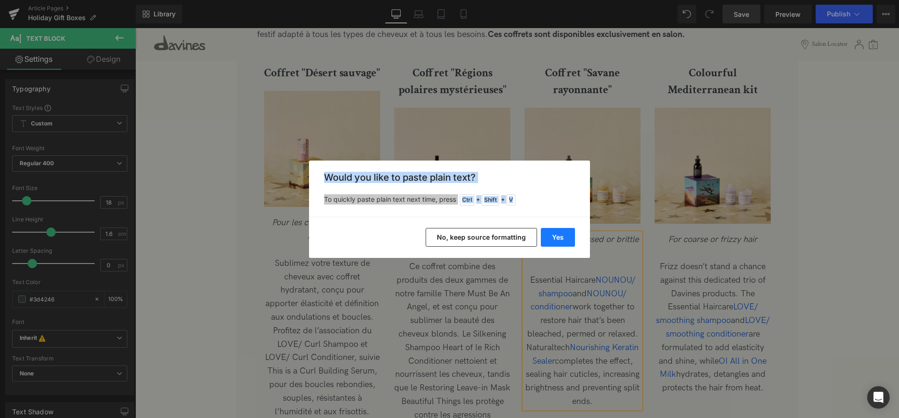
drag, startPoint x: 559, startPoint y: 245, endPoint x: 423, endPoint y: 217, distance: 138.7
click at [559, 245] on button "Yes" at bounding box center [558, 237] width 34 height 19
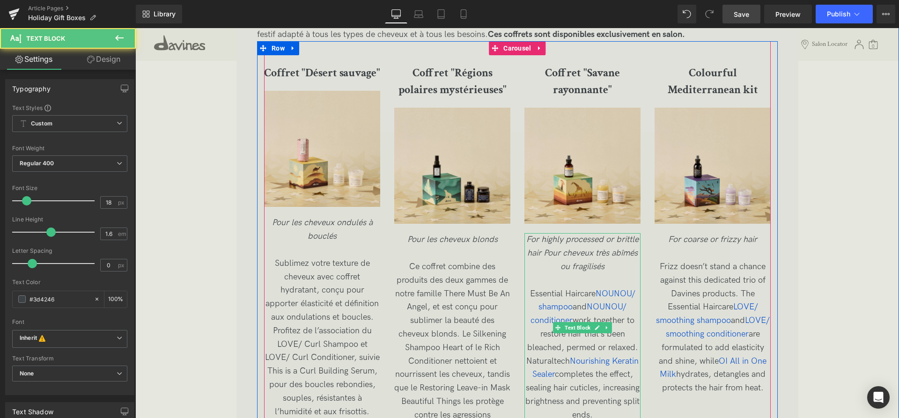
click at [618, 267] on p "For highly processed or brittle hair Pour cheveux très abîmés ou fragilisés" at bounding box center [583, 253] width 116 height 40
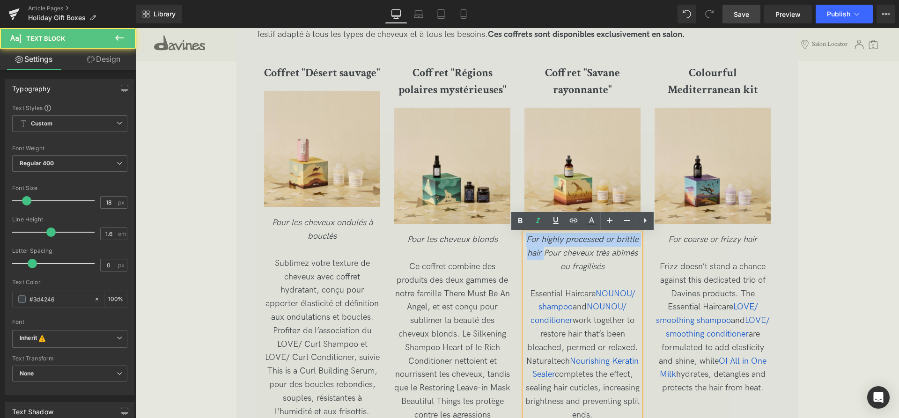
drag, startPoint x: 544, startPoint y: 256, endPoint x: 522, endPoint y: 241, distance: 26.6
click at [525, 241] on div "For highly processed or brittle hair Pour cheveux très abîmés ou fragilisés Ess…" at bounding box center [583, 327] width 116 height 189
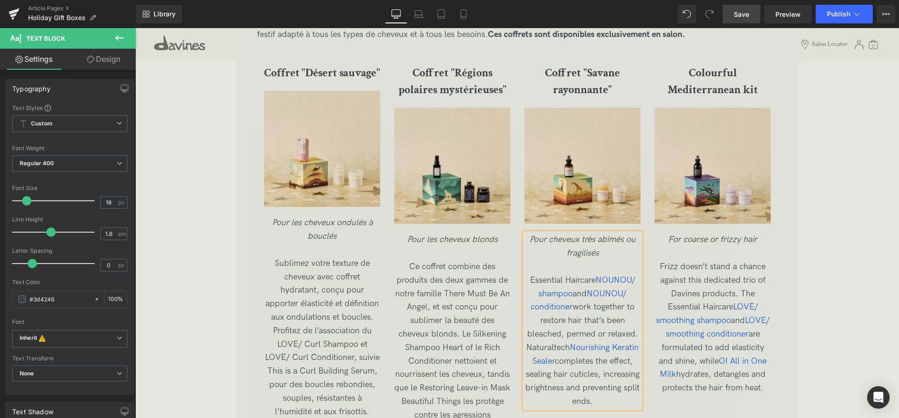
click at [617, 256] on p "Pour cheveux très abîmés ou fragilisés" at bounding box center [583, 246] width 116 height 27
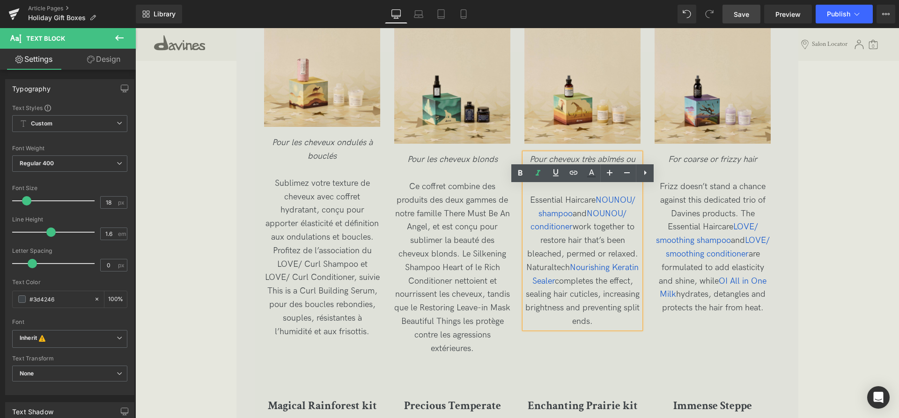
scroll to position [1776, 0]
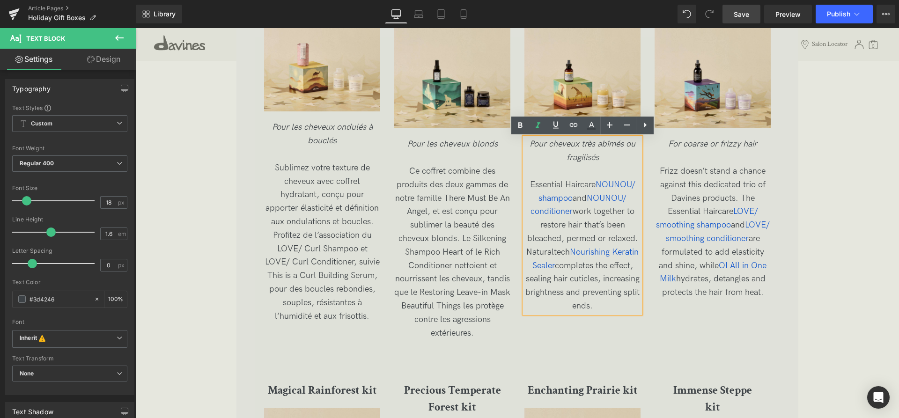
click at [605, 307] on p "Essential Haircare NOUNOU/ shampoo and NOUNOU/ conditioner work together to res…" at bounding box center [583, 245] width 116 height 135
drag, startPoint x: 600, startPoint y: 307, endPoint x: 529, endPoint y: 187, distance: 138.8
click at [529, 187] on p "Essential Haircare NOUNOU/ shampoo and NOUNOU/ conditioner work together to res…" at bounding box center [583, 245] width 116 height 135
click at [603, 313] on p "Essential Haircare NOUNOU/ shampoo and NOUNOU/ conditioner work together to res…" at bounding box center [583, 245] width 116 height 135
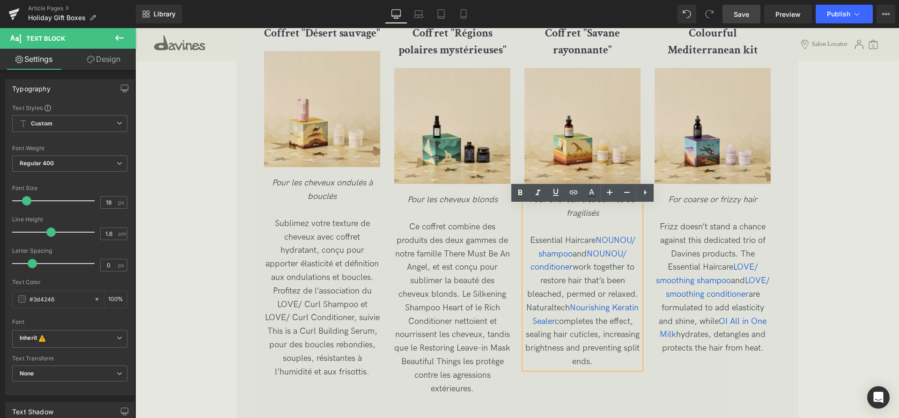
scroll to position [1729, 0]
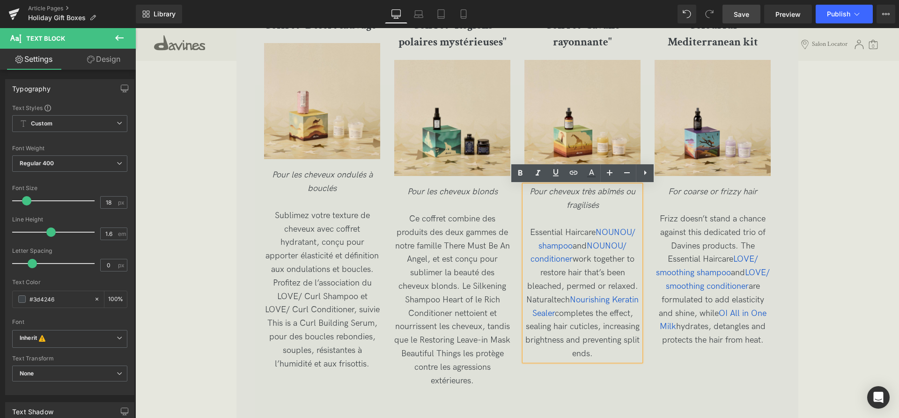
click at [600, 349] on p "Essential Haircare NOUNOU/ shampoo and NOUNOU/ conditioner work together to res…" at bounding box center [583, 293] width 116 height 135
drag, startPoint x: 606, startPoint y: 352, endPoint x: 525, endPoint y: 236, distance: 141.5
click at [525, 236] on p "Essential Haircare NOUNOU/ shampoo and NOUNOU/ conditioner work together to res…" at bounding box center [583, 293] width 116 height 135
copy span "Essential Haircare NOUNOU/ shampoo and NOUNOU/ conditioner work together to res…"
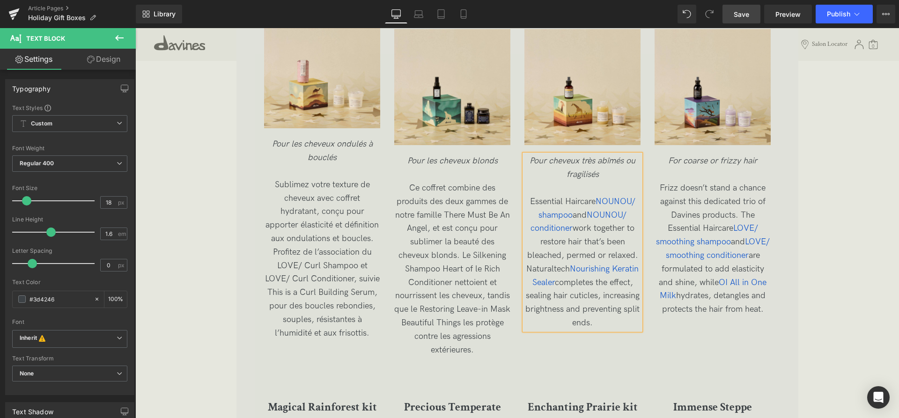
scroll to position [1776, 0]
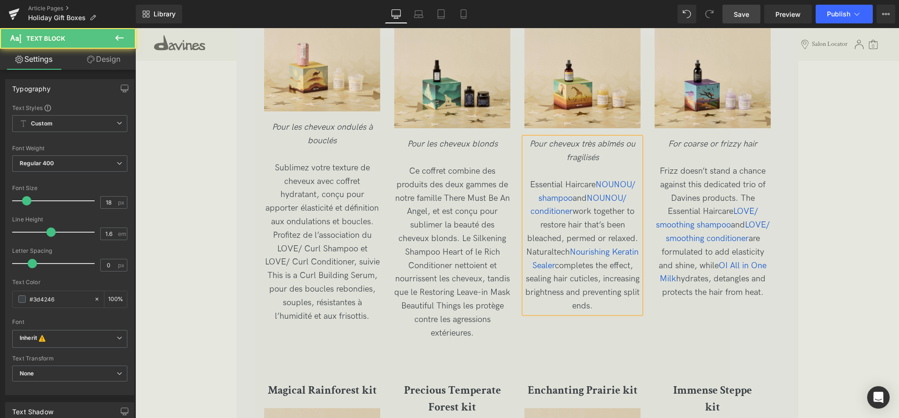
click at [601, 308] on p "Essential Haircare NOUNOU/ shampoo and NOUNOU/ conditioner work together to res…" at bounding box center [583, 245] width 116 height 135
click at [616, 305] on p "Essential Haircare NOUNOU/ shampoo and NOUNOU/ conditioner work together to res…" at bounding box center [583, 245] width 116 height 135
click at [589, 324] on p at bounding box center [583, 320] width 116 height 14
click at [623, 322] on p "Les shampoing" at bounding box center [583, 320] width 116 height 14
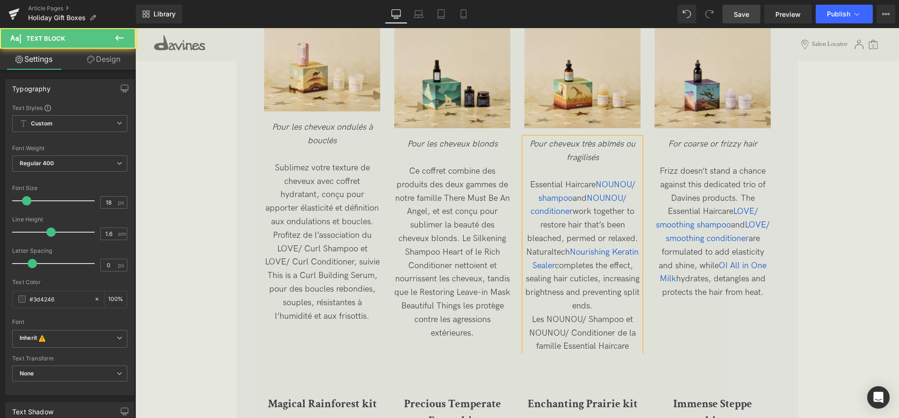
click at [635, 351] on p "Les NOUNOU/ Shampoo et NOUNOU/ Conditioner de la famille Essential Haircare" at bounding box center [583, 333] width 116 height 40
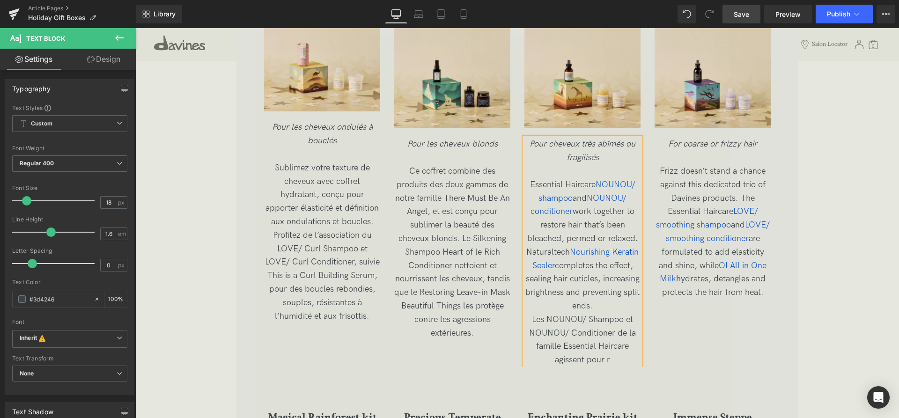
click at [616, 360] on p "Les NOUNOU/ Shampoo et NOUNOU/ Conditioner de la famille Essential Haircare agi…" at bounding box center [583, 340] width 116 height 54
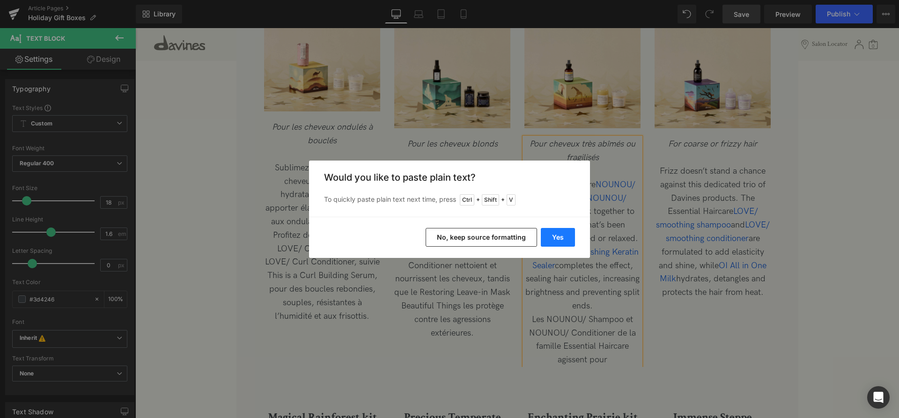
click at [552, 237] on button "Yes" at bounding box center [558, 237] width 34 height 19
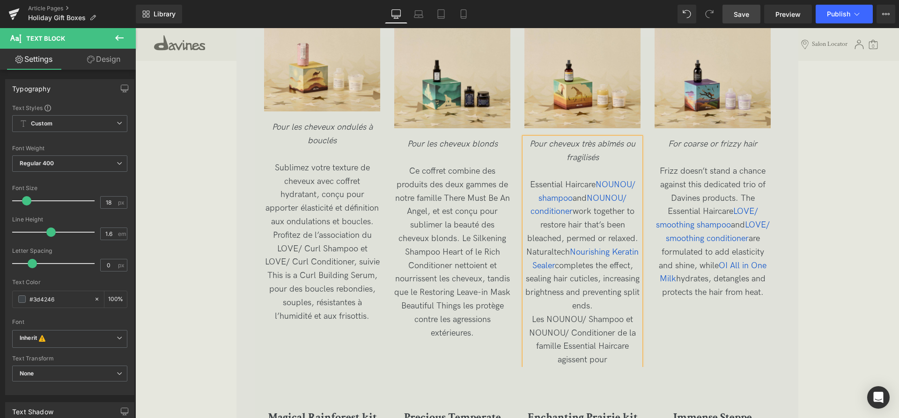
scroll to position [1832, 0]
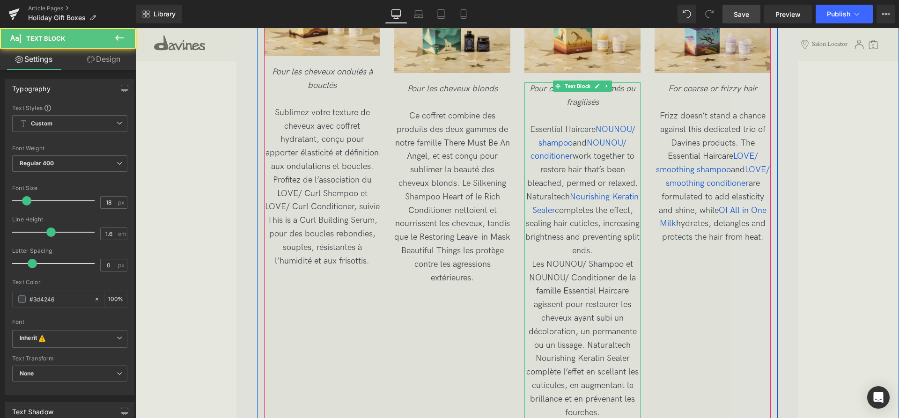
click at [602, 253] on p "Essential Haircare NOUNOU/ shampoo and NOUNOU/ conditioner work together to res…" at bounding box center [583, 190] width 116 height 135
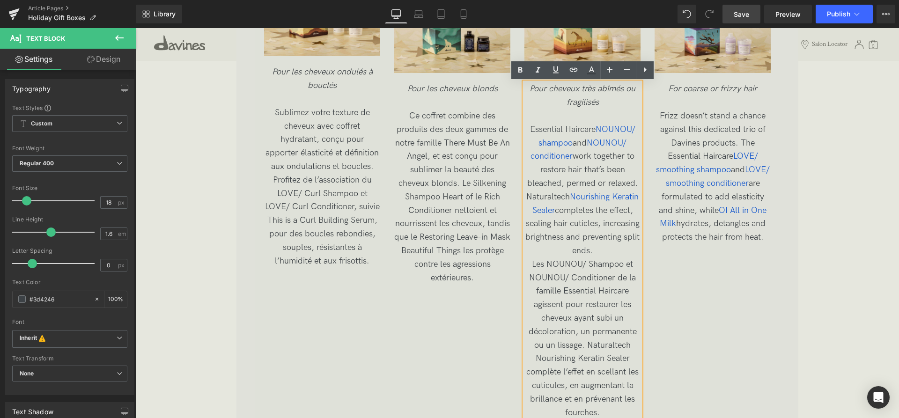
drag, startPoint x: 597, startPoint y: 251, endPoint x: 525, endPoint y: 131, distance: 139.7
click at [525, 131] on p "Essential Haircare NOUNOU/ shampoo and NOUNOU/ conditioner work together to res…" at bounding box center [583, 190] width 116 height 135
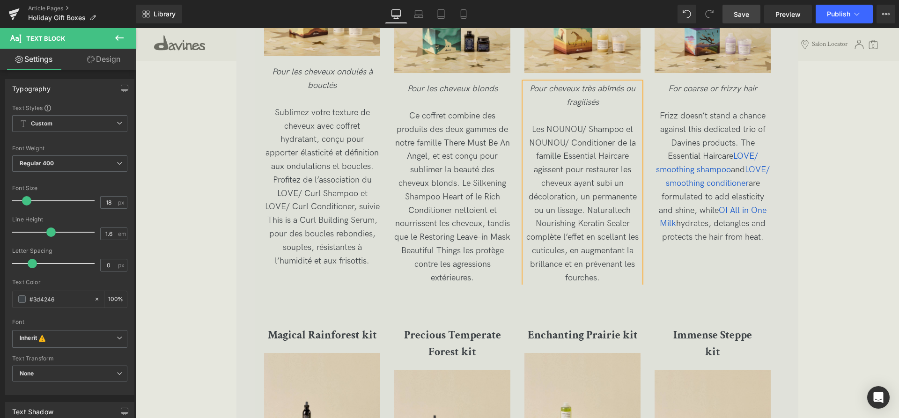
click at [542, 128] on span "Les NOUNOU/ Shampoo et NOUNOU/ Conditioner de la famille Essential Haircare agi…" at bounding box center [583, 204] width 112 height 158
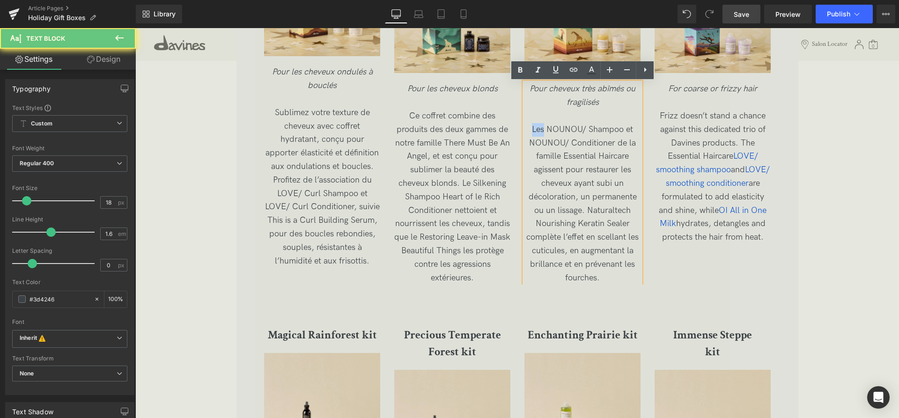
drag, startPoint x: 542, startPoint y: 128, endPoint x: 532, endPoint y: 128, distance: 10.3
click at [532, 128] on span "Les NOUNOU/ Shampoo et NOUNOU/ Conditioner de la famille Essential Haircare agi…" at bounding box center [583, 204] width 112 height 158
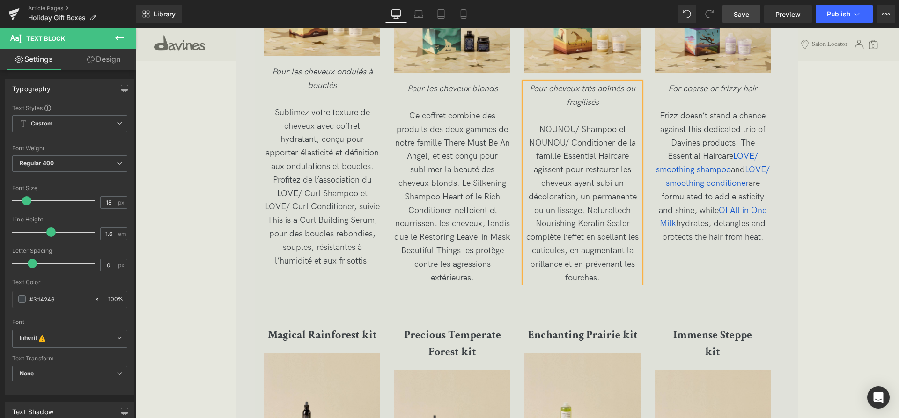
click at [632, 169] on span "NOUNOU/ Shampoo et NOUNOU/ Conditioner de la famille Essential Haircare agissen…" at bounding box center [583, 204] width 112 height 158
click at [589, 213] on span "NOUNOU/ Shampoo et NOUNOU/ Conditioner de la famille Essential Haircare agissen…" at bounding box center [583, 204] width 112 height 158
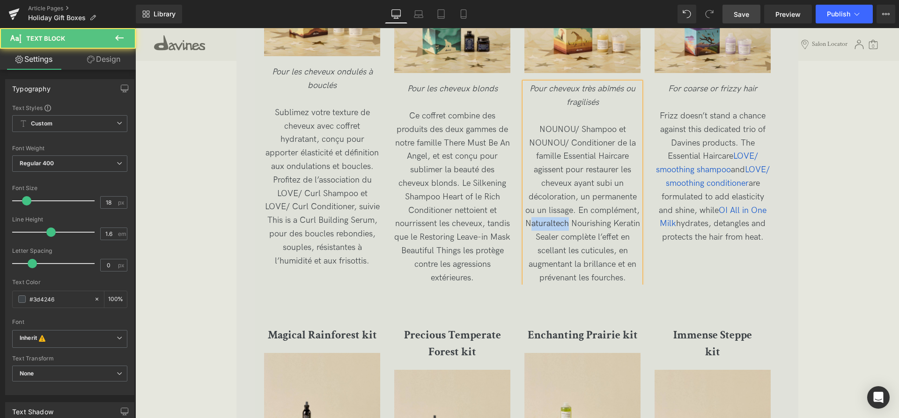
drag, startPoint x: 570, startPoint y: 223, endPoint x: 546, endPoint y: 222, distance: 23.9
click at [533, 222] on span "NOUNOU/ Shampoo et NOUNOU/ Conditioner de la famille Essential Haircare agissen…" at bounding box center [583, 204] width 115 height 158
click at [572, 229] on span "NOUNOU/ Shampoo et NOUNOU/ Conditioner de la famille Essential Haircare agissen…" at bounding box center [583, 204] width 115 height 158
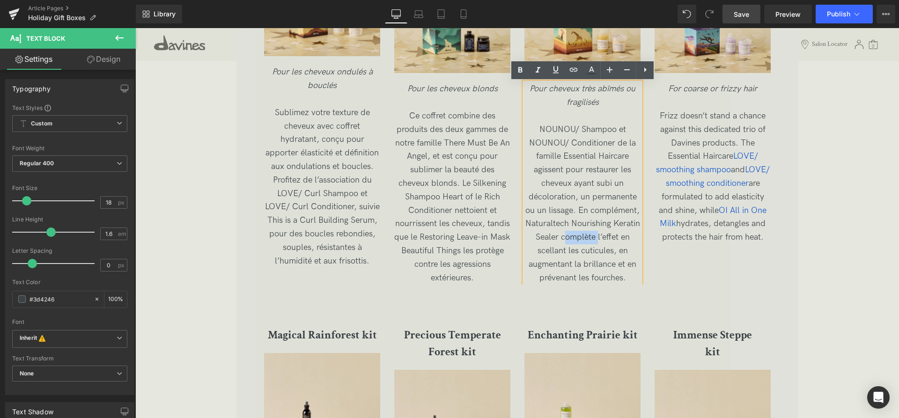
drag, startPoint x: 598, startPoint y: 235, endPoint x: 571, endPoint y: 238, distance: 26.4
click at [566, 238] on span "NOUNOU/ Shampoo et NOUNOU/ Conditioner de la famille Essential Haircare agissen…" at bounding box center [583, 204] width 115 height 158
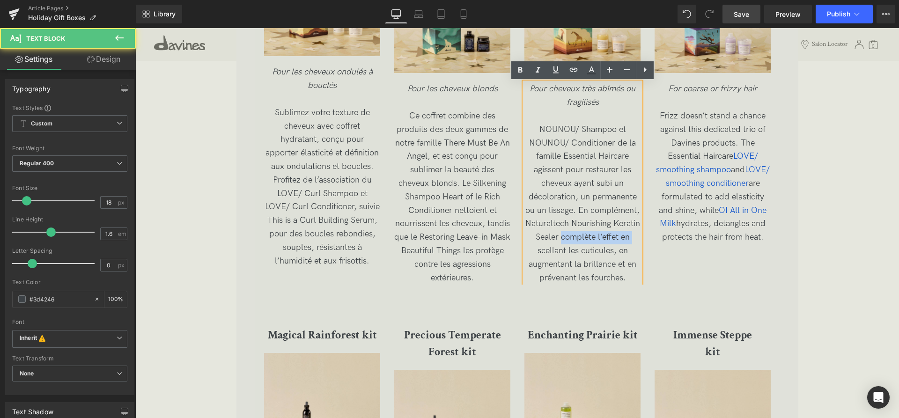
drag, startPoint x: 631, startPoint y: 238, endPoint x: 562, endPoint y: 240, distance: 69.3
click at [562, 240] on p "NOUNOU/ Shampoo et NOUNOU/ Conditioner de la famille Essential Haircare agissen…" at bounding box center [583, 204] width 116 height 162
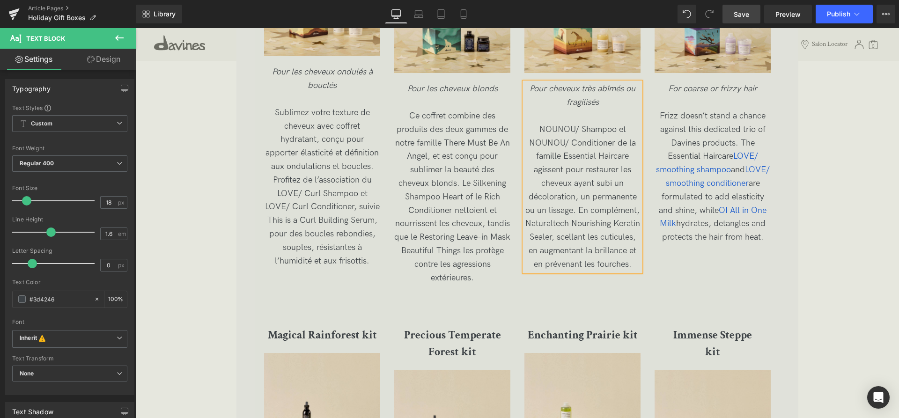
click at [586, 235] on span "NOUNOU/ Shampoo et NOUNOU/ Conditioner de la famille Essential Haircare agissen…" at bounding box center [583, 197] width 115 height 145
click at [635, 235] on span "NOUNOU/ Shampoo et NOUNOU/ Conditioner de la famille Essential Haircare agissen…" at bounding box center [583, 197] width 115 height 145
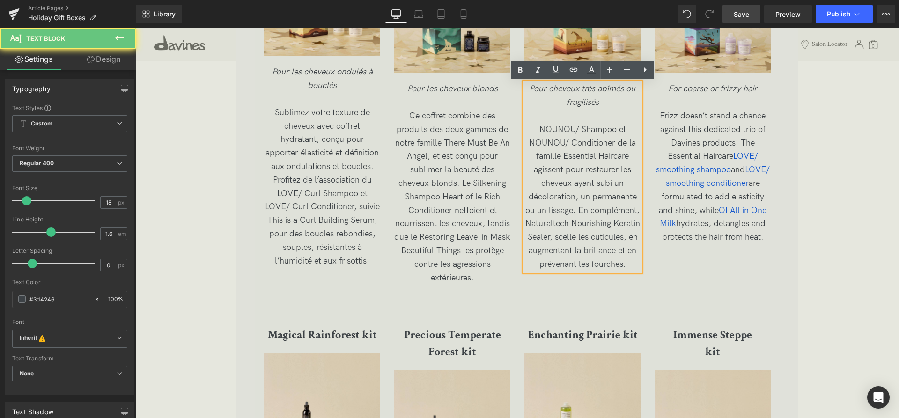
click at [631, 237] on span "NOUNOU/ Shampoo et NOUNOU/ Conditioner de la famille Essential Haircare agissen…" at bounding box center [583, 197] width 115 height 145
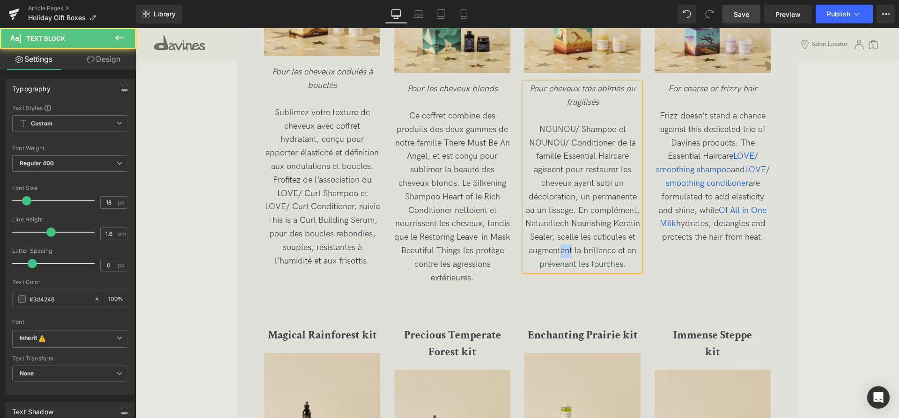
drag, startPoint x: 573, startPoint y: 250, endPoint x: 563, endPoint y: 250, distance: 10.3
click at [563, 250] on span "NOUNOU/ Shampoo et NOUNOU/ Conditioner de la famille Essential Haircare agissen…" at bounding box center [583, 197] width 115 height 145
click at [630, 265] on p "NOUNOU/ Shampoo et NOUNOU/ Conditioner de la famille Essential Haircare agissen…" at bounding box center [583, 197] width 116 height 148
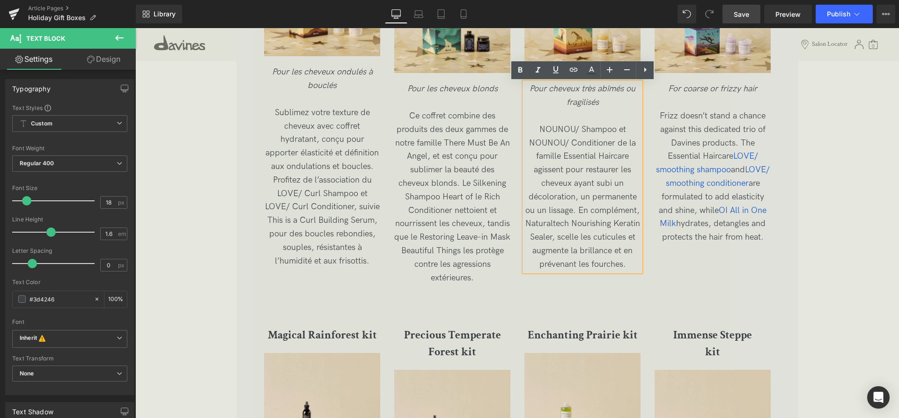
click at [621, 181] on span "NOUNOU/ Shampoo et NOUNOU/ Conditioner de la famille Essential Haircare agissen…" at bounding box center [583, 197] width 115 height 145
click at [591, 196] on span "NOUNOU/ Shampoo et NOUNOU/ Conditioner de la famille Essential Haircare agissen…" at bounding box center [583, 197] width 115 height 145
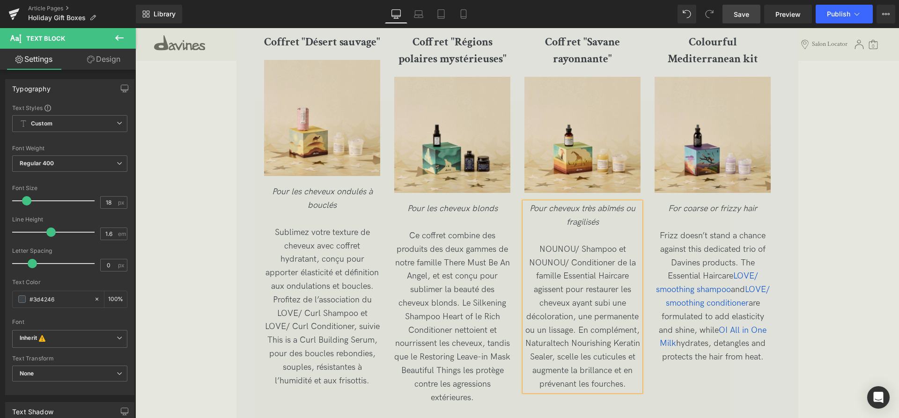
scroll to position [1688, 0]
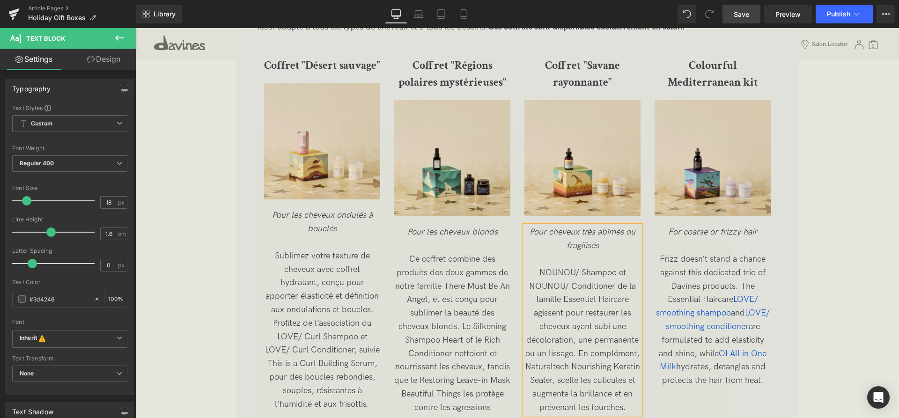
click at [754, 17] on link "Save" at bounding box center [742, 14] width 38 height 19
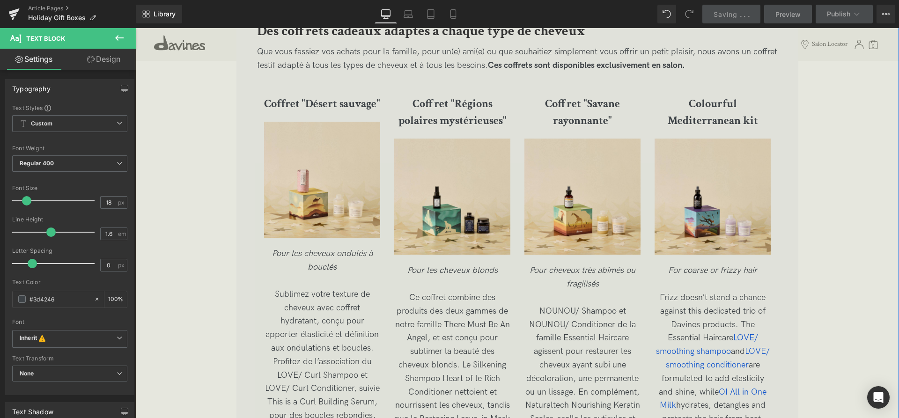
scroll to position [1640, 0]
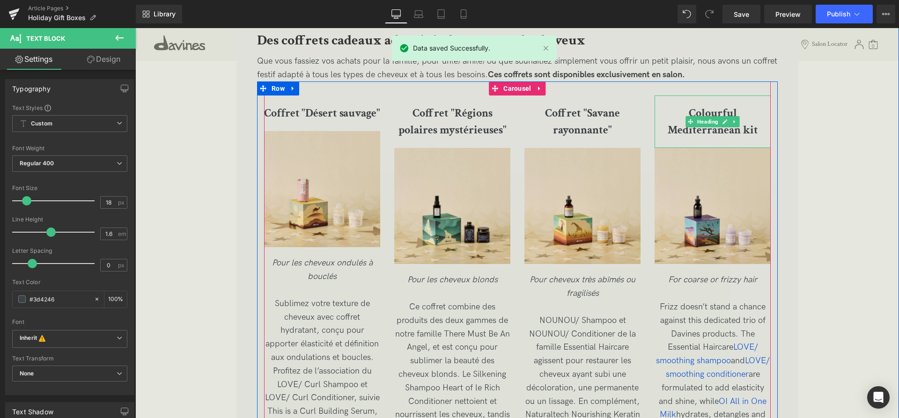
click at [759, 134] on h3 "Colourful Mediterranean kit" at bounding box center [713, 122] width 116 height 34
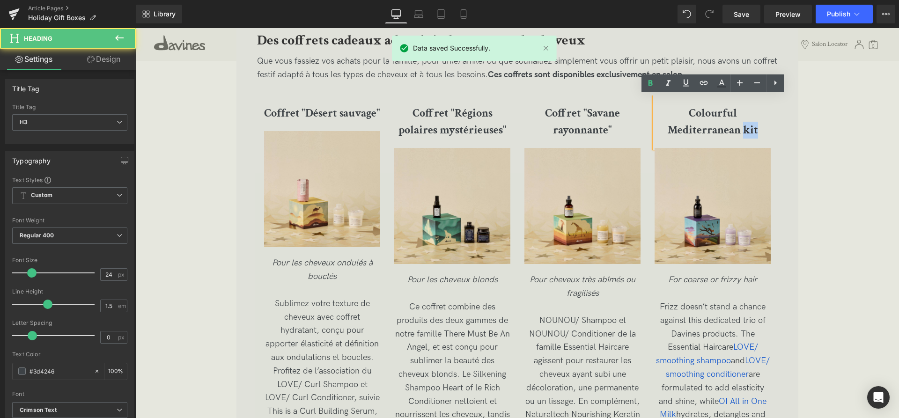
click at [759, 134] on h3 "Colourful Mediterranean kit" at bounding box center [713, 122] width 116 height 34
click at [760, 134] on h3 "Colourful Mediterranean kit" at bounding box center [713, 122] width 116 height 34
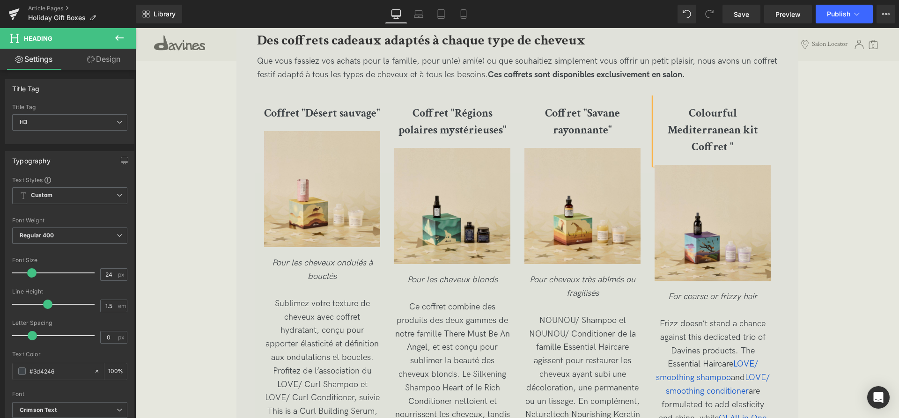
click at [742, 148] on h3 "Colourful Mediterranean kit Coffret "" at bounding box center [713, 130] width 116 height 51
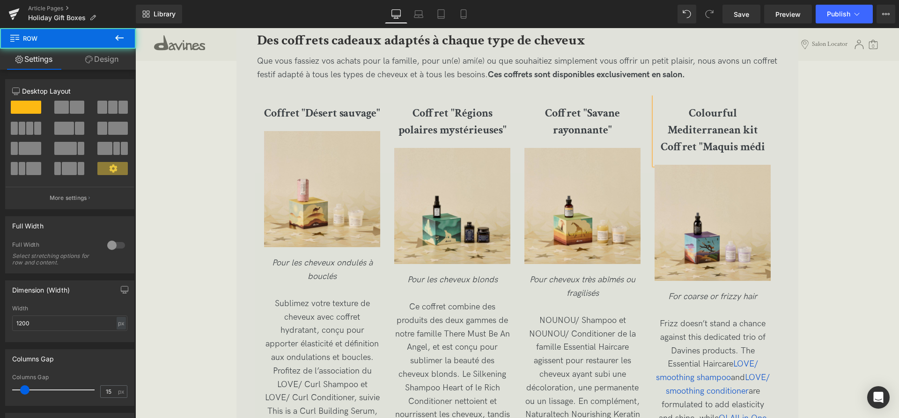
drag, startPoint x: 772, startPoint y: 148, endPoint x: 764, endPoint y: 148, distance: 8.0
click at [770, 148] on div "Coffret "Désert sauvage" Heading Image Pour les cheveux ondulés à bouclés Subli…" at bounding box center [517, 279] width 521 height 394
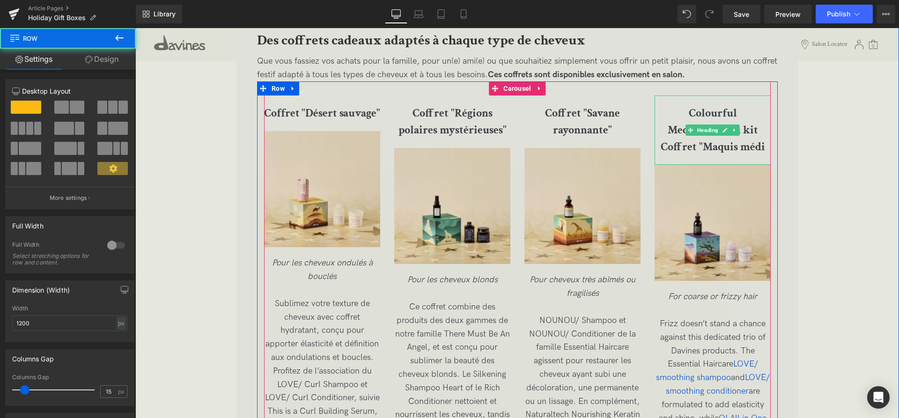
click at [763, 148] on b "Colourful Mediterranean kit Coffret "Maquis médi" at bounding box center [713, 130] width 104 height 48
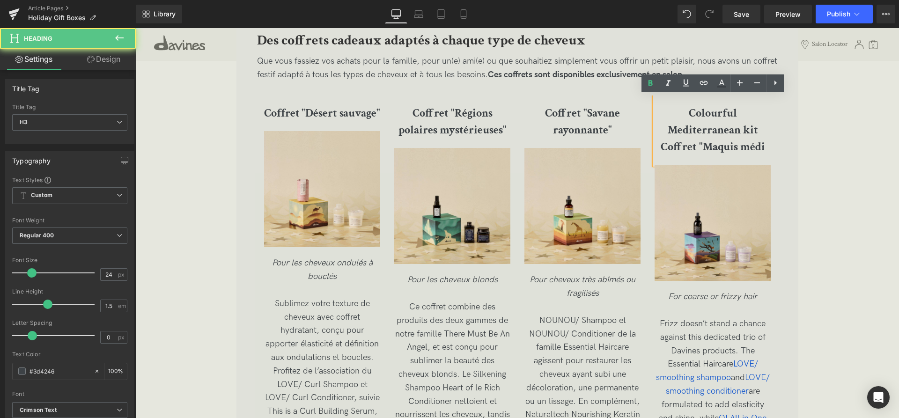
click at [764, 148] on b "Colourful Mediterranean kit Coffret "Maquis médi" at bounding box center [713, 130] width 104 height 48
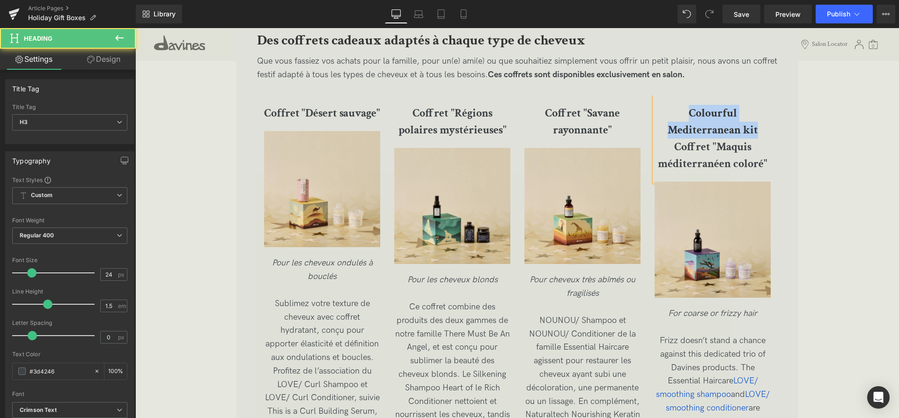
drag, startPoint x: 757, startPoint y: 132, endPoint x: 679, endPoint y: 106, distance: 82.1
click at [679, 106] on h3 "Colourful Mediterranean kit Coffret "Maquis méditerranéen coloré"" at bounding box center [713, 138] width 116 height 67
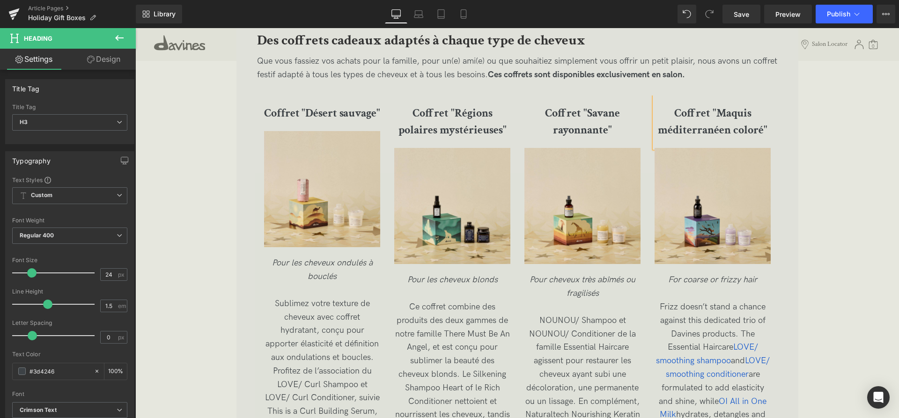
click at [674, 115] on b "Coffret "Maquis méditerranéen coloré"" at bounding box center [713, 121] width 110 height 31
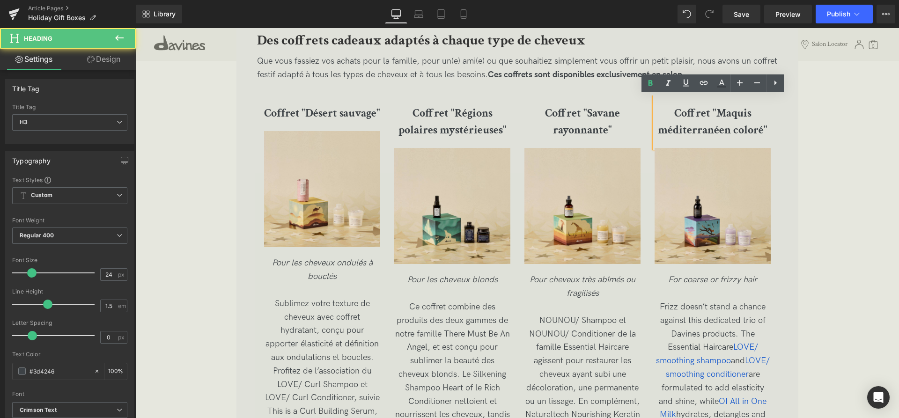
click at [677, 115] on b "Coffret "Maquis méditerranéen coloré"" at bounding box center [713, 121] width 110 height 31
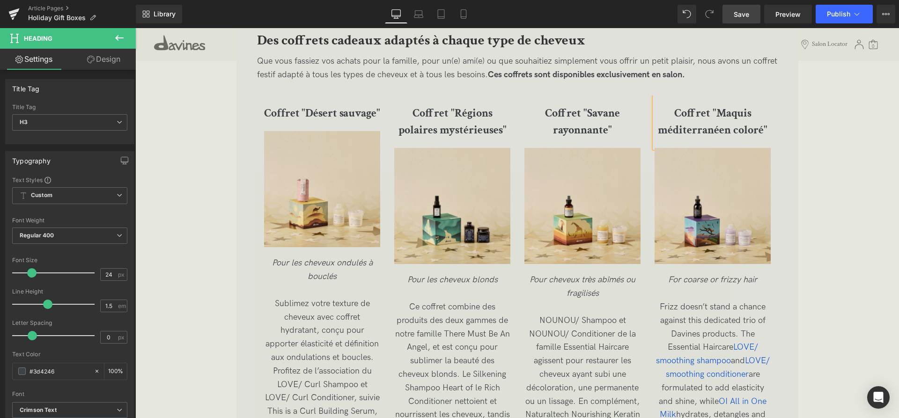
click at [748, 12] on span "Save" at bounding box center [741, 14] width 15 height 10
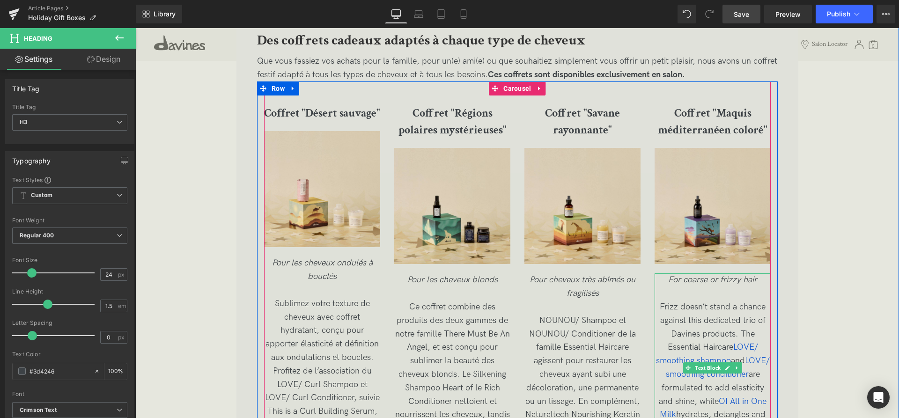
click at [706, 282] on icon "For coarse or frizzy hair" at bounding box center [712, 280] width 89 height 10
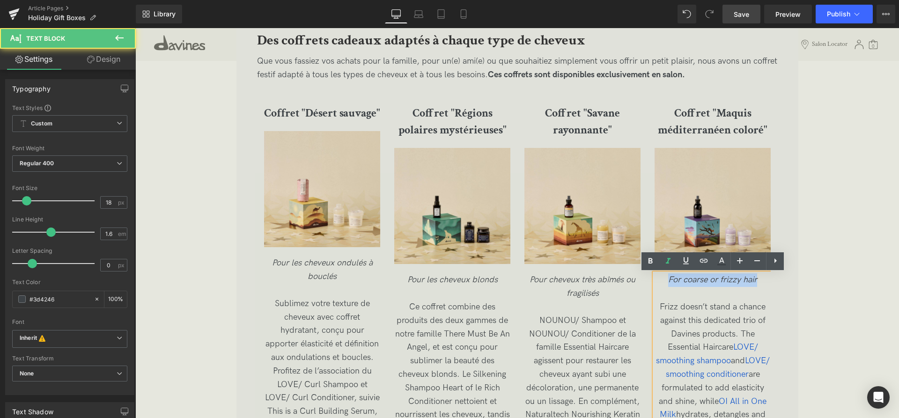
drag, startPoint x: 764, startPoint y: 284, endPoint x: 657, endPoint y: 280, distance: 107.4
click at [657, 280] on p "For coarse or frizzy hair" at bounding box center [713, 281] width 116 height 14
copy icon "For coarse or frizzy hair"
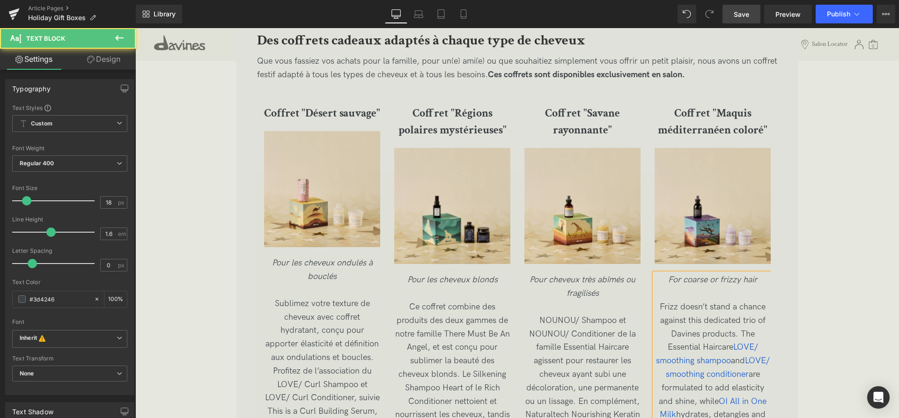
click at [764, 281] on p "For coarse or frizzy hair" at bounding box center [713, 281] width 116 height 14
click at [770, 279] on p "For coarse or frizzy hair Pour" at bounding box center [713, 281] width 116 height 14
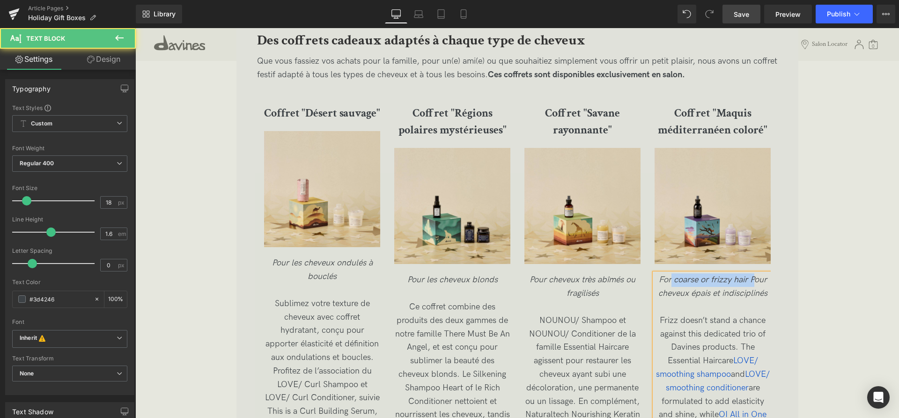
drag, startPoint x: 752, startPoint y: 281, endPoint x: 678, endPoint y: 283, distance: 74.0
click at [673, 282] on icon "For coarse or frizzy hair Pour cheveux épais et indisciplinés" at bounding box center [713, 286] width 109 height 23
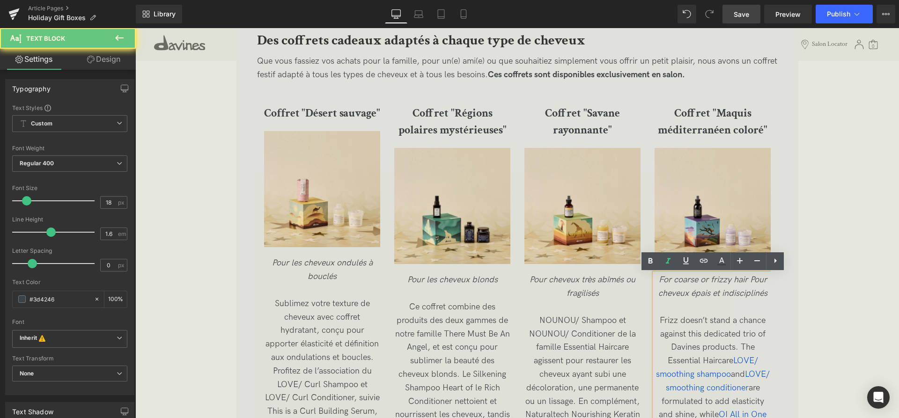
click at [697, 286] on p "For coarse or frizzy hair Pour cheveux épais et indisciplinés" at bounding box center [713, 287] width 116 height 27
click at [753, 280] on icon "For coarse or frizzy hair Pour cheveux épais et indisciplinés" at bounding box center [713, 286] width 109 height 23
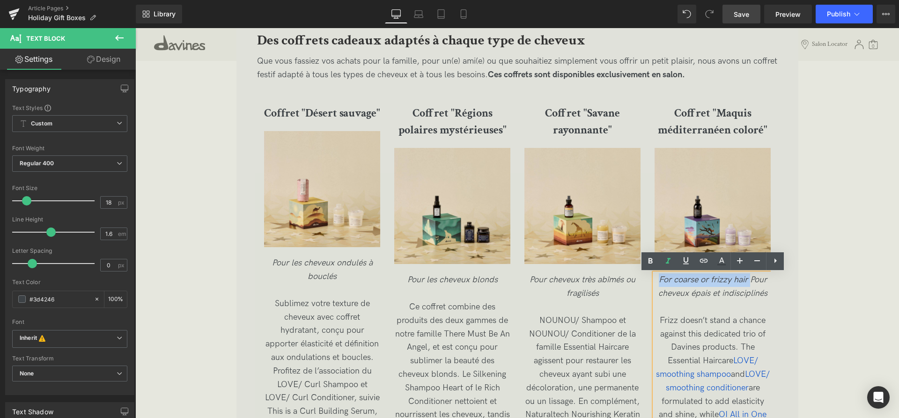
drag, startPoint x: 750, startPoint y: 281, endPoint x: 647, endPoint y: 280, distance: 103.5
click at [647, 280] on div "Coffret "Désert sauvage" Heading Image Pour les cheveux ondulés à bouclés Subli…" at bounding box center [524, 286] width 521 height 380
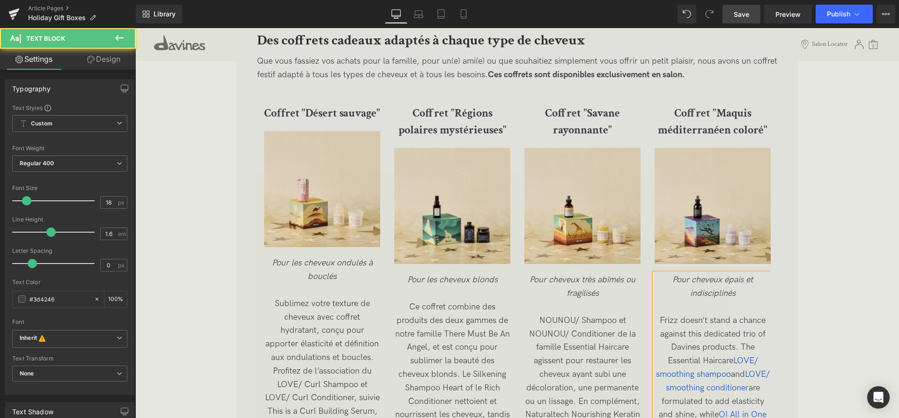
click at [742, 296] on p "Pour cheveux épais et indisciplinés" at bounding box center [713, 287] width 116 height 27
click at [717, 324] on span "[PERSON_NAME] doesn’t stand a chance against this dedicated trio of Davines pro…" at bounding box center [713, 381] width 114 height 131
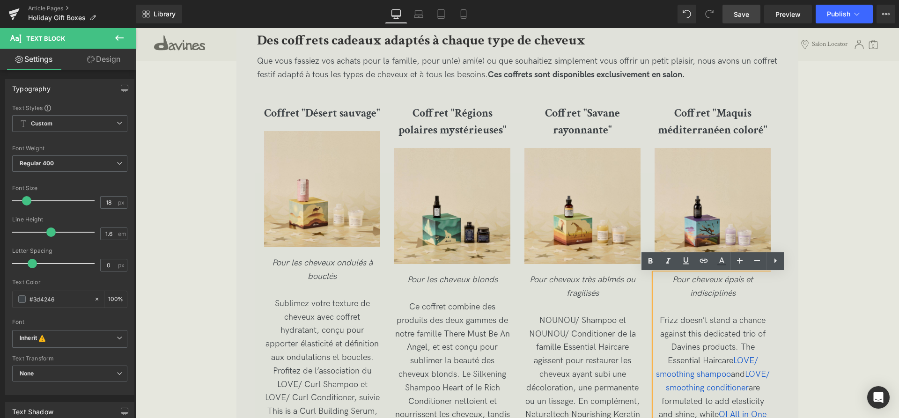
click at [694, 309] on p at bounding box center [713, 308] width 116 height 14
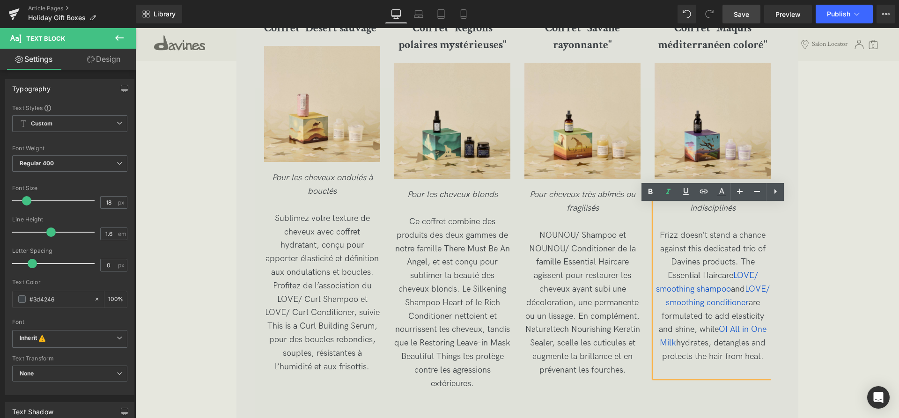
scroll to position [1736, 0]
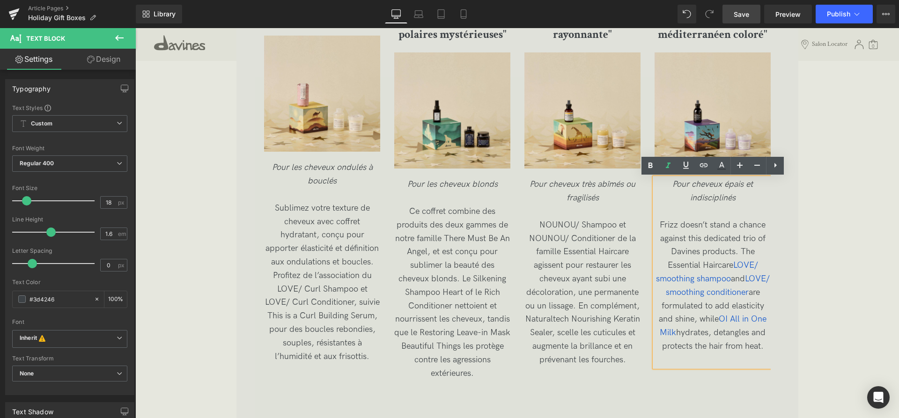
click at [733, 354] on p "[PERSON_NAME] doesn’t stand a chance against this dedicated trio of Davines pro…" at bounding box center [713, 286] width 116 height 135
drag, startPoint x: 739, startPoint y: 362, endPoint x: 650, endPoint y: 227, distance: 161.6
click at [650, 227] on div "Coffret "Désert sauvage" Heading Image Pour les cheveux ondulés à bouclés Subli…" at bounding box center [524, 190] width 521 height 380
copy span "[PERSON_NAME] doesn’t stand a chance against this dedicated trio of Davines pro…"
click at [741, 367] on p at bounding box center [713, 361] width 116 height 14
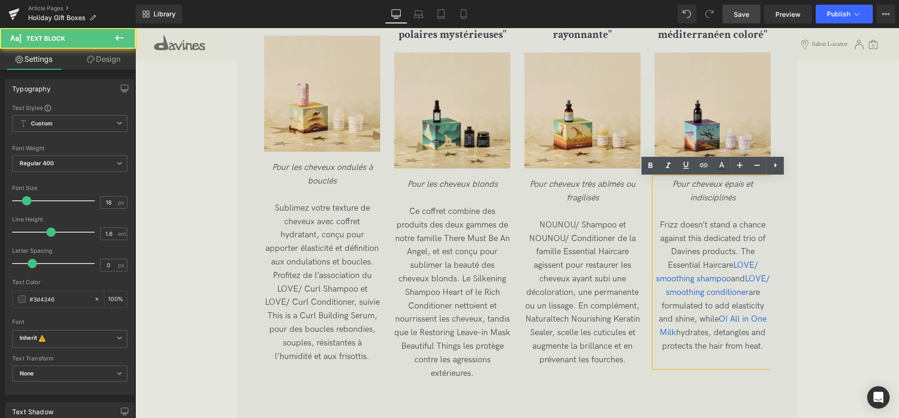
click at [743, 354] on p "[PERSON_NAME] doesn’t stand a chance against this dedicated trio of Davines pro…" at bounding box center [713, 286] width 116 height 135
drag, startPoint x: 696, startPoint y: 302, endPoint x: 658, endPoint y: 226, distance: 84.8
click at [658, 226] on p "[PERSON_NAME] doesn’t stand a chance against this dedicated trio of Davines pro…" at bounding box center [713, 286] width 116 height 135
click at [738, 354] on p "[PERSON_NAME] doesn’t stand a chance against this dedicated trio of Davines pro…" at bounding box center [713, 286] width 116 height 135
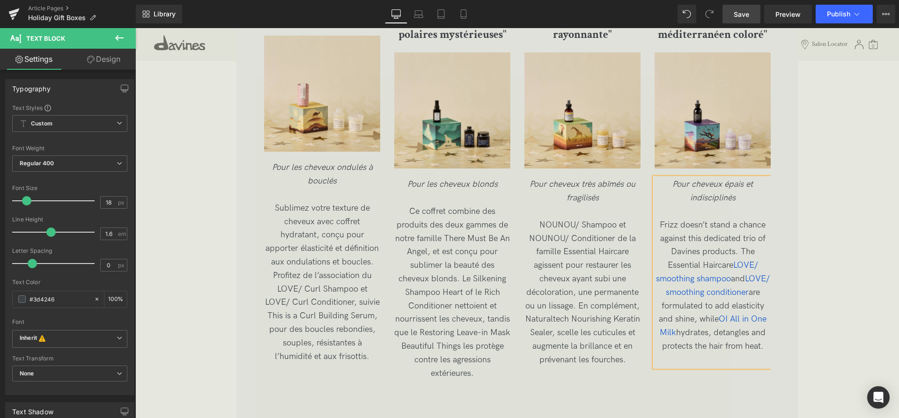
click at [739, 354] on p "[PERSON_NAME] doesn’t stand a chance against this dedicated trio of Davines pro…" at bounding box center [713, 286] width 116 height 135
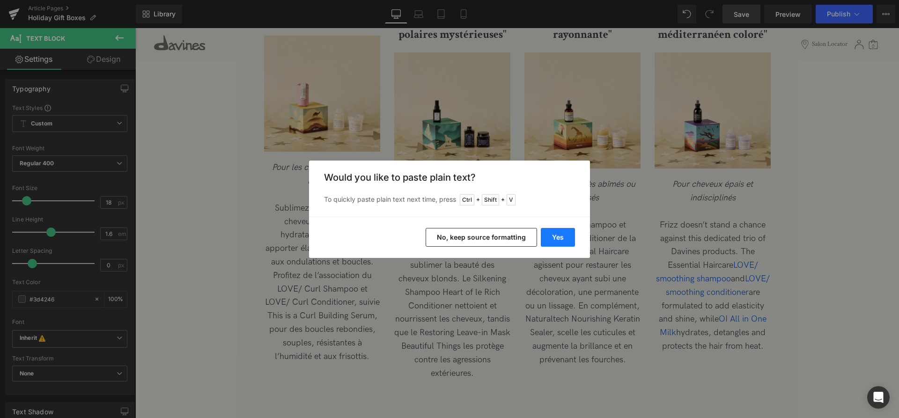
drag, startPoint x: 564, startPoint y: 237, endPoint x: 431, endPoint y: 236, distance: 132.6
click at [564, 237] on button "Yes" at bounding box center [558, 237] width 34 height 19
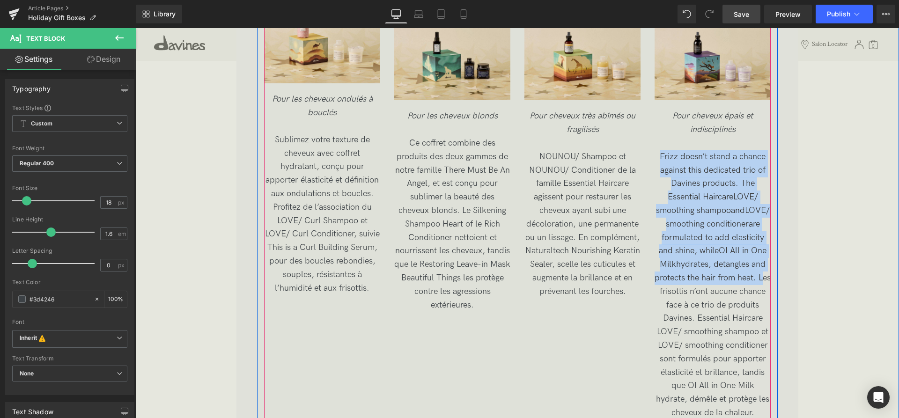
drag, startPoint x: 701, startPoint y: 292, endPoint x: 655, endPoint y: 155, distance: 144.9
click at [655, 155] on div "Pour cheveux épais et indisciplinés [PERSON_NAME] doesn’t stand a chance agains…" at bounding box center [713, 272] width 116 height 324
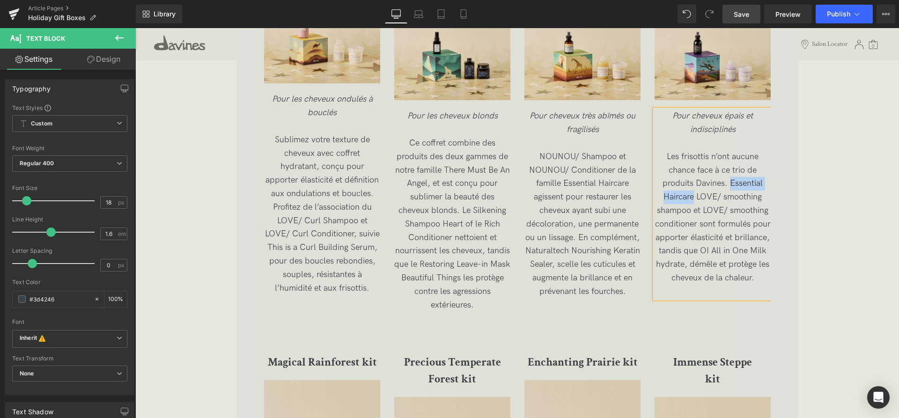
drag, startPoint x: 695, startPoint y: 198, endPoint x: 730, endPoint y: 182, distance: 38.6
click at [730, 182] on span "Les frisottis n’ont aucune chance face à ce trio de produits Davines. Essential…" at bounding box center [713, 217] width 116 height 131
click at [746, 282] on p "Les frisottis n’ont aucune chance face à ce trio de produits Davines. Le LOVE/ …" at bounding box center [713, 217] width 116 height 135
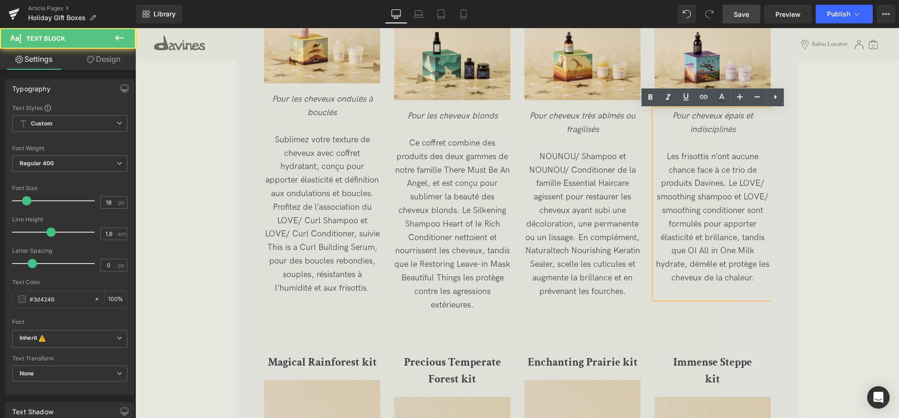
click at [746, 136] on div "Pour cheveux épais et indisciplinés Les frisottis n’ont aucune chance face à ce…" at bounding box center [713, 204] width 116 height 189
click at [661, 195] on span "Les frisottis n’ont aucune chance face à ce trio de produits Davines. Le LOVE/ …" at bounding box center [712, 217] width 113 height 131
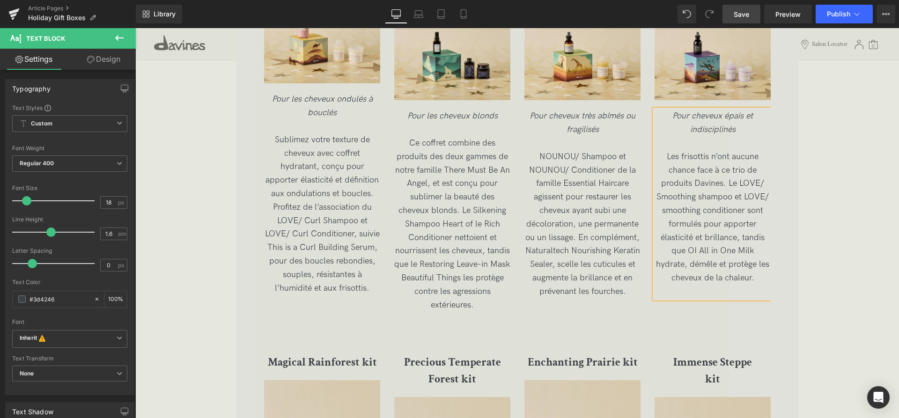
click at [704, 196] on span "Les frisottis n’ont aucune chance face à ce trio de produits Davines. Le LOVE/ …" at bounding box center [712, 217] width 113 height 131
click at [664, 214] on span "Les frisottis n’ont aucune chance face à ce trio de produits Davines. Le LOVE/ …" at bounding box center [712, 217] width 113 height 131
click at [708, 208] on span "Les frisottis n’ont aucune chance face à ce trio de produits Davines. Le LOVE/ …" at bounding box center [712, 217] width 113 height 131
click at [753, 276] on p "Les frisottis n’ont aucune chance face à ce trio de produits Davines. Le LOVE/ …" at bounding box center [713, 217] width 116 height 135
drag, startPoint x: 735, startPoint y: 15, endPoint x: 526, endPoint y: 254, distance: 317.4
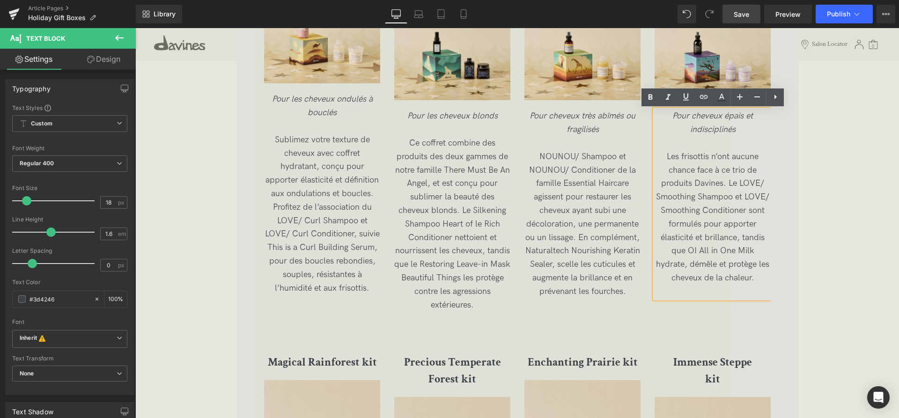
click at [735, 15] on span "Save" at bounding box center [741, 14] width 15 height 10
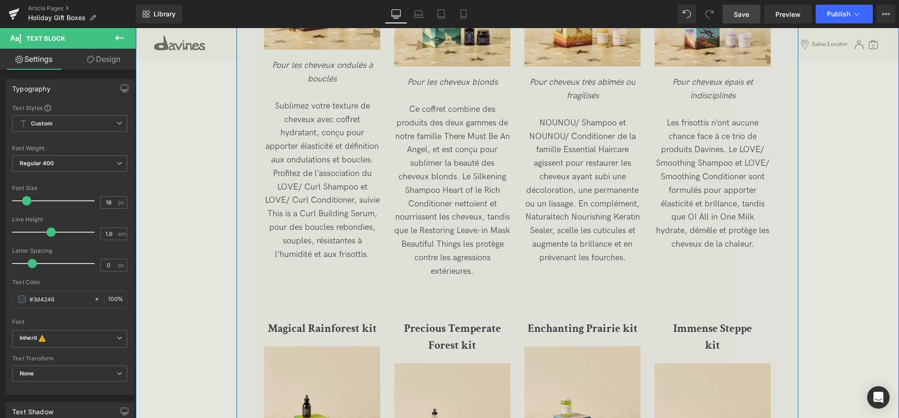
scroll to position [1900, 0]
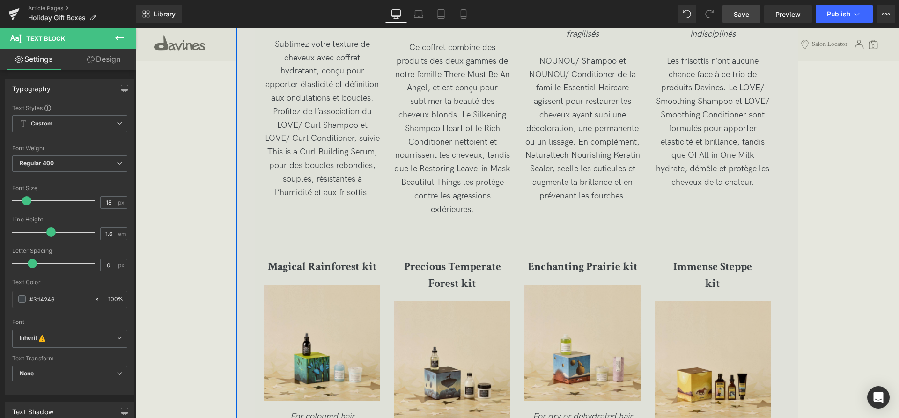
click at [356, 269] on b "Magical Rainforest kit" at bounding box center [322, 267] width 109 height 15
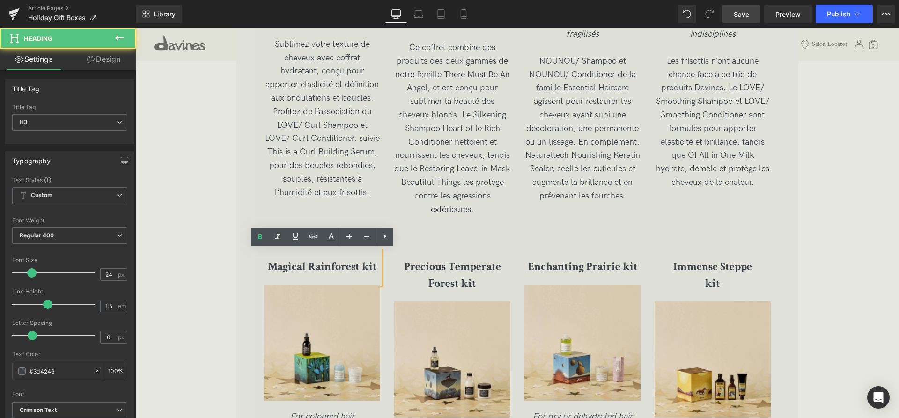
click at [374, 269] on b "Magical Rainforest kit" at bounding box center [322, 267] width 109 height 15
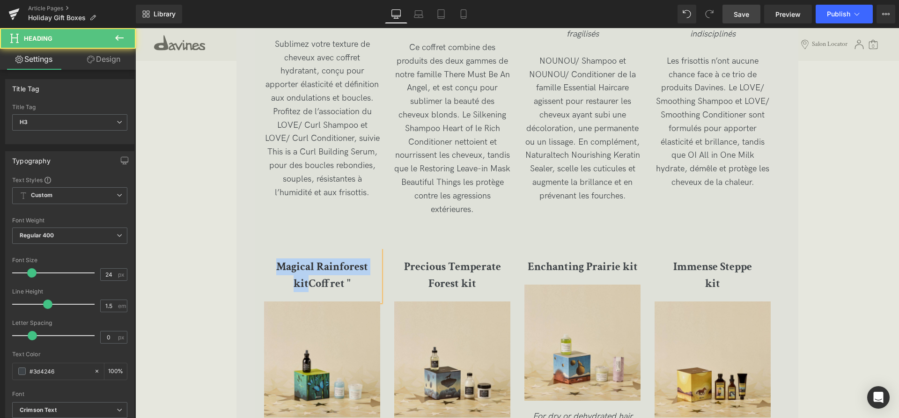
drag, startPoint x: 307, startPoint y: 283, endPoint x: 265, endPoint y: 265, distance: 46.6
click at [265, 265] on h3 "Magical Rainforest kitCoffret "" at bounding box center [322, 276] width 116 height 34
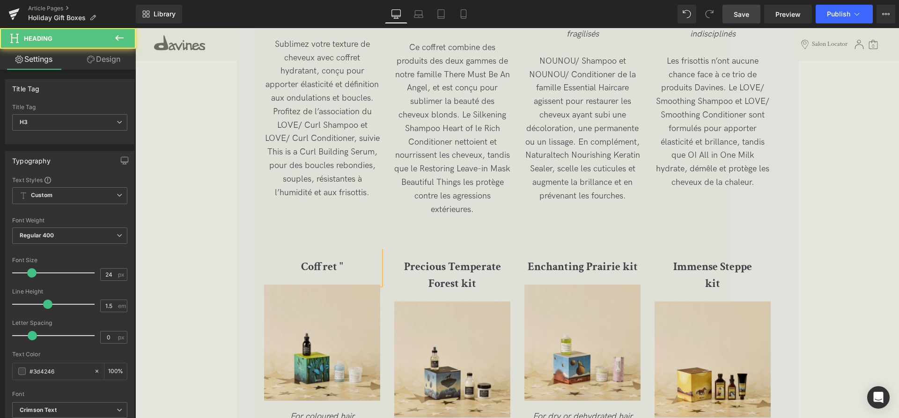
click at [354, 270] on h3 "Coffret "" at bounding box center [322, 267] width 116 height 17
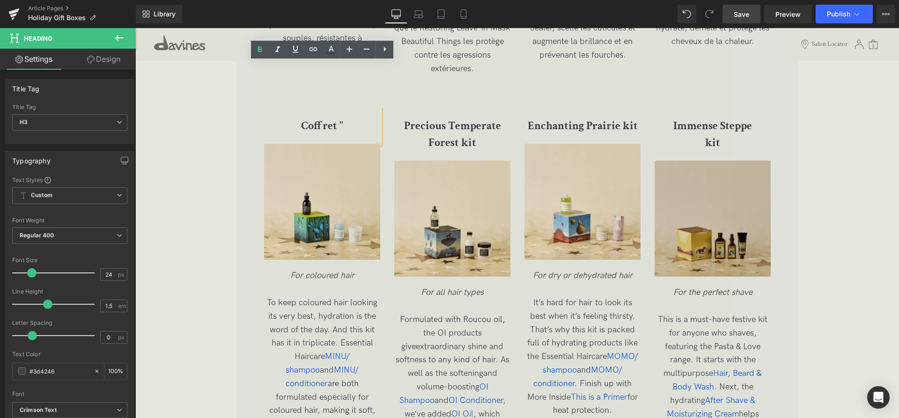
scroll to position [2091, 0]
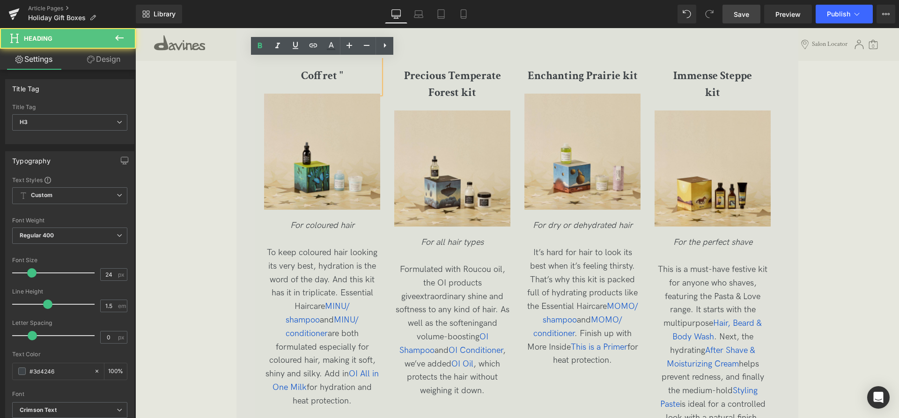
click at [353, 78] on h3 "Coffret "" at bounding box center [322, 75] width 116 height 17
click at [353, 75] on h3 "Coffret "" at bounding box center [322, 75] width 116 height 17
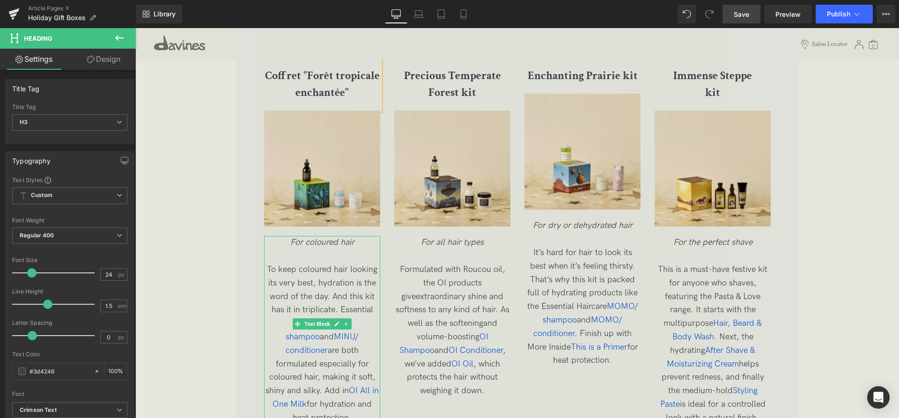
click at [363, 241] on p "For coloured hair" at bounding box center [322, 243] width 116 height 14
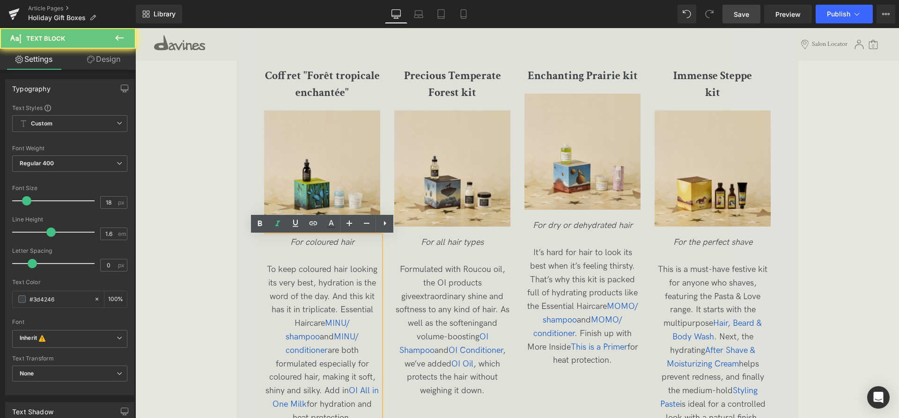
click at [360, 242] on p "For coloured hair" at bounding box center [322, 243] width 116 height 14
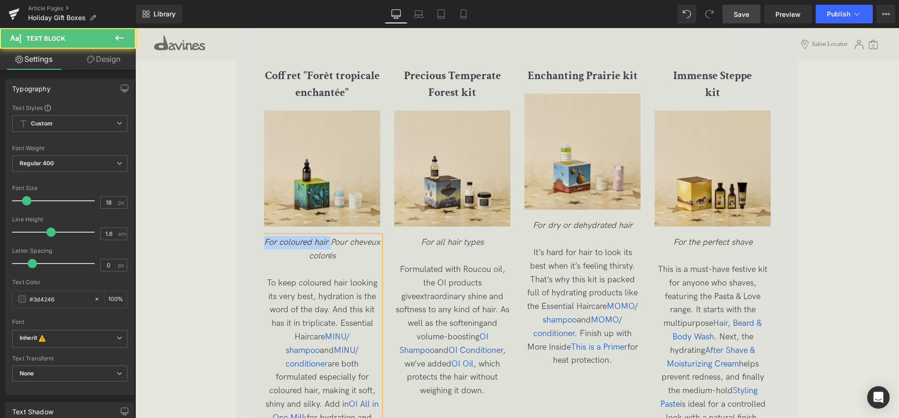
drag, startPoint x: 332, startPoint y: 245, endPoint x: 248, endPoint y: 244, distance: 84.3
click at [264, 244] on div "Coffret "Forêt tropicale enchantée" Heading Image For coloured hair Pour cheveu…" at bounding box center [517, 248] width 507 height 380
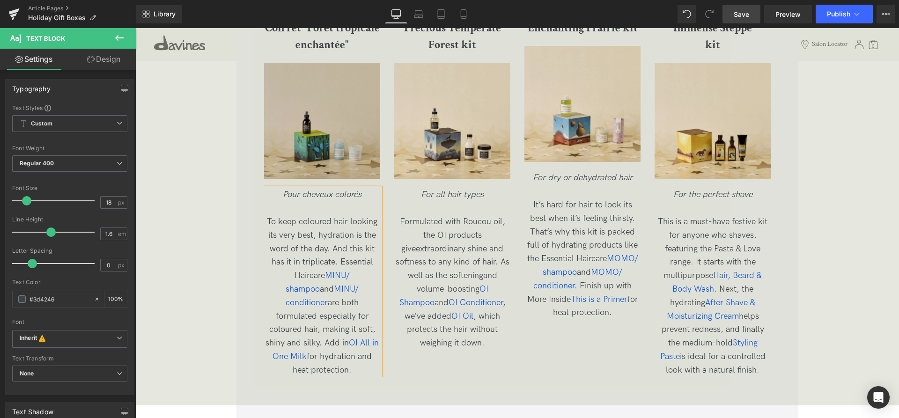
scroll to position [2234, 0]
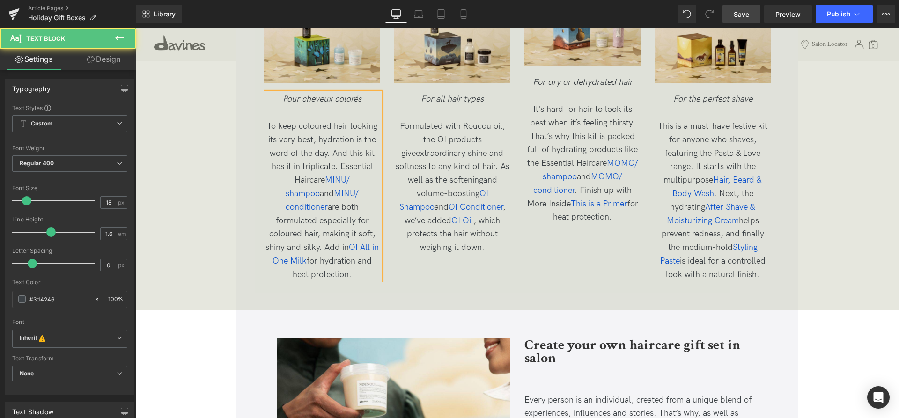
click at [356, 258] on p "To keep coloured hair looking its very best, hydration is the word of the day. …" at bounding box center [322, 201] width 116 height 162
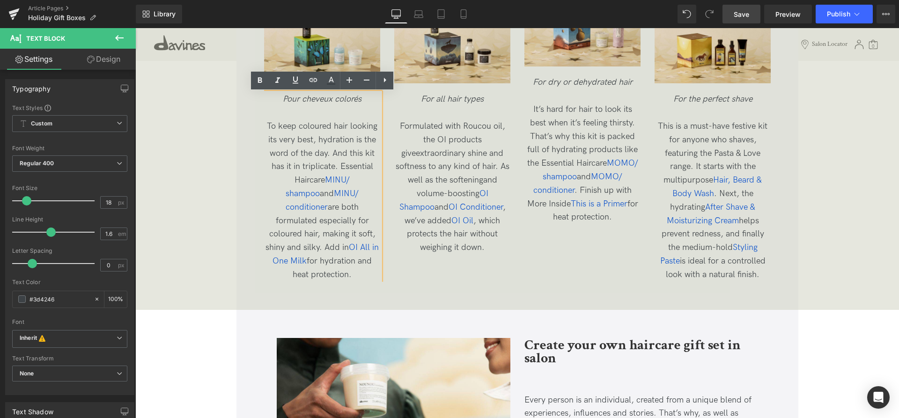
drag, startPoint x: 330, startPoint y: 238, endPoint x: 261, endPoint y: 130, distance: 127.9
click at [264, 130] on div "Coffret "Forêt tropicale enchantée" Heading Image Pour cheveux colorés To keep …" at bounding box center [517, 98] width 507 height 367
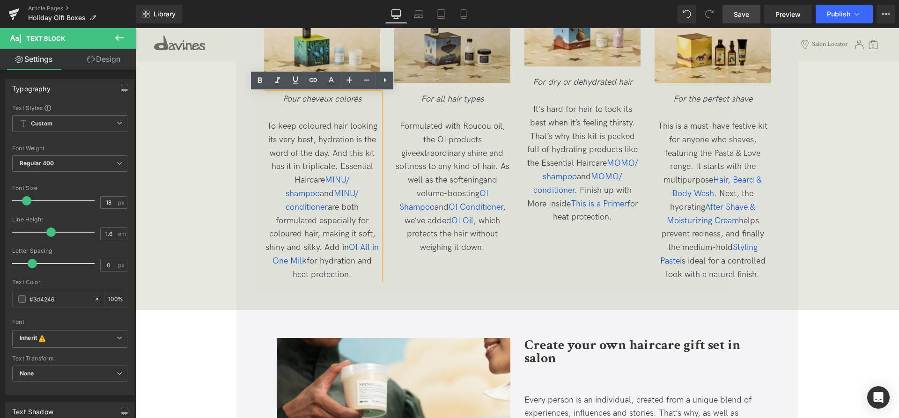
copy span "To keep coloured hair looking its very best, hydration is the word of the day. …"
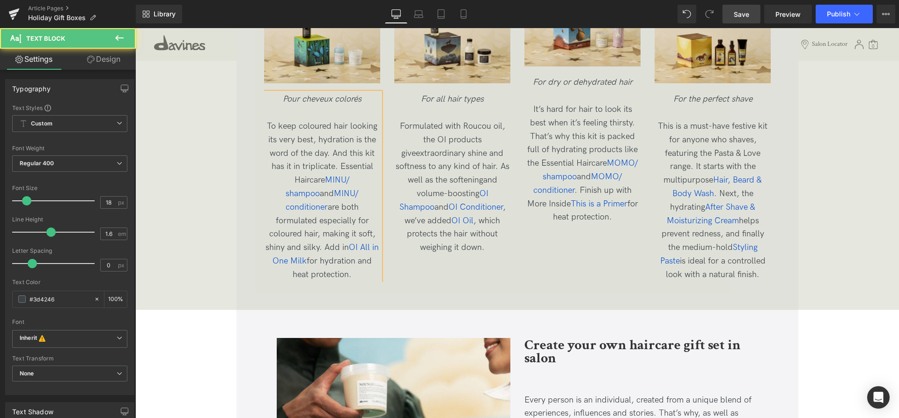
click at [361, 263] on p "To keep coloured hair looking its very best, hydration is the word of the day. …" at bounding box center [322, 201] width 116 height 162
click at [363, 267] on p "To keep coloured hair looking its very best, hydration is the word of the day. …" at bounding box center [322, 201] width 116 height 162
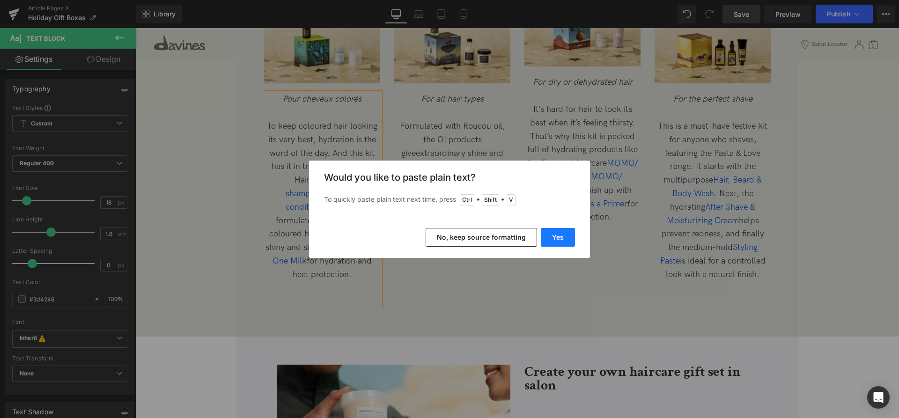
click at [566, 234] on button "Yes" at bounding box center [558, 237] width 34 height 19
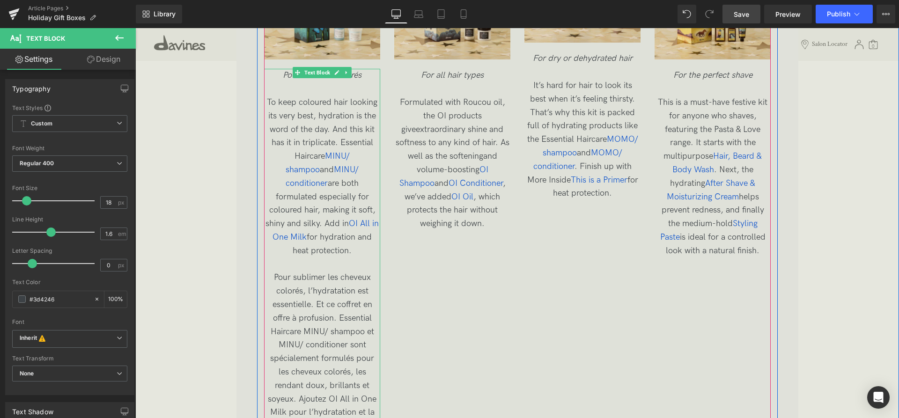
click at [333, 248] on p "To keep coloured hair looking its very best, hydration is the word of the day. …" at bounding box center [322, 264] width 116 height 337
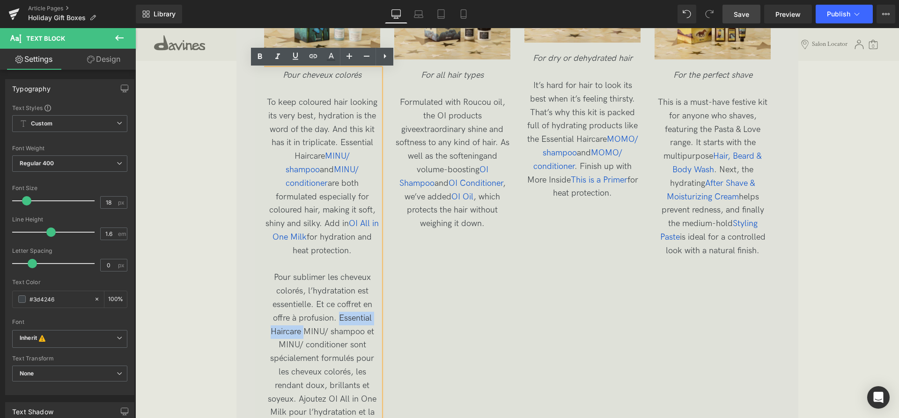
drag, startPoint x: 303, startPoint y: 321, endPoint x: 340, endPoint y: 303, distance: 41.3
click at [340, 303] on span "To keep coloured hair looking its very best, hydration is the word of the day. …" at bounding box center [322, 264] width 113 height 334
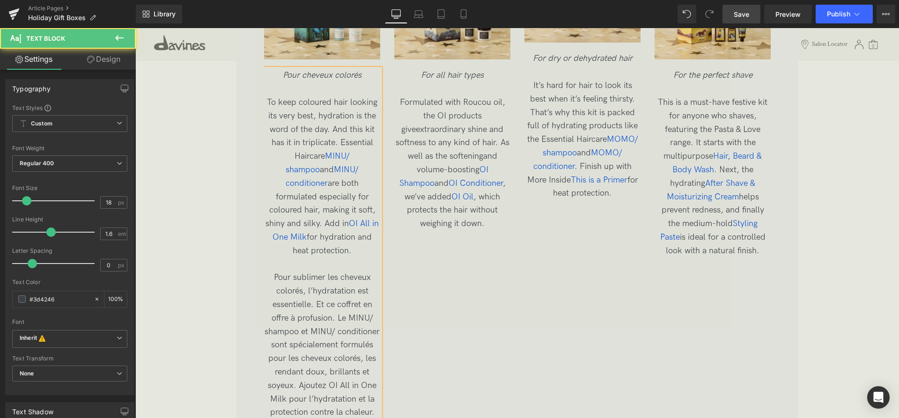
click at [268, 315] on span "To keep coloured hair looking its very best, hydration is the word of the day. …" at bounding box center [322, 257] width 115 height 320
click at [333, 316] on span "To keep coloured hair looking its very best, hydration is the word of the day. …" at bounding box center [322, 264] width 113 height 334
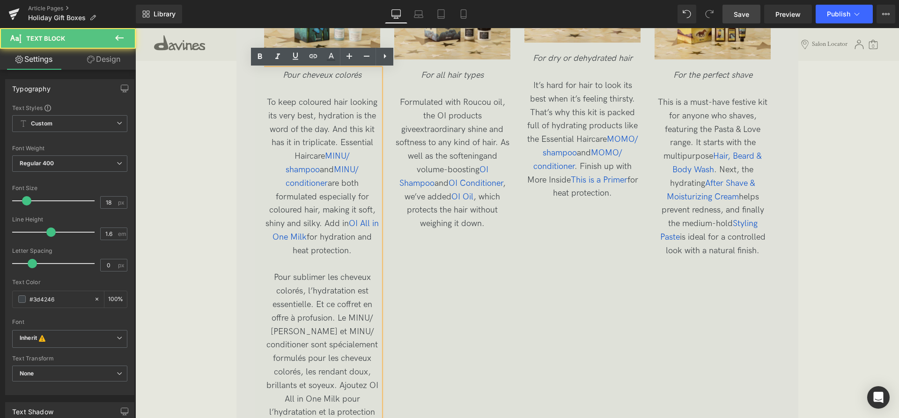
click at [270, 331] on span "To keep coloured hair looking its very best, hydration is the word of the day. …" at bounding box center [322, 264] width 113 height 334
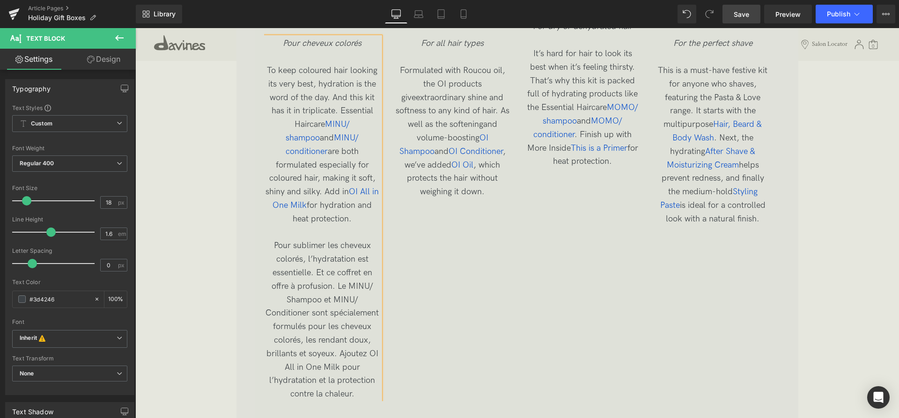
scroll to position [2306, 0]
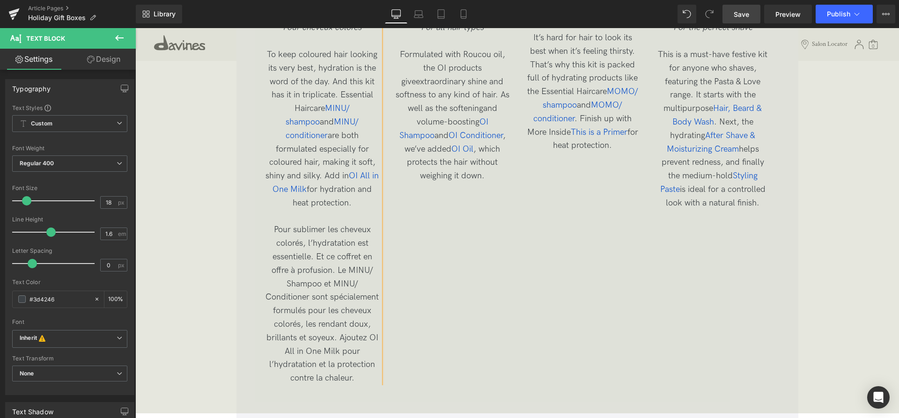
click at [336, 267] on span "To keep coloured hair looking its very best, hydration is the word of the day. …" at bounding box center [322, 217] width 113 height 334
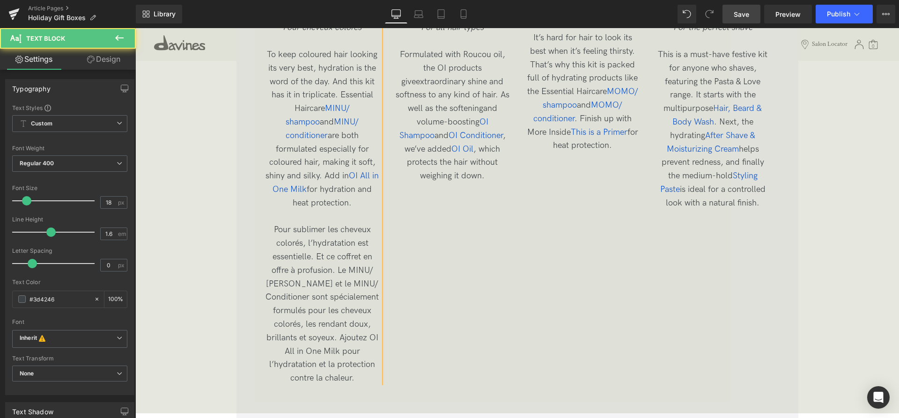
click at [365, 339] on p "To keep coloured hair looking its very best, hydration is the word of the day. …" at bounding box center [322, 216] width 116 height 337
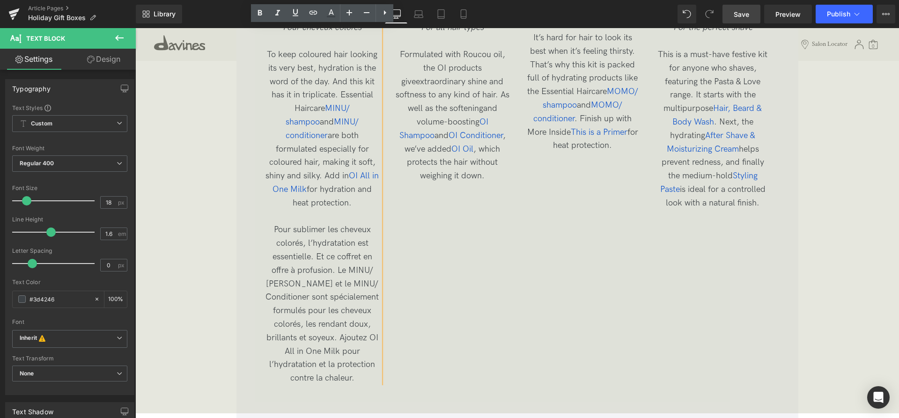
scroll to position [2258, 0]
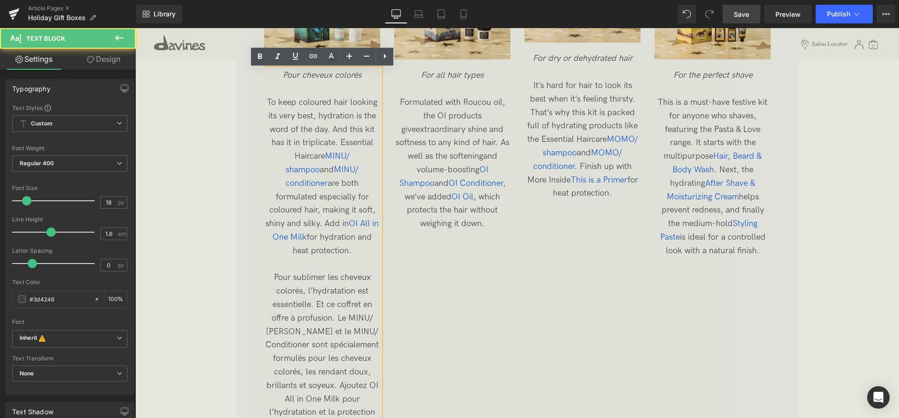
drag, startPoint x: 355, startPoint y: 242, endPoint x: 251, endPoint y: 95, distance: 180.1
click at [264, 95] on div "Coffret "Forêt tropicale enchantée" Heading Image Pour cheveux colorés To keep …" at bounding box center [517, 162] width 507 height 542
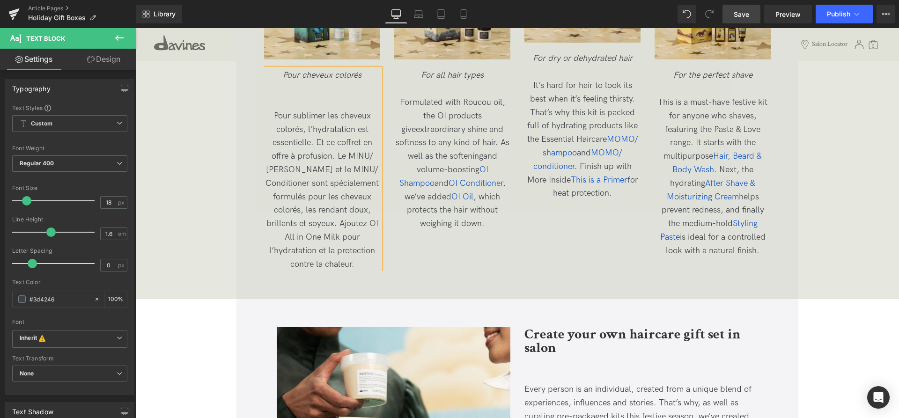
click at [316, 102] on p "Pour sublimer les cheveux colorés, l’hydratation est essentielle. Et ce coffret…" at bounding box center [322, 176] width 116 height 189
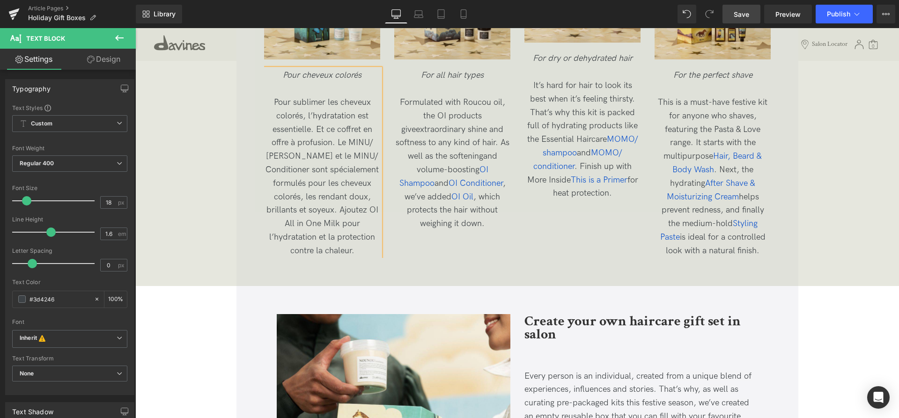
click at [361, 253] on p "Pour sublimer les cheveux colorés, l’hydratation est essentielle. Et ce coffret…" at bounding box center [322, 169] width 116 height 175
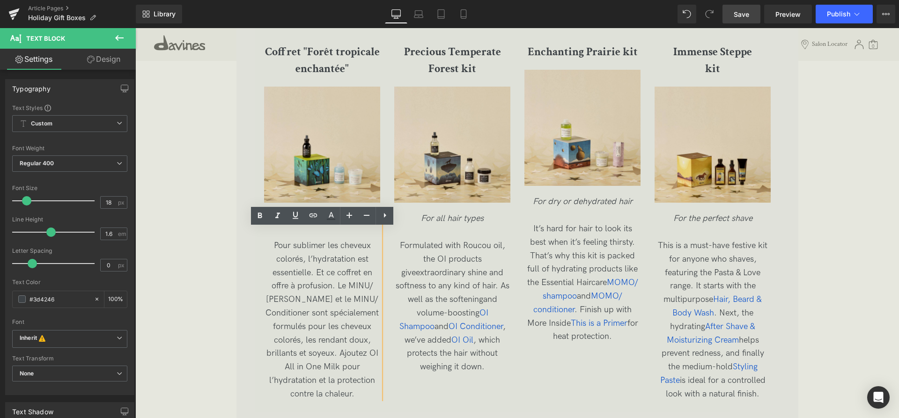
scroll to position [2067, 0]
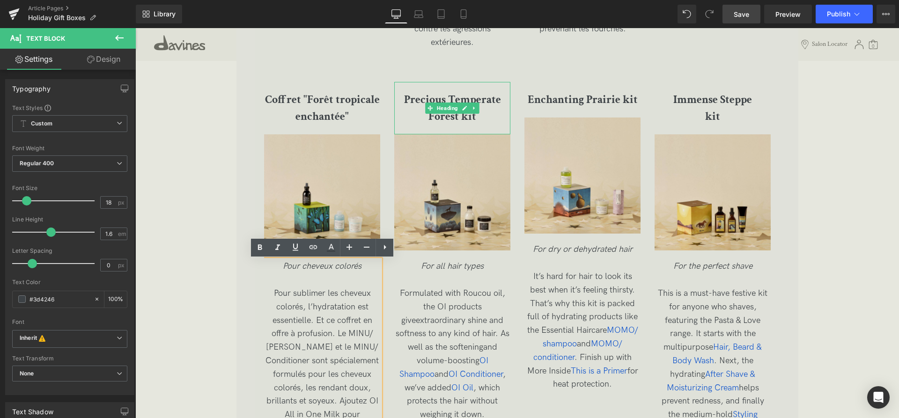
click at [493, 116] on h3 "Precious Temperate Forest kit" at bounding box center [452, 108] width 116 height 34
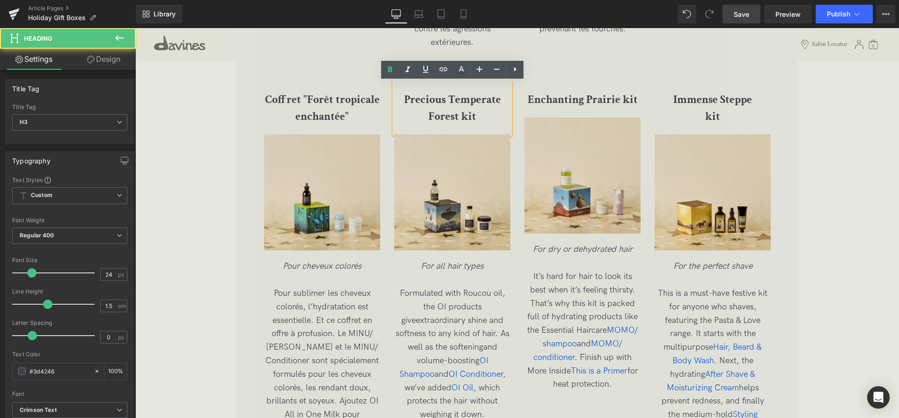
click at [493, 116] on h3 "Precious Temperate Forest kit" at bounding box center [452, 108] width 116 height 34
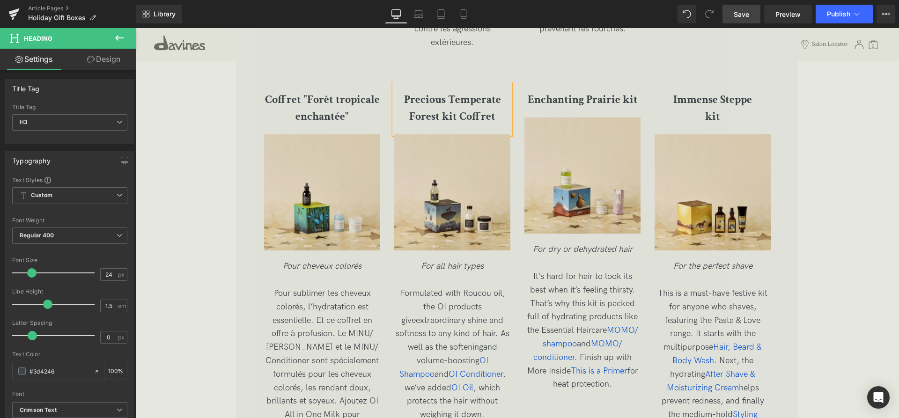
click at [502, 117] on h3 "Precious Temperate Forest kit Coffret" at bounding box center [452, 108] width 116 height 34
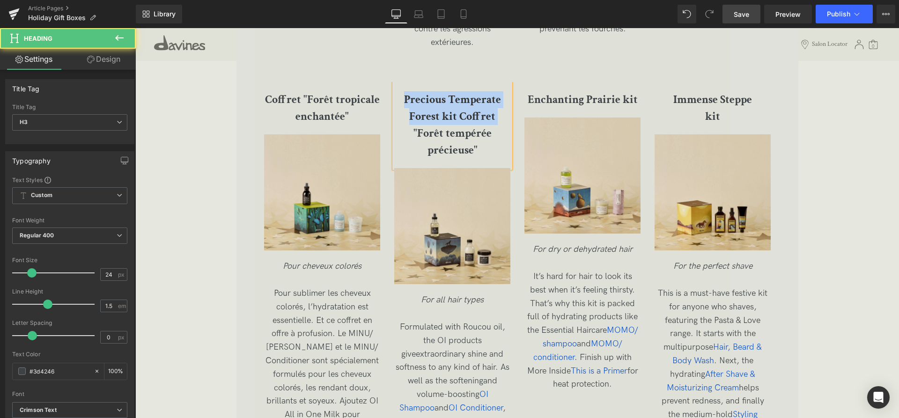
drag, startPoint x: 456, startPoint y: 116, endPoint x: 396, endPoint y: 104, distance: 60.6
click at [396, 104] on h3 "Precious Temperate Forest kit Coffret "Forêt tempérée précieuse"" at bounding box center [452, 124] width 116 height 67
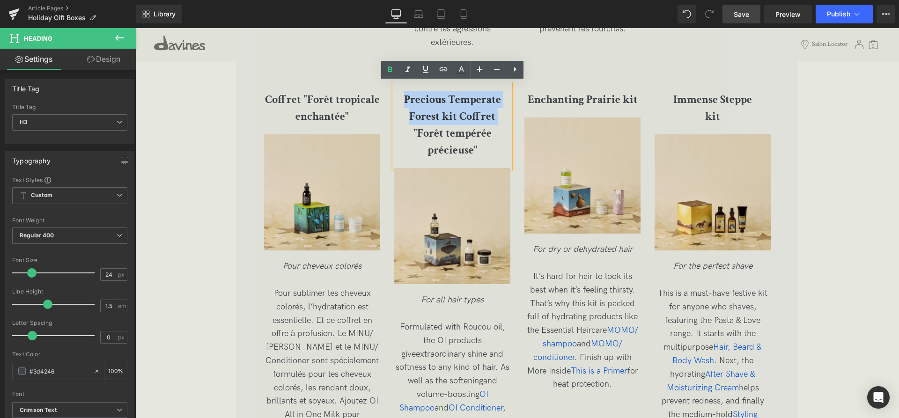
click at [454, 116] on b "Precious Temperate Forest kit Coffret "Forêt tempérée précieuse"" at bounding box center [452, 124] width 97 height 65
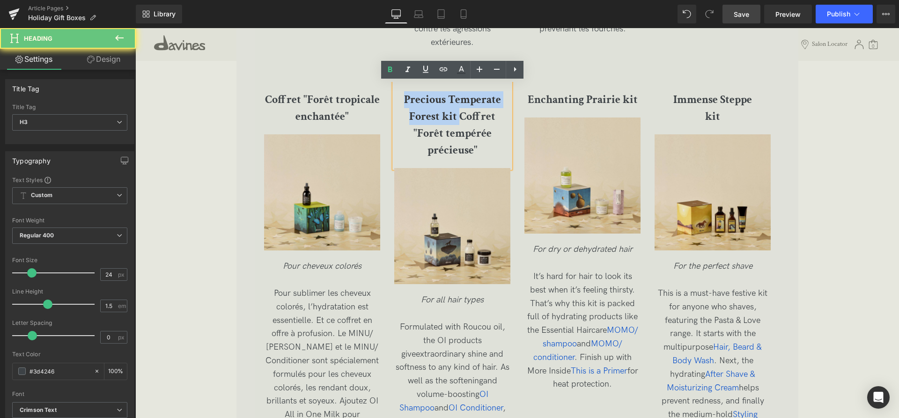
drag, startPoint x: 459, startPoint y: 115, endPoint x: 407, endPoint y: 89, distance: 58.2
click at [406, 89] on div "Precious Temperate Forest kit Coffret "Forêt tempérée précieuse"" at bounding box center [452, 125] width 116 height 86
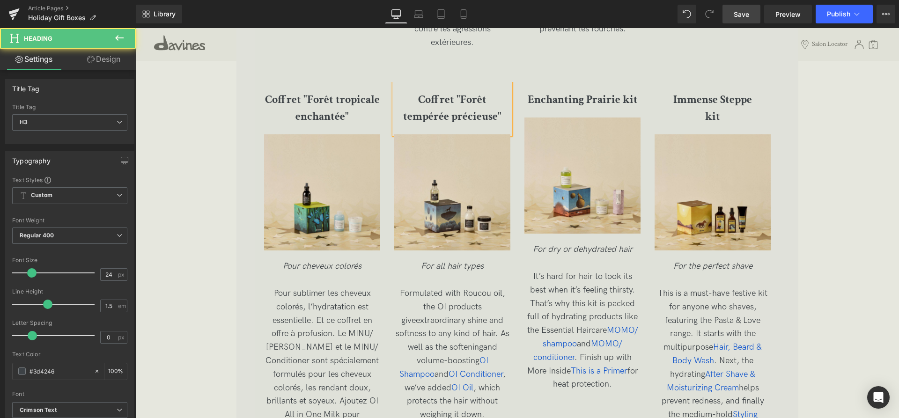
click at [485, 116] on h3 "Coffret "Forêt tempérée précieuse"" at bounding box center [452, 108] width 116 height 34
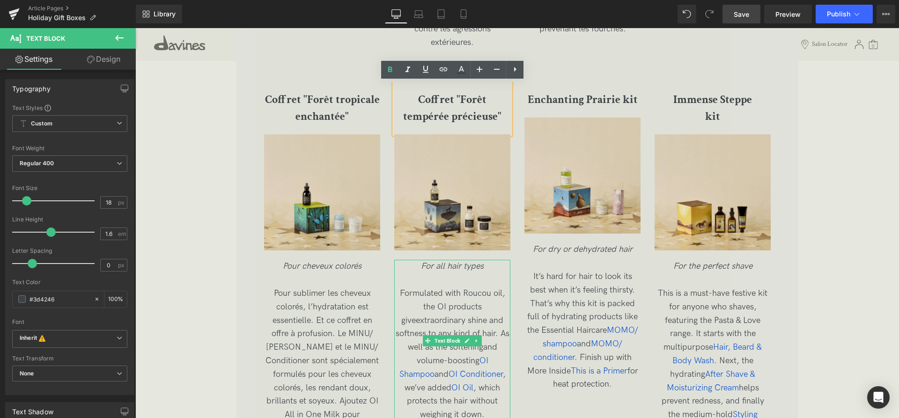
click at [490, 264] on p "For all hair types" at bounding box center [452, 267] width 116 height 14
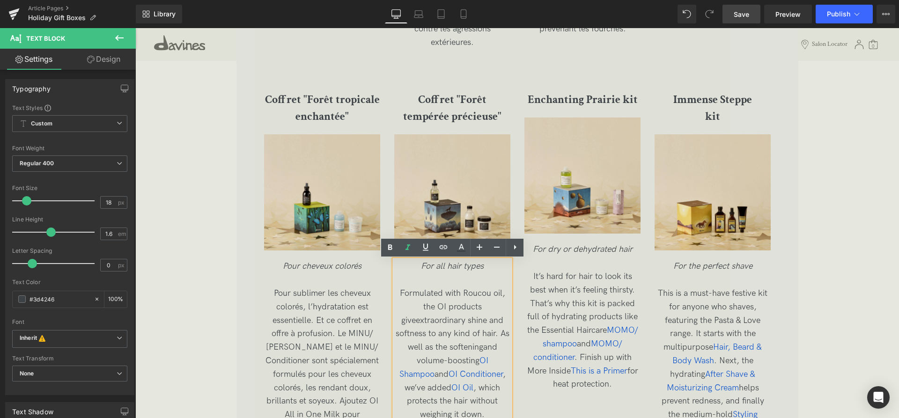
click at [491, 266] on p "For all hair types" at bounding box center [452, 267] width 116 height 14
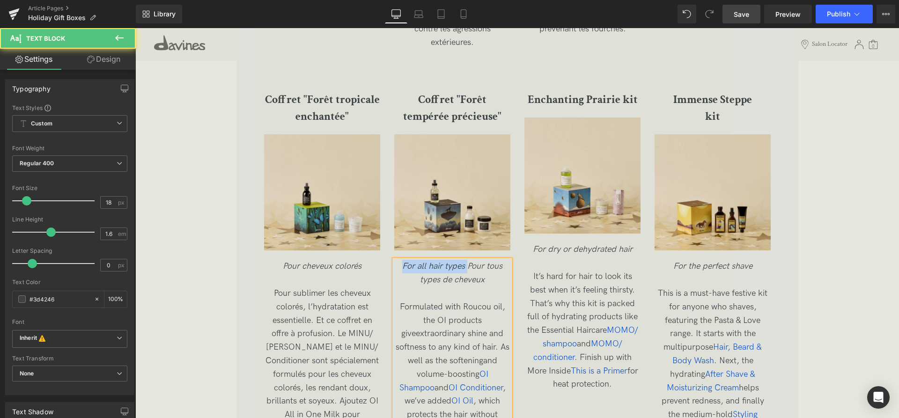
drag, startPoint x: 468, startPoint y: 264, endPoint x: 383, endPoint y: 260, distance: 84.9
click at [383, 260] on div "Coffret "Forêt tropicale enchantée" Heading Image Pour cheveux colorés Pour sub…" at bounding box center [524, 265] width 521 height 367
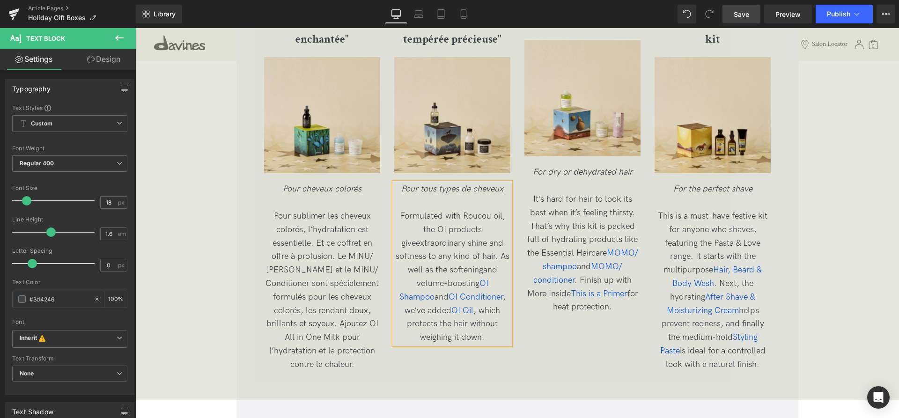
scroll to position [2163, 0]
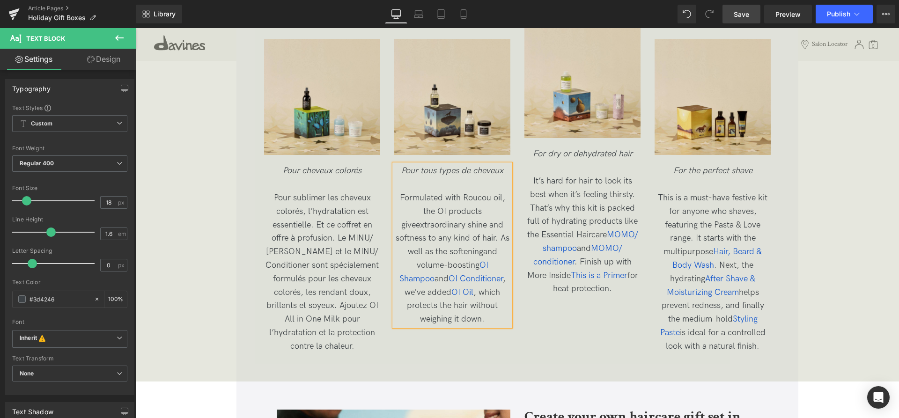
click at [470, 323] on p "Formulated with Roucou oil, the OI products giveextraordinary shine and softnes…" at bounding box center [452, 259] width 116 height 135
drag, startPoint x: 470, startPoint y: 322, endPoint x: 404, endPoint y: 202, distance: 136.3
click at [404, 202] on p "Formulated with Roucou oil, the OI products giveextraordinary shine and softnes…" at bounding box center [452, 259] width 116 height 135
copy p
click at [474, 319] on p "Formulated with Roucou oil, the OI products giveextraordinary shine and softnes…" at bounding box center [452, 259] width 116 height 135
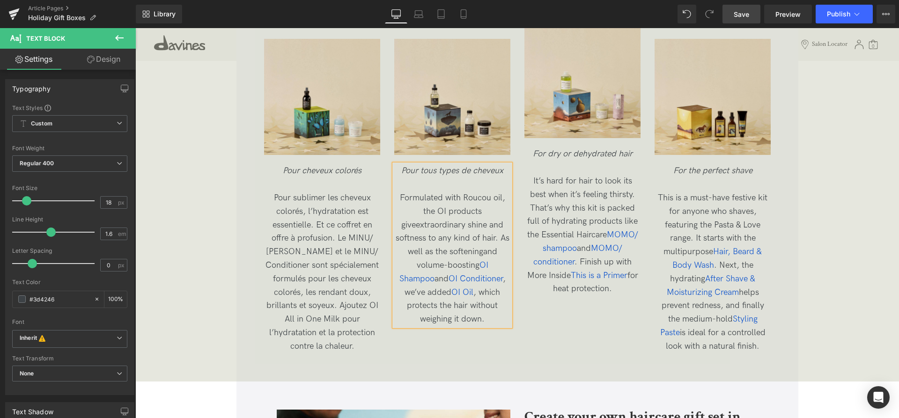
click at [478, 320] on p "Formulated with Roucou oil, the OI products giveextraordinary shine and softnes…" at bounding box center [452, 259] width 116 height 135
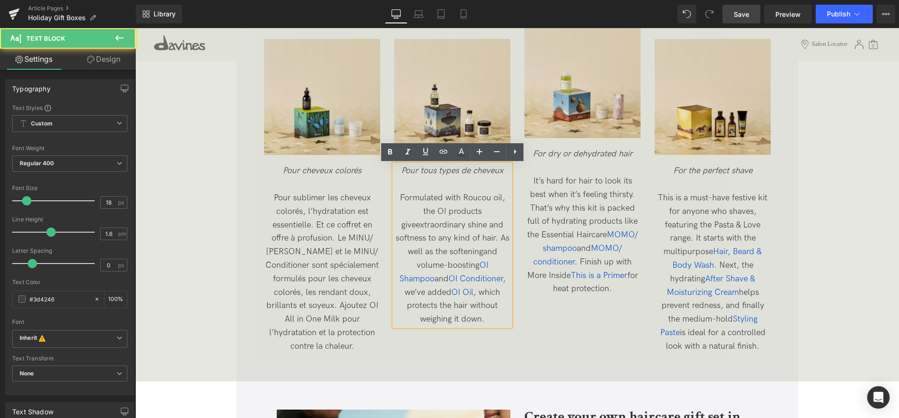
click at [475, 321] on p "Formulated with Roucou oil, the OI products giveextraordinary shine and softnes…" at bounding box center [452, 259] width 116 height 135
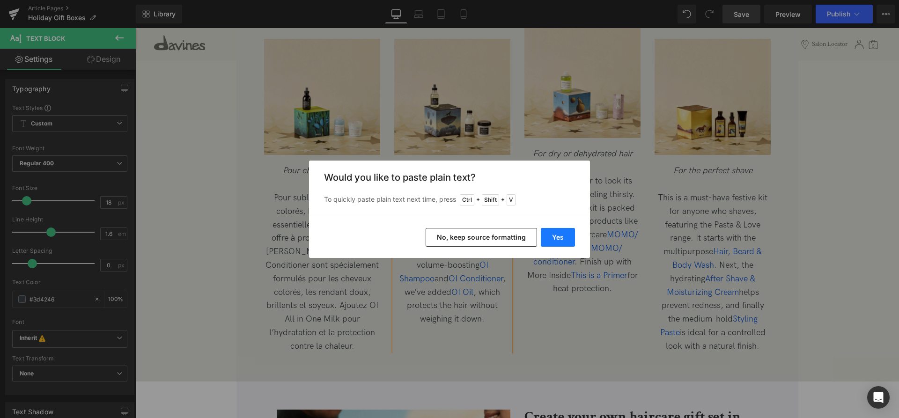
click at [561, 233] on button "Yes" at bounding box center [558, 237] width 34 height 19
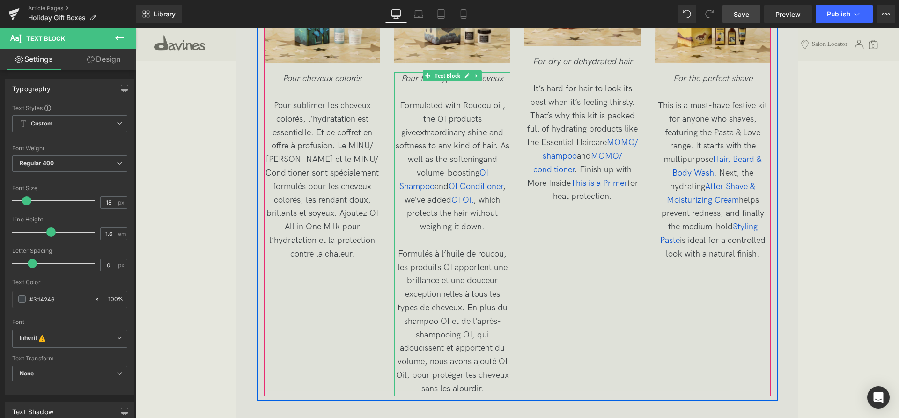
scroll to position [2279, 0]
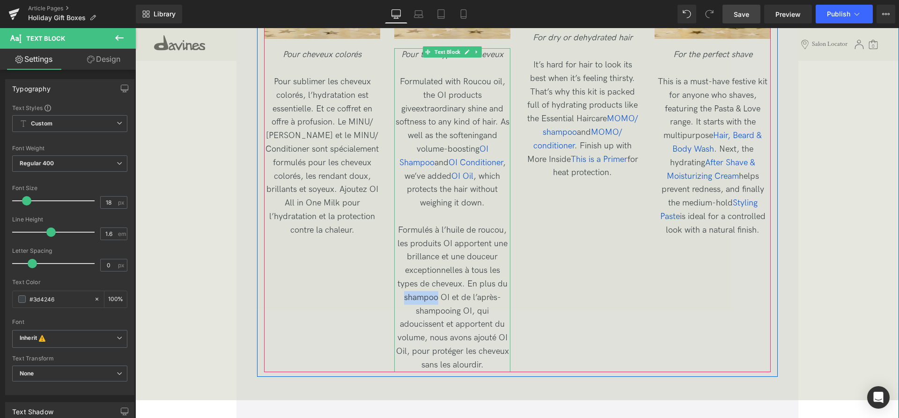
drag, startPoint x: 438, startPoint y: 300, endPoint x: 397, endPoint y: 299, distance: 41.2
click at [397, 299] on p "Formulés à l’huile de roucou, les produits OI apportent une brillance et une do…" at bounding box center [452, 298] width 116 height 148
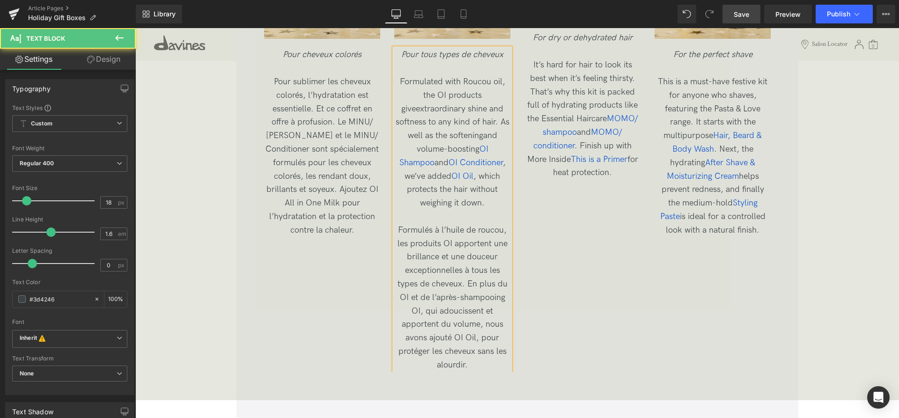
click at [408, 296] on span "Formulés à l’huile de roucou, les produits OI apportent une brillance et une do…" at bounding box center [453, 297] width 110 height 145
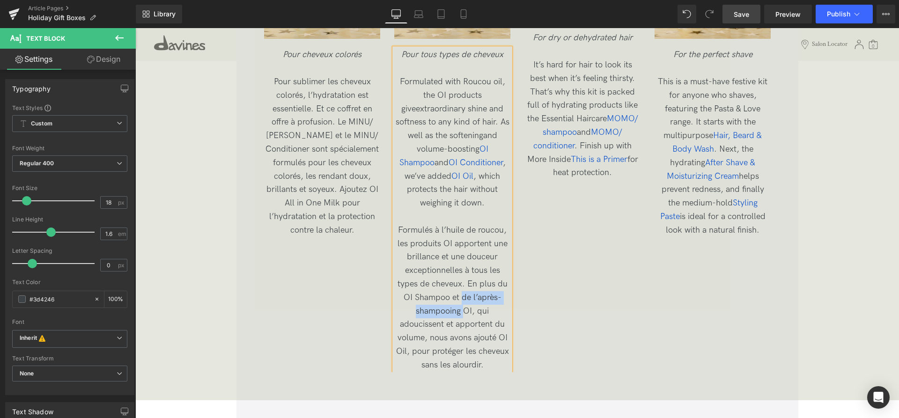
drag, startPoint x: 463, startPoint y: 311, endPoint x: 464, endPoint y: 298, distance: 12.2
click at [464, 298] on span "Formulés à l’huile de roucou, les produits OI apportent une brillance et une do…" at bounding box center [452, 297] width 113 height 145
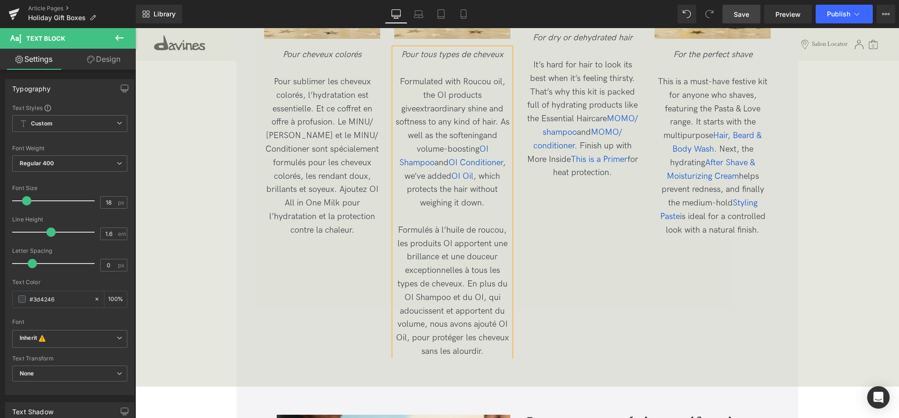
click at [486, 298] on span "Formulés à l’huile de roucou, les produits OI apportent une brillance et une do…" at bounding box center [452, 290] width 113 height 131
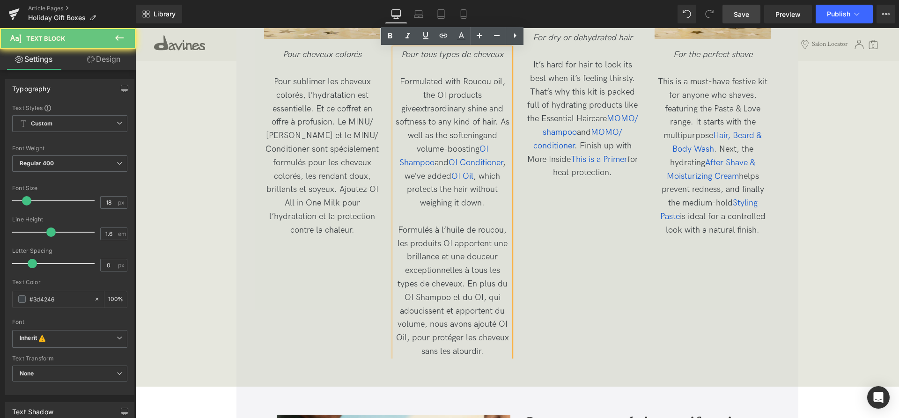
click at [484, 299] on span "Formulés à l’huile de roucou, les produits OI apportent une brillance et une do…" at bounding box center [452, 290] width 113 height 131
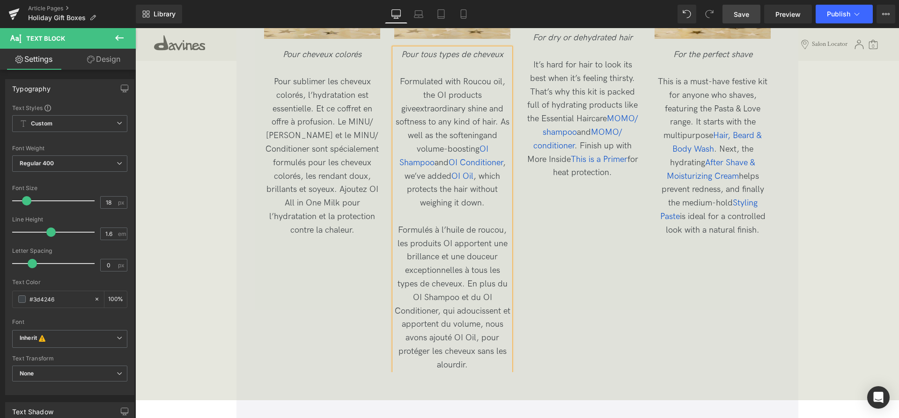
click at [480, 366] on p "Formulés à l’huile de roucou, les produits OI apportent une brillance et une do…" at bounding box center [452, 298] width 116 height 148
click at [470, 209] on p "Formulated with Roucou oil, the OI products giveextraordinary shine and softnes…" at bounding box center [452, 142] width 116 height 135
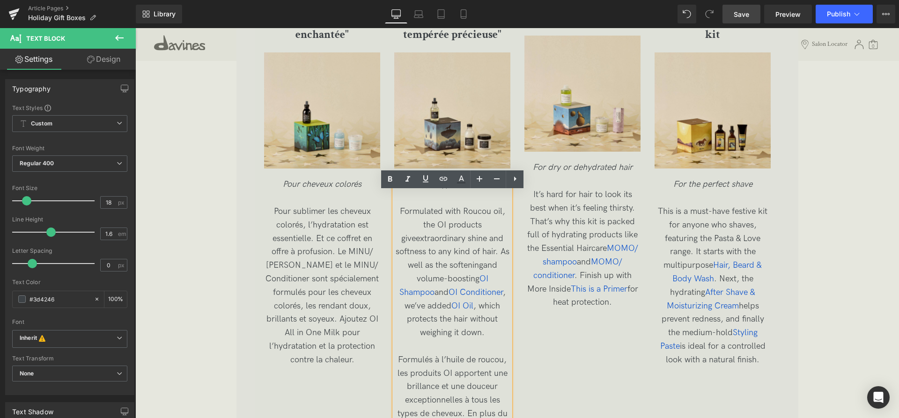
scroll to position [2136, 0]
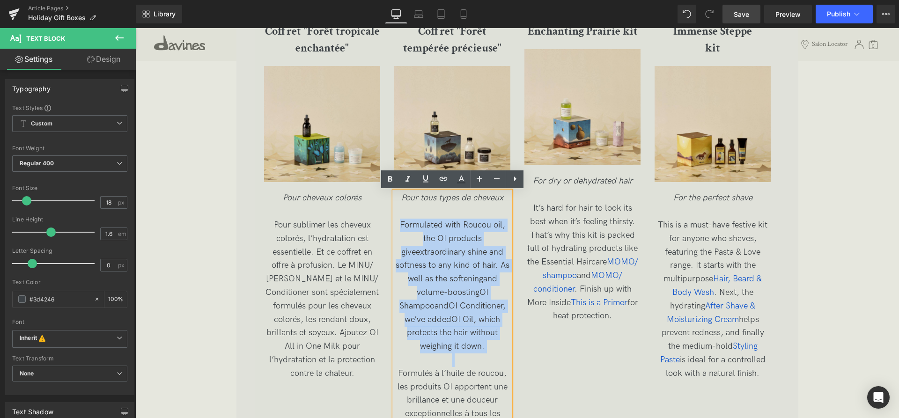
drag, startPoint x: 454, startPoint y: 358, endPoint x: 399, endPoint y: 227, distance: 142.5
click at [399, 227] on div "Pour tous types de cheveux Formulated with Roucou oil, the OI products giveextr…" at bounding box center [452, 354] width 116 height 324
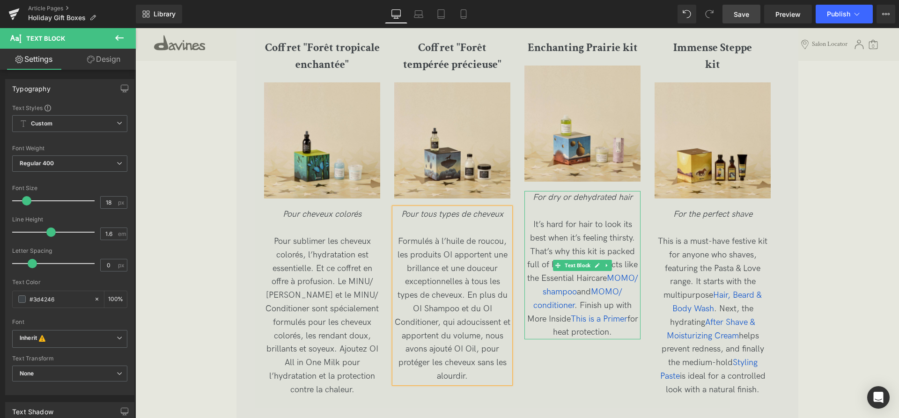
scroll to position [2088, 0]
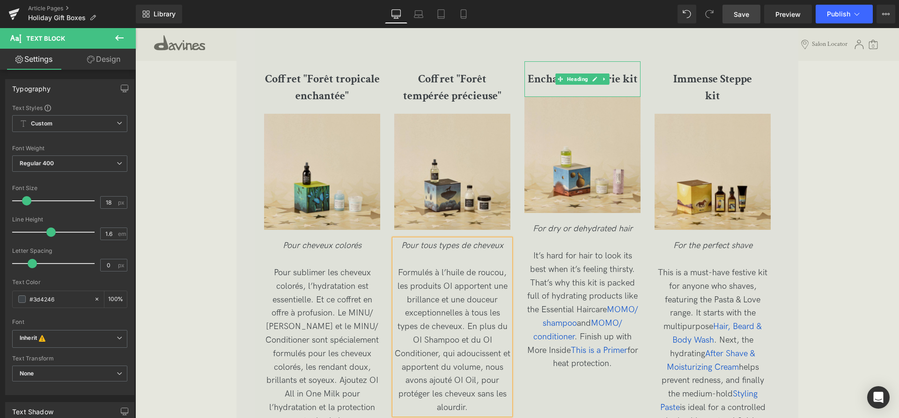
click at [545, 77] on b "Enchanting Prairie kit" at bounding box center [583, 79] width 110 height 15
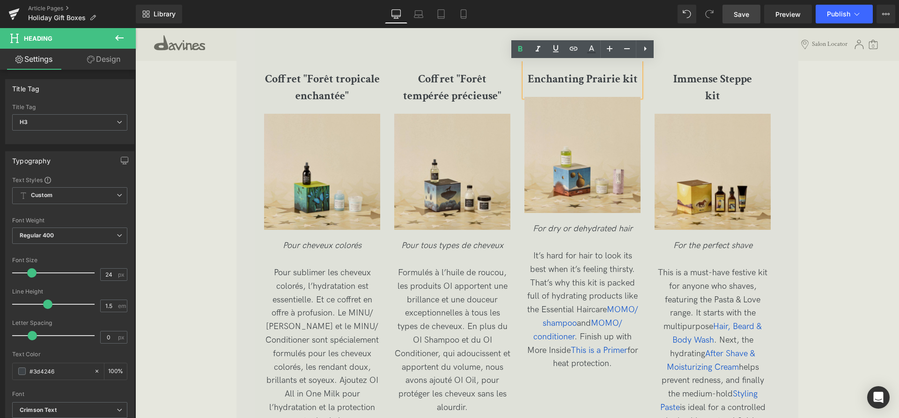
click at [637, 78] on b "Enchanting Prairie kit" at bounding box center [583, 79] width 110 height 15
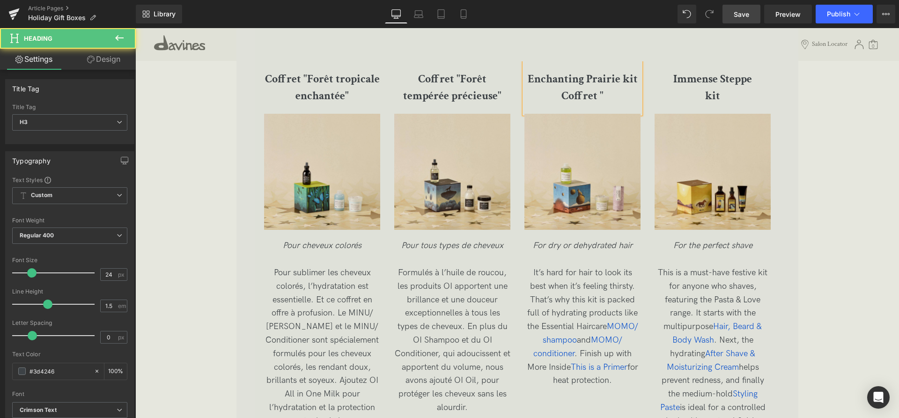
click at [607, 100] on h3 "Enchanting Prairie kit Coffret "" at bounding box center [583, 88] width 116 height 34
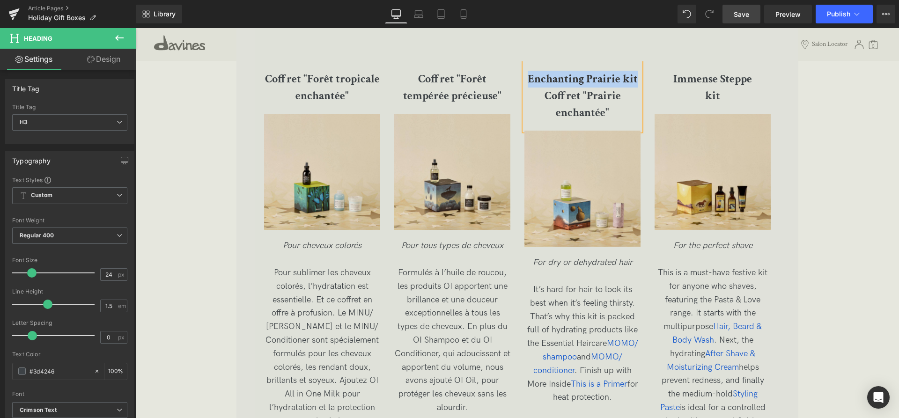
drag, startPoint x: 638, startPoint y: 84, endPoint x: 525, endPoint y: 77, distance: 113.1
click at [525, 77] on h3 "Enchanting Prairie kit Coffret "Prairie enchantée"" at bounding box center [583, 96] width 116 height 51
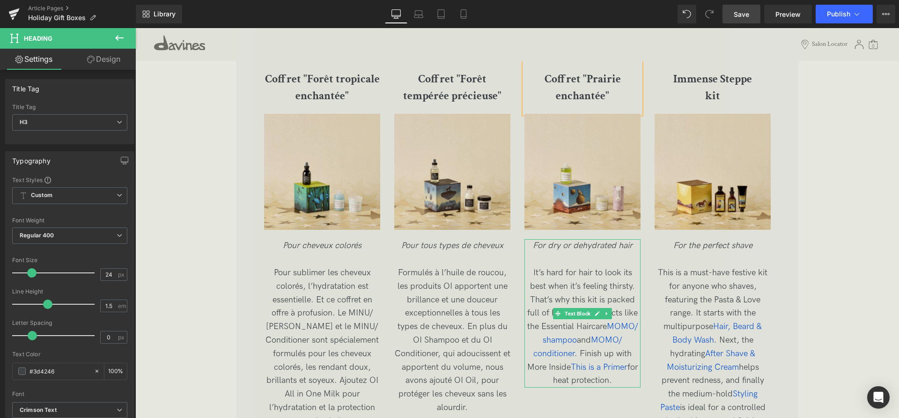
click at [559, 253] on p "For dry or dehydrated hair" at bounding box center [583, 246] width 116 height 14
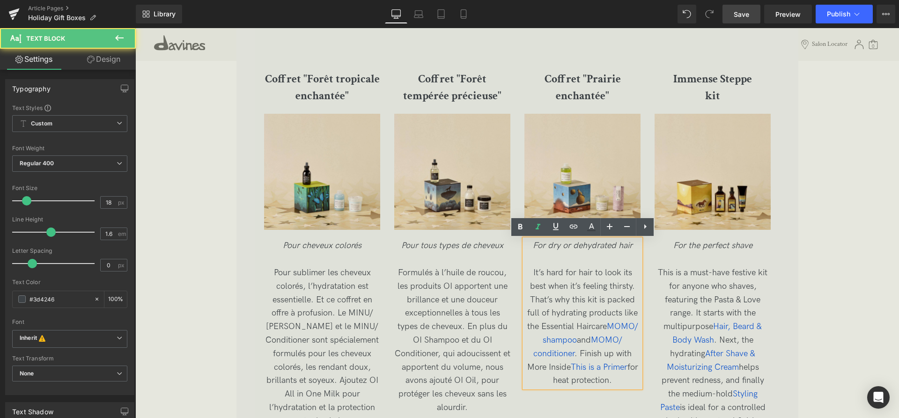
click at [626, 246] on icon "For dry or dehydrated hair" at bounding box center [583, 246] width 100 height 10
click at [634, 245] on p "For dry or dehydrated hair" at bounding box center [583, 246] width 116 height 14
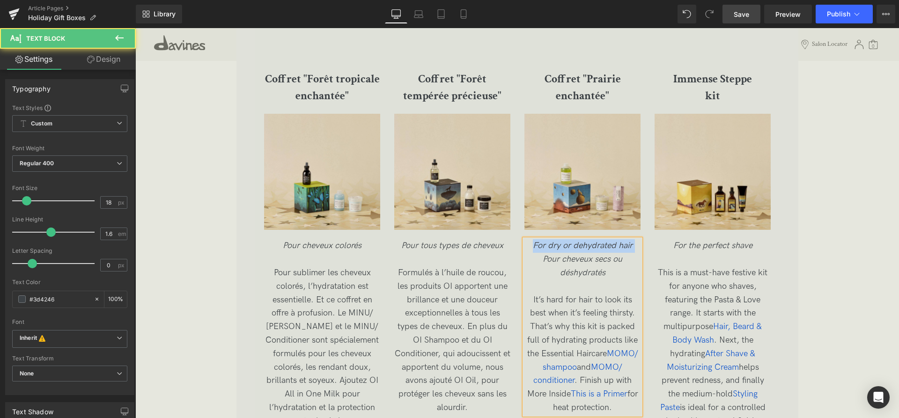
drag, startPoint x: 635, startPoint y: 248, endPoint x: 535, endPoint y: 245, distance: 99.4
click at [535, 245] on p "For dry or dehydrated hair Pour cheveux secs ou déshydratés" at bounding box center [583, 259] width 116 height 40
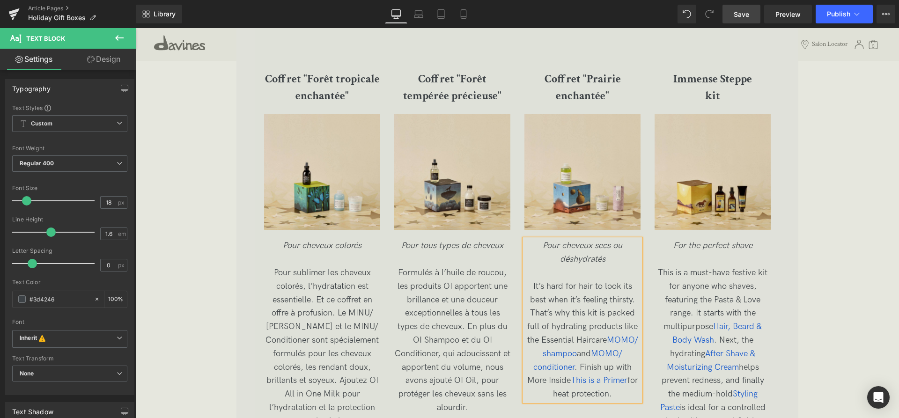
click at [543, 270] on p at bounding box center [583, 274] width 116 height 14
drag, startPoint x: 534, startPoint y: 283, endPoint x: 638, endPoint y: 390, distance: 149.1
click at [638, 391] on p "It’s hard for hair to look its best when it’s feeling thirsty. That’s why this …" at bounding box center [583, 340] width 116 height 121
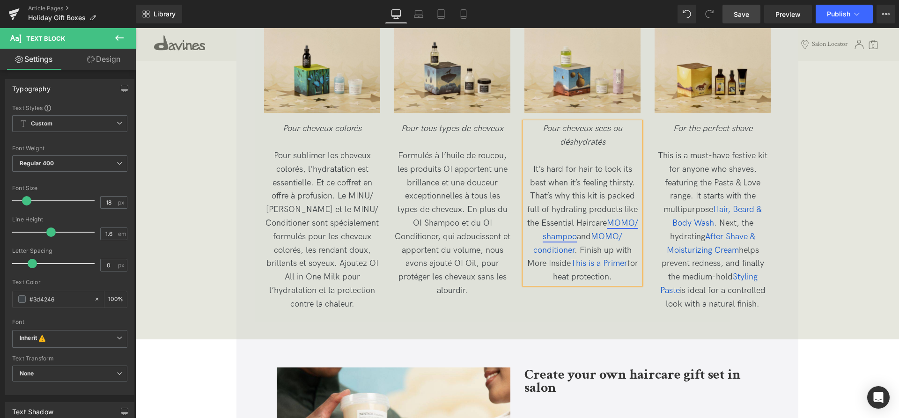
scroll to position [2183, 0]
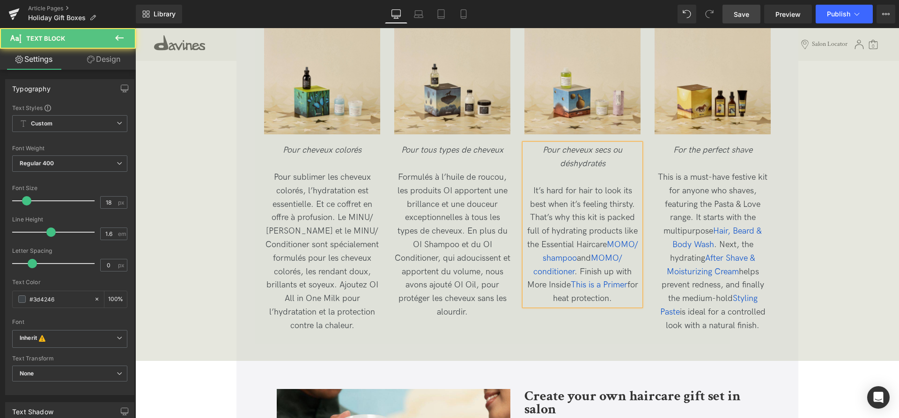
click at [632, 304] on p "It’s hard for hair to look its best when it’s feeling thirsty. That’s why this …" at bounding box center [583, 245] width 116 height 121
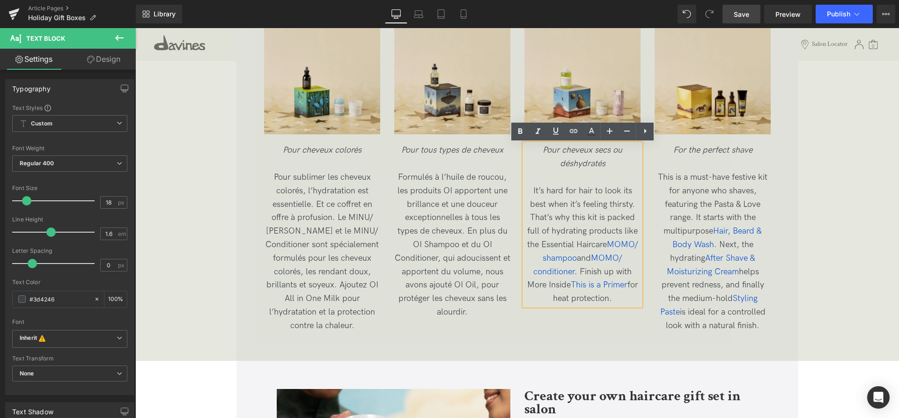
drag, startPoint x: 619, startPoint y: 291, endPoint x: 515, endPoint y: 200, distance: 138.2
click at [515, 200] on div "Coffret "Forêt tropicale enchantée" Heading Image Pour cheveux colorés Pour sub…" at bounding box center [524, 149] width 521 height 367
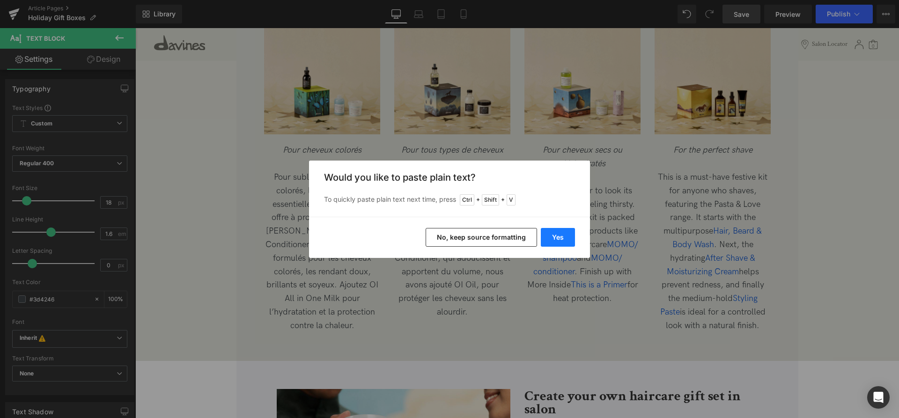
click at [567, 238] on button "Yes" at bounding box center [558, 237] width 34 height 19
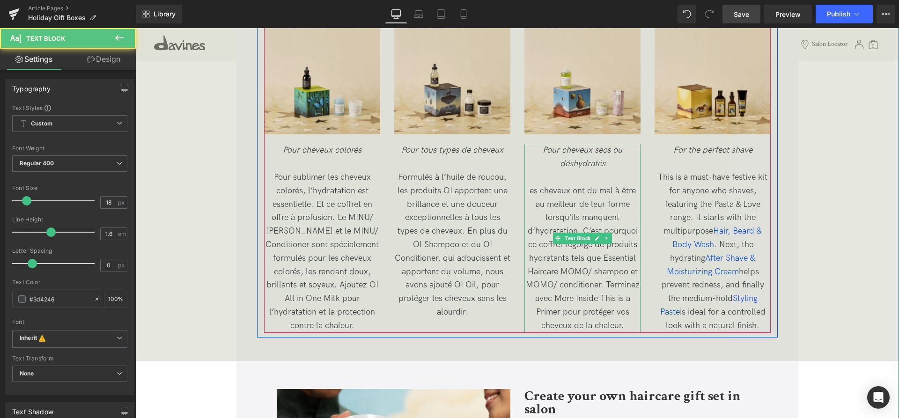
click at [531, 189] on div "Pour cheveux secs ou déshydratés es cheveux ont du mal à être au meilleur de le…" at bounding box center [583, 238] width 116 height 189
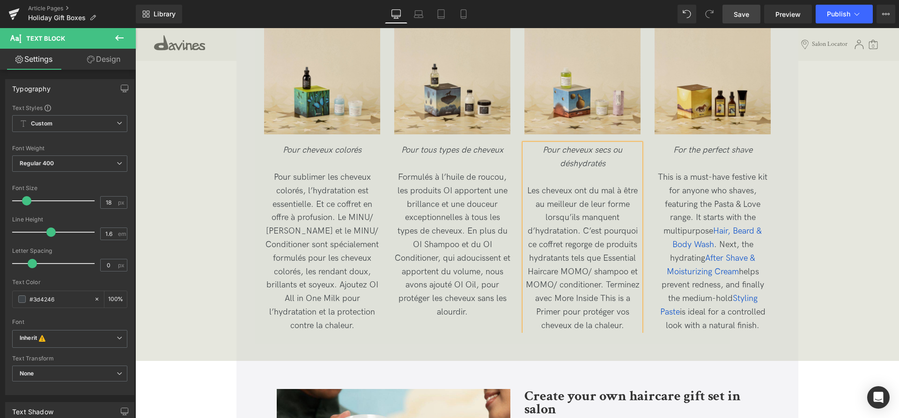
click at [592, 176] on p at bounding box center [583, 178] width 116 height 14
click at [588, 233] on div "Pour cheveux secs ou déshydratés Les cheveux ont du mal à être au meilleur de l…" at bounding box center [583, 238] width 116 height 189
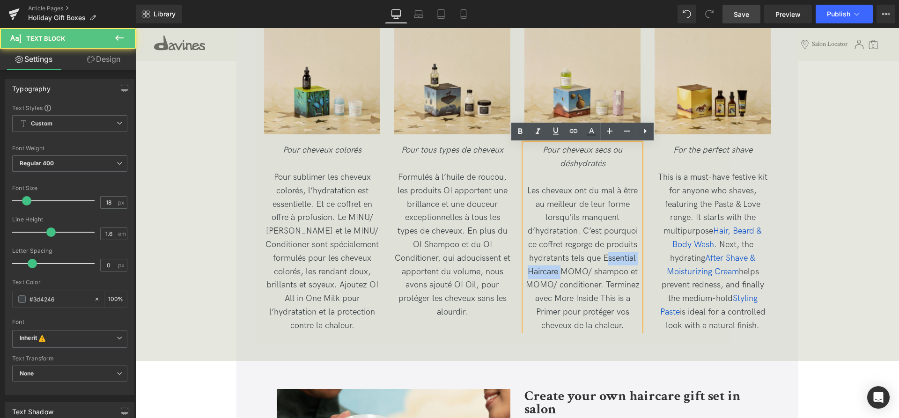
drag, startPoint x: 562, startPoint y: 274, endPoint x: 604, endPoint y: 258, distance: 45.5
click at [608, 256] on div "Pour cheveux secs ou déshydratés Les cheveux ont du mal à être au meilleur de l…" at bounding box center [583, 238] width 116 height 189
click at [574, 277] on div "Pour cheveux secs ou déshydratés Les cheveux ont du mal à être au meilleur de l…" at bounding box center [583, 238] width 116 height 189
drag, startPoint x: 561, startPoint y: 274, endPoint x: 603, endPoint y: 259, distance: 44.7
click at [603, 259] on div "Pour cheveux secs ou déshydratés Les cheveux ont du mal à être au meilleur de l…" at bounding box center [583, 238] width 116 height 189
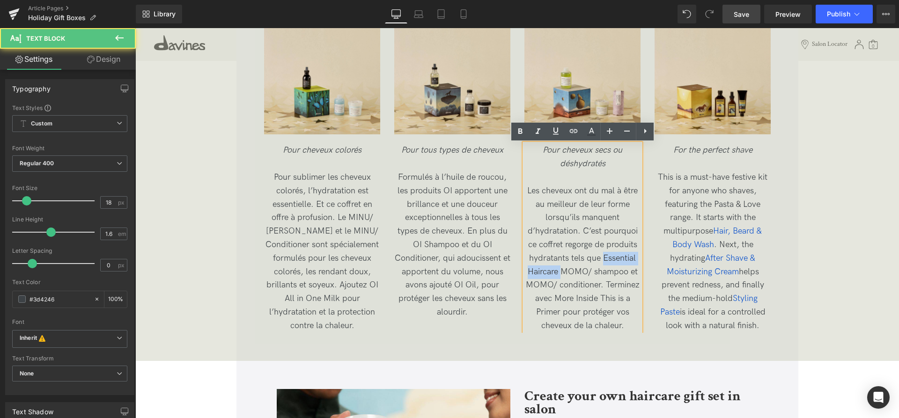
drag, startPoint x: 602, startPoint y: 258, endPoint x: 560, endPoint y: 269, distance: 43.1
click at [560, 269] on div "Pour cheveux secs ou déshydratés Les cheveux ont du mal à être au meilleur de l…" at bounding box center [583, 238] width 116 height 189
click at [561, 269] on div "Pour cheveux secs ou déshydratés Les cheveux ont du mal à être au meilleur de l…" at bounding box center [583, 238] width 116 height 189
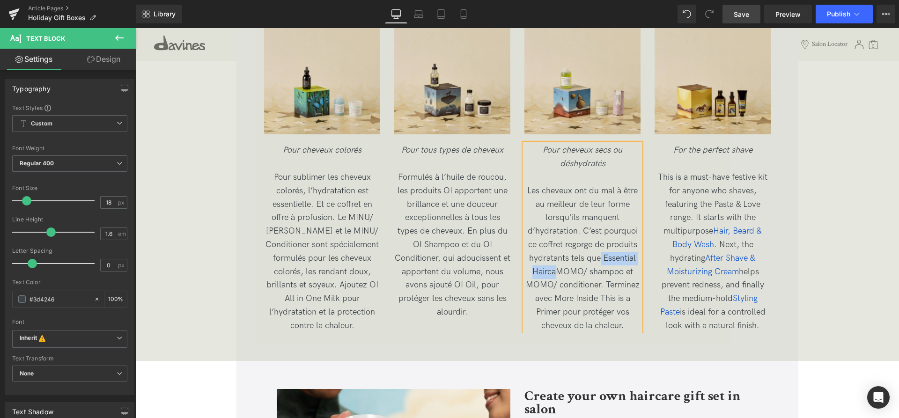
drag, startPoint x: 556, startPoint y: 269, endPoint x: 601, endPoint y: 258, distance: 47.2
click at [601, 258] on div "Pour cheveux secs ou déshydratés Les cheveux ont du mal à être au meilleur de l…" at bounding box center [583, 238] width 116 height 189
click at [548, 275] on div "Pour cheveux secs ou déshydratés Les cheveux ont du mal à être au meilleur de l…" at bounding box center [583, 238] width 116 height 189
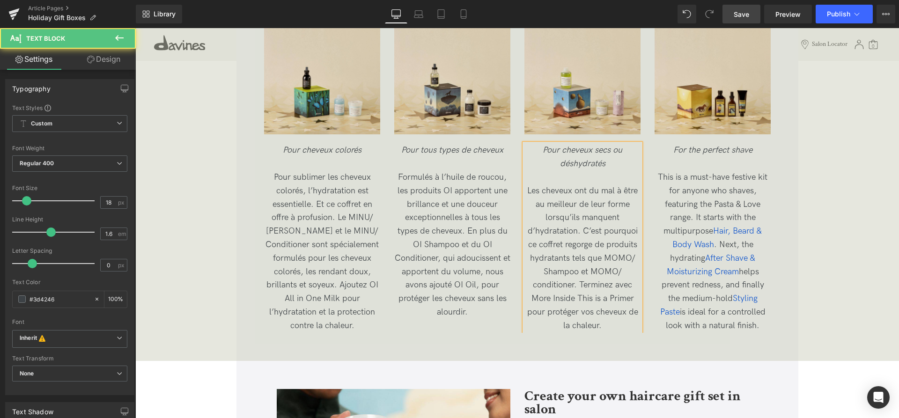
click at [539, 286] on div "Pour cheveux secs ou déshydratés Les cheveux ont du mal à être au meilleur de l…" at bounding box center [583, 238] width 116 height 189
drag, startPoint x: 576, startPoint y: 301, endPoint x: 529, endPoint y: 300, distance: 46.4
click at [529, 300] on div "Pour cheveux secs ou déshydratés Les cheveux ont du mal à être au meilleur de l…" at bounding box center [583, 238] width 116 height 189
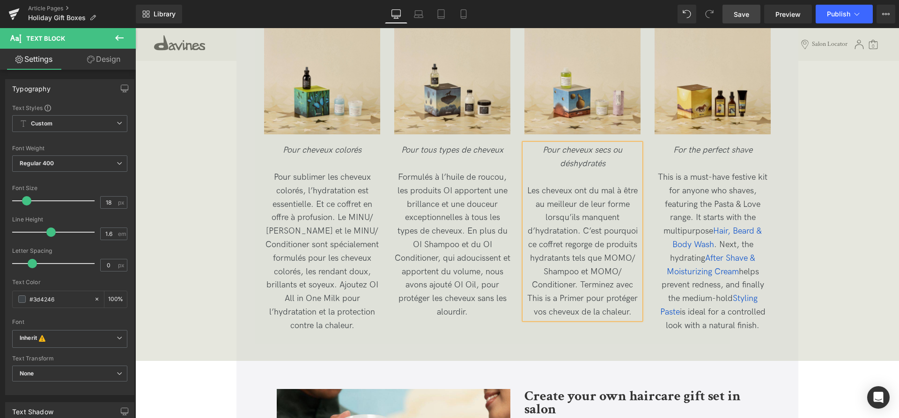
click at [637, 314] on div "Pour cheveux secs ou déshydratés Les cheveux ont du mal à être au meilleur de l…" at bounding box center [583, 231] width 116 height 175
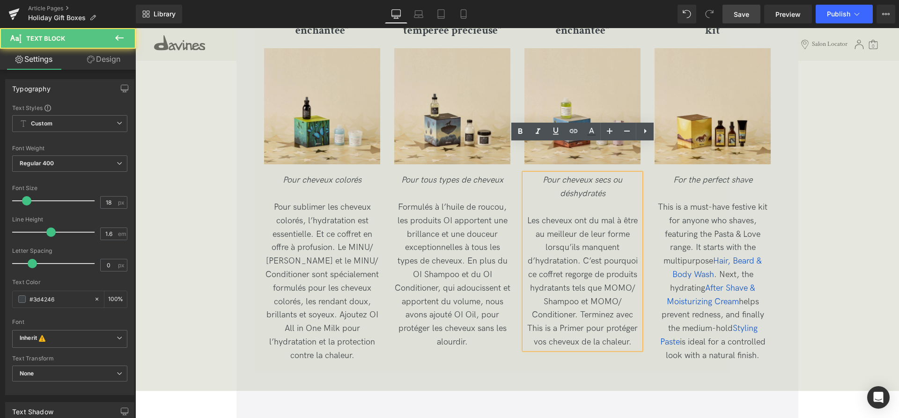
scroll to position [2136, 0]
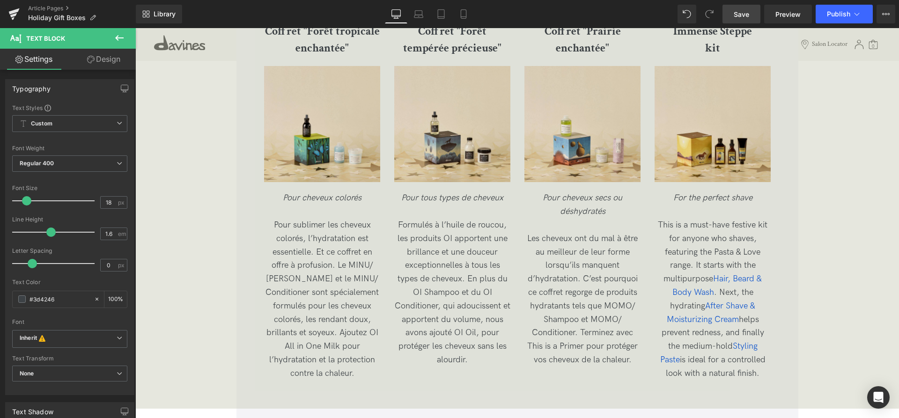
drag, startPoint x: 738, startPoint y: 22, endPoint x: 554, endPoint y: 281, distance: 317.0
click at [738, 22] on link "Save" at bounding box center [742, 14] width 38 height 19
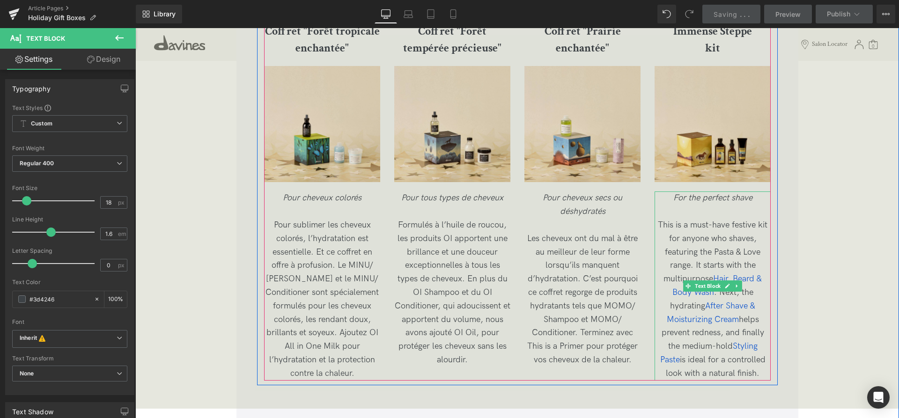
click at [720, 202] on span "For the perfect shave" at bounding box center [713, 198] width 79 height 10
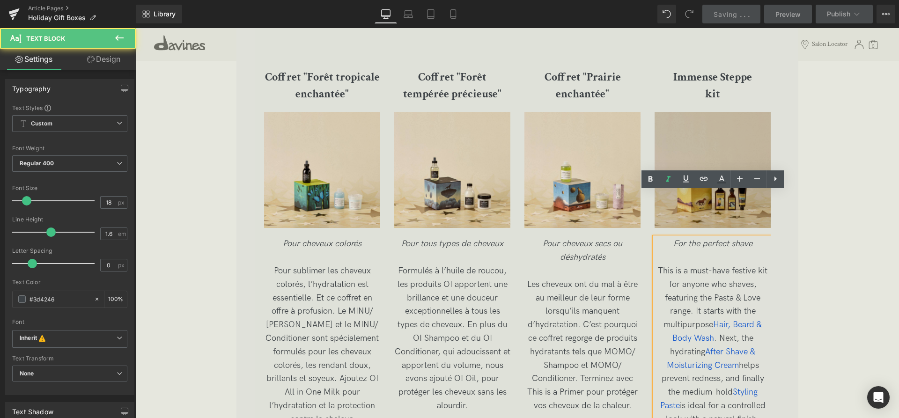
scroll to position [2088, 0]
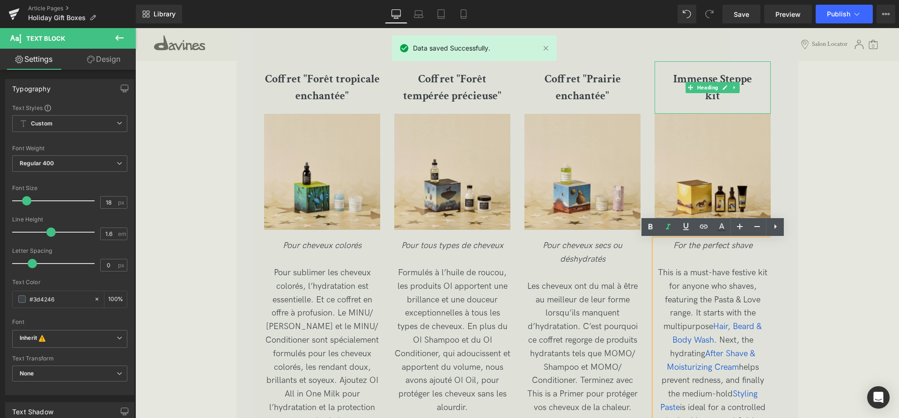
click at [737, 100] on h3 "kit" at bounding box center [713, 96] width 116 height 17
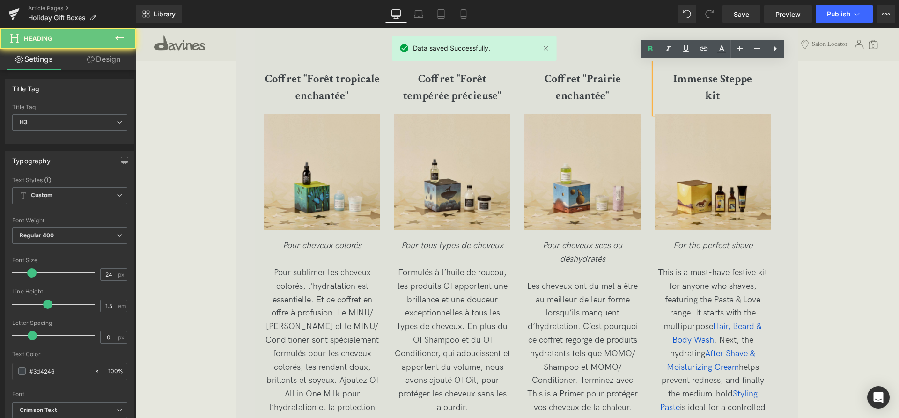
click at [736, 101] on h3 "kit" at bounding box center [713, 96] width 116 height 17
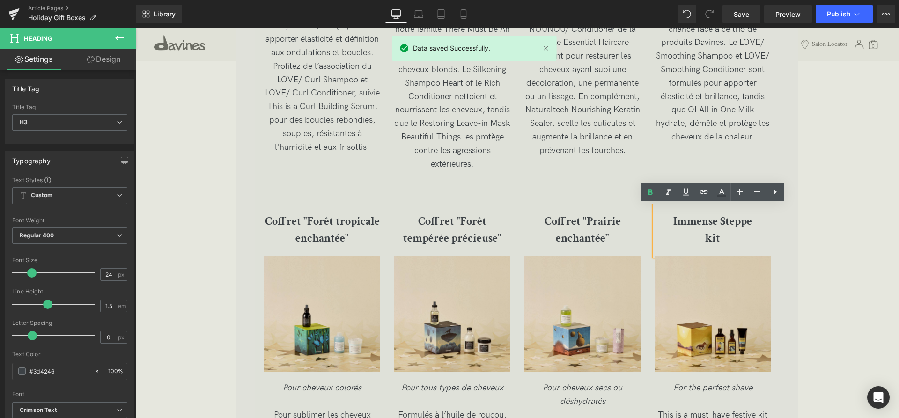
scroll to position [1944, 0]
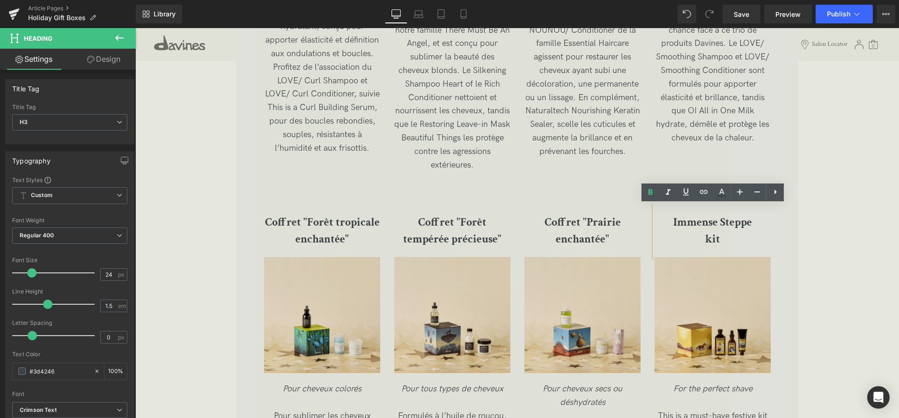
click at [742, 244] on h3 "kit" at bounding box center [713, 239] width 116 height 17
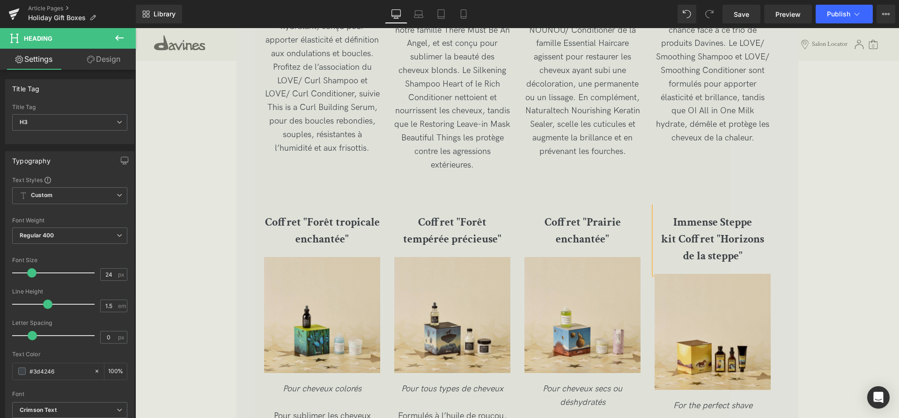
click at [708, 238] on b "kit Coffret "Horizons de la steppe"" at bounding box center [712, 247] width 103 height 31
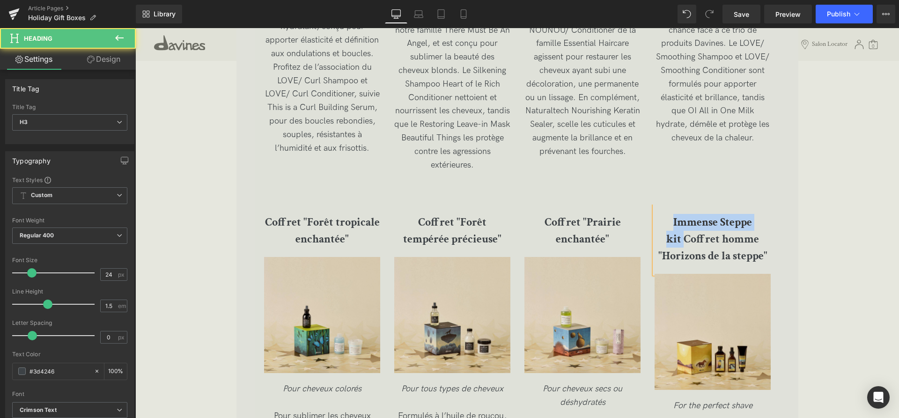
drag, startPoint x: 686, startPoint y: 240, endPoint x: 675, endPoint y: 223, distance: 20.5
click at [675, 223] on div "Immense Steppe kit Coffret homme "Horizons de la steppe"" at bounding box center [713, 239] width 116 height 69
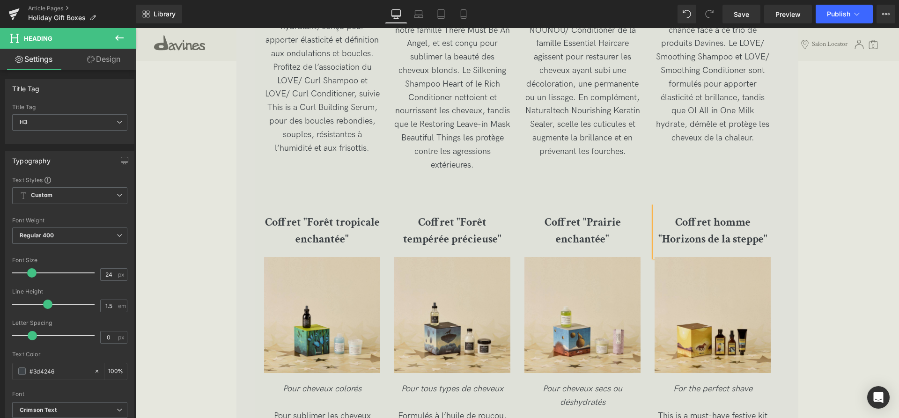
click at [834, 169] on div "Des coffrets cadeaux adaptés à chaque type de cheveux Heading Que vous fassiez …" at bounding box center [518, 153] width 764 height 846
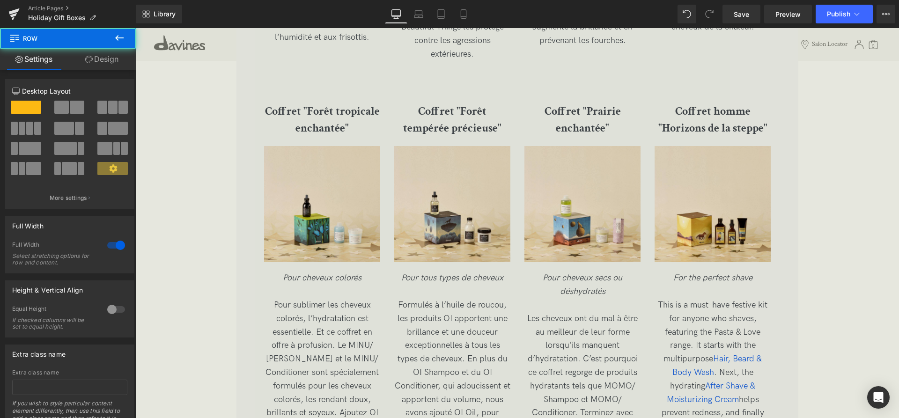
scroll to position [2088, 0]
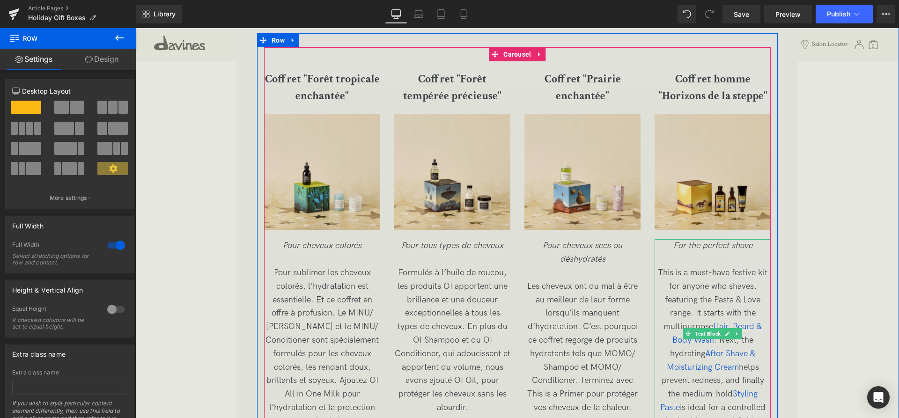
click at [758, 245] on p "For the perfect shave" at bounding box center [713, 246] width 116 height 14
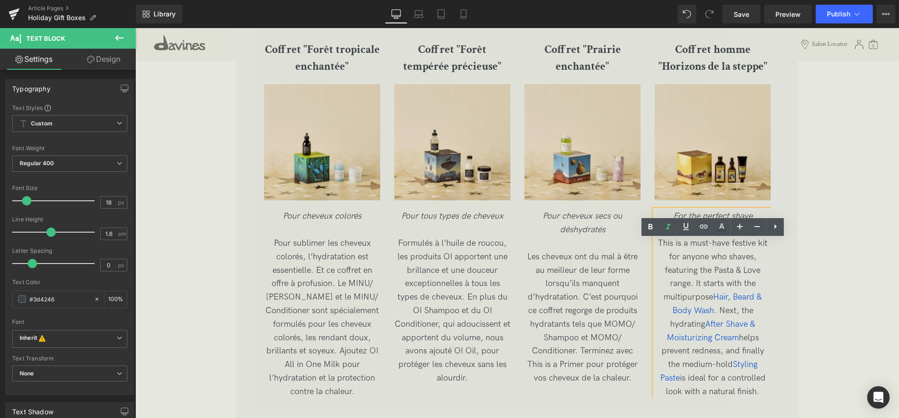
scroll to position [2136, 0]
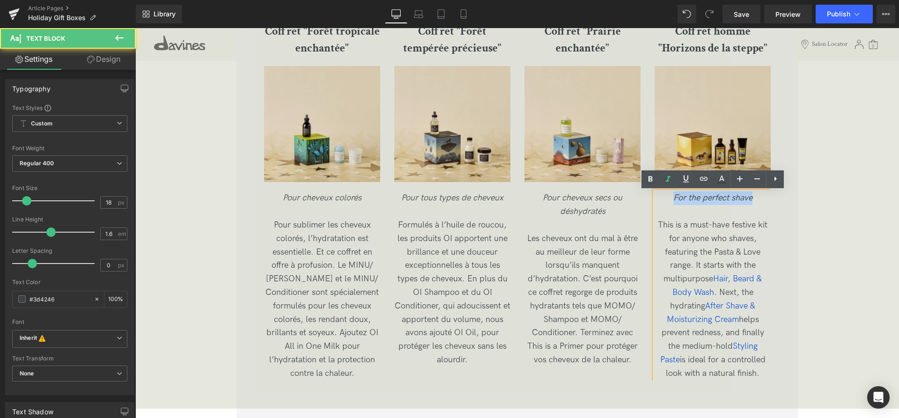
drag, startPoint x: 756, startPoint y: 203, endPoint x: 668, endPoint y: 199, distance: 88.2
click at [668, 199] on p "For the perfect shave" at bounding box center [713, 199] width 116 height 14
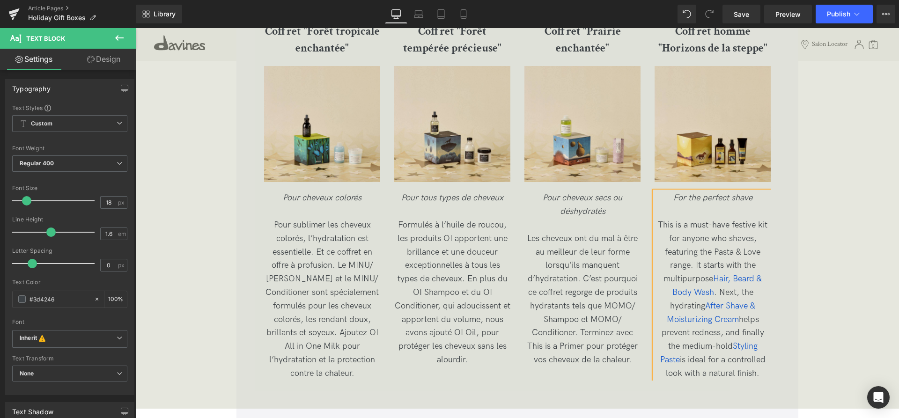
click at [757, 197] on p "For the perfect shave" at bounding box center [713, 199] width 116 height 14
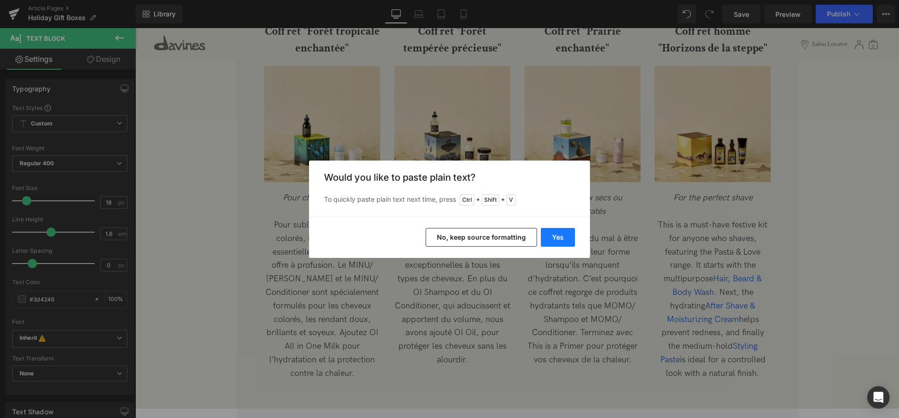
click at [566, 237] on button "Yes" at bounding box center [558, 237] width 34 height 19
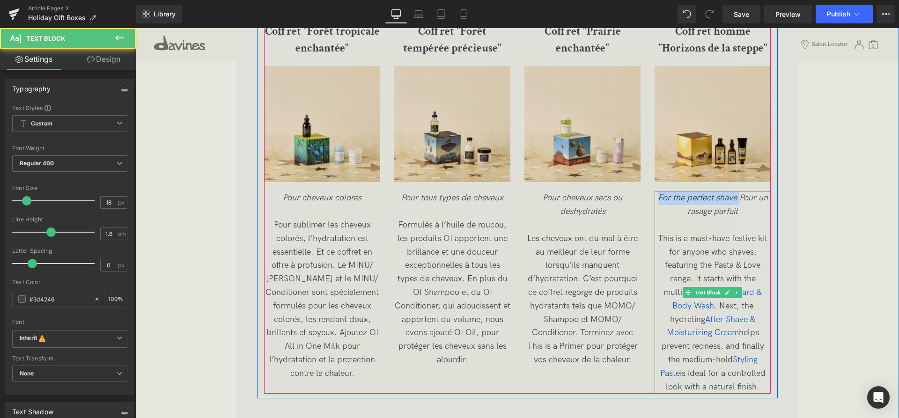
drag, startPoint x: 741, startPoint y: 194, endPoint x: 657, endPoint y: 197, distance: 83.9
click at [657, 197] on div "For the perfect shave Pour un rasage parfait This is a must-have festive kit fo…" at bounding box center [713, 293] width 116 height 202
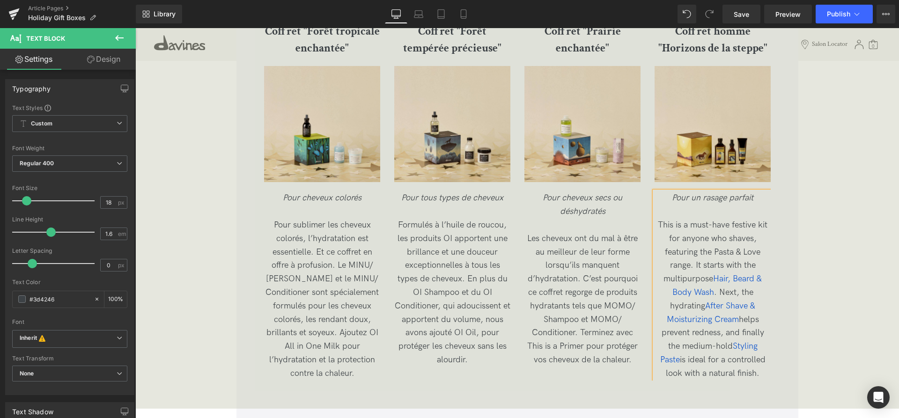
click at [751, 373] on p "This is a must-have festive kit for anyone who shaves, featuring the Pasta & Lo…" at bounding box center [713, 300] width 116 height 162
drag, startPoint x: 754, startPoint y: 376, endPoint x: 659, endPoint y: 226, distance: 177.5
click at [659, 226] on p "This is a must-have festive kit for anyone who shaves, featuring the Pasta & Lo…" at bounding box center [713, 300] width 116 height 162
click at [753, 371] on p "This is a must-have festive kit for anyone who shaves, featuring the Pasta & Lo…" at bounding box center [713, 300] width 116 height 162
drag, startPoint x: 754, startPoint y: 373, endPoint x: 651, endPoint y: 222, distance: 183.3
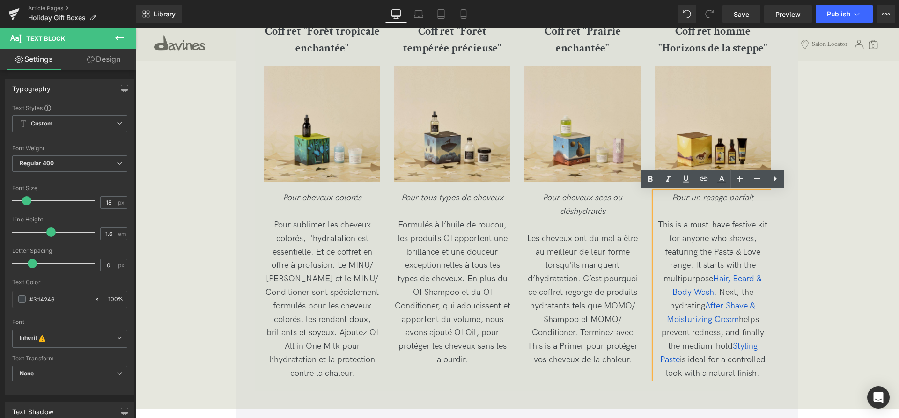
click at [651, 222] on div "Coffret "Forêt tropicale enchantée" Heading Image Pour cheveux colorés Pour sub…" at bounding box center [524, 197] width 521 height 367
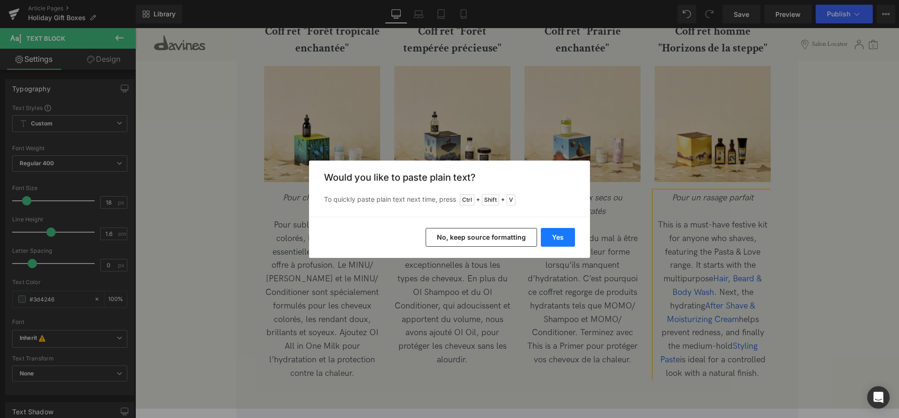
click at [559, 234] on button "Yes" at bounding box center [558, 237] width 34 height 19
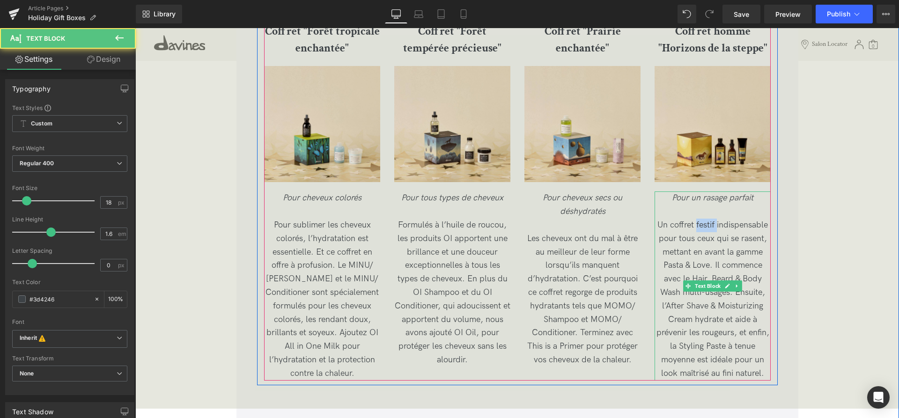
drag, startPoint x: 716, startPoint y: 223, endPoint x: 696, endPoint y: 227, distance: 20.5
click at [696, 227] on span "Un coffret festif indispensable pour tous ceux qui se rasent, mettant en avant …" at bounding box center [713, 299] width 113 height 158
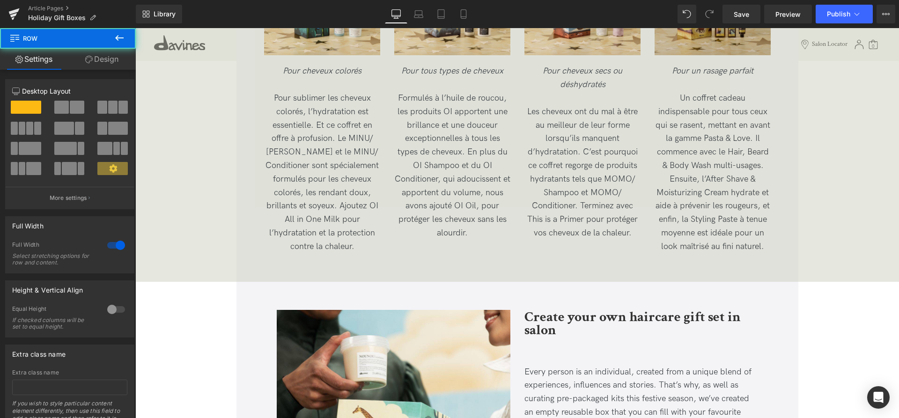
scroll to position [2279, 0]
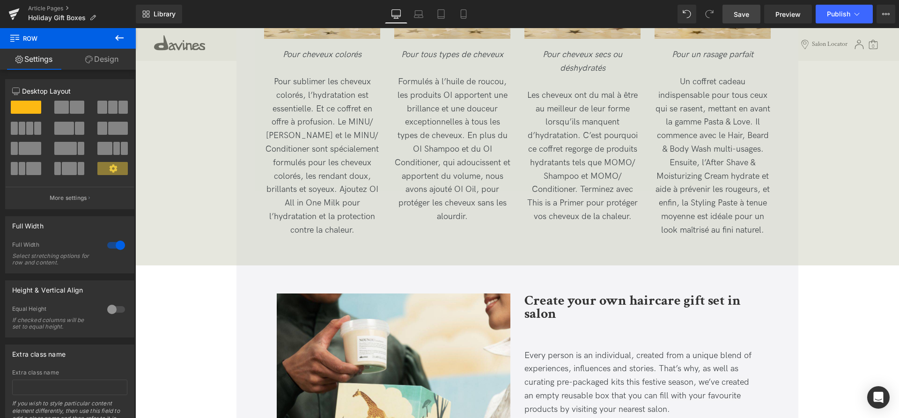
click at [740, 14] on span "Save" at bounding box center [741, 14] width 15 height 10
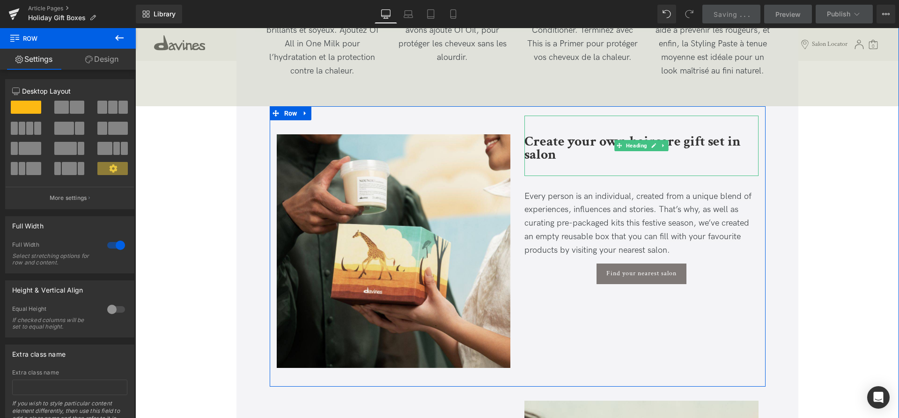
scroll to position [2422, 0]
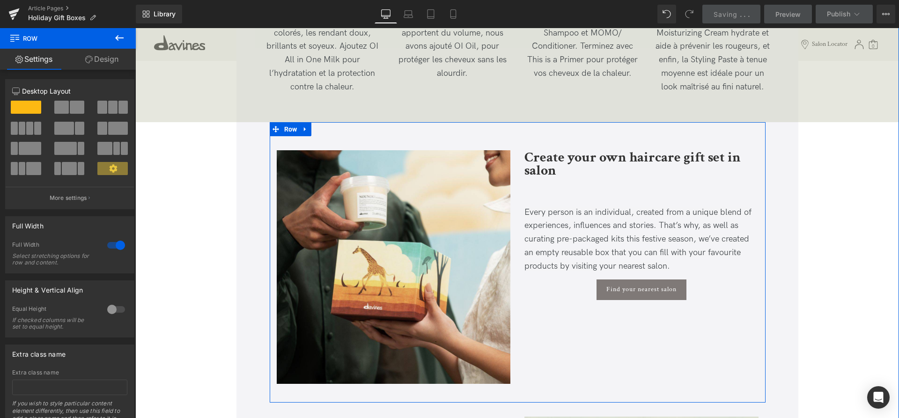
click at [568, 177] on h2 "Create your own haircare gift set in salon" at bounding box center [642, 164] width 234 height 27
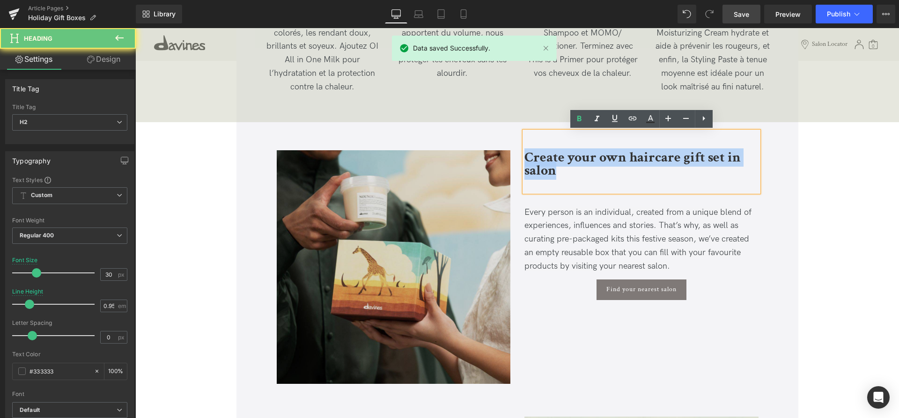
drag, startPoint x: 572, startPoint y: 176, endPoint x: 504, endPoint y: 145, distance: 75.1
click at [504, 145] on div "Image Create your own haircare gift set in salon Heading Every person is an ind…" at bounding box center [518, 262] width 496 height 281
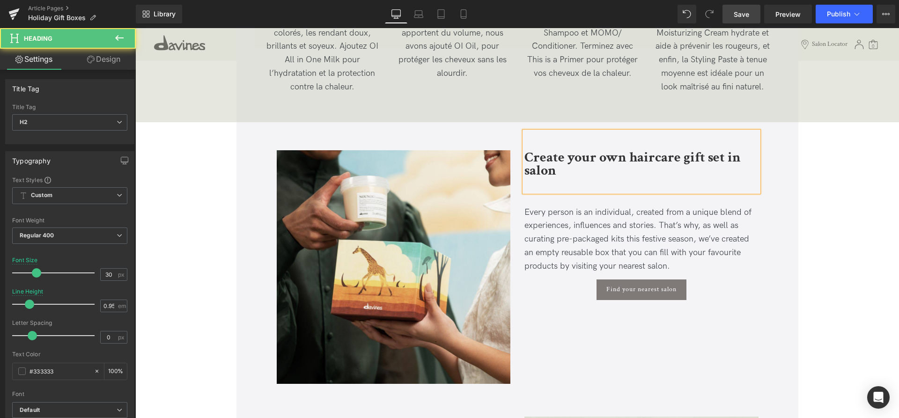
click at [607, 177] on h2 "Create your own haircare gift set in salon" at bounding box center [642, 164] width 234 height 27
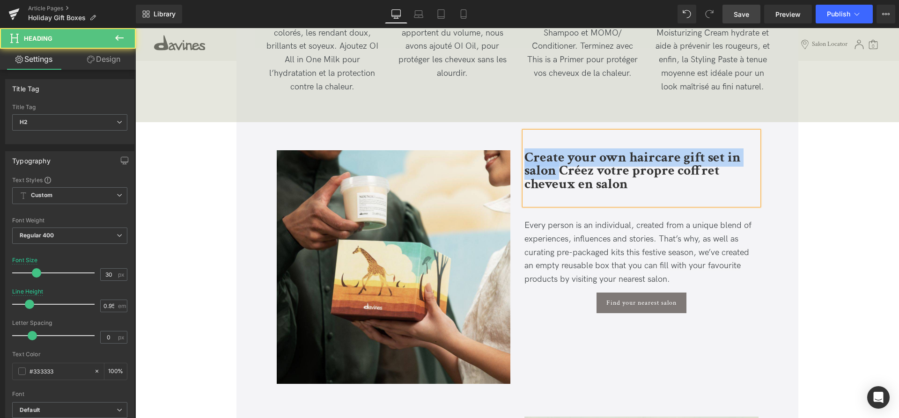
drag, startPoint x: 561, startPoint y: 172, endPoint x: 517, endPoint y: 157, distance: 45.9
click at [517, 157] on div "Image Create your own haircare gift set in salon Créez votre propre coffret che…" at bounding box center [518, 262] width 496 height 281
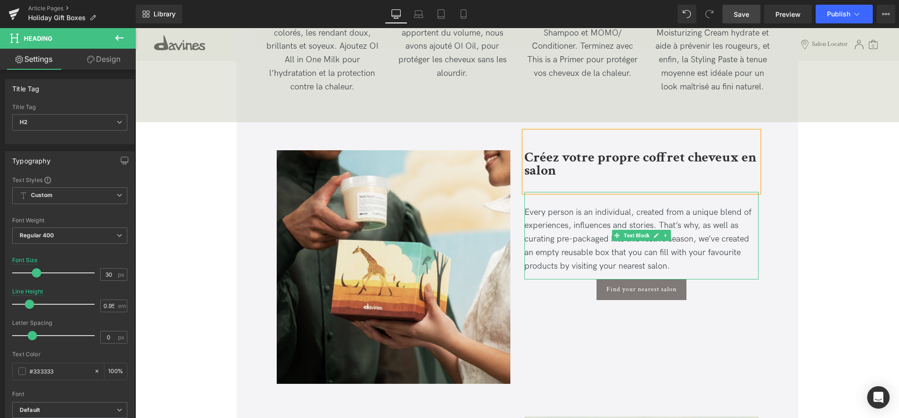
click at [567, 239] on span "Every person is an individual, created from a unique blend of experiences, infl…" at bounding box center [638, 240] width 227 height 64
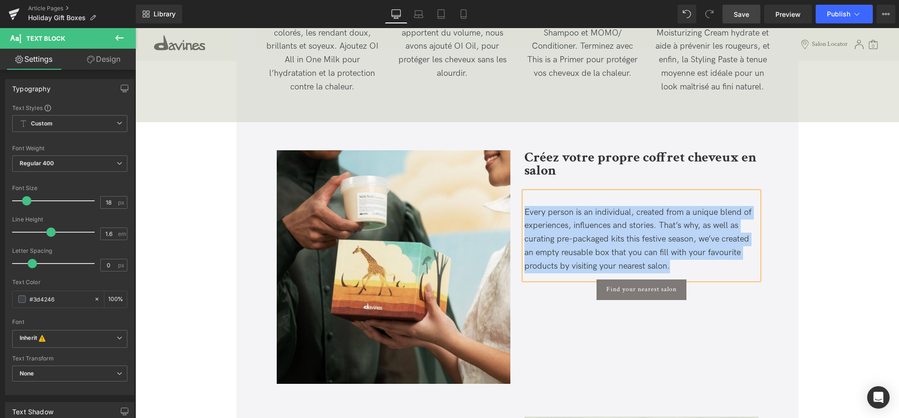
click at [688, 264] on p "Every person is an individual, created from a unique blend of experiences, infl…" at bounding box center [642, 239] width 234 height 67
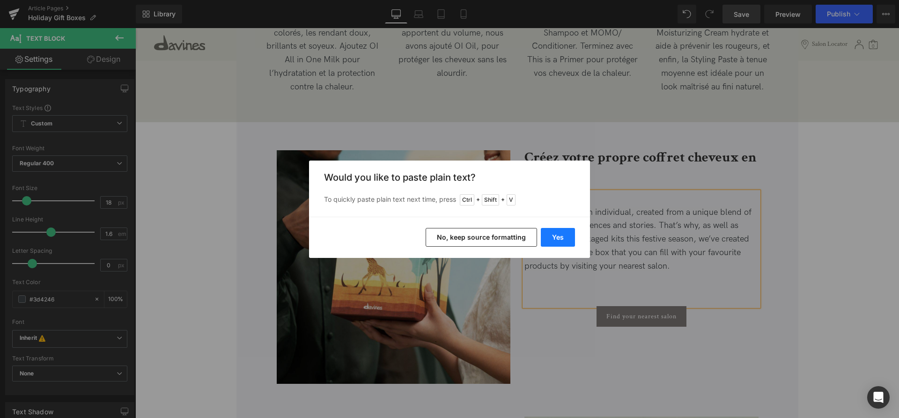
click at [558, 239] on button "Yes" at bounding box center [558, 237] width 34 height 19
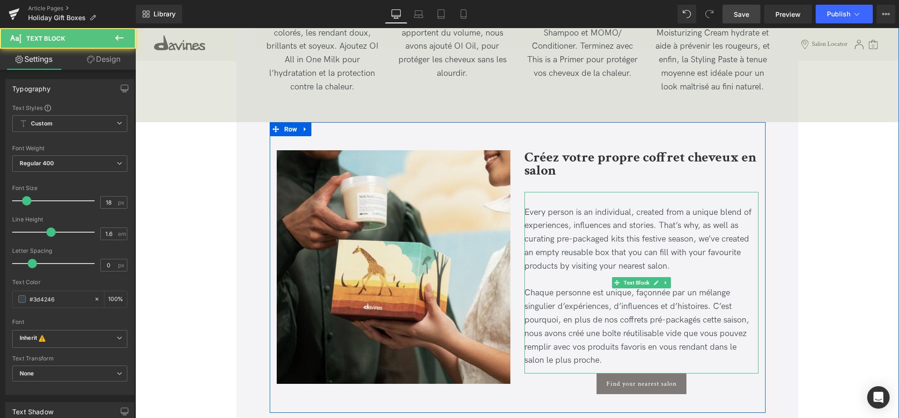
click at [606, 359] on p "Chaque personne est unique, façonnée par un mélange singulier d’expériences, d’…" at bounding box center [642, 327] width 234 height 81
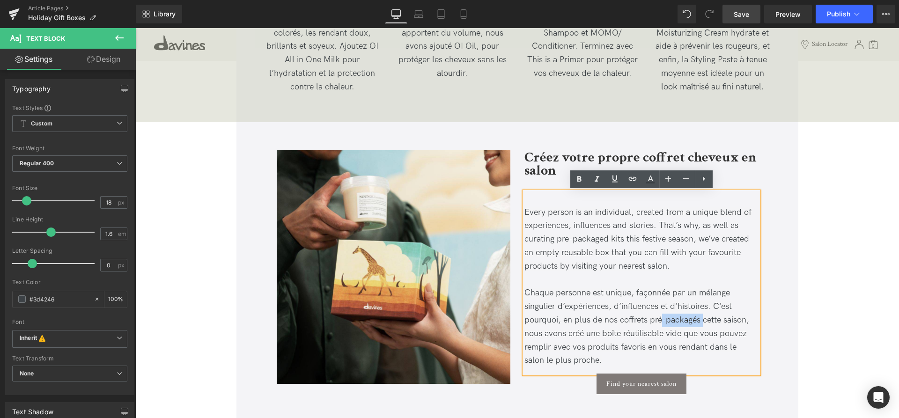
drag, startPoint x: 702, startPoint y: 321, endPoint x: 660, endPoint y: 320, distance: 41.2
click at [660, 320] on span "Chaque personne est unique, façonnée par un mélange singulier d’expériences, d’…" at bounding box center [637, 326] width 225 height 77
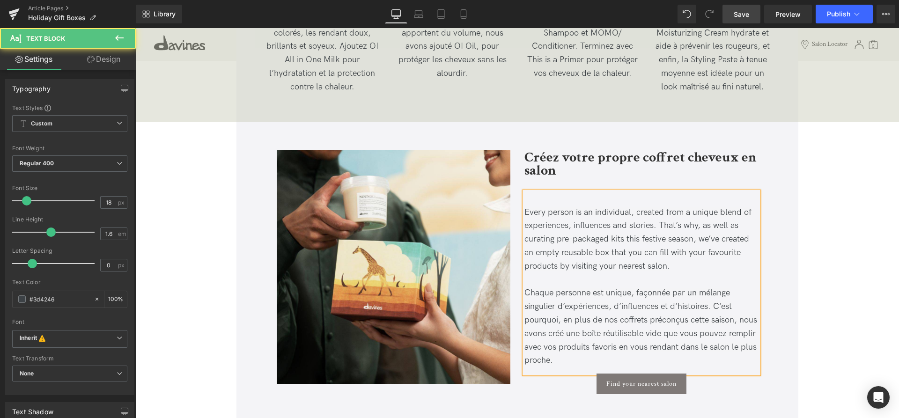
click at [660, 351] on span "Chaque personne est unique, façonnée par un mélange singulier d’expériences, d’…" at bounding box center [641, 326] width 233 height 77
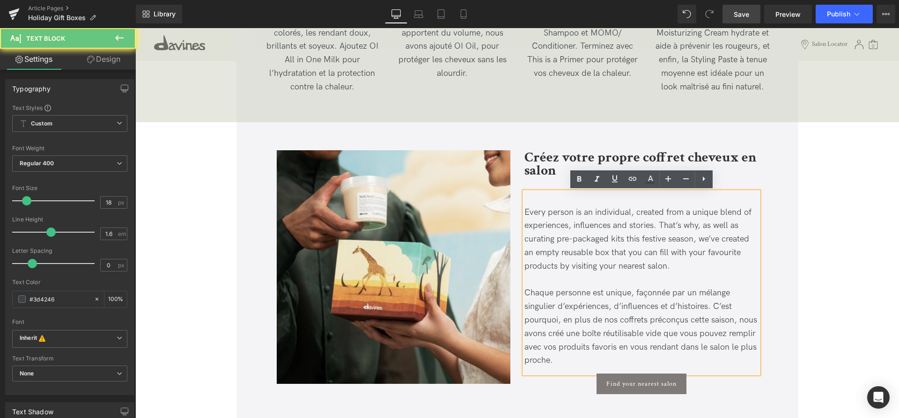
click at [606, 358] on p "Chaque personne est unique, façonnée par un mélange singulier d’expériences, d’…" at bounding box center [642, 327] width 234 height 81
drag, startPoint x: 602, startPoint y: 333, endPoint x: 577, endPoint y: 338, distance: 26.2
click at [577, 338] on span "Chaque personne est unique, façonnée par un mélange singulier d’expériences, d’…" at bounding box center [641, 326] width 233 height 77
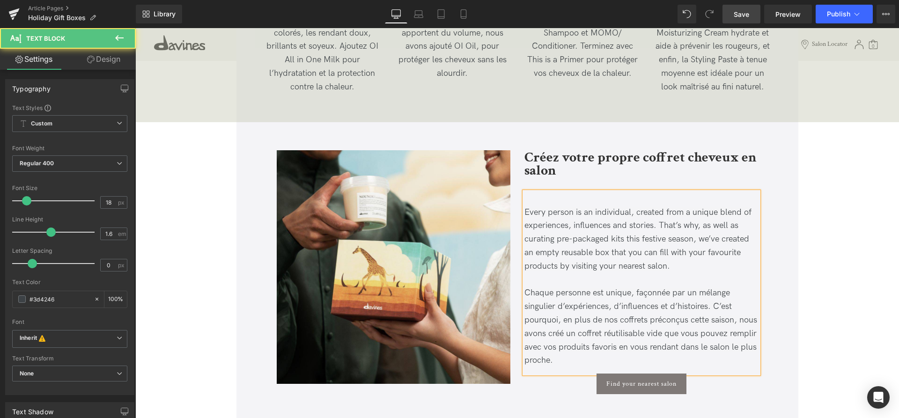
click at [640, 360] on p "Chaque personne est unique, façonnée par un mélange singulier d’expériences, d’…" at bounding box center [642, 327] width 234 height 81
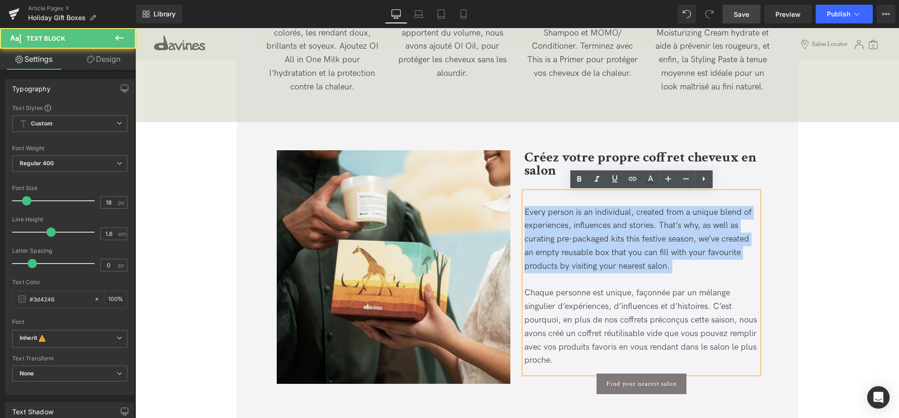
drag, startPoint x: 529, startPoint y: 272, endPoint x: 519, endPoint y: 205, distance: 67.7
click at [519, 205] on div "Créez votre propre coffret cheveux en salon Heading Every person is an individu…" at bounding box center [642, 263] width 248 height 263
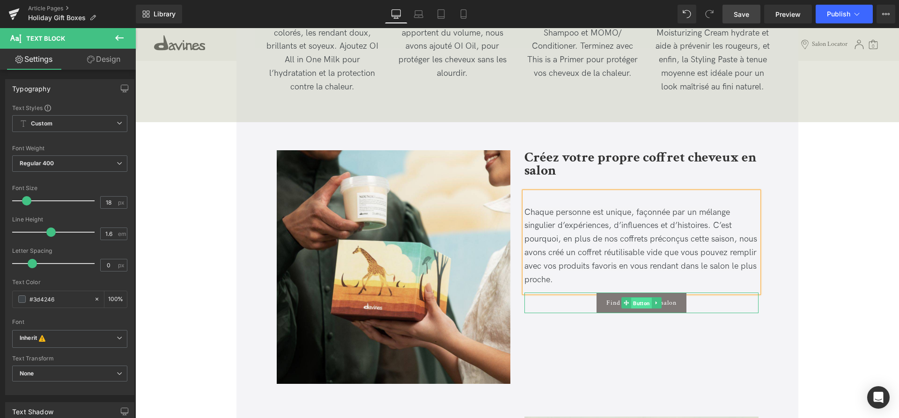
click at [642, 301] on span "Button" at bounding box center [641, 303] width 21 height 11
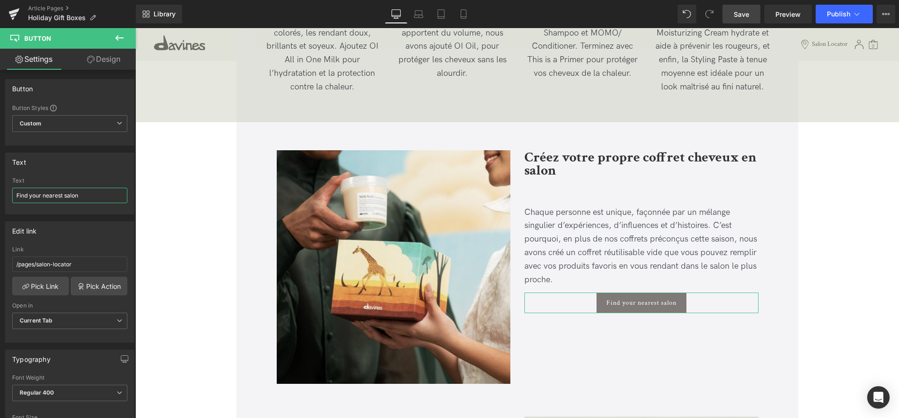
drag, startPoint x: 103, startPoint y: 198, endPoint x: 0, endPoint y: 158, distance: 110.5
click at [12, 188] on input "Find your nearest salon" at bounding box center [69, 195] width 115 height 15
type input "Trouver votre salon"
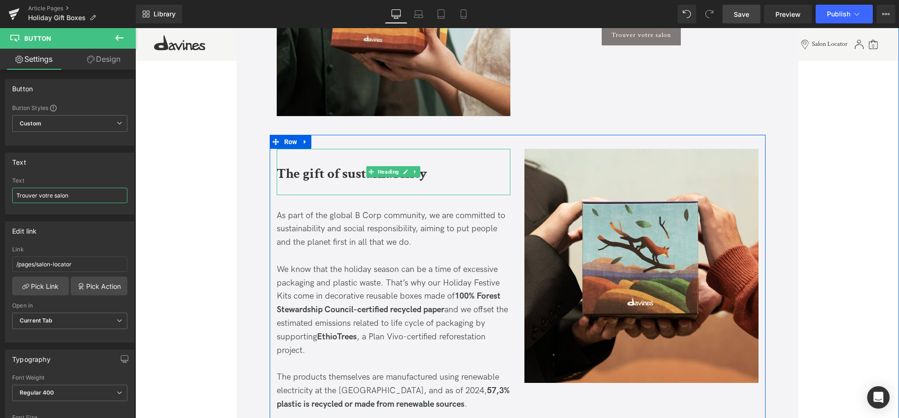
scroll to position [2709, 0]
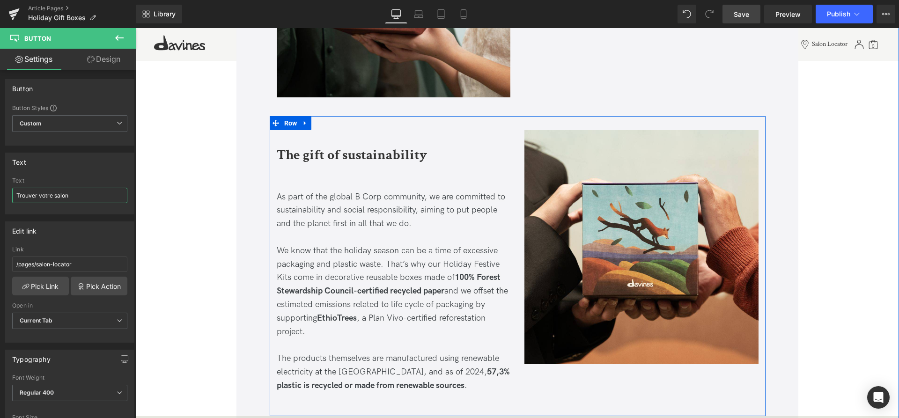
click at [457, 152] on h2 "The gift of sustainability" at bounding box center [394, 156] width 234 height 14
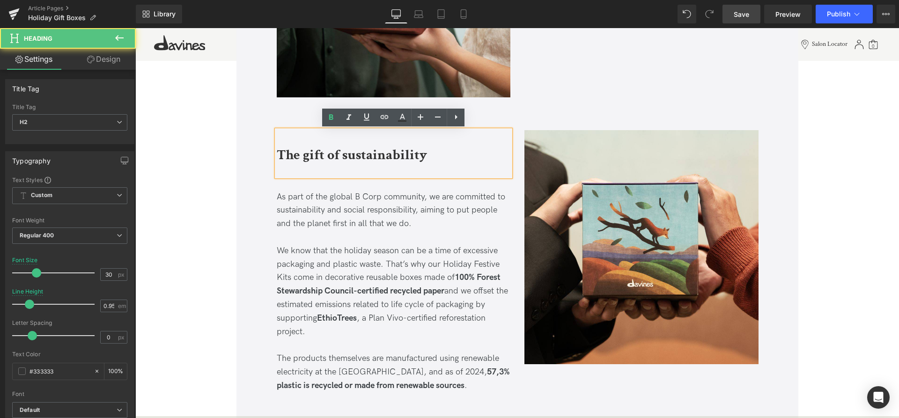
click at [435, 161] on h2 "The gift of sustainability" at bounding box center [394, 156] width 234 height 14
click at [445, 155] on h2 "The gift of sustainability" at bounding box center [394, 156] width 234 height 14
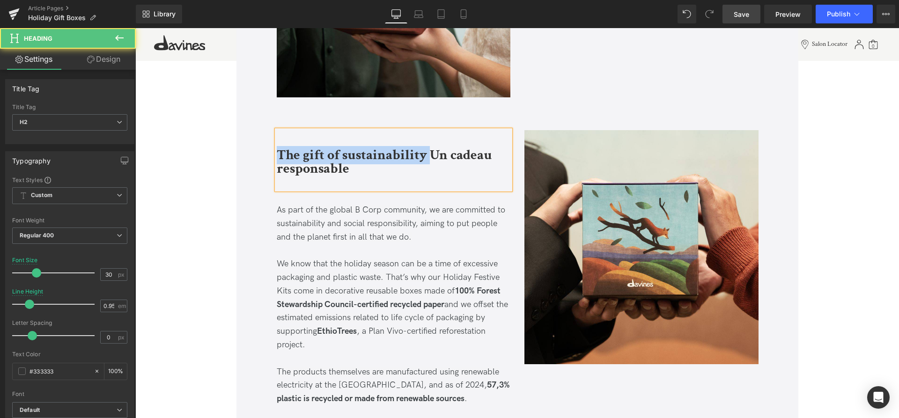
drag, startPoint x: 429, startPoint y: 154, endPoint x: 278, endPoint y: 153, distance: 150.4
click at [278, 153] on b "The gift of sustainability Un cadeau responsable" at bounding box center [384, 162] width 215 height 32
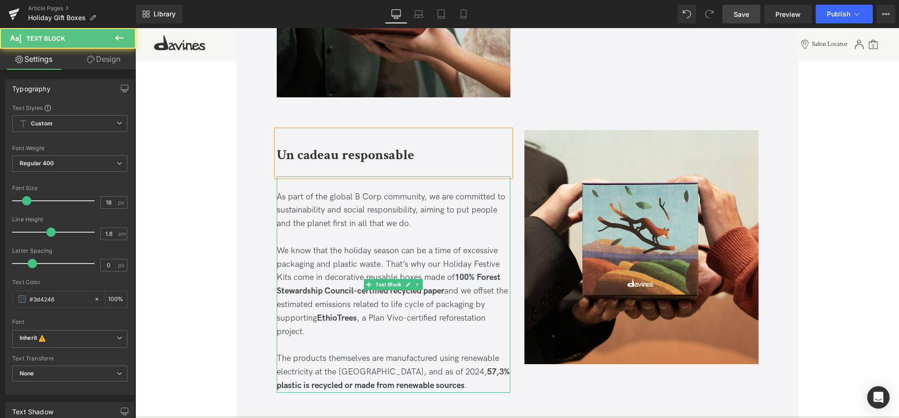
click at [364, 220] on span "As part of the global B Corp community, we are committed to sustainability and …" at bounding box center [391, 210] width 229 height 37
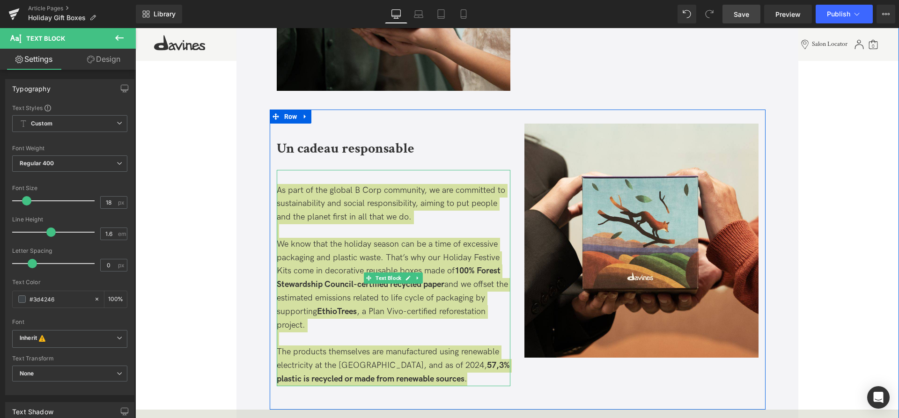
scroll to position [2805, 0]
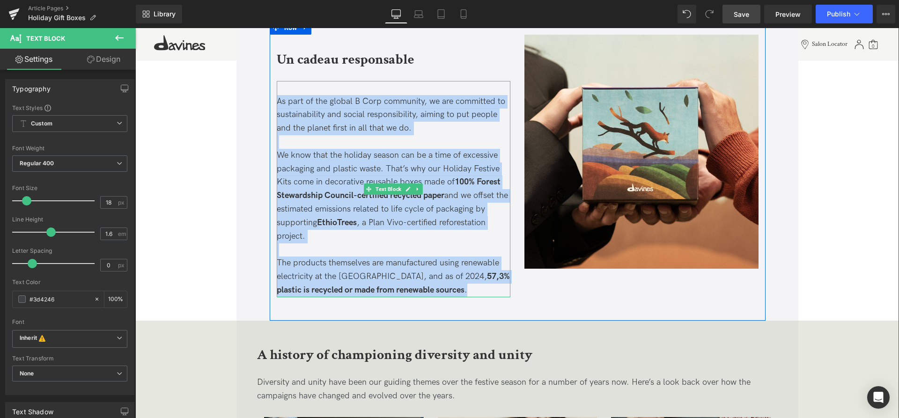
click at [464, 291] on p "The products themselves are manufactured using renewable electricity at the [GE…" at bounding box center [394, 277] width 234 height 40
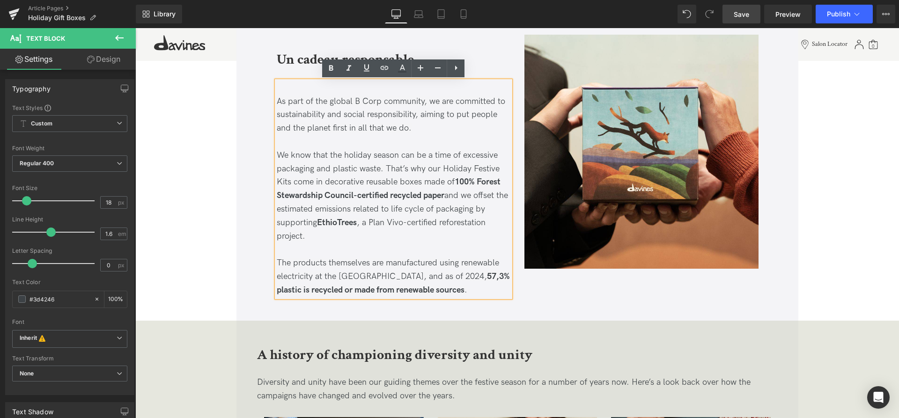
drag, startPoint x: 460, startPoint y: 291, endPoint x: 275, endPoint y: 101, distance: 265.0
click at [277, 101] on div "As part of the global B Corp community, we are committed to sustainability and …" at bounding box center [394, 189] width 234 height 216
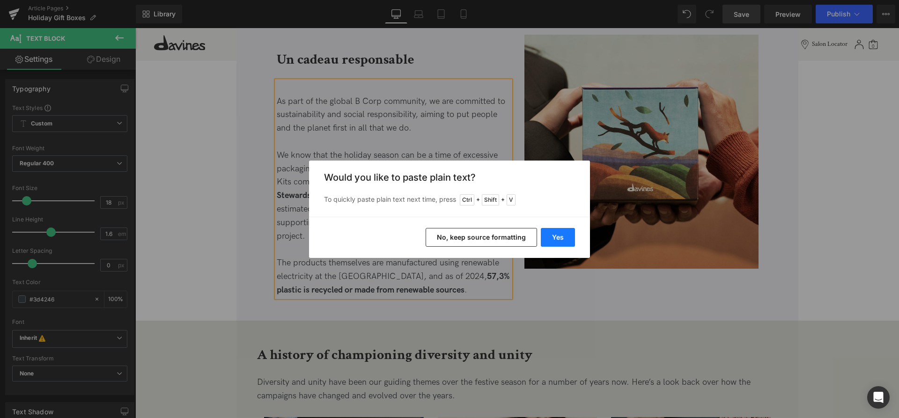
click at [560, 234] on button "Yes" at bounding box center [558, 237] width 34 height 19
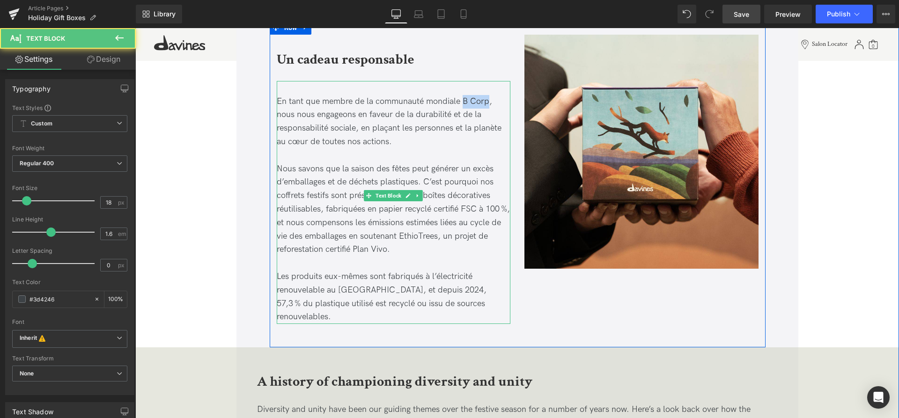
drag, startPoint x: 463, startPoint y: 102, endPoint x: 488, endPoint y: 100, distance: 24.9
click at [488, 100] on div "En tant que membre de la communauté mondiale B Corp, nous nous engageons en fav…" at bounding box center [394, 203] width 234 height 244
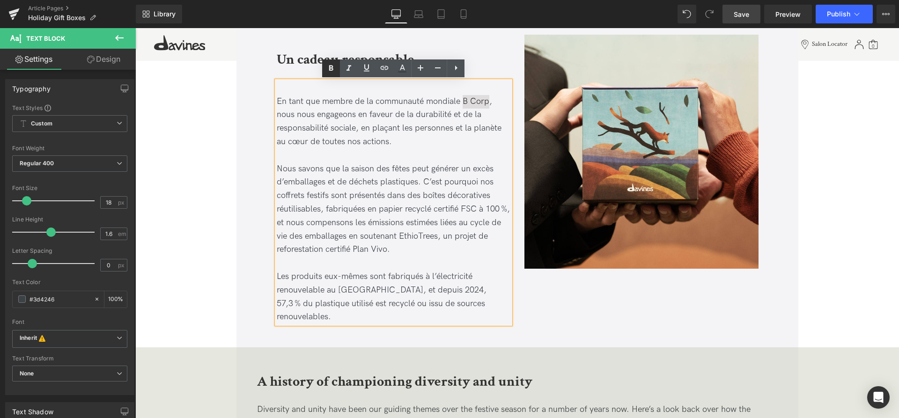
click at [327, 68] on icon at bounding box center [331, 68] width 11 height 11
drag, startPoint x: 379, startPoint y: 209, endPoint x: 298, endPoint y: 223, distance: 82.1
click at [298, 223] on div "En tant que membre de la communauté mondiale B Corp , nous nous engageons en fa…" at bounding box center [394, 203] width 234 height 244
click at [328, 66] on icon at bounding box center [331, 68] width 11 height 11
click at [417, 245] on div "En tant que membre de la communauté mondiale B Corp , nous nous engageons en fa…" at bounding box center [394, 203] width 234 height 244
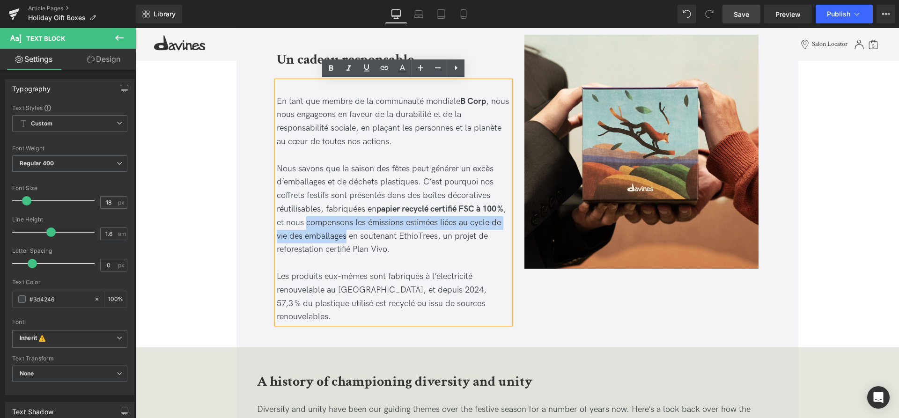
drag, startPoint x: 333, startPoint y: 224, endPoint x: 378, endPoint y: 236, distance: 46.8
click at [378, 236] on div "En tant que membre de la communauté mondiale B Corp , nous nous engageons en fa…" at bounding box center [394, 203] width 234 height 244
click at [332, 77] on link at bounding box center [331, 68] width 18 height 18
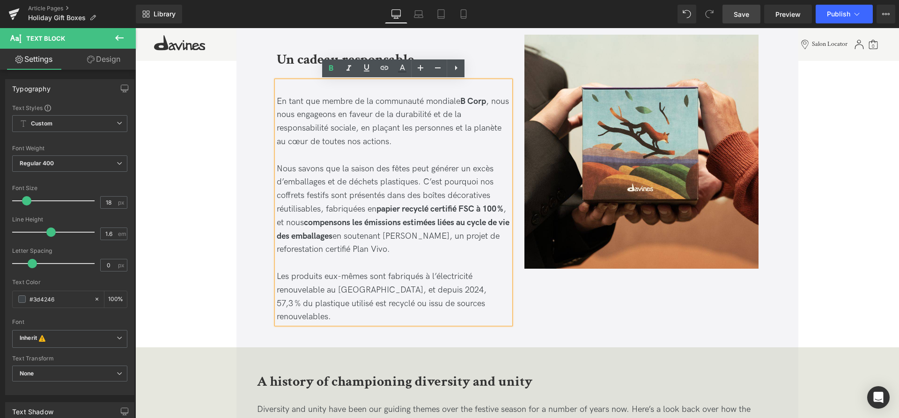
click at [398, 249] on div "En tant que membre de la communauté mondiale B Corp , nous nous engageons en fa…" at bounding box center [394, 203] width 234 height 244
click at [431, 252] on div "En tant que membre de la communauté mondiale B Corp , nous nous engageons en fa…" at bounding box center [394, 203] width 234 height 244
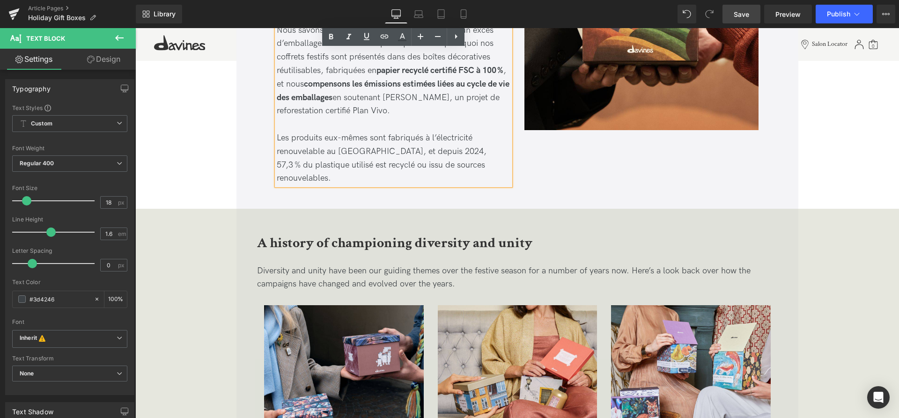
scroll to position [2948, 0]
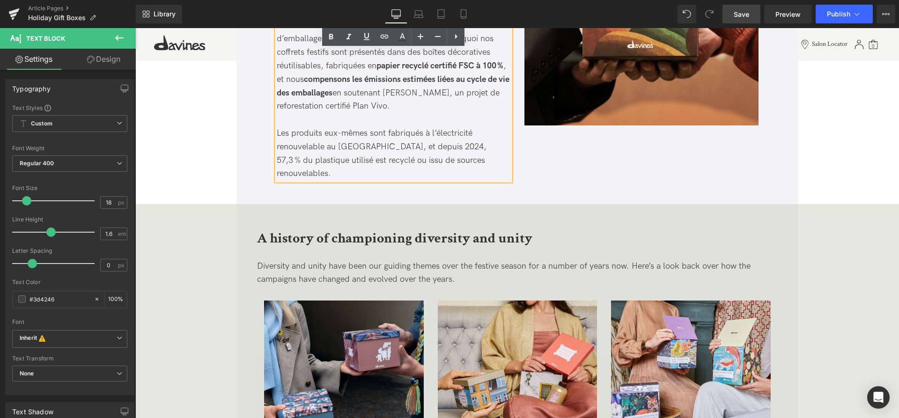
click at [373, 230] on b "A history of championing diversity and unity" at bounding box center [394, 239] width 275 height 18
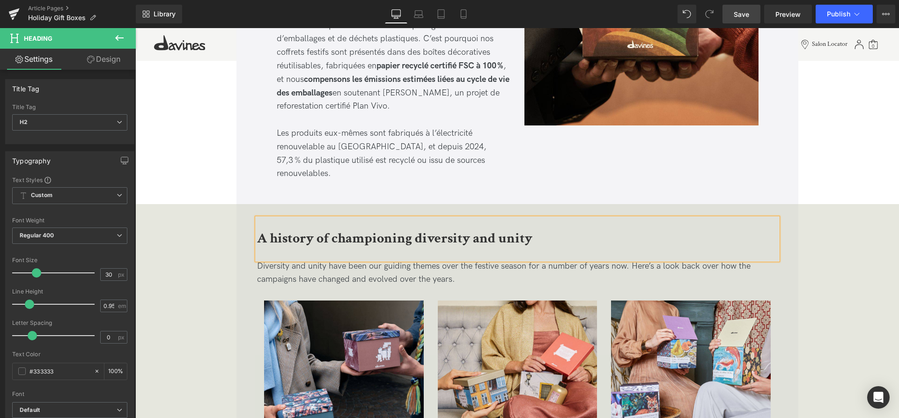
click at [543, 232] on div "A history of championing diversity and unity" at bounding box center [517, 239] width 521 height 42
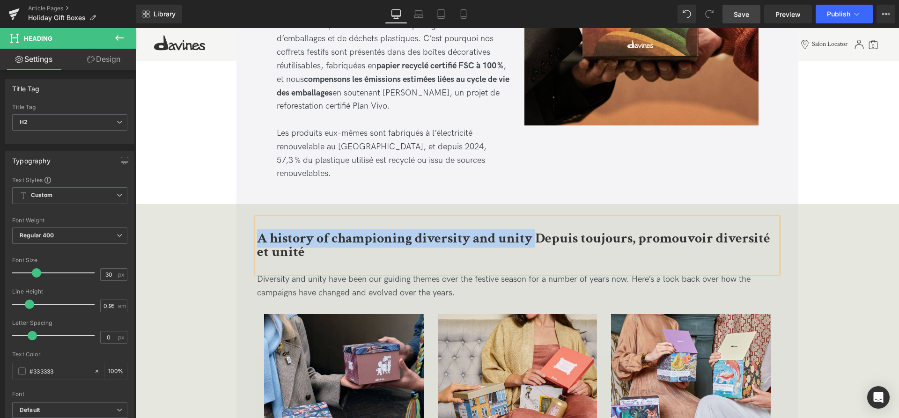
drag, startPoint x: 537, startPoint y: 225, endPoint x: 236, endPoint y: 205, distance: 301.8
click at [236, 218] on div "A history of championing diversity and unity Depuis toujours, promouvoir divers…" at bounding box center [518, 413] width 764 height 391
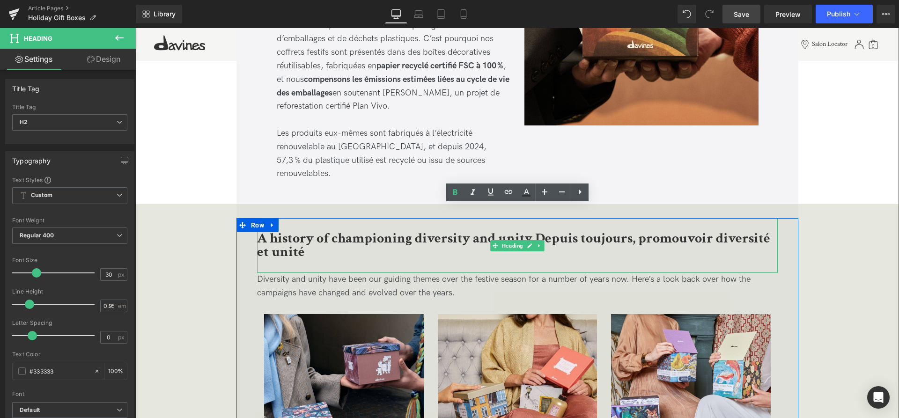
click at [587, 242] on h2 "A history of championing diversity and unity Depuis toujours, promouvoir divers…" at bounding box center [517, 245] width 521 height 27
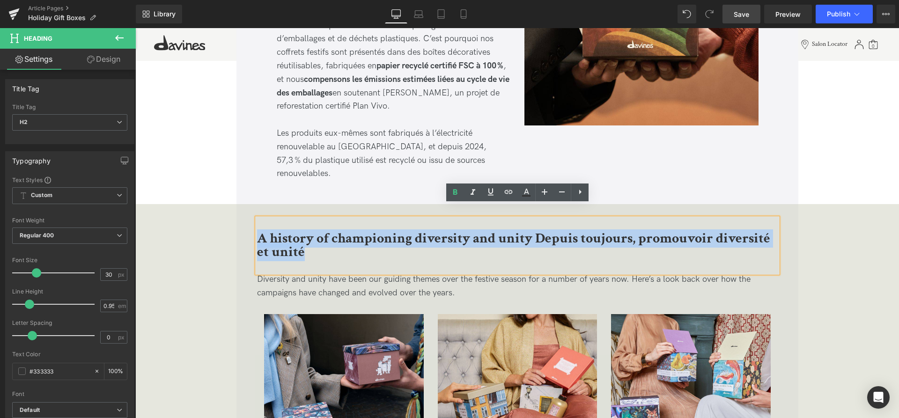
drag, startPoint x: 370, startPoint y: 242, endPoint x: 252, endPoint y: 212, distance: 121.3
click at [252, 218] on div "A history of championing diversity and unity Depuis toujours, promouvoir divers…" at bounding box center [518, 413] width 562 height 391
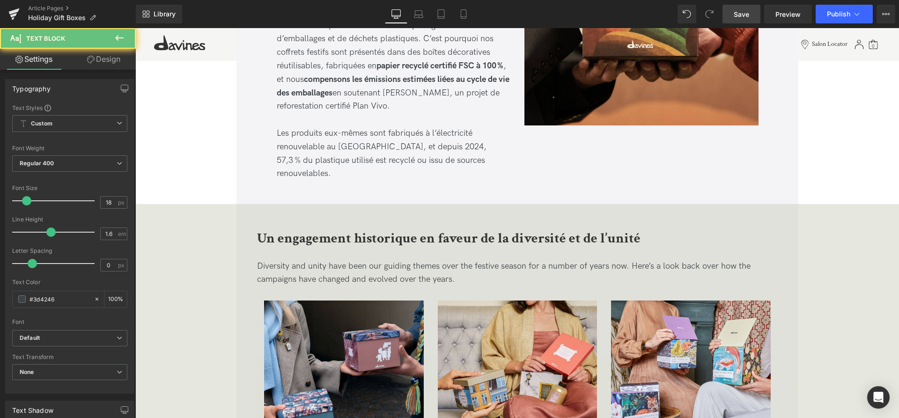
click at [135, 28] on div at bounding box center [135, 28] width 0 height 0
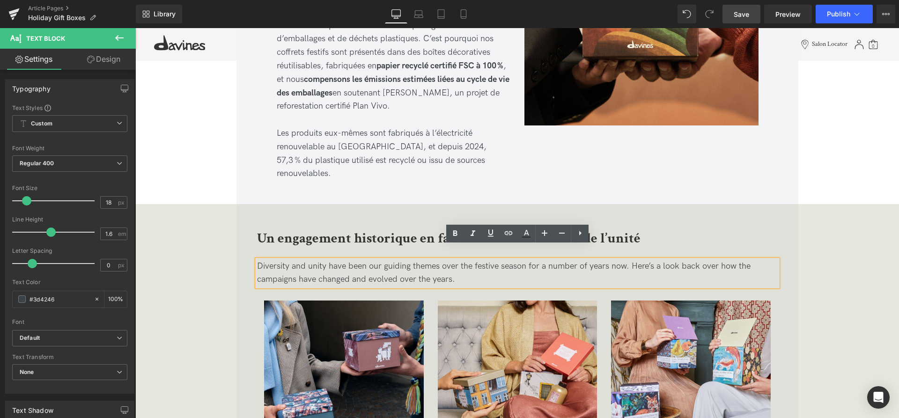
click at [465, 269] on p "Diversity and unity have been our guiding themes over the festive season for a …" at bounding box center [517, 273] width 521 height 27
click at [486, 266] on p "Diversity and unity have been our guiding themes over the festive season for a …" at bounding box center [517, 273] width 521 height 27
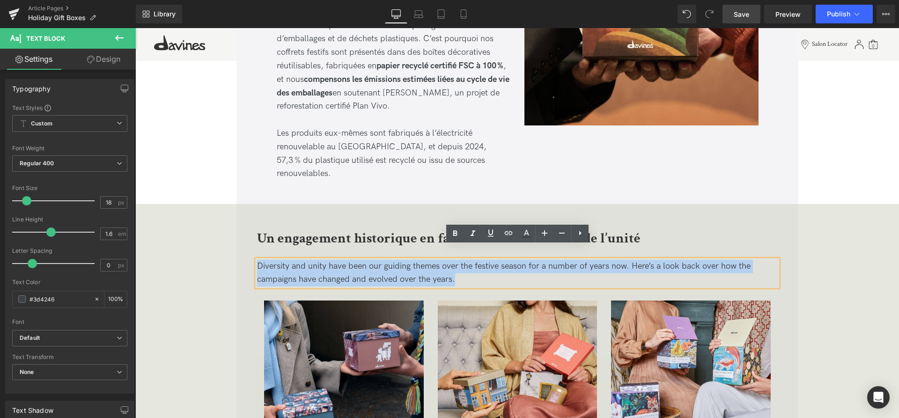
drag, startPoint x: 479, startPoint y: 266, endPoint x: 232, endPoint y: 231, distance: 249.4
click at [235, 233] on div "Un engagement historique en faveur de la diversité et de l’unité Heading Divers…" at bounding box center [518, 407] width 764 height 378
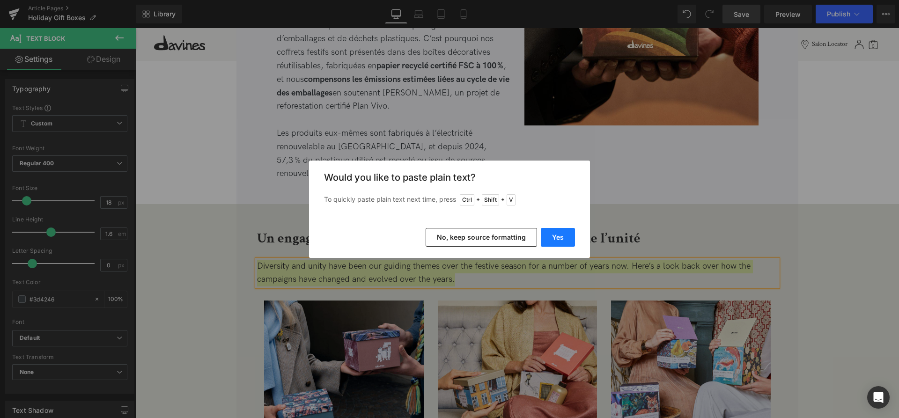
click at [564, 236] on button "Yes" at bounding box center [558, 237] width 34 height 19
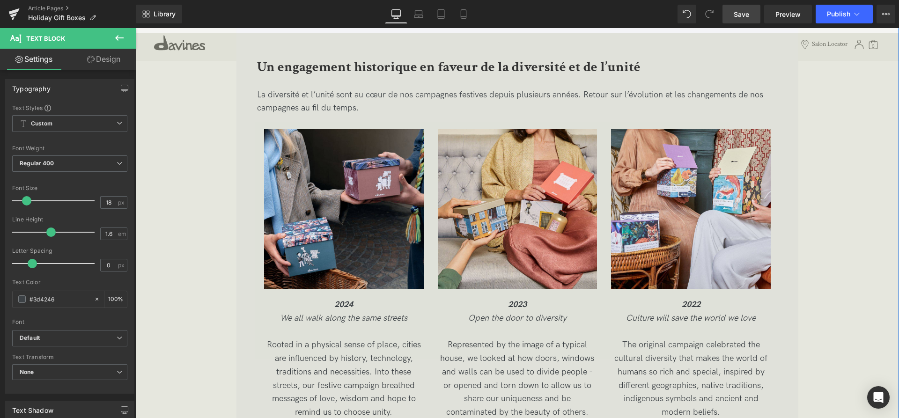
scroll to position [3187, 0]
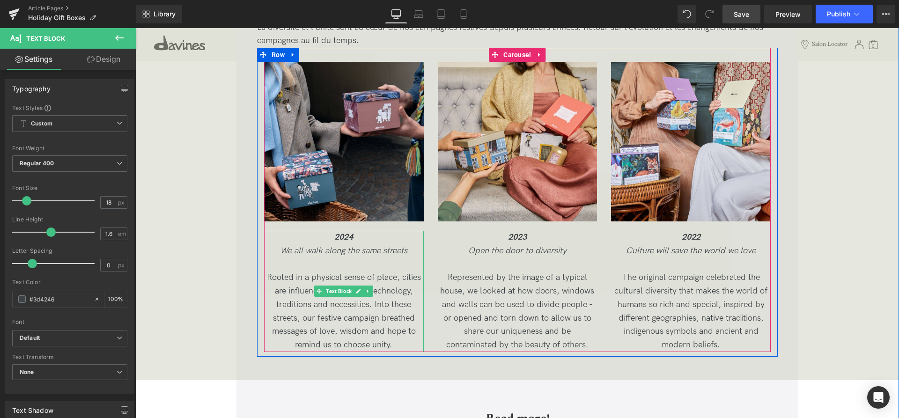
click at [356, 246] on icon "We all walk along the same streets" at bounding box center [343, 251] width 127 height 10
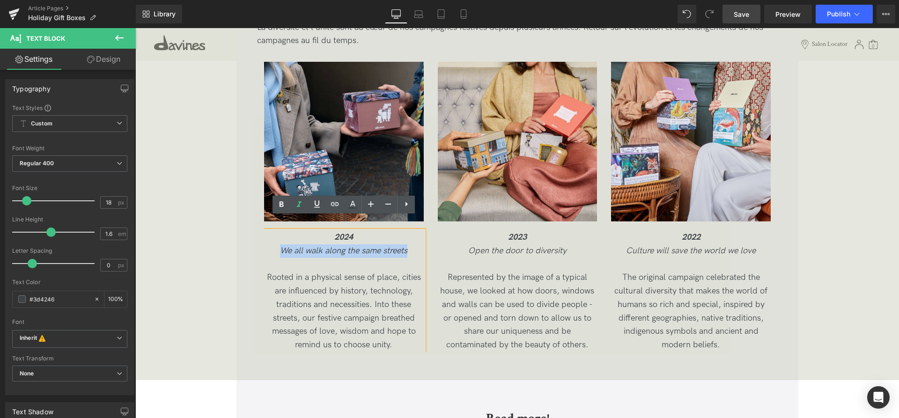
drag, startPoint x: 410, startPoint y: 237, endPoint x: 248, endPoint y: 237, distance: 162.5
click at [264, 237] on div "Image 2024 We all walk along the same streets Rooted in a physical sense of pla…" at bounding box center [517, 207] width 507 height 290
click at [415, 245] on p "We all walk along the same streets" at bounding box center [344, 252] width 160 height 14
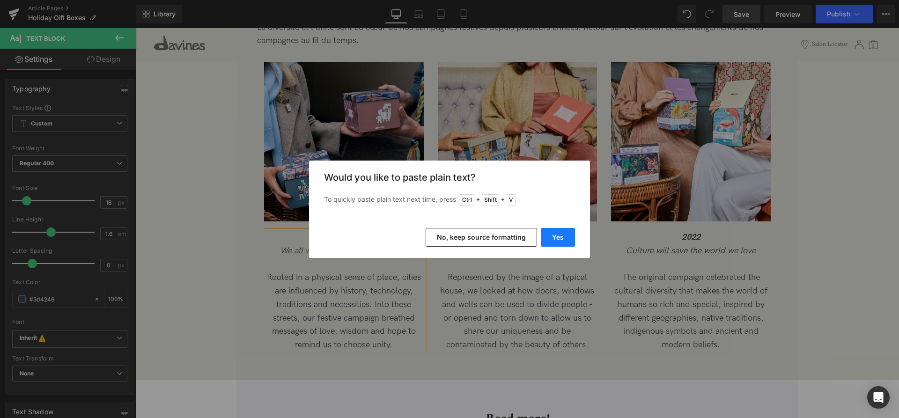
click at [560, 235] on button "Yes" at bounding box center [558, 237] width 34 height 19
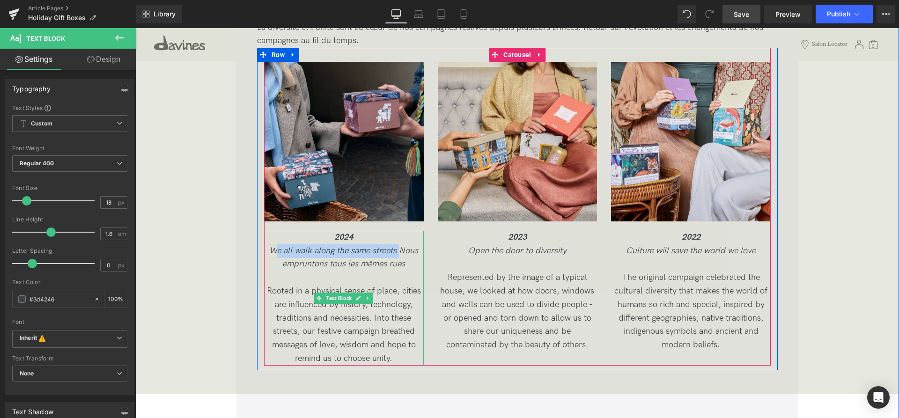
drag, startPoint x: 402, startPoint y: 238, endPoint x: 274, endPoint y: 234, distance: 128.0
click at [274, 246] on icon "We all walk along the same streets Nous empruntons tous les mêmes rues" at bounding box center [343, 257] width 149 height 23
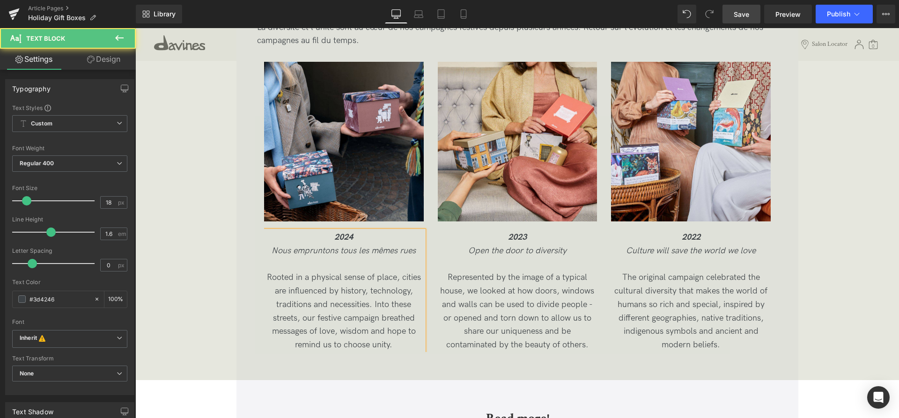
click at [401, 336] on p "Rooted in a physical sense of place, cities are influenced by history, technolo…" at bounding box center [344, 311] width 160 height 81
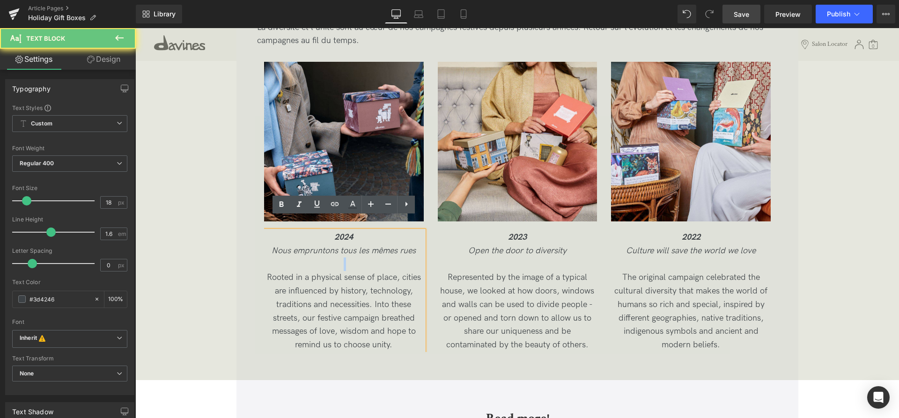
drag, startPoint x: 401, startPoint y: 336, endPoint x: 265, endPoint y: 269, distance: 151.3
click at [265, 271] on p "Rooted in a physical sense of place, cities are influenced by history, technolo…" at bounding box center [344, 311] width 160 height 81
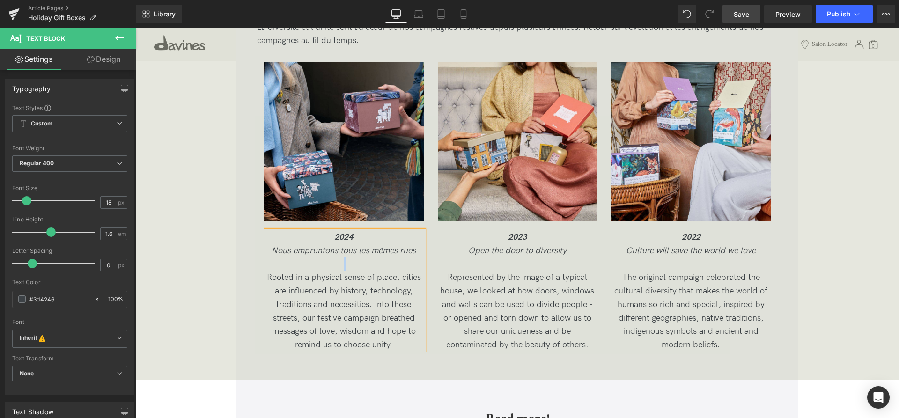
click at [401, 336] on p "Rooted in a physical sense of place, cities are influenced by history, technolo…" at bounding box center [344, 311] width 160 height 81
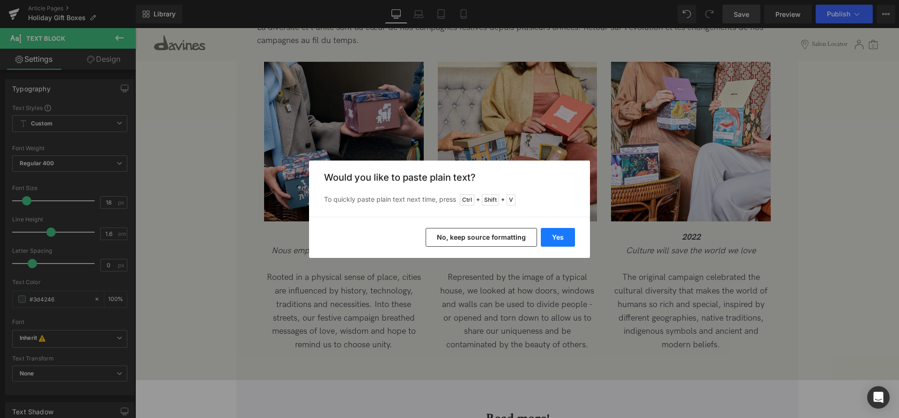
drag, startPoint x: 559, startPoint y: 235, endPoint x: 313, endPoint y: 280, distance: 249.9
click at [559, 235] on button "Yes" at bounding box center [558, 237] width 34 height 19
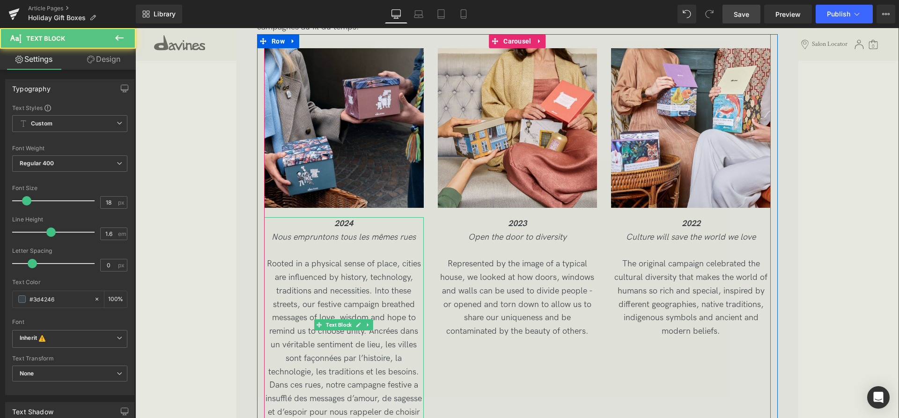
click at [368, 325] on p "Rooted in a physical sense of place, cities are influenced by history, technolo…" at bounding box center [344, 345] width 160 height 175
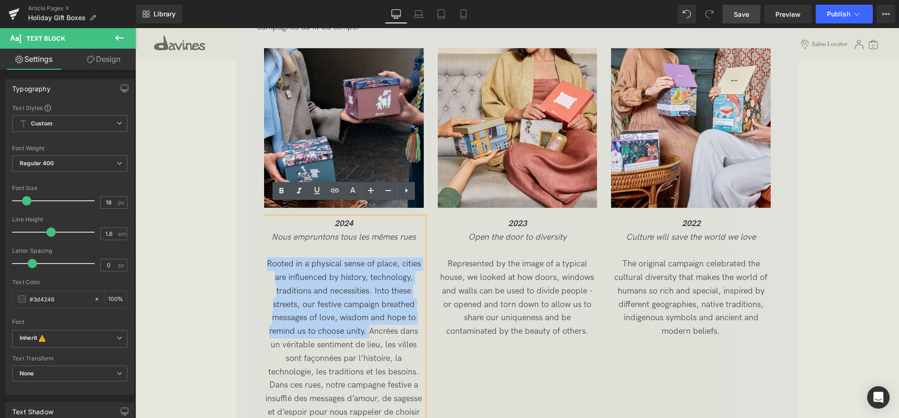
drag, startPoint x: 370, startPoint y: 319, endPoint x: 250, endPoint y: 247, distance: 139.9
click at [264, 247] on div "Image 2024 Nous empruntons tous les mêmes rues Rooted in a physical sense of pl…" at bounding box center [517, 240] width 507 height 385
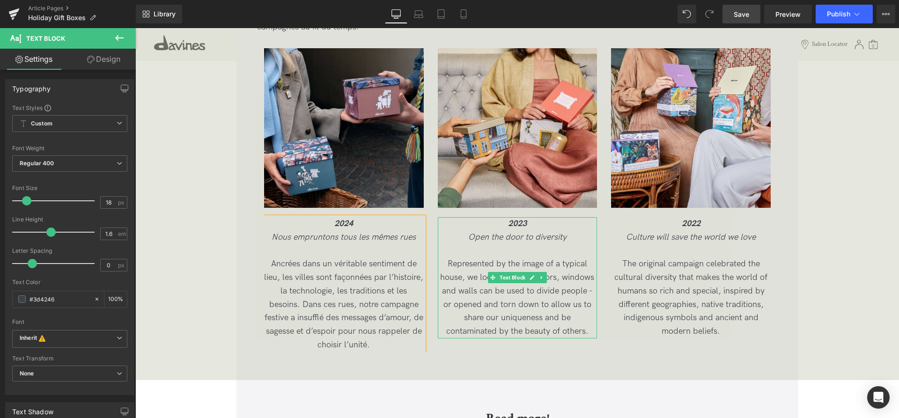
click at [539, 232] on icon "Open the door to diversity" at bounding box center [517, 237] width 98 height 10
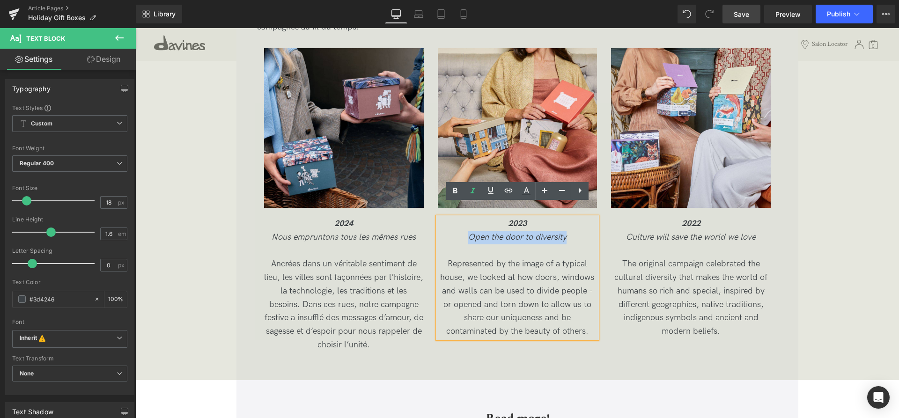
drag, startPoint x: 567, startPoint y: 223, endPoint x: 466, endPoint y: 224, distance: 101.2
click at [466, 231] on p "Open the door to diversity" at bounding box center [518, 238] width 160 height 14
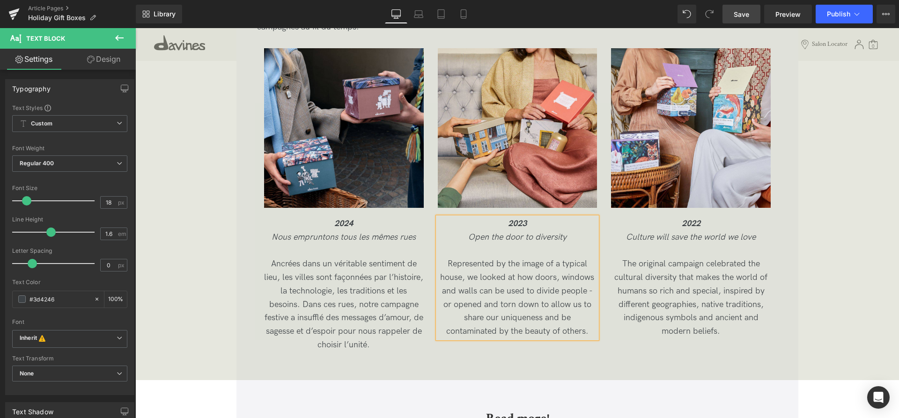
click at [569, 231] on p "Open the door to diversity" at bounding box center [518, 238] width 160 height 14
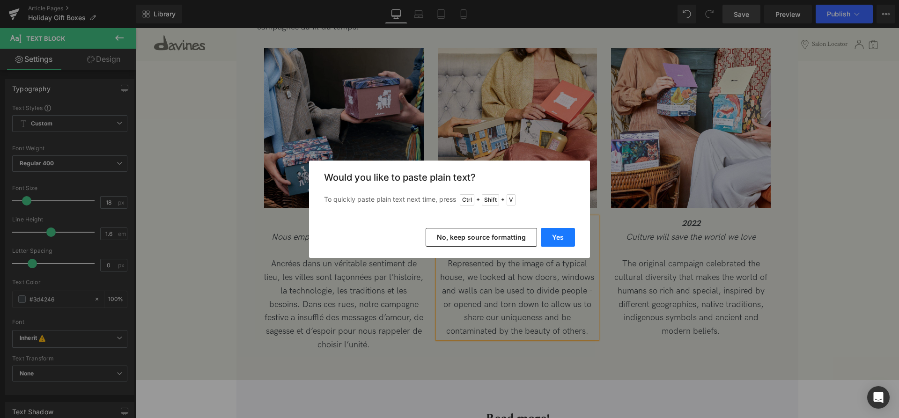
click at [561, 236] on button "Yes" at bounding box center [558, 237] width 34 height 19
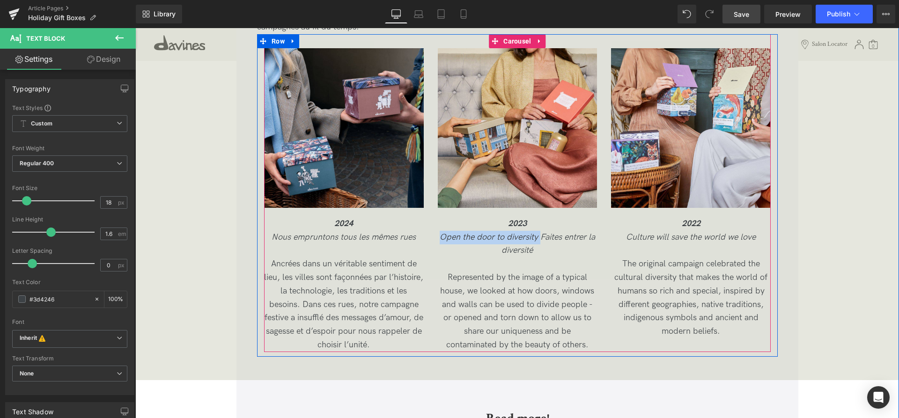
drag, startPoint x: 541, startPoint y: 223, endPoint x: 430, endPoint y: 222, distance: 110.6
click at [430, 222] on div "Image 2024 Nous empruntons tous les mêmes rues Ancrées dans un véritable sentim…" at bounding box center [524, 200] width 521 height 304
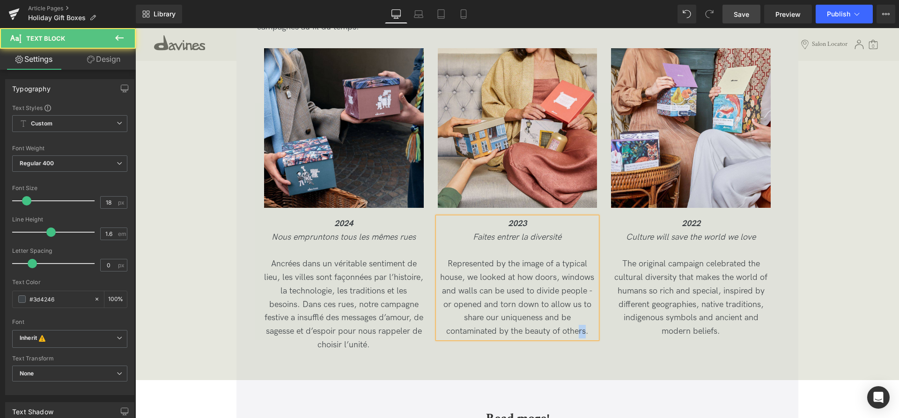
drag, startPoint x: 585, startPoint y: 319, endPoint x: 579, endPoint y: 318, distance: 6.2
click at [579, 318] on p "Represented by the image of a typical house, we looked at how doors, windows an…" at bounding box center [518, 298] width 160 height 81
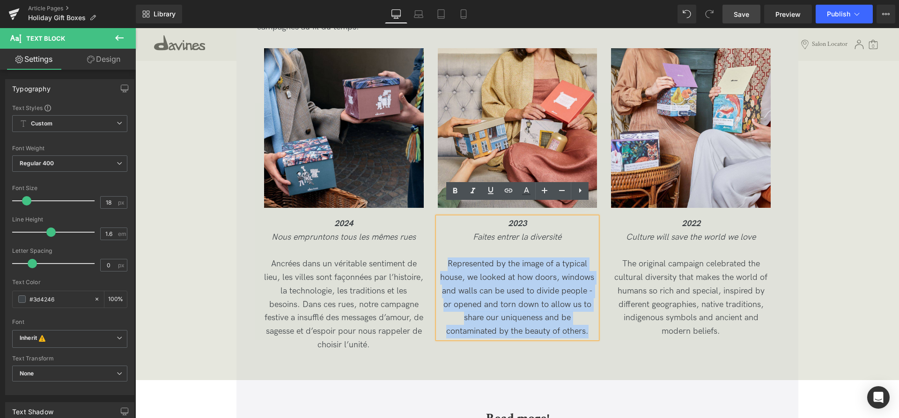
drag, startPoint x: 593, startPoint y: 319, endPoint x: 447, endPoint y: 252, distance: 160.7
click at [447, 258] on p "Represented by the image of a typical house, we looked at how doors, windows an…" at bounding box center [518, 298] width 160 height 81
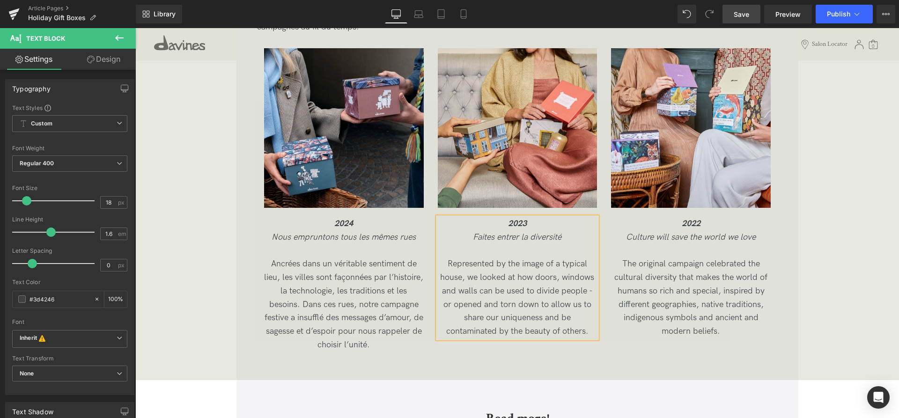
click at [595, 319] on p "Represented by the image of a typical house, we looked at how doors, windows an…" at bounding box center [518, 298] width 160 height 81
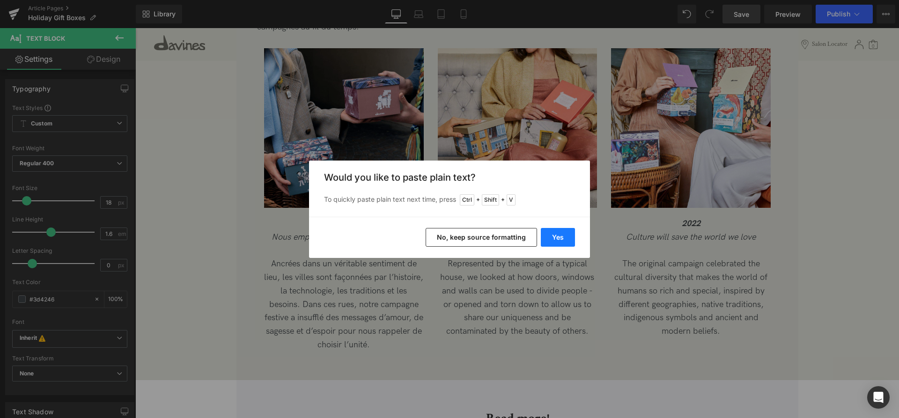
click at [561, 246] on button "Yes" at bounding box center [558, 237] width 34 height 19
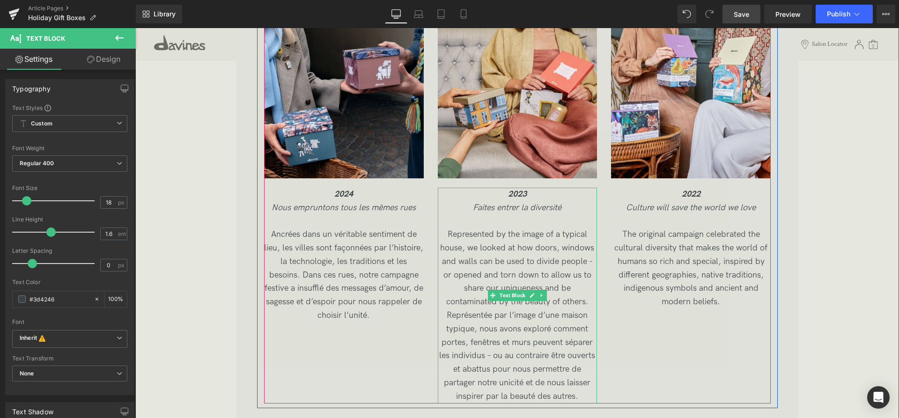
scroll to position [3248, 0]
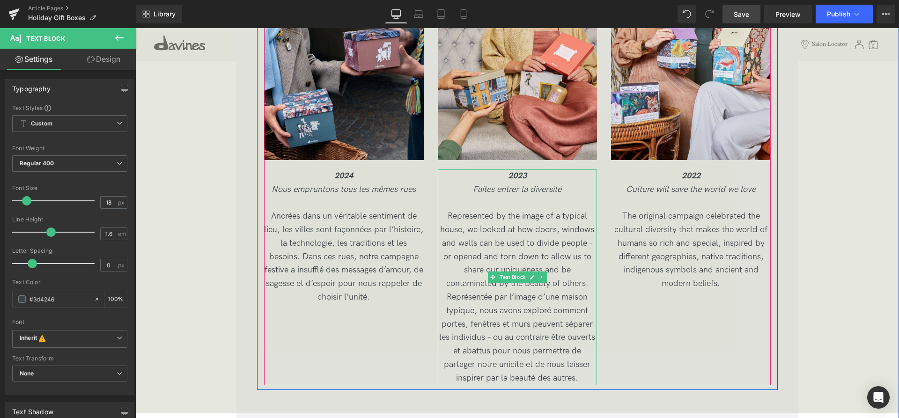
click at [591, 273] on p "Represented by the image of a typical house, we looked at how doors, windows an…" at bounding box center [518, 297] width 160 height 175
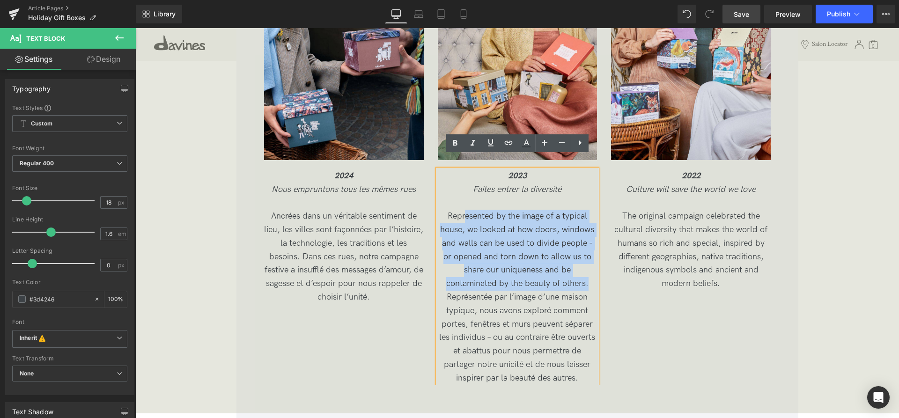
drag, startPoint x: 593, startPoint y: 273, endPoint x: 466, endPoint y: 210, distance: 141.6
click at [466, 210] on p "Represented by the image of a typical house, we looked at how doors, windows an…" at bounding box center [518, 297] width 160 height 175
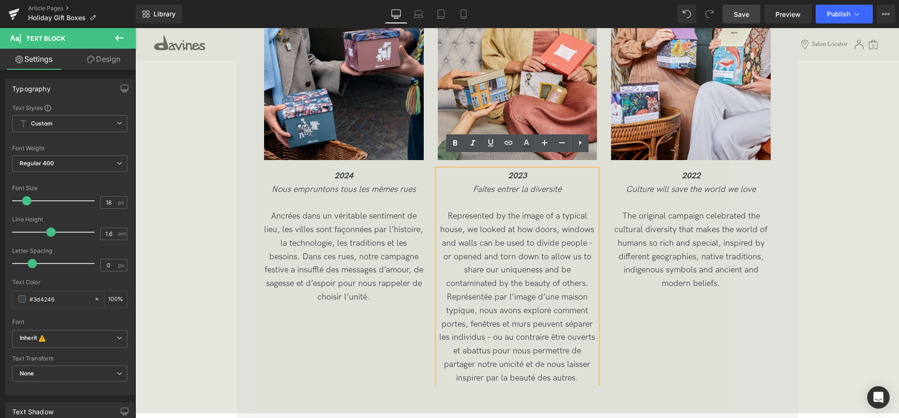
click at [496, 321] on p "Represented by the image of a typical house, we looked at how doors, windows an…" at bounding box center [518, 297] width 160 height 175
click at [494, 325] on p "Represented by the image of a typical house, we looked at how doors, windows an…" at bounding box center [518, 297] width 160 height 175
click at [591, 269] on p "Represented by the image of a typical house, we looked at how doors, windows an…" at bounding box center [518, 297] width 160 height 175
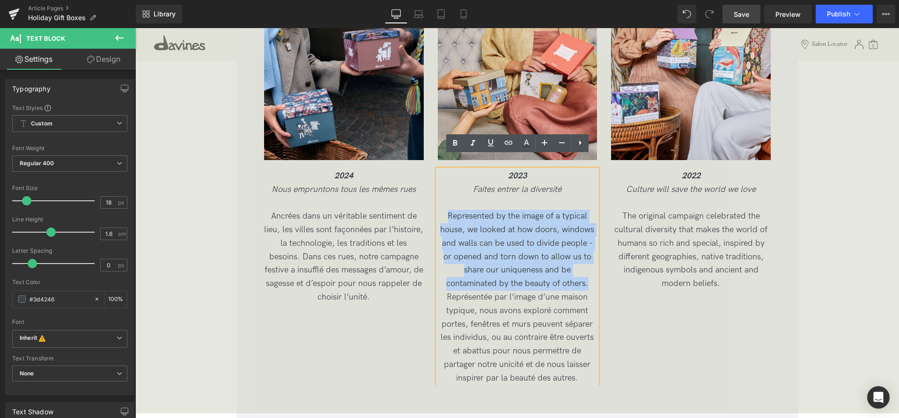
drag, startPoint x: 592, startPoint y: 269, endPoint x: 445, endPoint y: 205, distance: 159.6
click at [445, 210] on p "Represented by the image of a typical house, we looked at how doors, windows an…" at bounding box center [518, 297] width 160 height 175
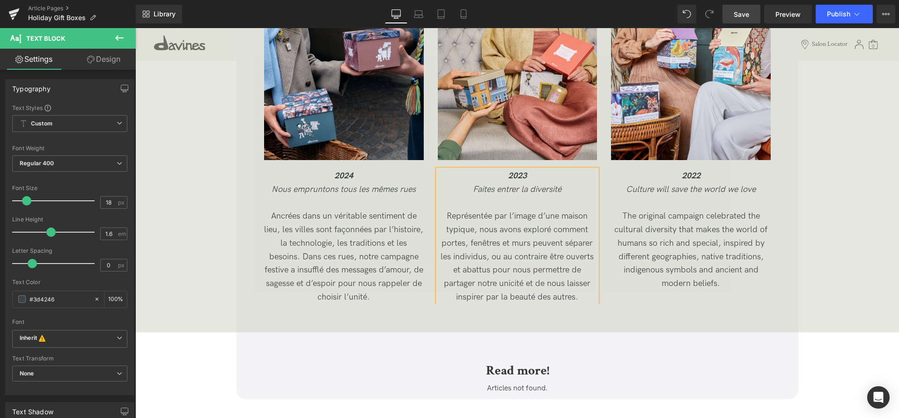
click at [500, 196] on p "Représentée par l’image d’une maison typique, nous avons exploré comment portes…" at bounding box center [518, 250] width 160 height 108
drag, startPoint x: 476, startPoint y: 216, endPoint x: 451, endPoint y: 218, distance: 25.8
click at [451, 218] on p "Représentée par l’image d’une maison typique, nous avons exploré comment portes…" at bounding box center [518, 250] width 160 height 108
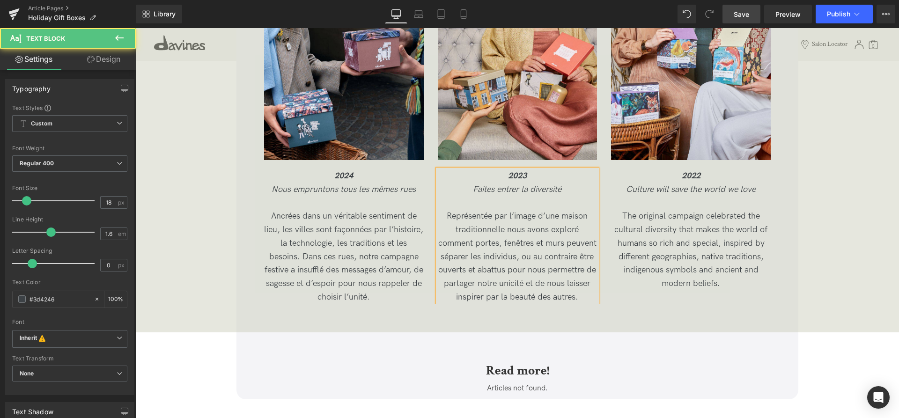
click at [580, 288] on p "Représentée par l’image d’une maison traditionnelle nous avons exploré comment …" at bounding box center [518, 250] width 160 height 108
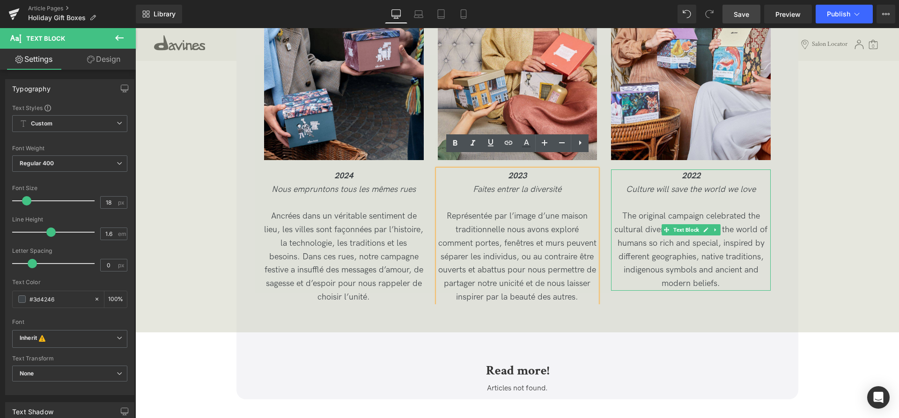
click at [651, 185] on icon "Culture will save the world we love" at bounding box center [691, 190] width 130 height 10
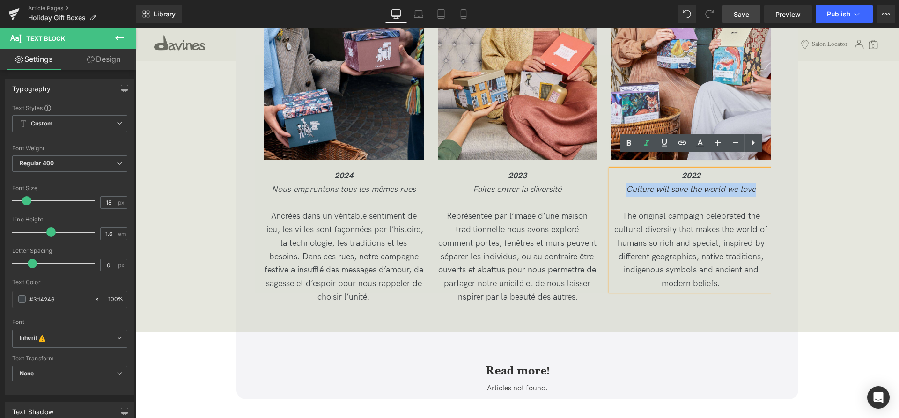
drag, startPoint x: 748, startPoint y: 176, endPoint x: 620, endPoint y: 178, distance: 127.9
click at [620, 183] on p "Culture will save the world we love" at bounding box center [691, 190] width 160 height 14
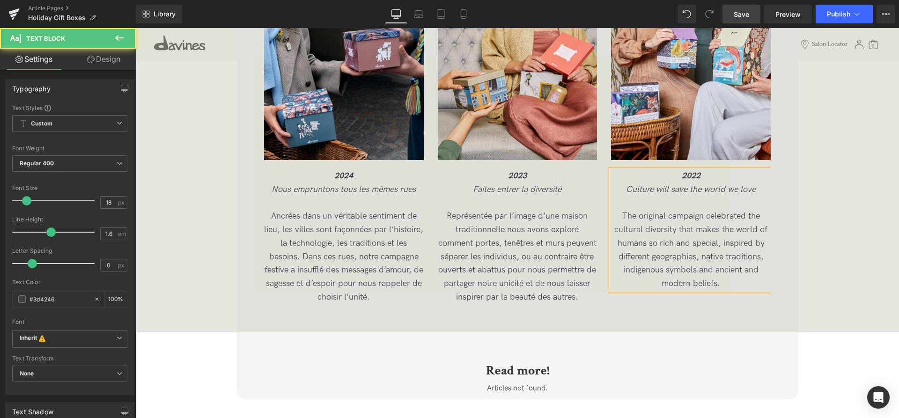
click at [764, 183] on p "Culture will save the world we love" at bounding box center [691, 190] width 160 height 14
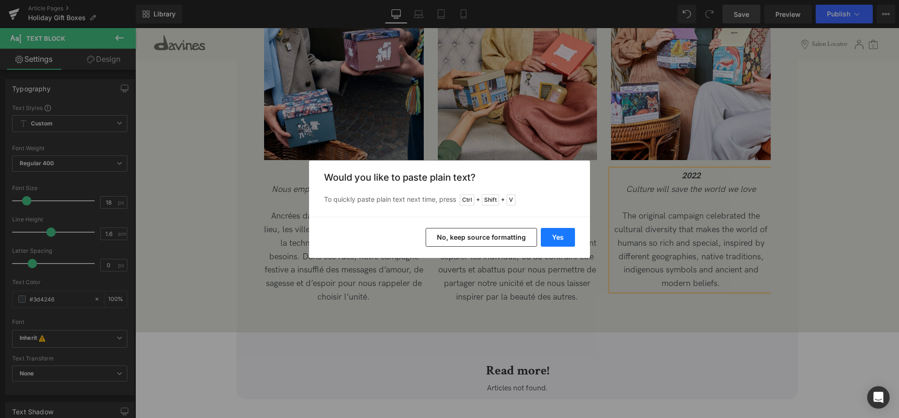
click at [554, 243] on button "Yes" at bounding box center [558, 237] width 34 height 19
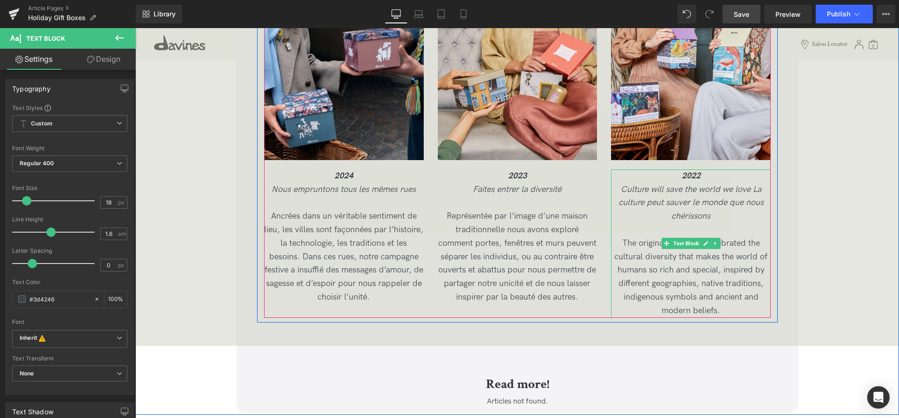
click at [753, 185] on icon "Culture will save the world we love La culture peut sauver le monde que nous ch…" at bounding box center [691, 203] width 145 height 37
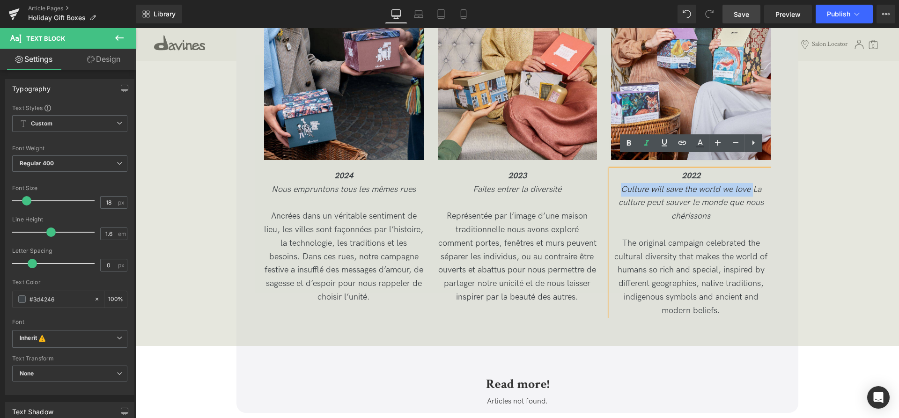
drag, startPoint x: 752, startPoint y: 175, endPoint x: 623, endPoint y: 176, distance: 128.8
click at [623, 185] on icon "Culture will save the world we love La culture peut sauver le monde que nous ch…" at bounding box center [691, 203] width 145 height 37
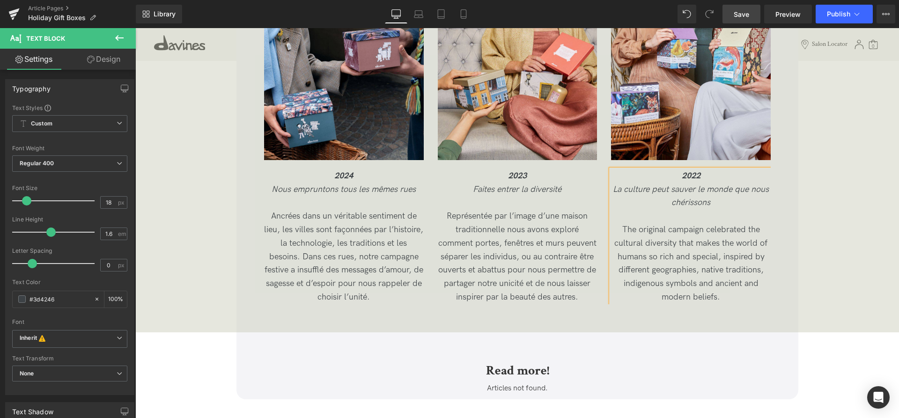
click at [731, 287] on p "The original campaign celebrated the cultural diversity that makes the world of…" at bounding box center [691, 263] width 160 height 81
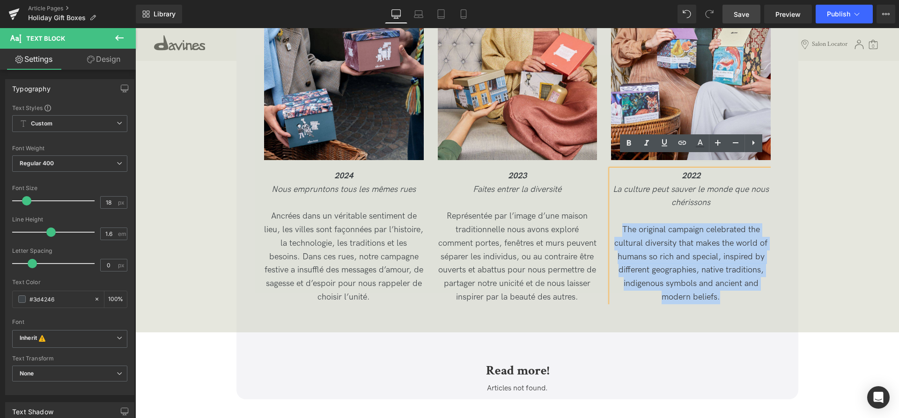
drag, startPoint x: 735, startPoint y: 288, endPoint x: 617, endPoint y: 221, distance: 135.7
click at [617, 223] on p "The original campaign celebrated the cultural diversity that makes the world of…" at bounding box center [691, 263] width 160 height 81
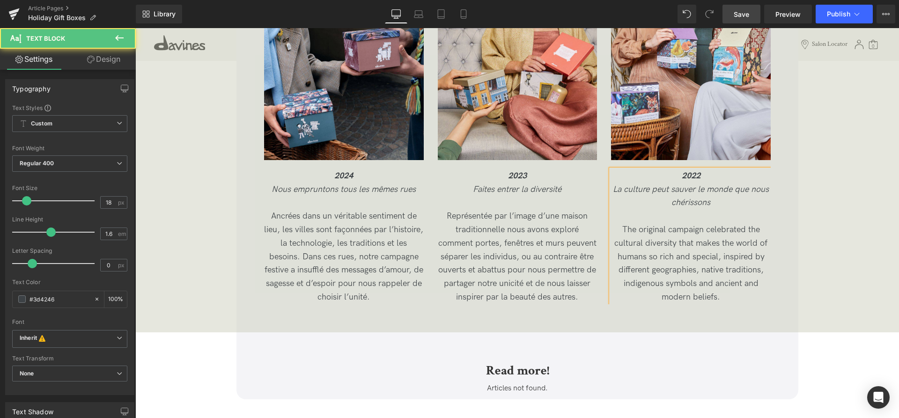
click at [723, 278] on p "The original campaign celebrated the cultural diversity that makes the world of…" at bounding box center [691, 263] width 160 height 81
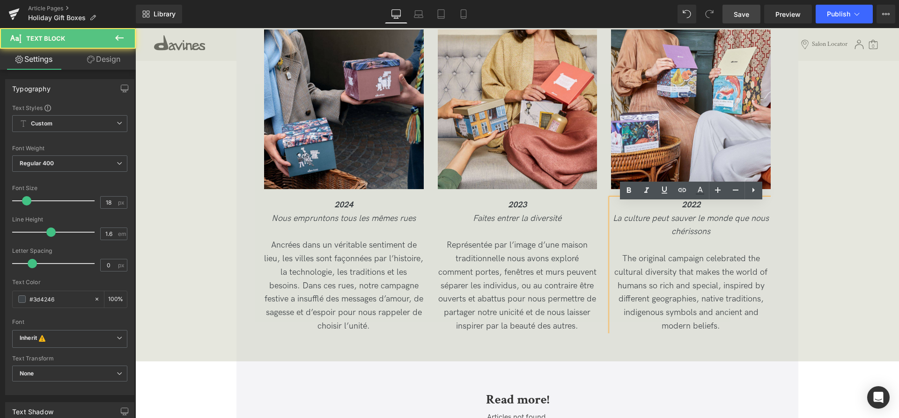
scroll to position [3200, 0]
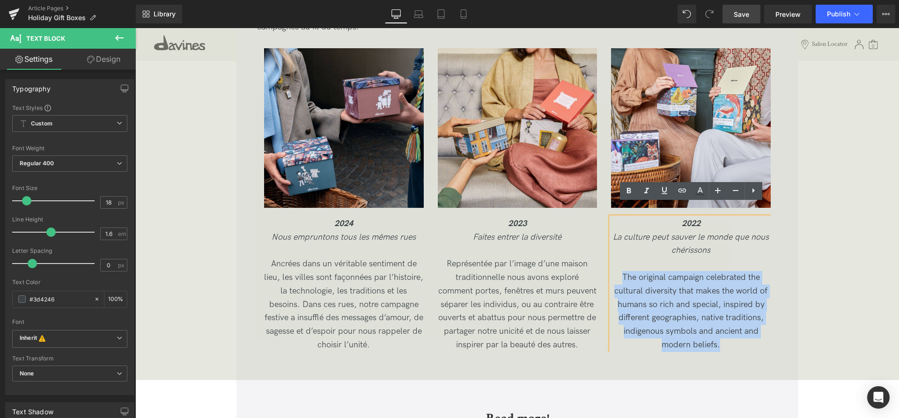
drag, startPoint x: 687, startPoint y: 316, endPoint x: 620, endPoint y: 268, distance: 82.6
click at [620, 271] on p "The original campaign celebrated the cultural diversity that makes the world of…" at bounding box center [691, 311] width 160 height 81
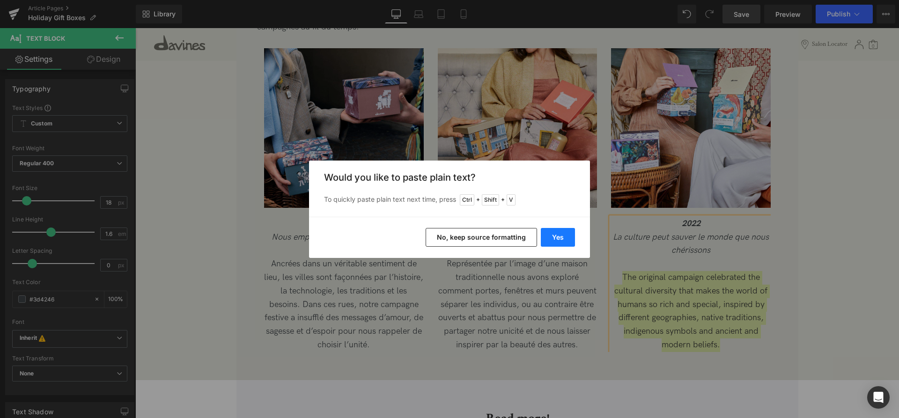
drag, startPoint x: 556, startPoint y: 240, endPoint x: 475, endPoint y: 220, distance: 83.5
click at [556, 240] on button "Yes" at bounding box center [558, 237] width 34 height 19
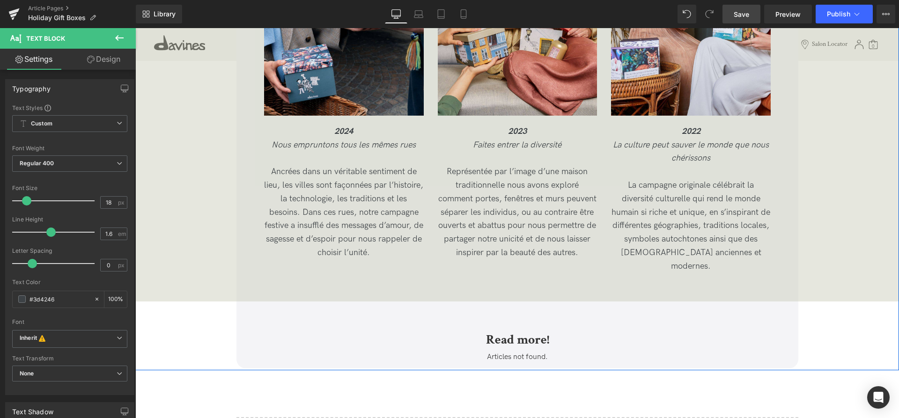
scroll to position [3296, 0]
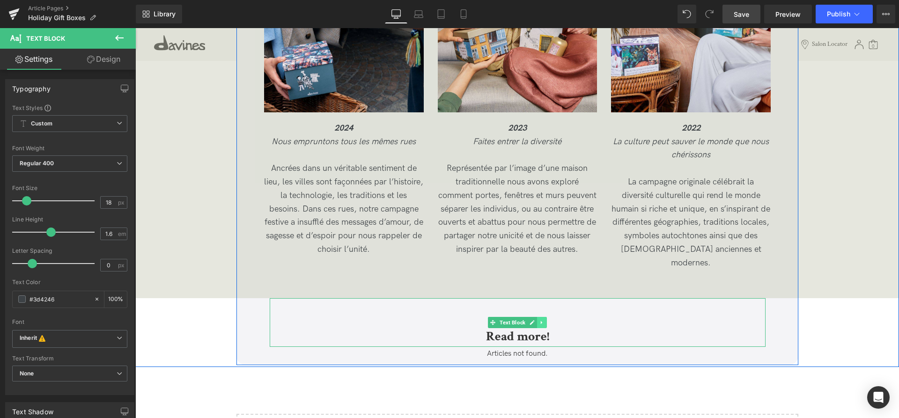
click at [542, 320] on icon at bounding box center [542, 323] width 5 height 6
click at [547, 320] on icon at bounding box center [546, 322] width 5 height 5
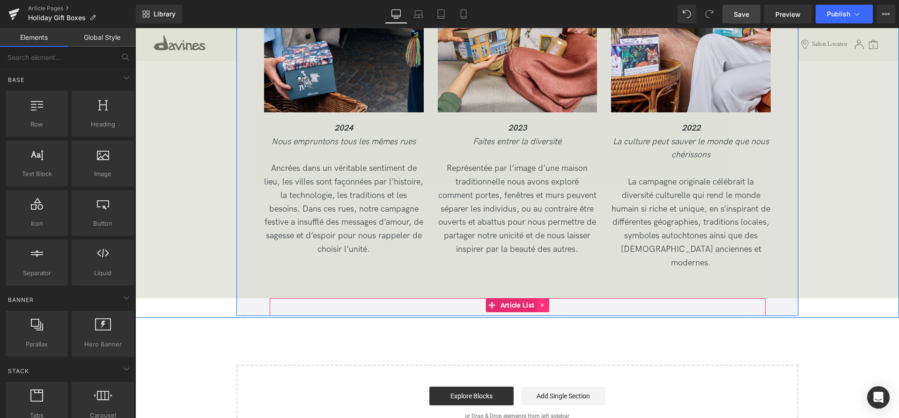
click at [542, 303] on icon at bounding box center [543, 305] width 2 height 4
click at [548, 302] on icon at bounding box center [549, 305] width 7 height 7
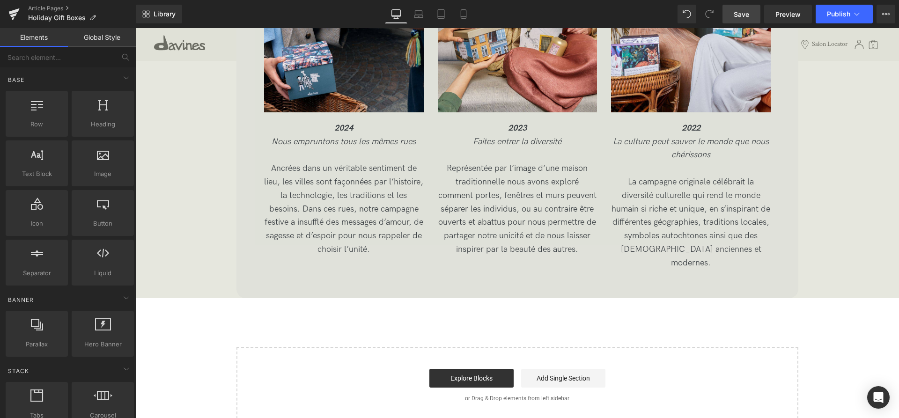
click at [745, 7] on link "Save" at bounding box center [742, 14] width 38 height 19
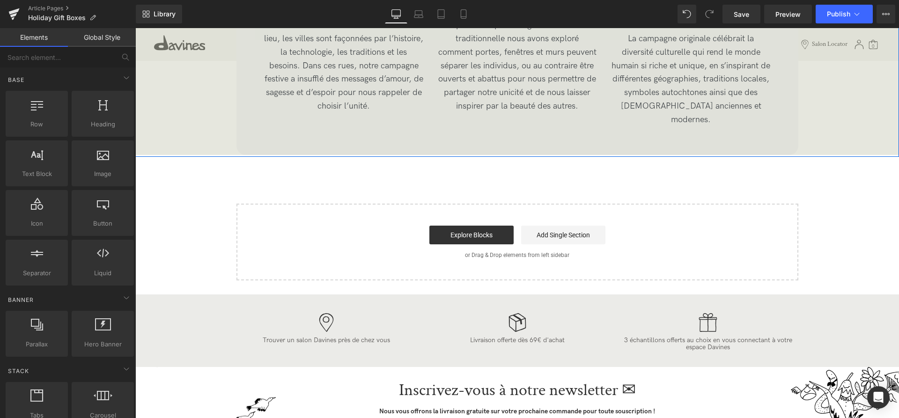
scroll to position [3440, 0]
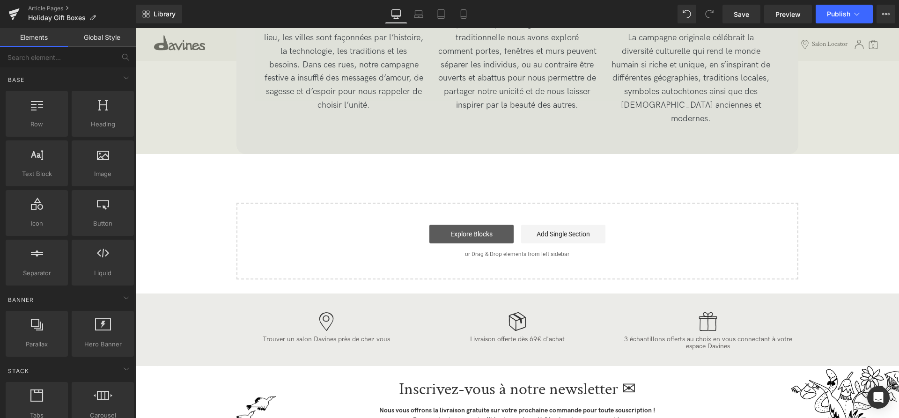
click at [493, 225] on link "Explore Blocks" at bounding box center [472, 234] width 84 height 19
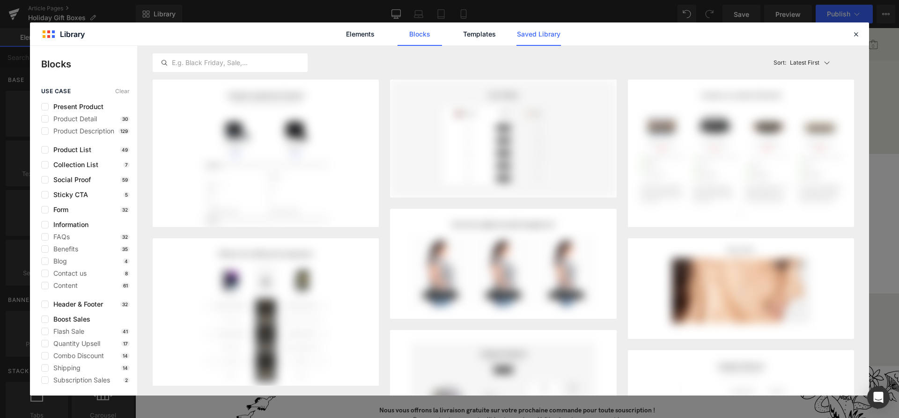
click at [543, 32] on link "Saved Library" at bounding box center [539, 33] width 45 height 23
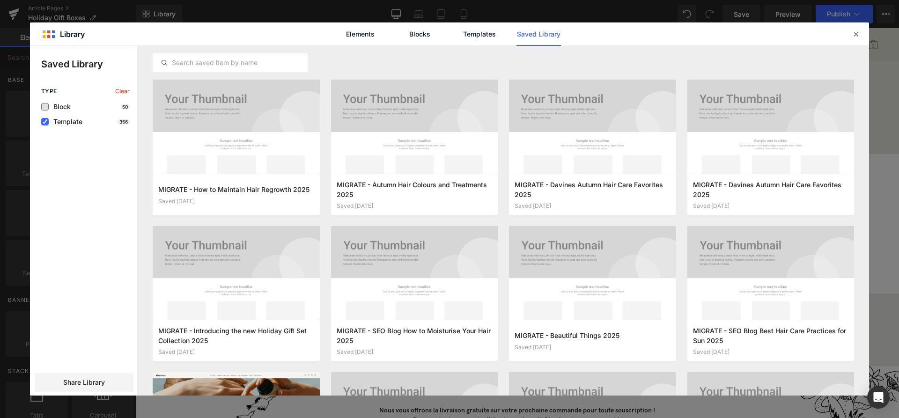
click at [69, 109] on span "Block" at bounding box center [60, 106] width 22 height 7
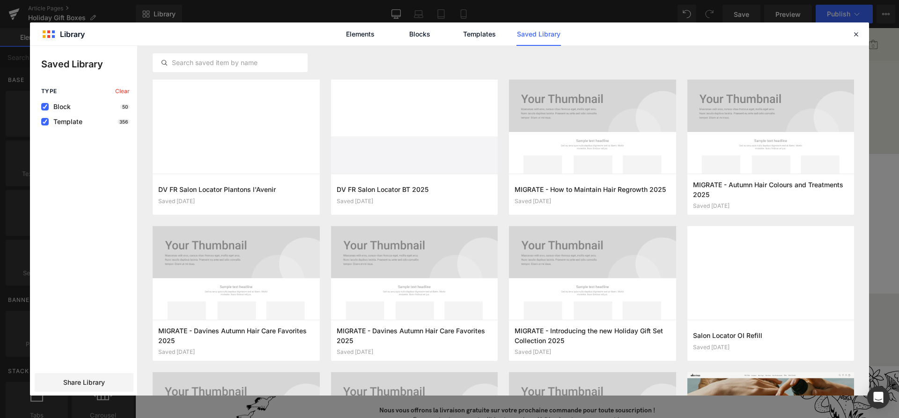
click at [69, 122] on span "Template" at bounding box center [66, 121] width 34 height 7
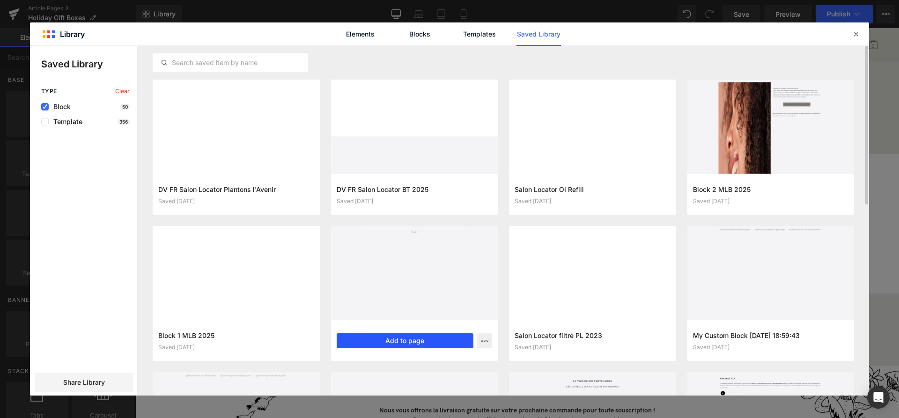
click at [407, 345] on button "Add to page" at bounding box center [405, 341] width 137 height 15
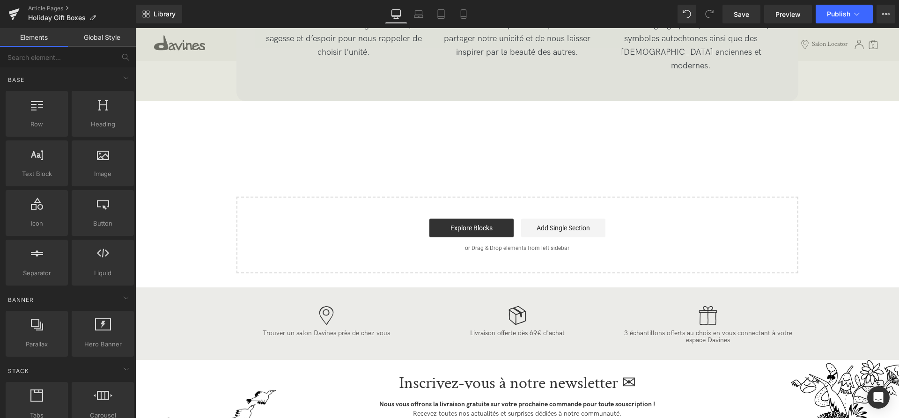
scroll to position [3494, 0]
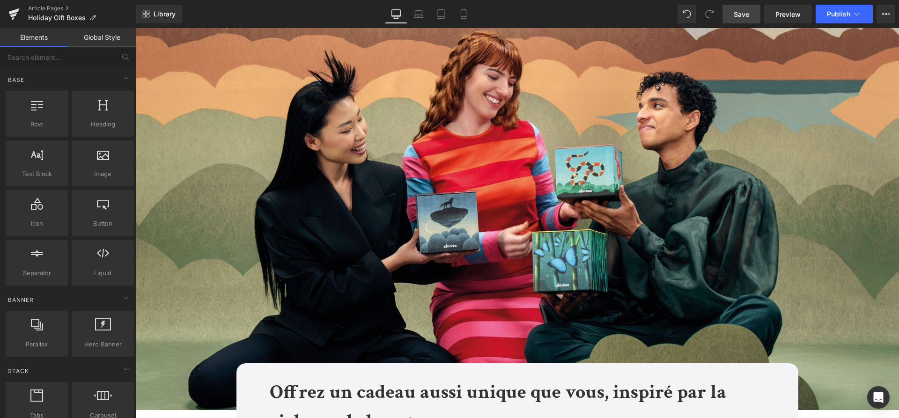
click at [743, 16] on span "Save" at bounding box center [741, 14] width 15 height 10
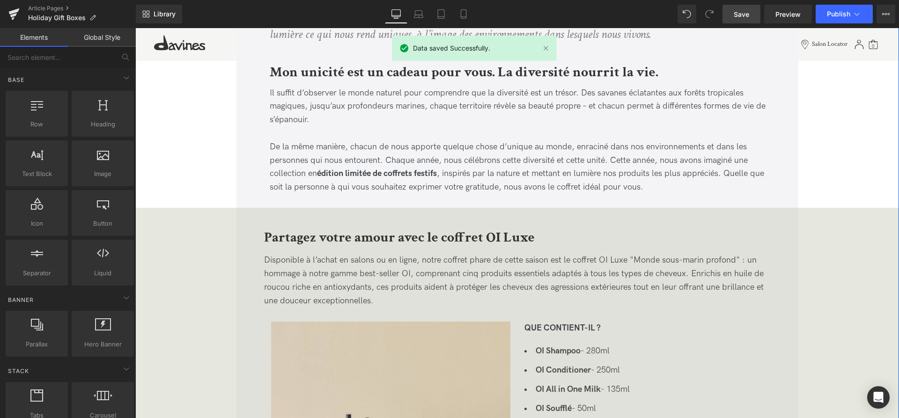
scroll to position [669, 0]
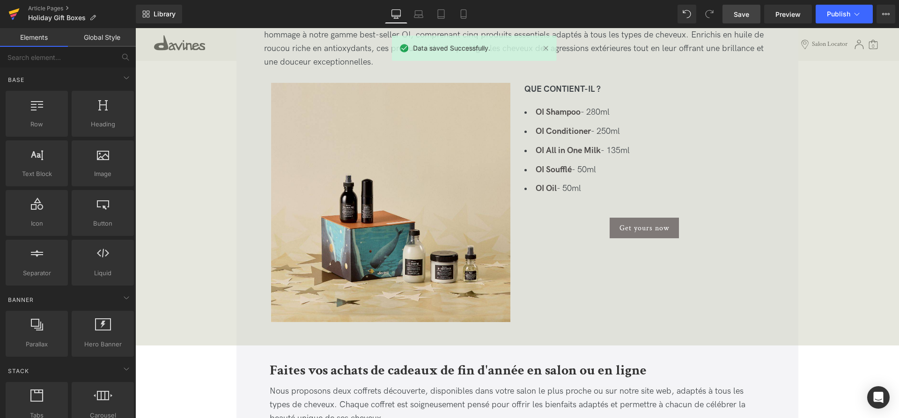
click at [21, 18] on link at bounding box center [14, 14] width 28 height 28
